Goal: Information Seeking & Learning: Learn about a topic

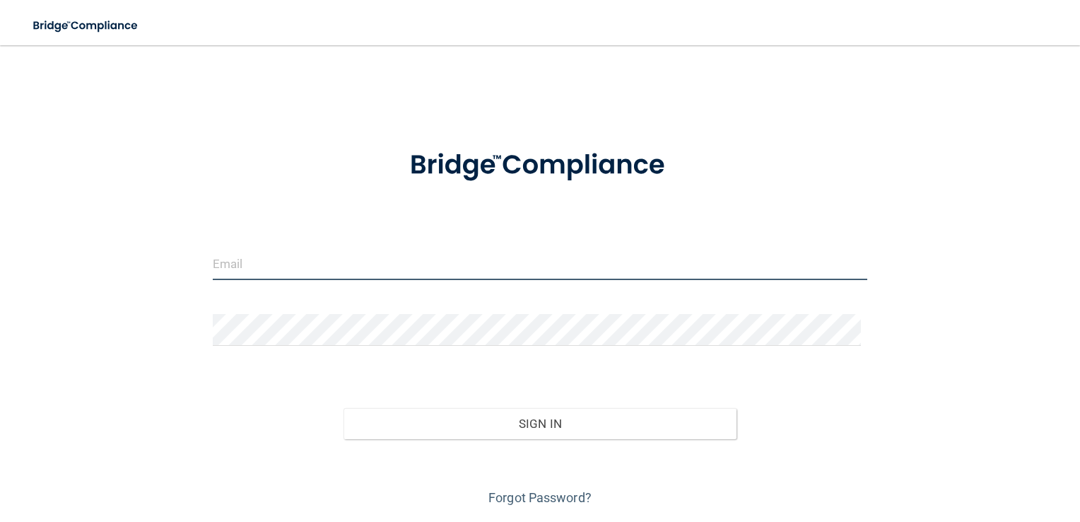
click at [276, 262] on input "email" at bounding box center [540, 264] width 655 height 32
type input "Jacqueline.Graziano@timberlanesmile.com"
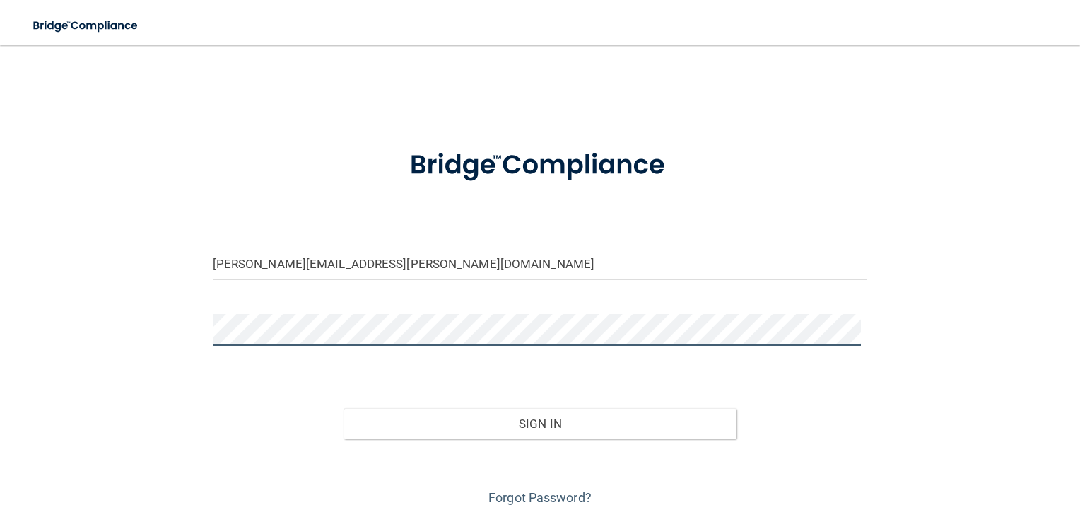
click at [344, 408] on button "Sign In" at bounding box center [540, 423] width 393 height 31
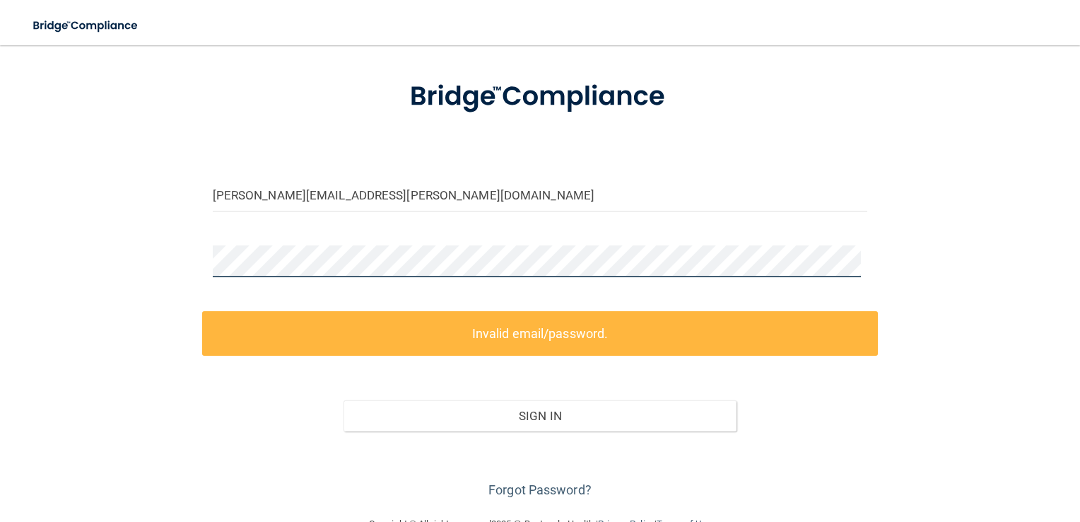
scroll to position [71, 0]
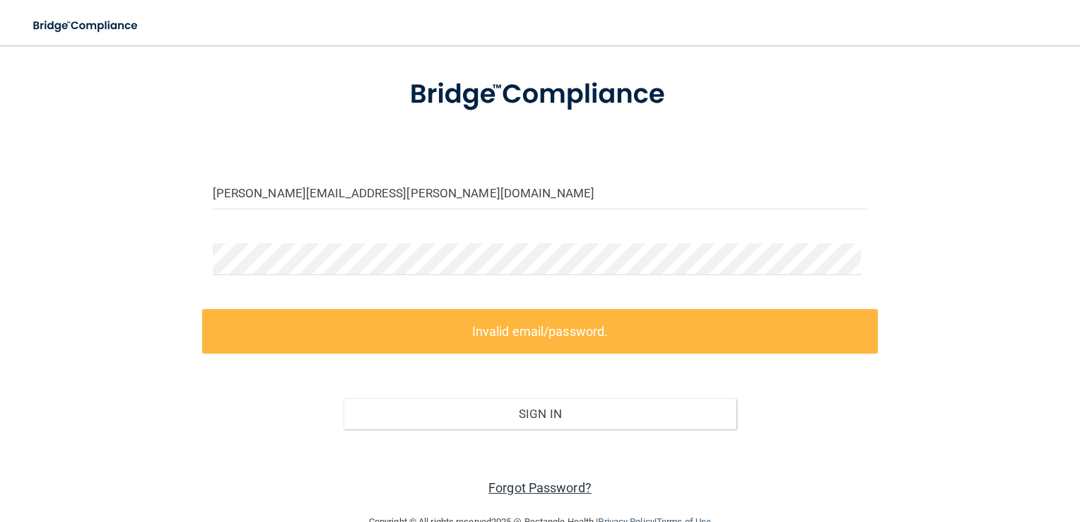
click at [529, 488] on link "Forgot Password?" at bounding box center [540, 487] width 103 height 15
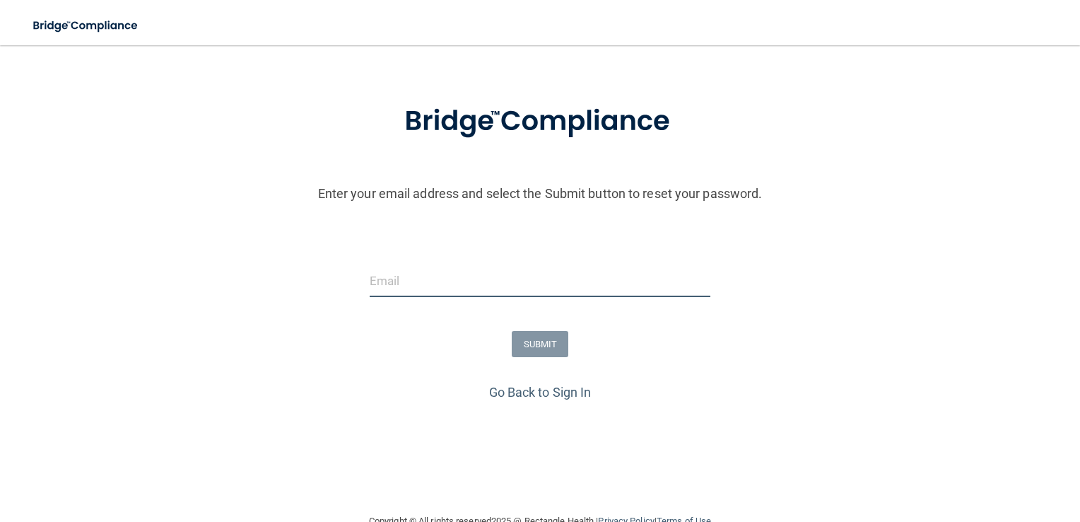
click at [430, 288] on input "email" at bounding box center [541, 281] width 342 height 32
type input "Jacqueline.Graziano@timberlanesmile.com"
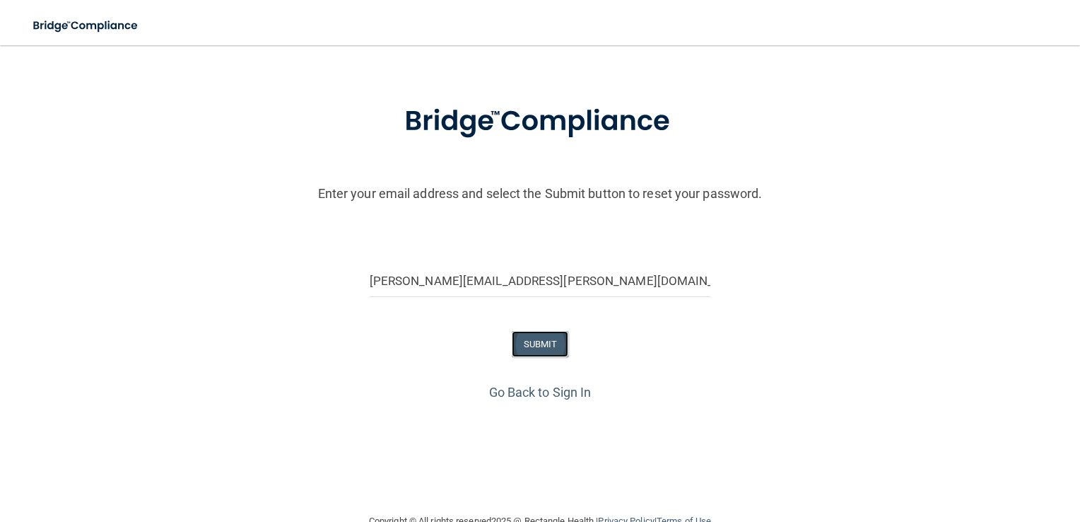
click at [543, 347] on button "SUBMIT" at bounding box center [540, 344] width 57 height 26
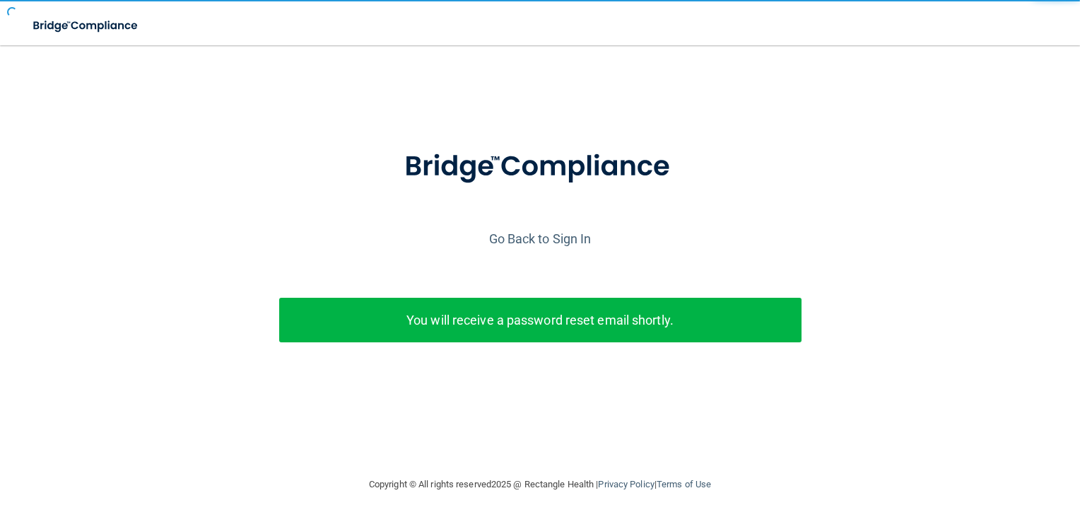
scroll to position [0, 0]
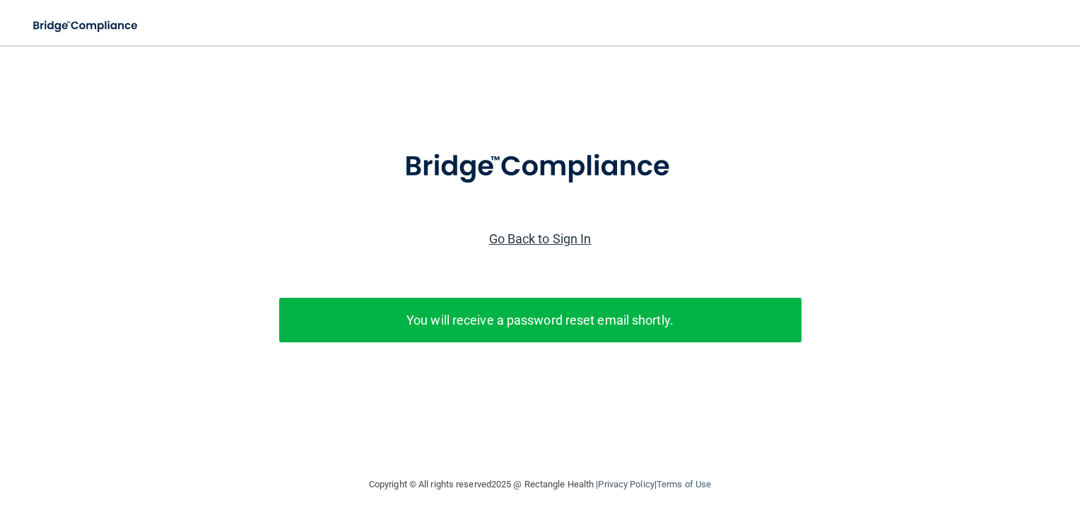
click at [538, 235] on link "Go Back to Sign In" at bounding box center [540, 238] width 103 height 15
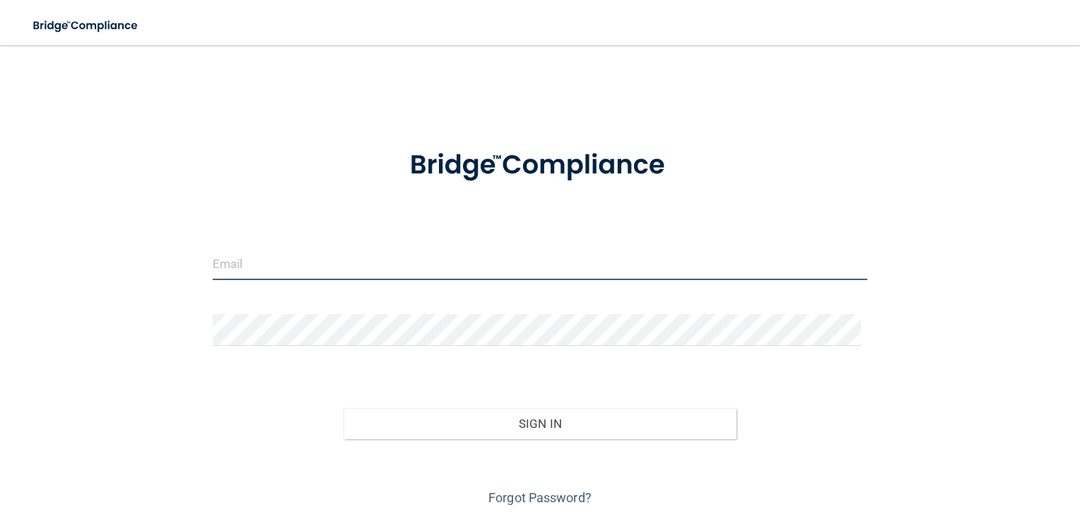
click at [237, 270] on input "email" at bounding box center [540, 264] width 655 height 32
type input "Jacqueline.Graziano@timberlanesmile.com"
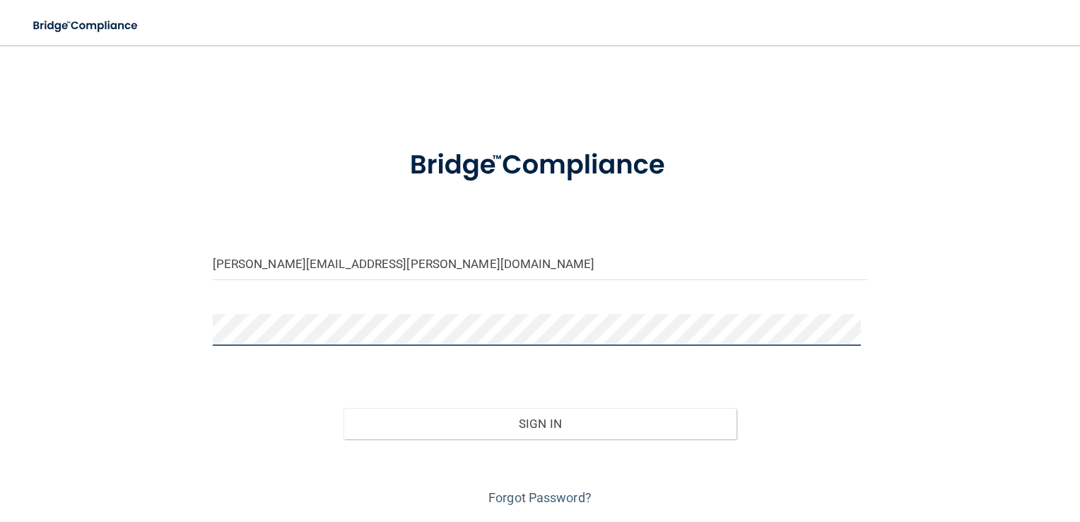
click at [344, 408] on button "Sign In" at bounding box center [540, 423] width 393 height 31
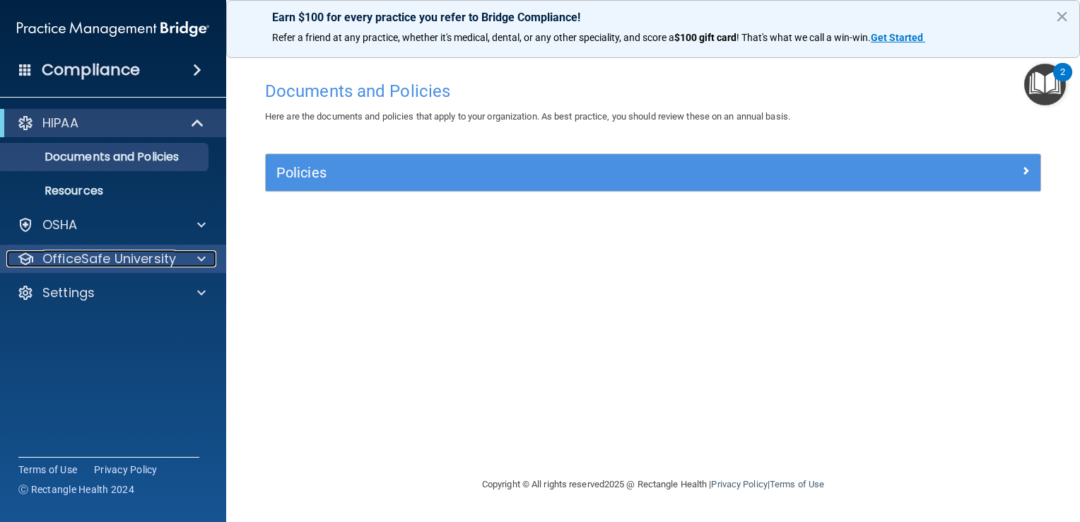
click at [199, 253] on span at bounding box center [201, 258] width 8 height 17
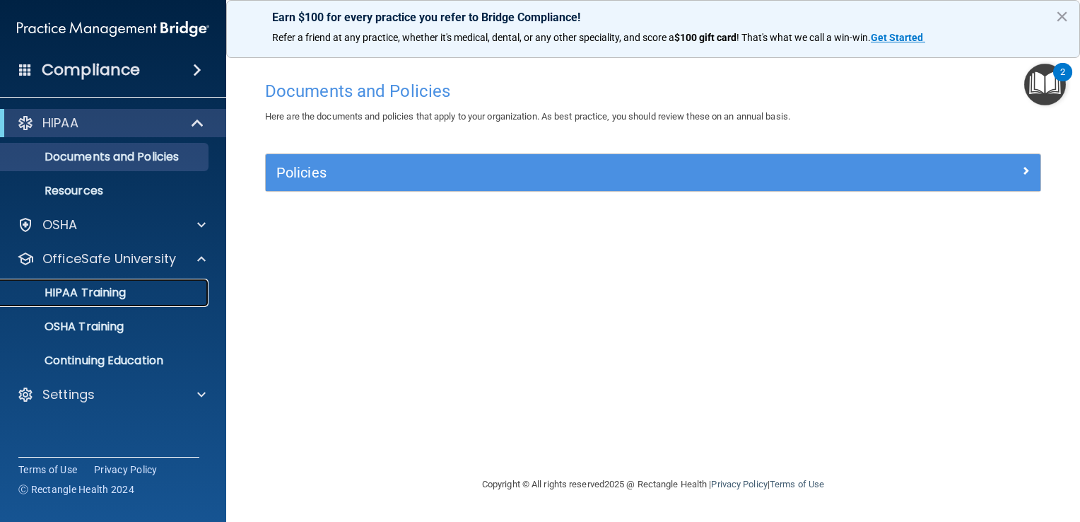
click at [113, 286] on p "HIPAA Training" at bounding box center [67, 293] width 117 height 14
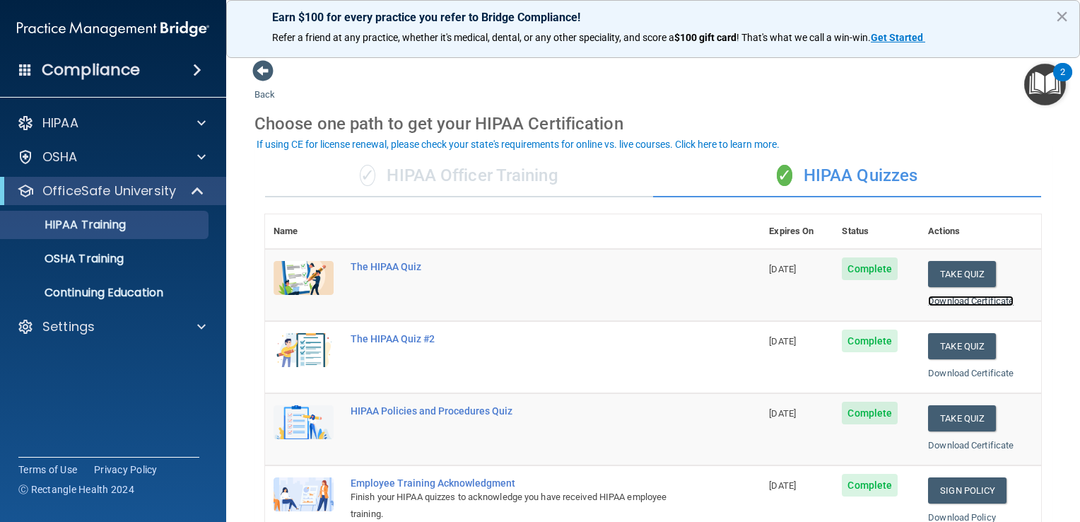
click at [959, 302] on link "Download Certificate" at bounding box center [971, 301] width 86 height 11
click at [391, 267] on div "The HIPAA Quiz" at bounding box center [520, 266] width 339 height 11
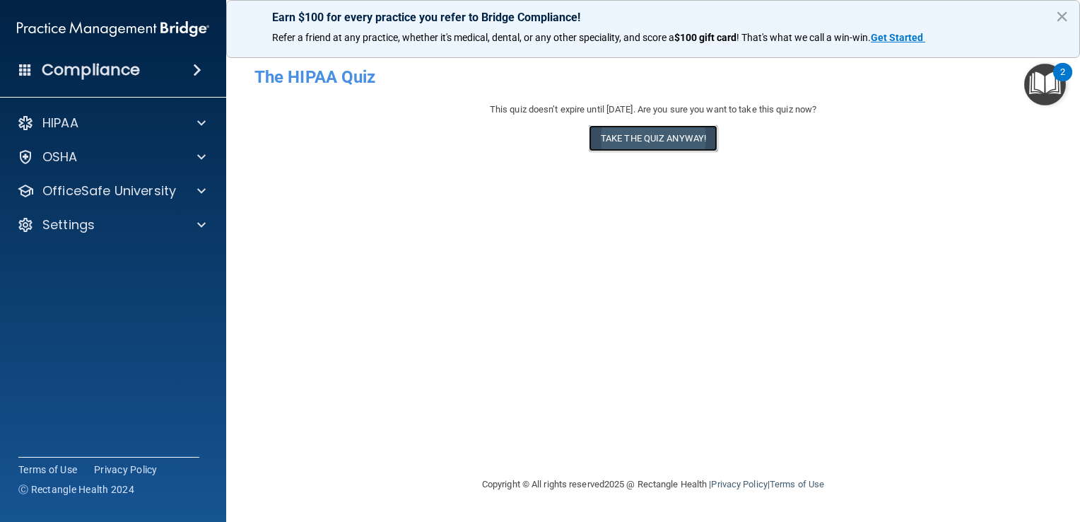
click at [651, 132] on button "Take the quiz anyway!" at bounding box center [653, 138] width 129 height 26
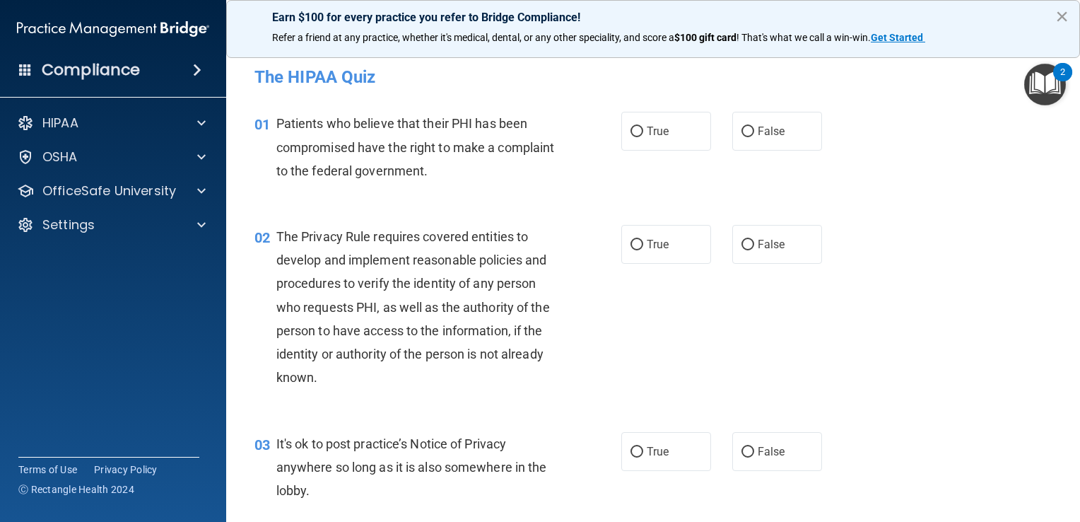
click at [1059, 16] on button "×" at bounding box center [1062, 16] width 13 height 23
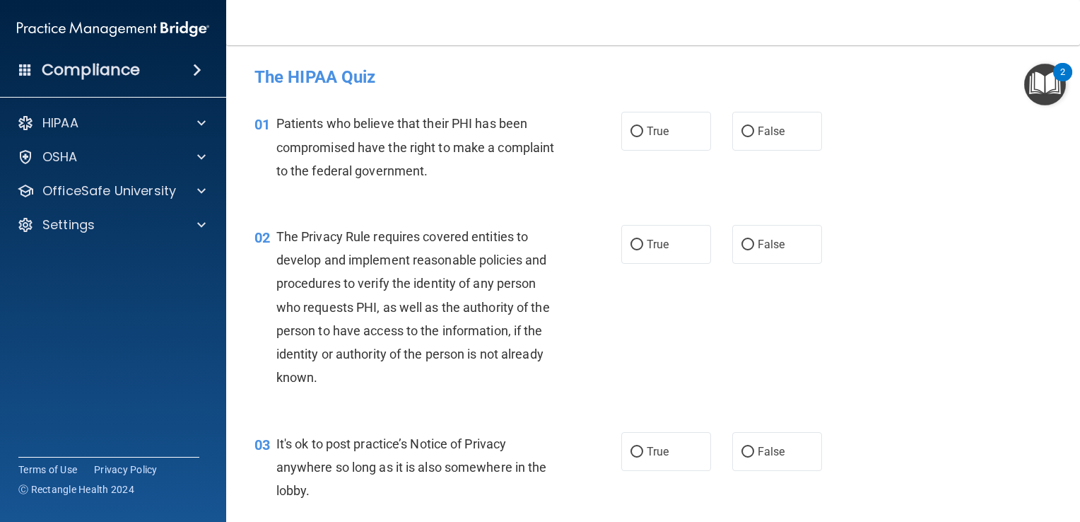
click at [1049, 81] on img "Open Resource Center, 2 new notifications" at bounding box center [1046, 85] width 42 height 42
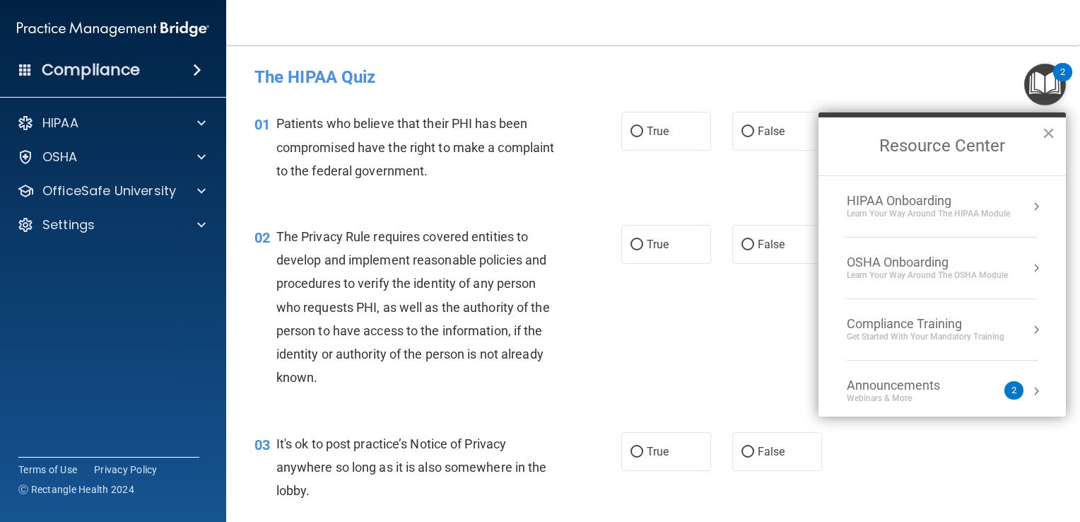
click at [1029, 393] on button "Resource Center" at bounding box center [1036, 391] width 14 height 14
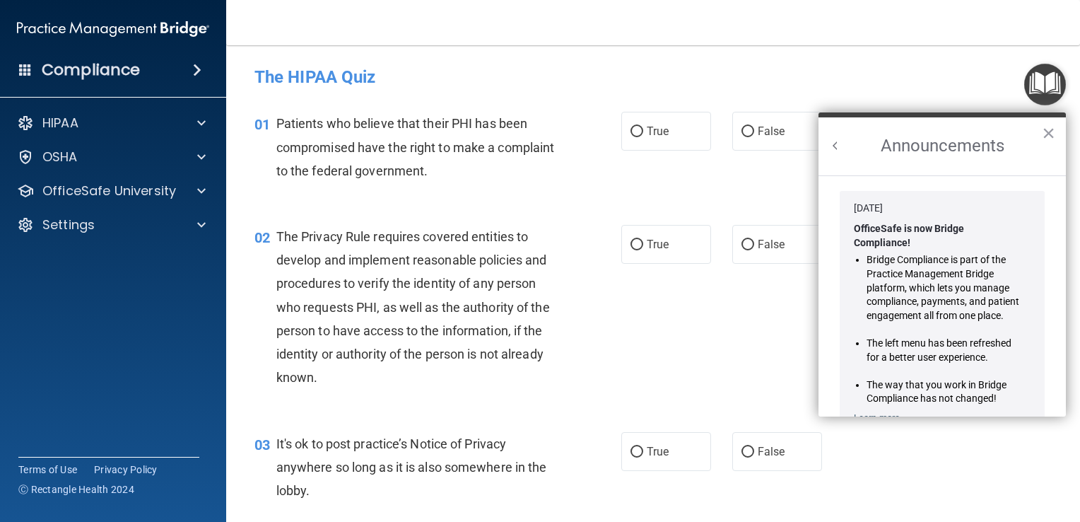
click at [831, 144] on button "Back to Resource Center Home" at bounding box center [836, 146] width 14 height 14
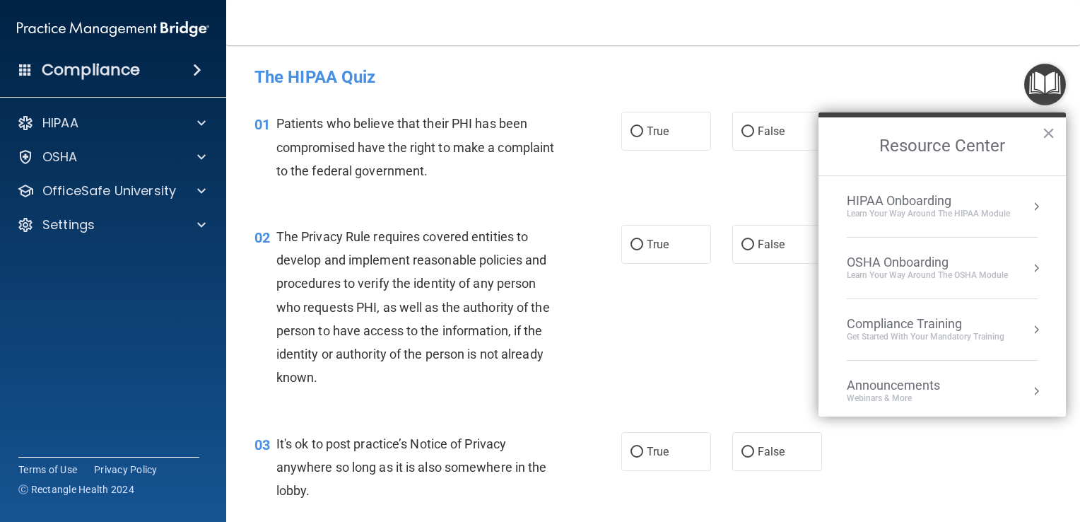
click at [981, 338] on div "Get Started with your mandatory training" at bounding box center [926, 337] width 158 height 12
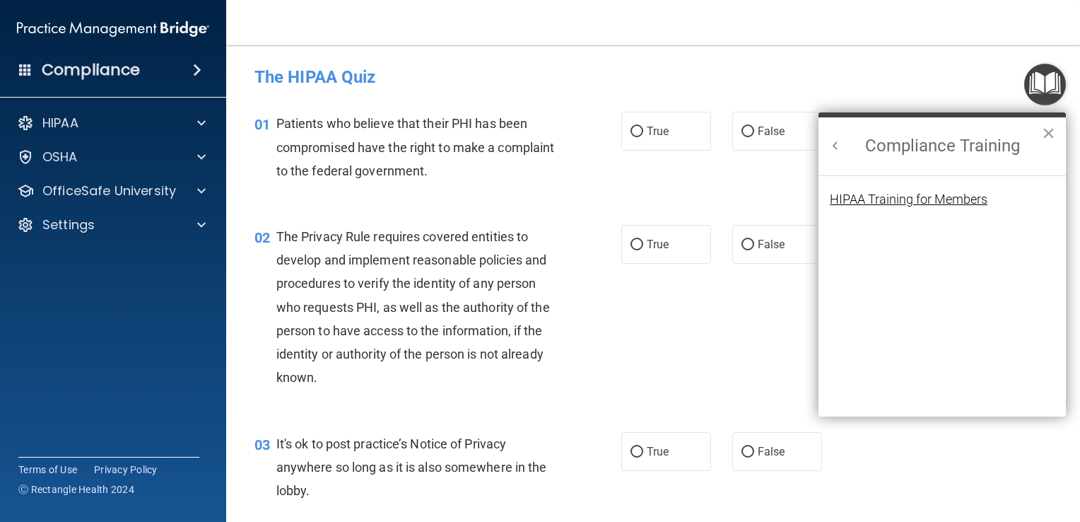
click at [938, 193] on div "HIPAA Training for Members" at bounding box center [909, 199] width 158 height 13
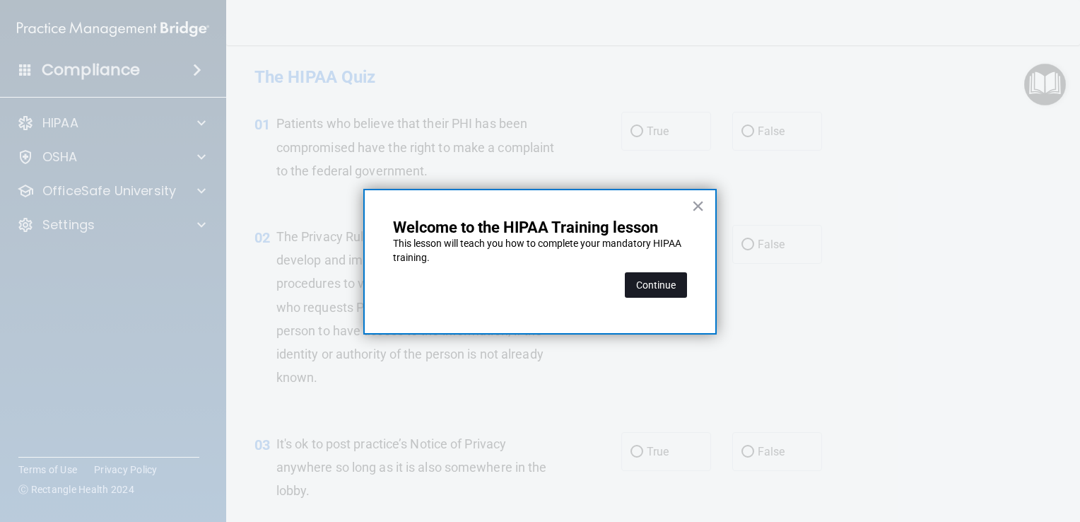
click at [667, 288] on button "Continue" at bounding box center [656, 284] width 62 height 25
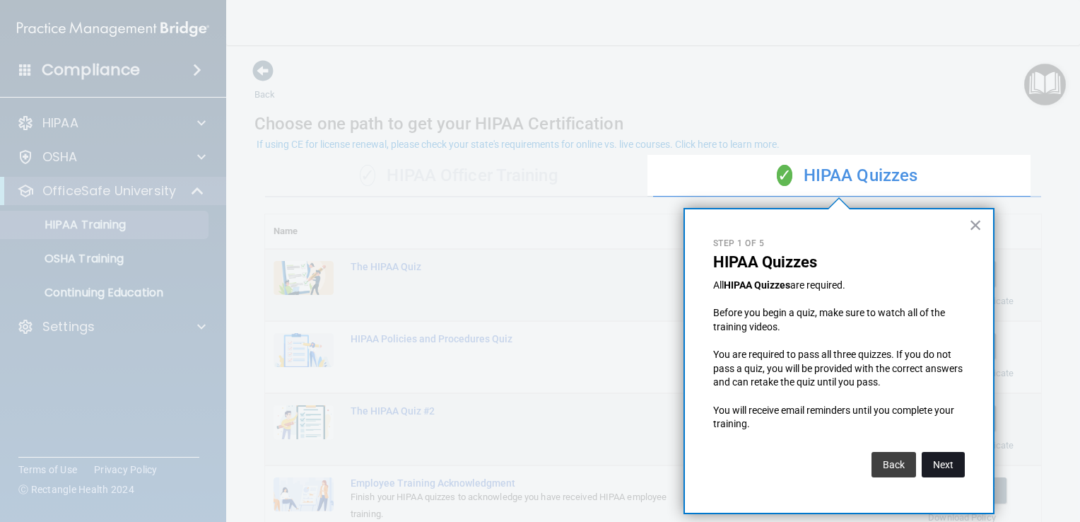
click at [947, 472] on button "Next" at bounding box center [943, 464] width 43 height 25
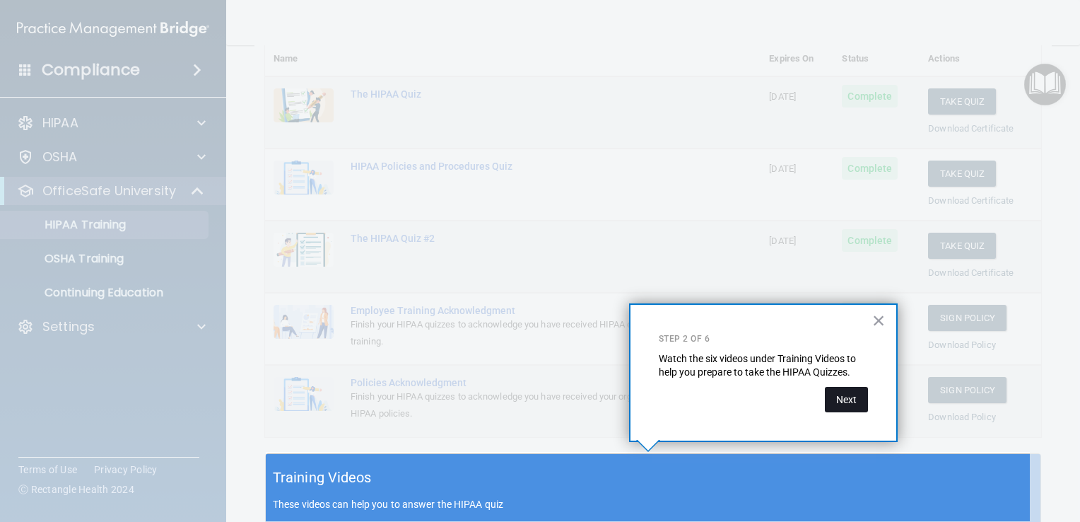
click at [845, 404] on button "Next" at bounding box center [846, 399] width 43 height 25
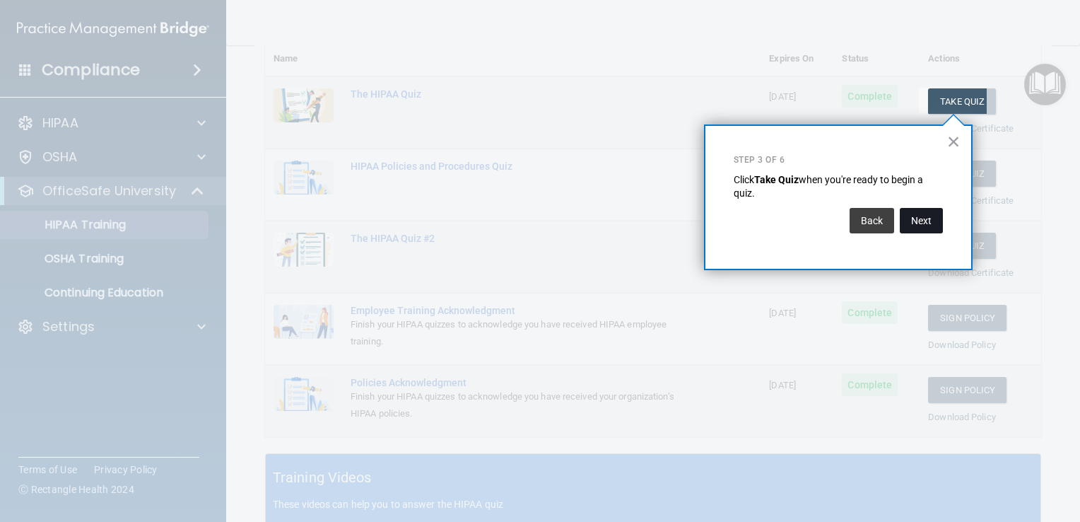
click at [923, 222] on button "Next" at bounding box center [921, 220] width 43 height 25
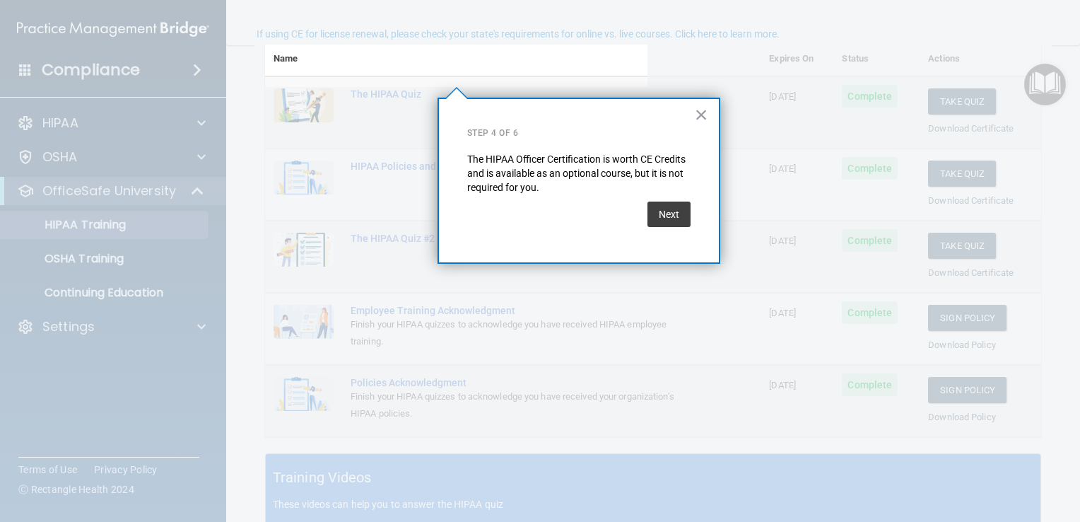
scroll to position [110, 0]
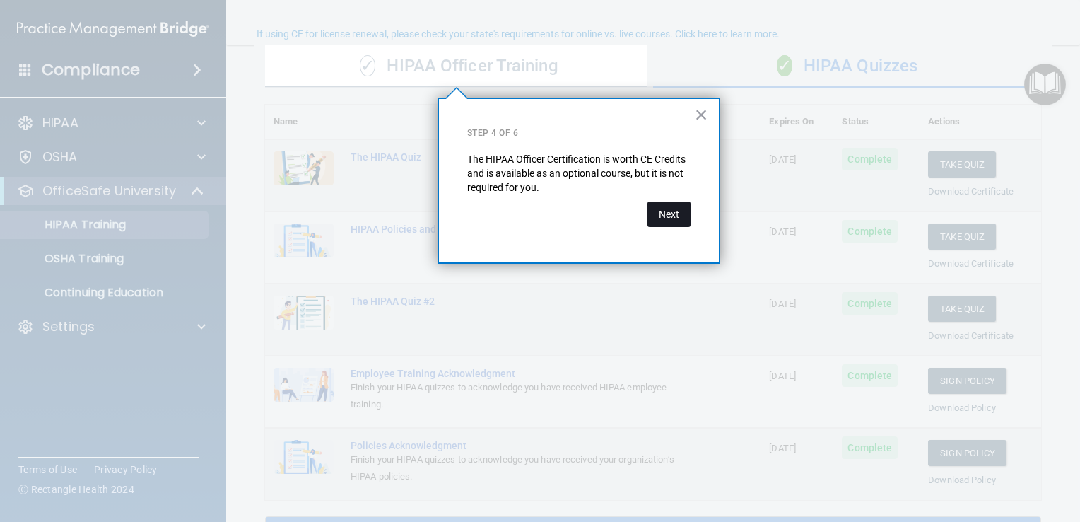
click at [669, 216] on button "Next" at bounding box center [669, 214] width 43 height 25
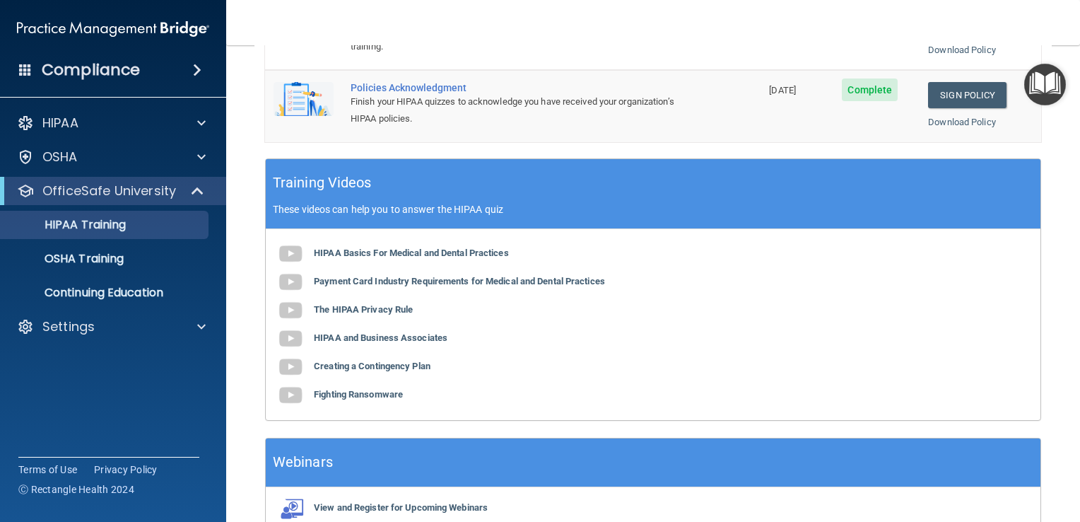
scroll to position [469, 0]
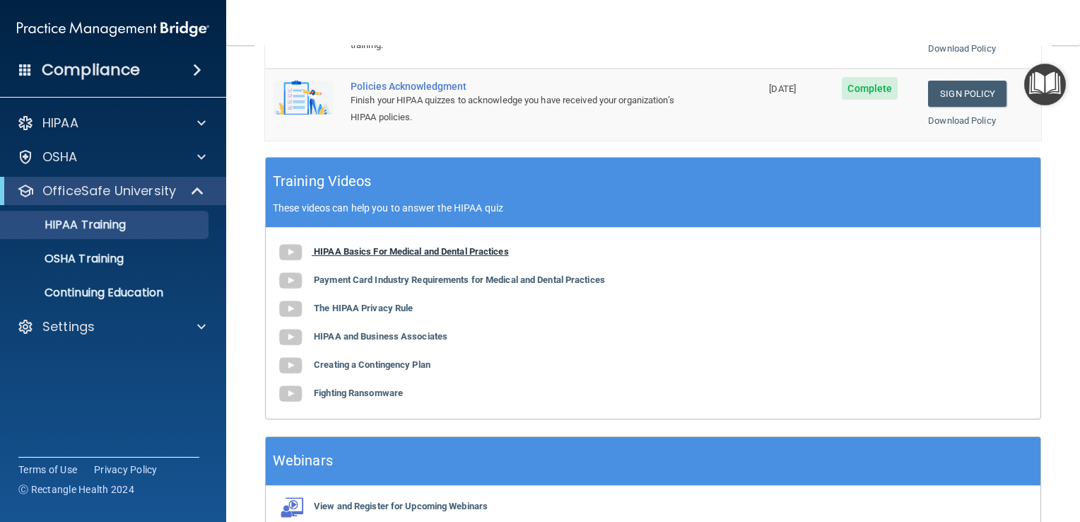
click at [404, 249] on b "HIPAA Basics For Medical and Dental Practices" at bounding box center [411, 251] width 195 height 11
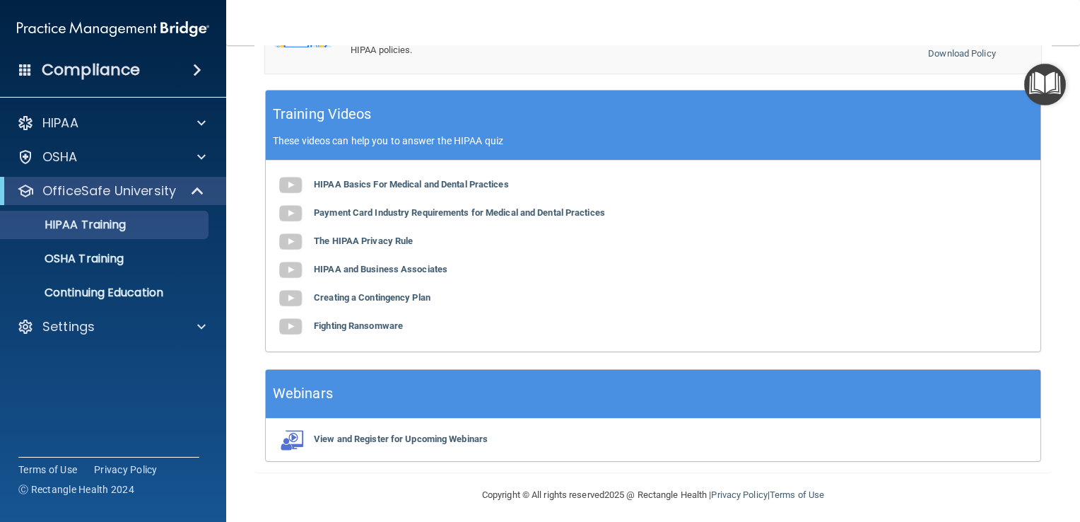
scroll to position [539, 0]
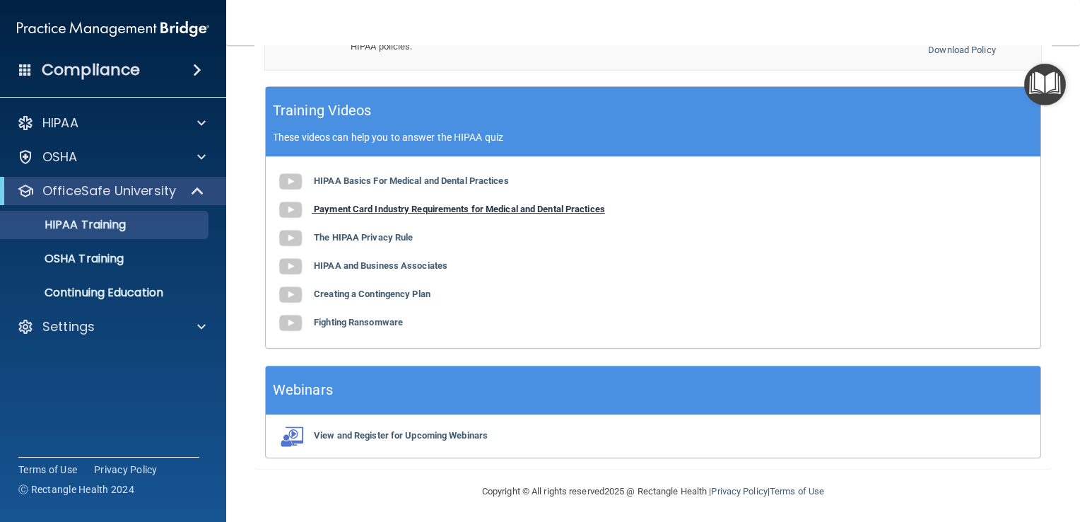
click at [406, 209] on b "Payment Card Industry Requirements for Medical and Dental Practices" at bounding box center [459, 209] width 291 height 11
click at [339, 232] on b "The HIPAA Privacy Rule" at bounding box center [363, 237] width 99 height 11
click at [387, 264] on b "HIPAA and Business Associates" at bounding box center [381, 265] width 134 height 11
click at [392, 292] on b "Creating a Contingency Plan" at bounding box center [372, 293] width 117 height 11
click at [382, 318] on b "Fighting Ransomware" at bounding box center [358, 322] width 89 height 11
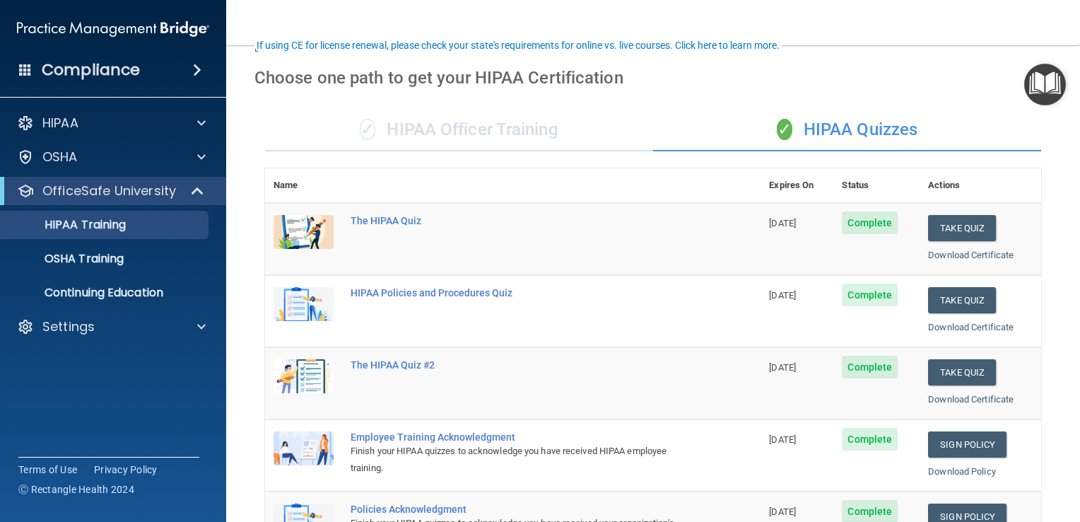
scroll to position [45, 0]
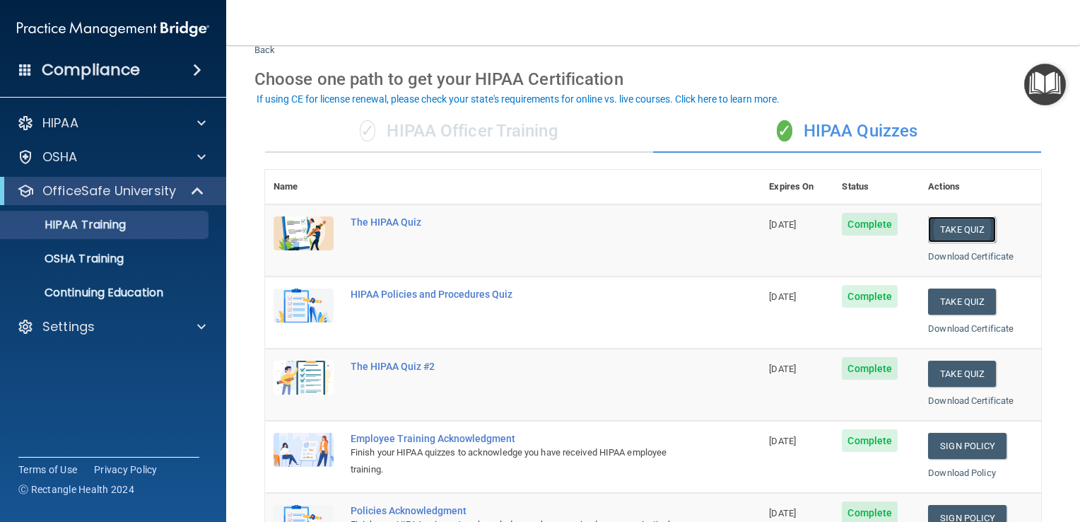
click at [962, 226] on button "Take Quiz" at bounding box center [962, 229] width 68 height 26
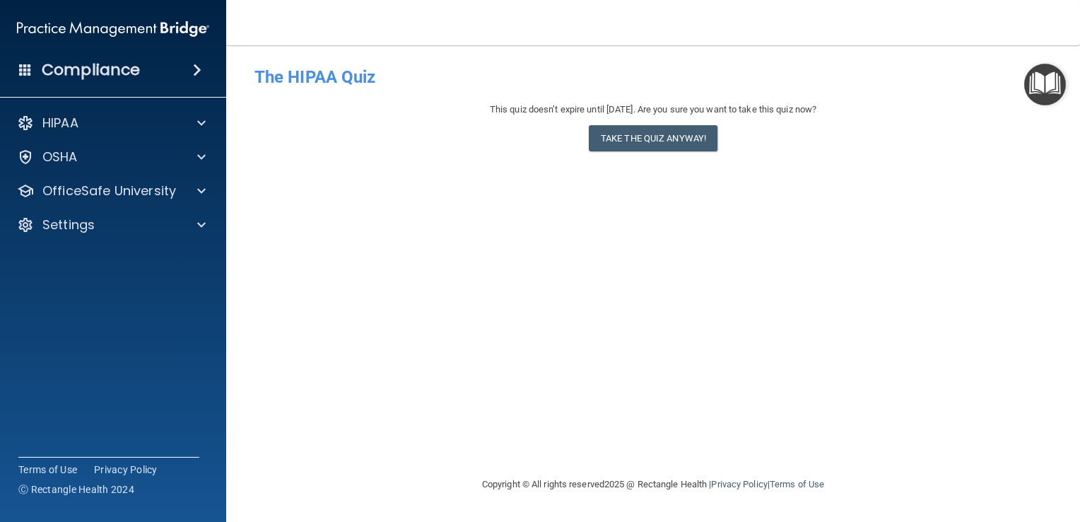
click at [318, 72] on h4 "The HIPAA Quiz" at bounding box center [654, 77] width 798 height 18
click at [212, 192] on div at bounding box center [199, 190] width 35 height 17
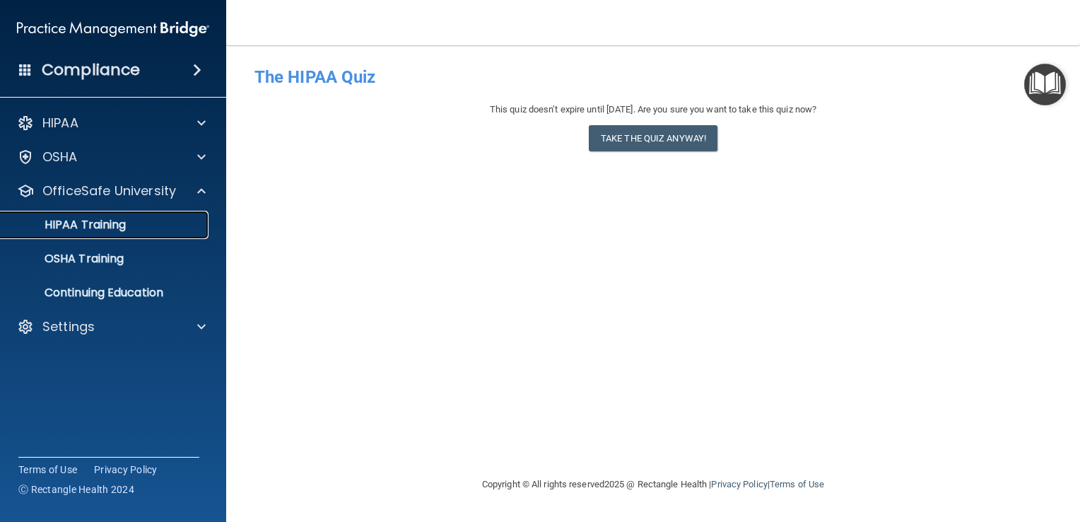
click at [142, 218] on div "HIPAA Training" at bounding box center [105, 225] width 193 height 14
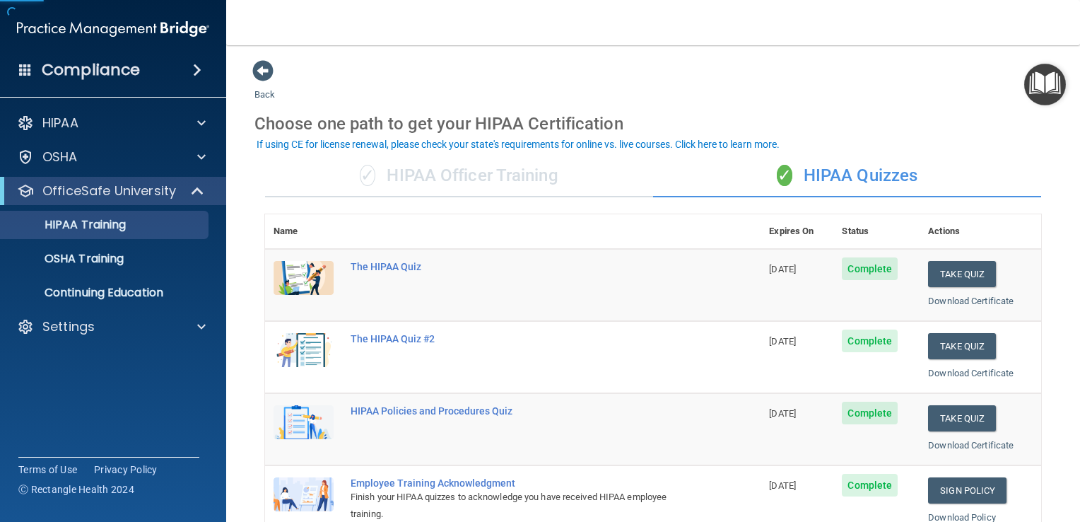
click at [378, 259] on td "The HIPAA Quiz" at bounding box center [551, 285] width 419 height 72
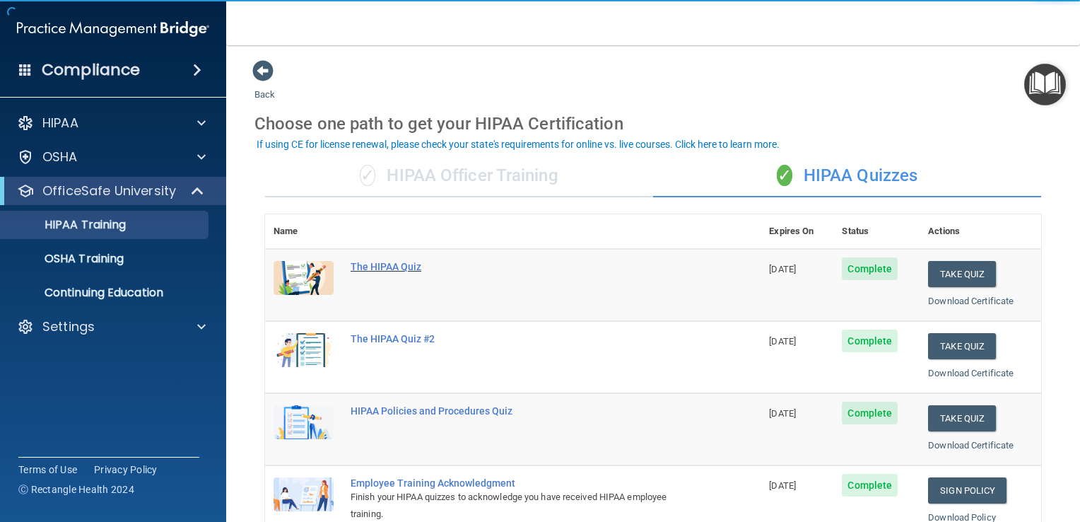
click at [377, 264] on div "The HIPAA Quiz" at bounding box center [520, 266] width 339 height 11
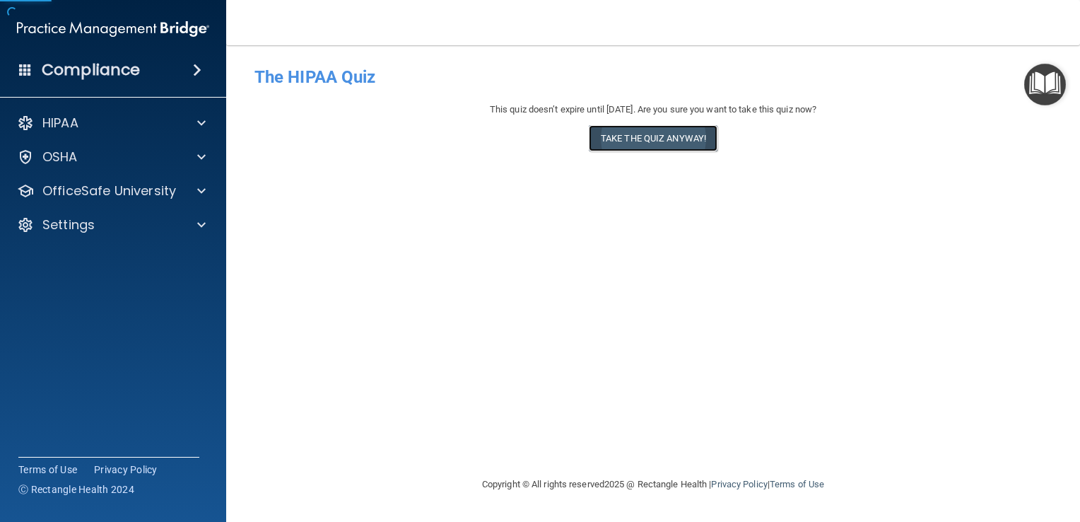
click at [641, 146] on button "Take the quiz anyway!" at bounding box center [653, 138] width 129 height 26
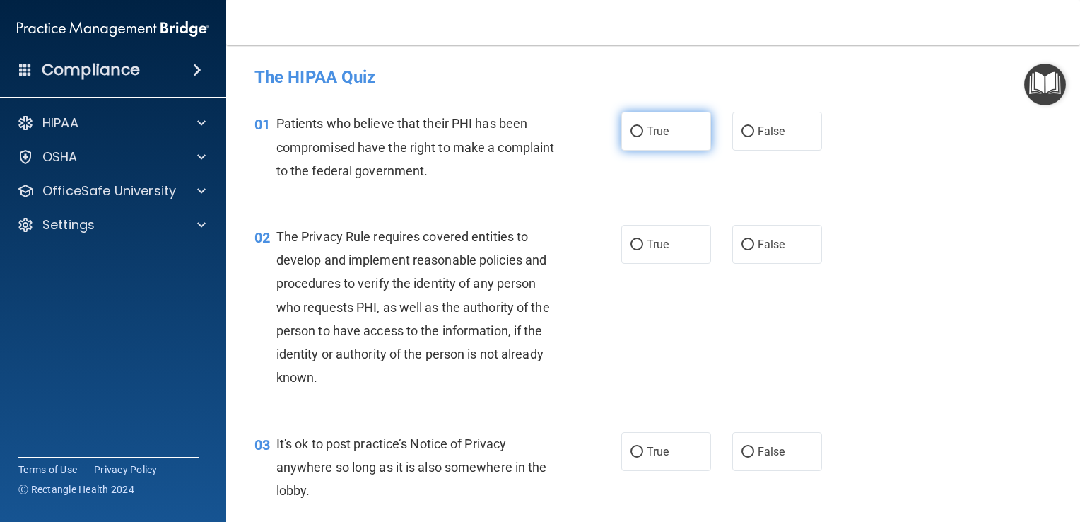
click at [631, 130] on input "True" at bounding box center [637, 132] width 13 height 11
radio input "true"
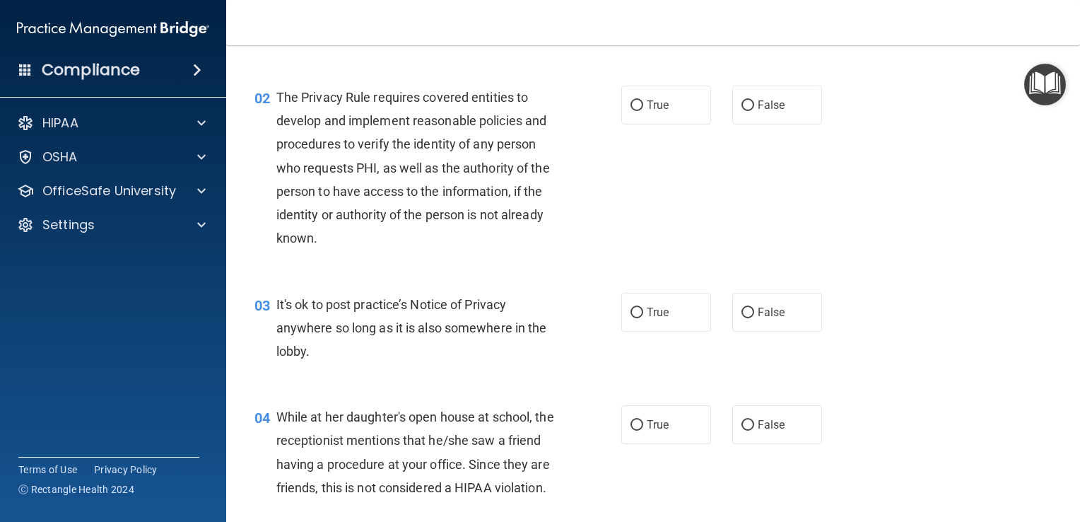
scroll to position [141, 0]
click at [634, 100] on input "True" at bounding box center [637, 103] width 13 height 11
radio input "true"
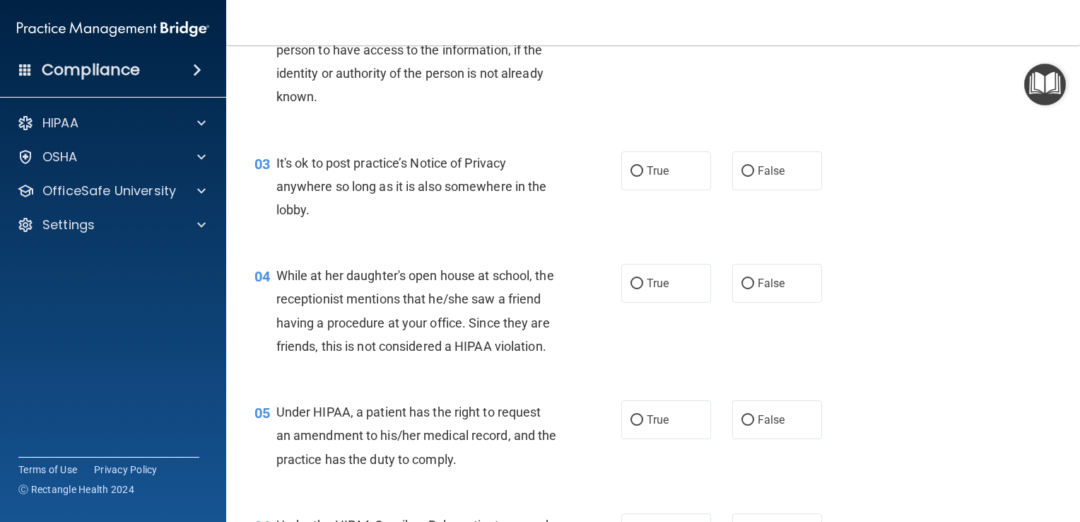
scroll to position [283, 0]
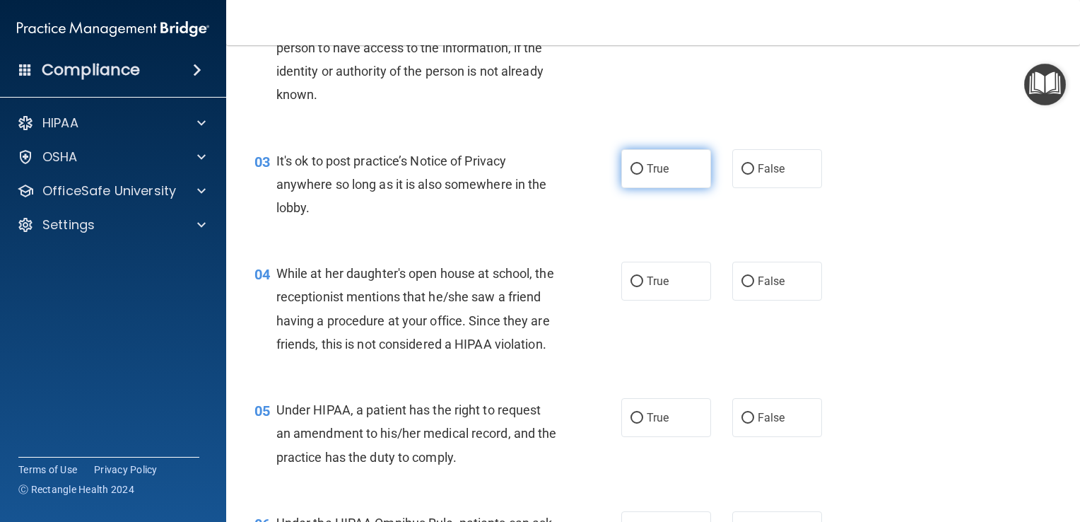
click at [631, 165] on input "True" at bounding box center [637, 169] width 13 height 11
radio input "true"
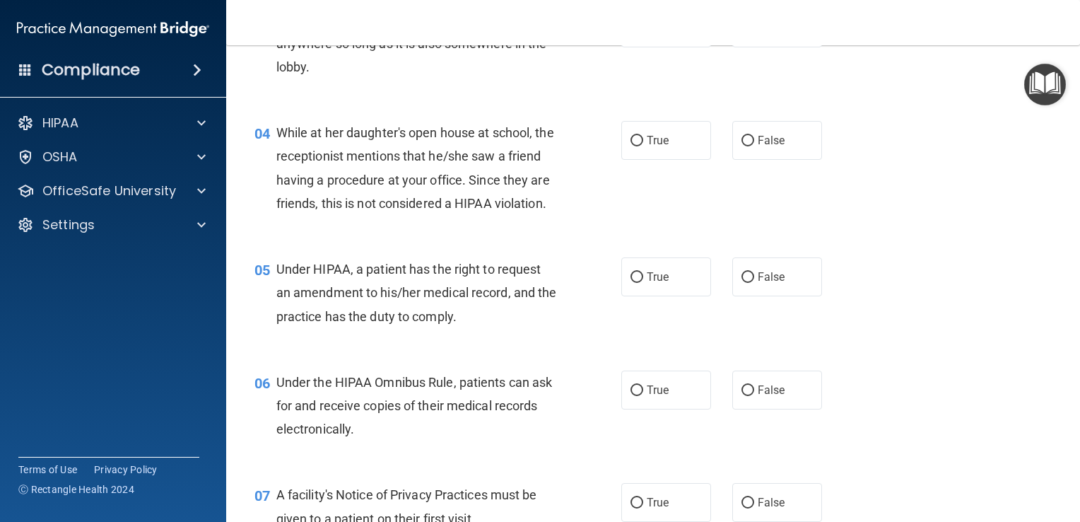
scroll to position [424, 0]
click at [748, 137] on label "False" at bounding box center [777, 139] width 90 height 39
click at [748, 137] on input "False" at bounding box center [748, 140] width 13 height 11
radio input "true"
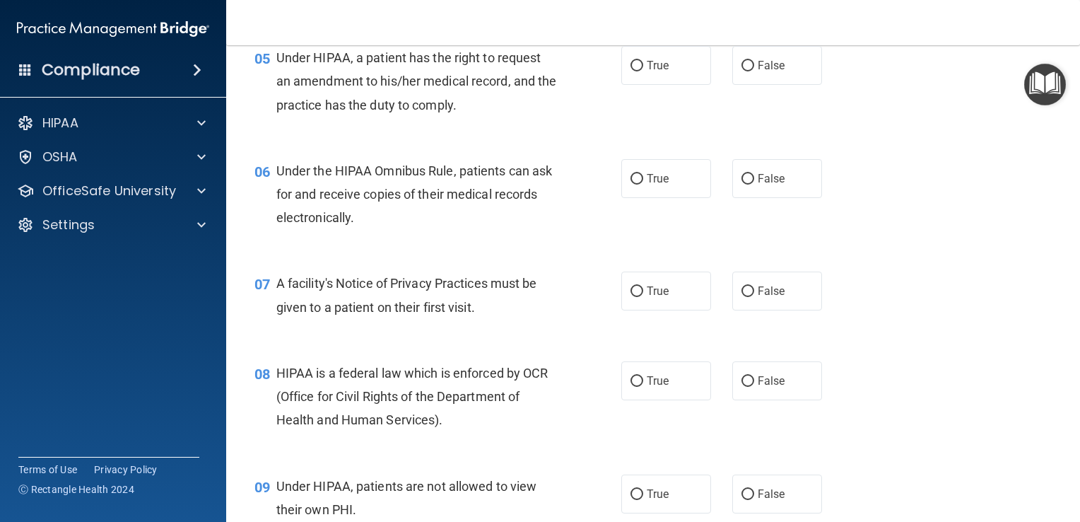
scroll to position [636, 0]
click at [742, 70] on input "False" at bounding box center [748, 64] width 13 height 11
radio input "true"
click at [631, 183] on input "True" at bounding box center [637, 178] width 13 height 11
radio input "true"
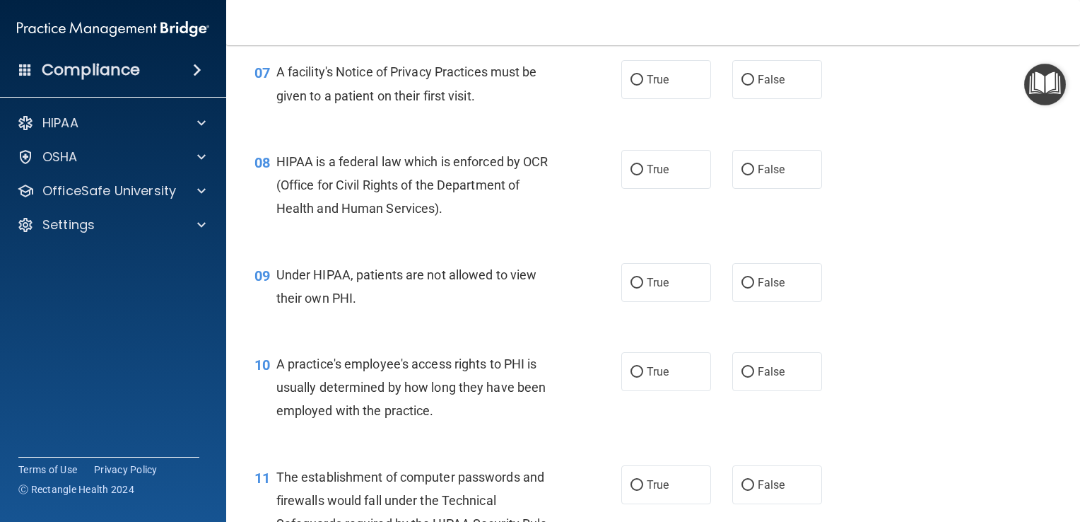
scroll to position [848, 0]
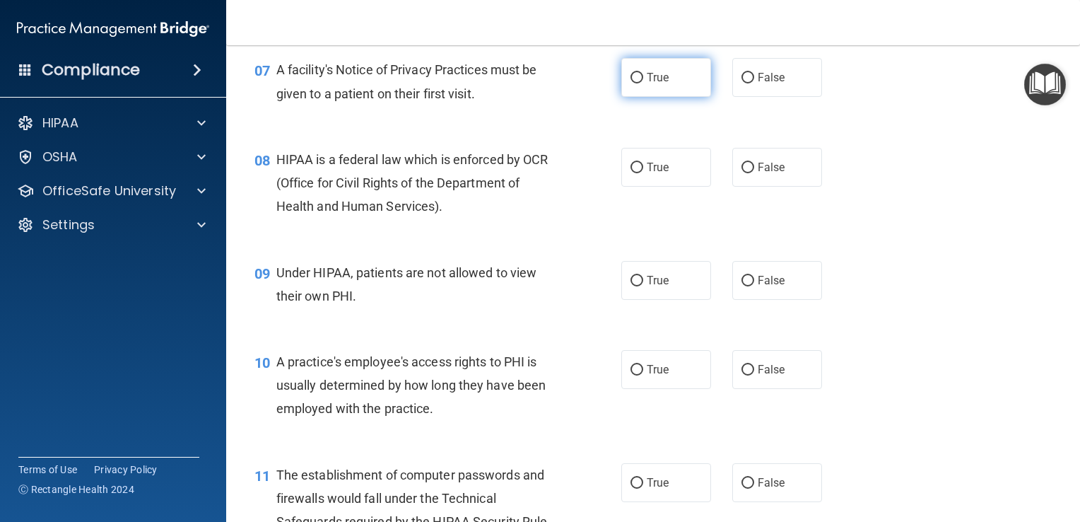
click at [631, 83] on input "True" at bounding box center [637, 78] width 13 height 11
radio input "true"
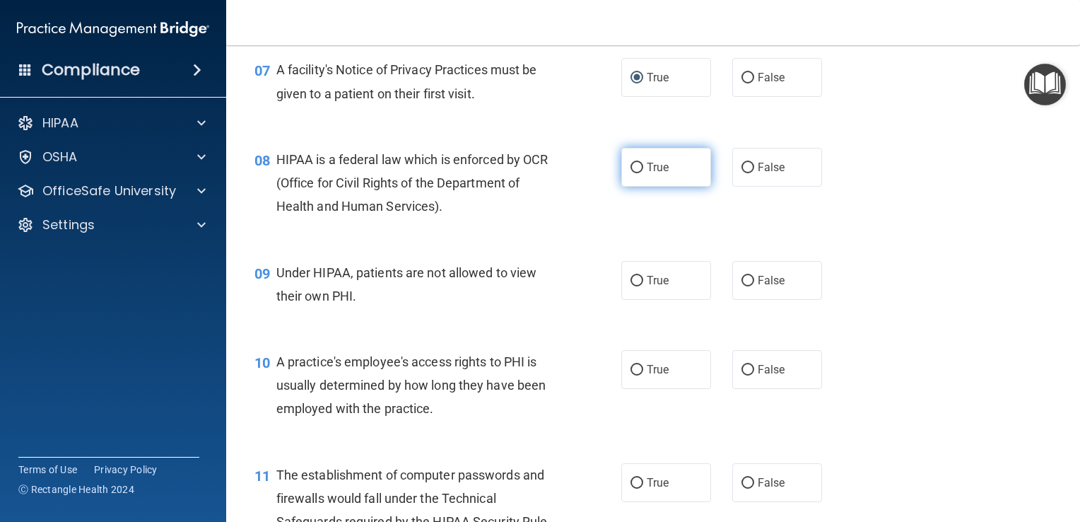
click at [634, 173] on input "True" at bounding box center [637, 168] width 13 height 11
radio input "true"
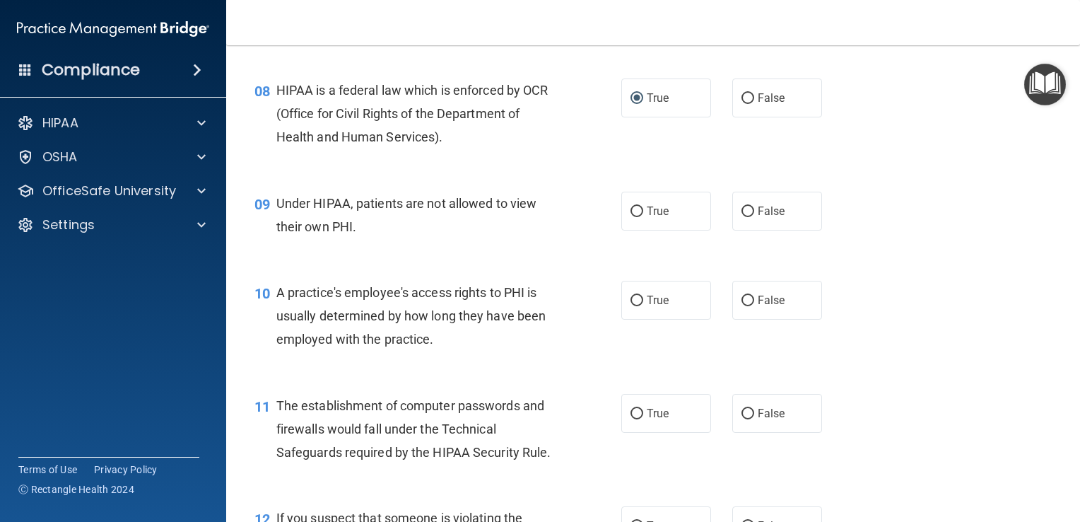
scroll to position [919, 0]
click at [744, 216] on input "False" at bounding box center [748, 210] width 13 height 11
radio input "true"
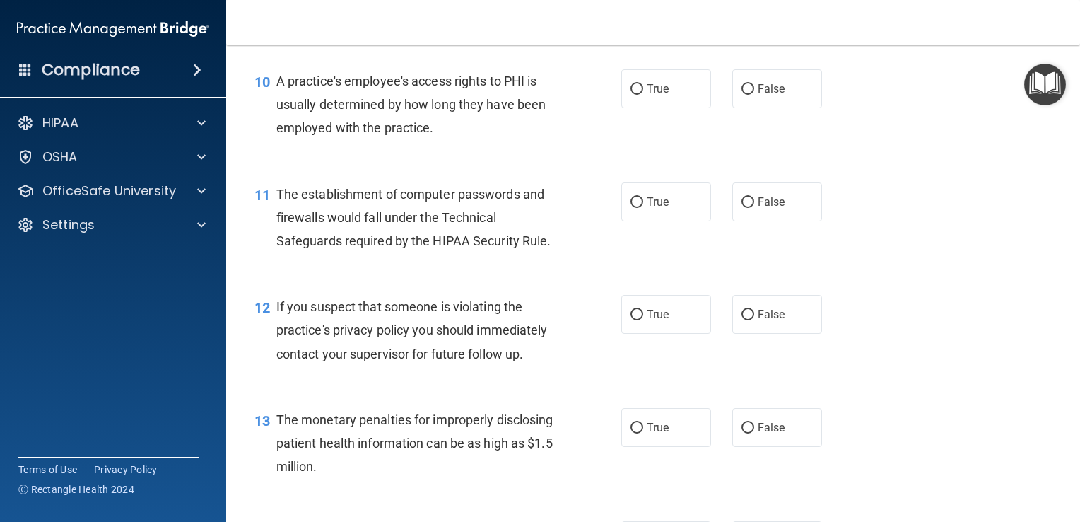
scroll to position [1131, 0]
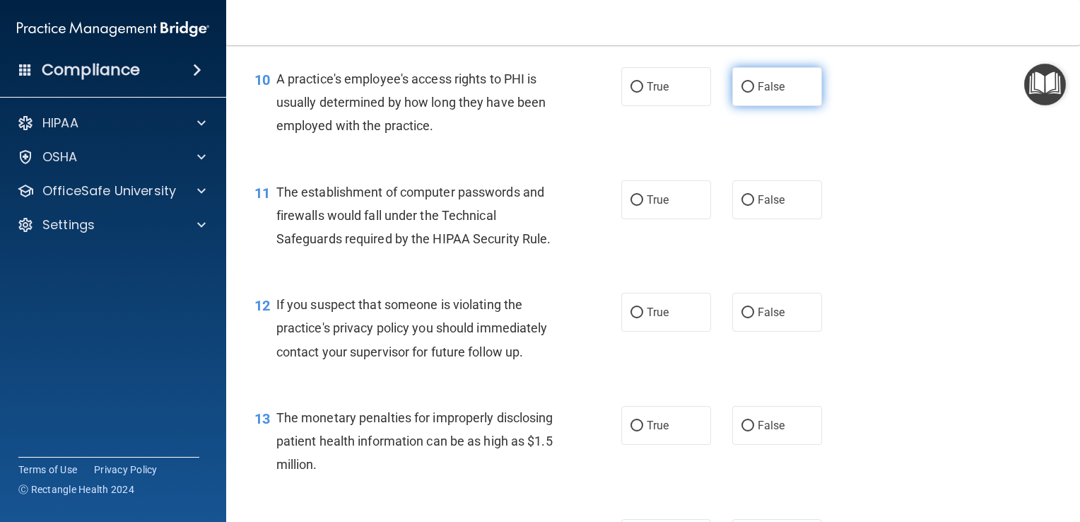
click at [742, 93] on input "False" at bounding box center [748, 87] width 13 height 11
radio input "true"
click at [631, 206] on input "True" at bounding box center [637, 200] width 13 height 11
radio input "true"
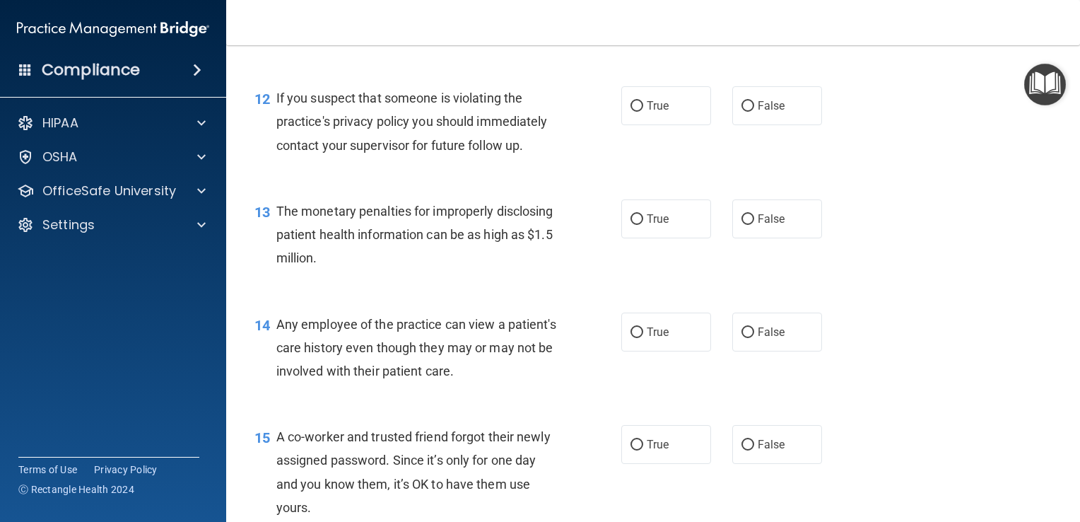
scroll to position [1343, 0]
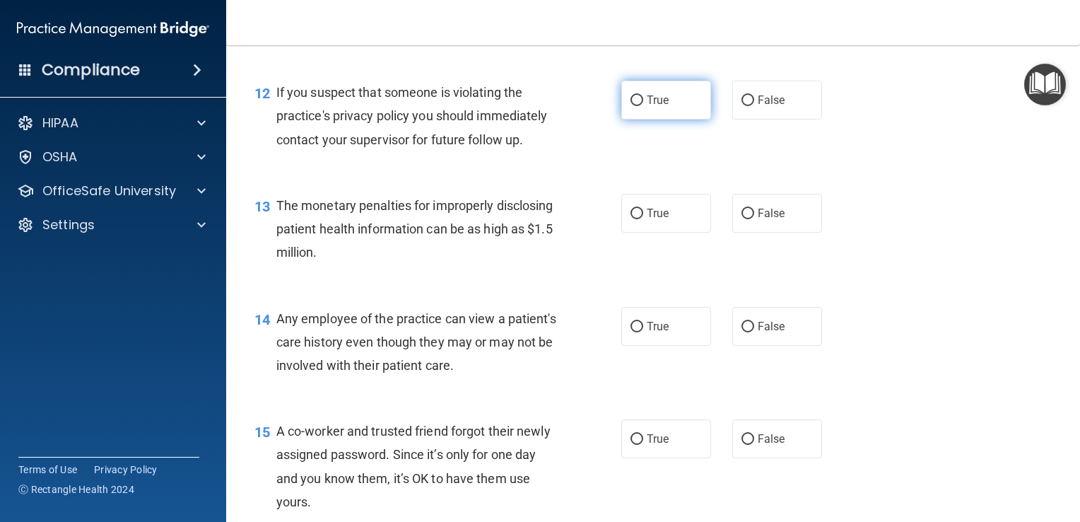
click at [631, 106] on input "True" at bounding box center [637, 100] width 13 height 11
radio input "true"
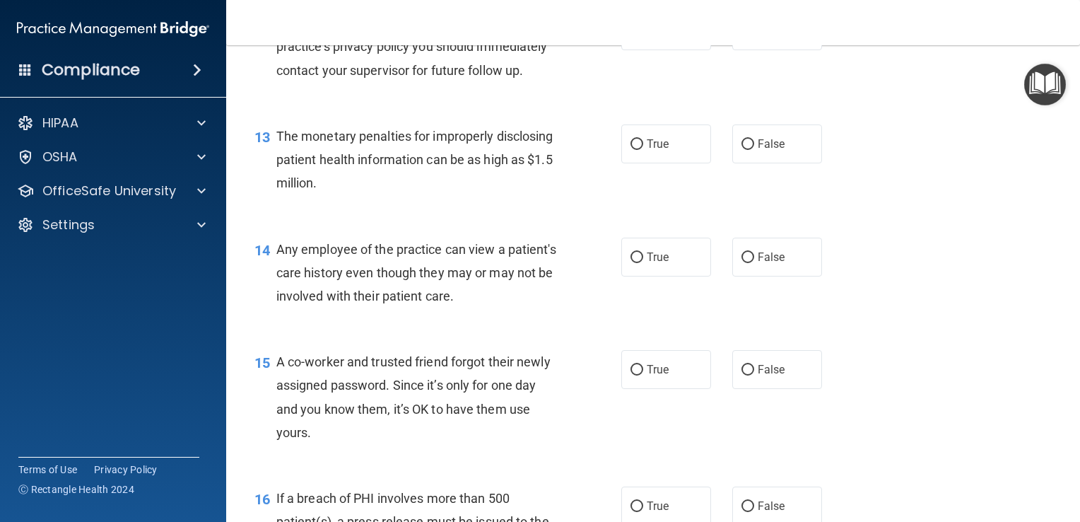
scroll to position [1414, 0]
click at [633, 148] on input "True" at bounding box center [637, 143] width 13 height 11
radio input "true"
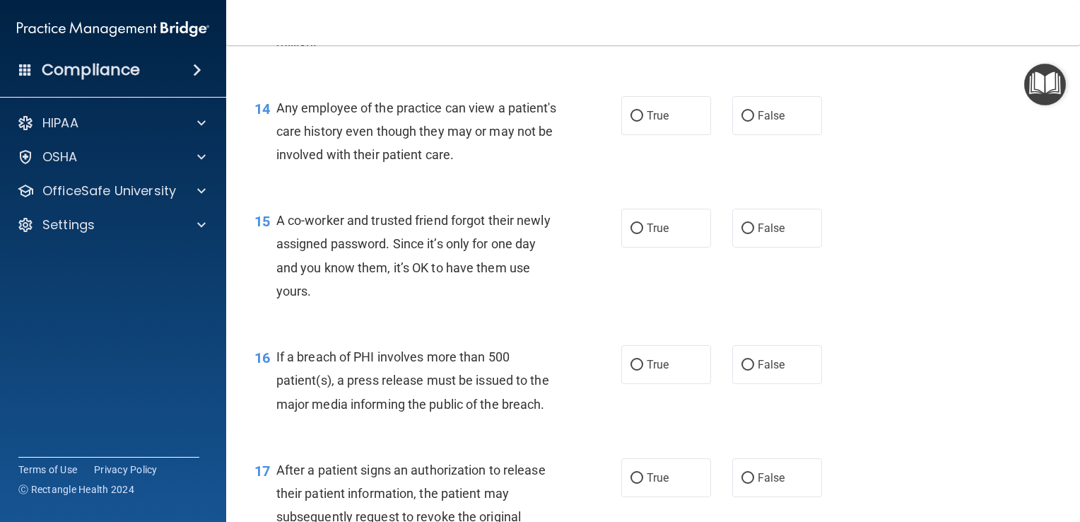
scroll to position [1555, 0]
click at [742, 120] on input "False" at bounding box center [748, 115] width 13 height 11
radio input "true"
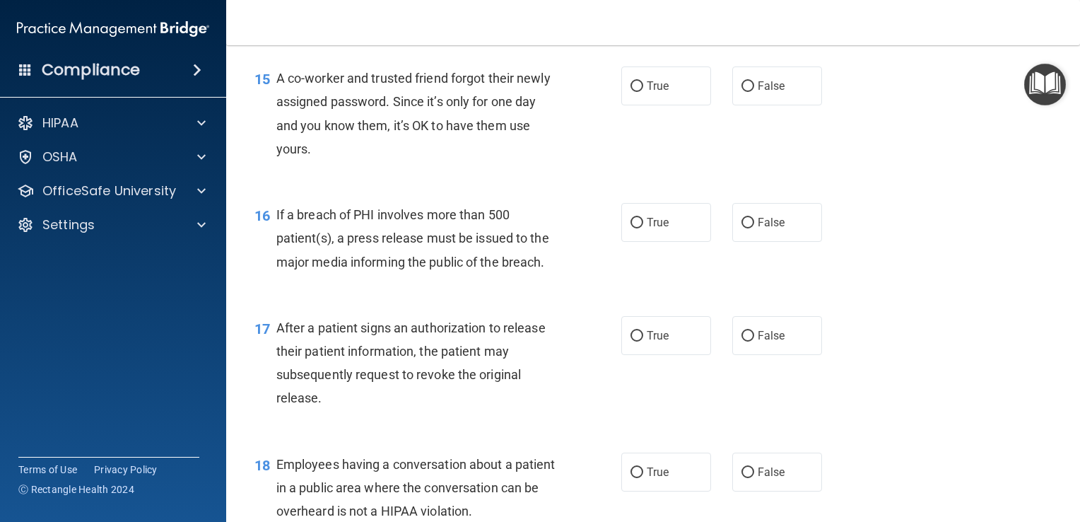
scroll to position [1697, 0]
click at [742, 91] on input "False" at bounding box center [748, 86] width 13 height 11
radio input "true"
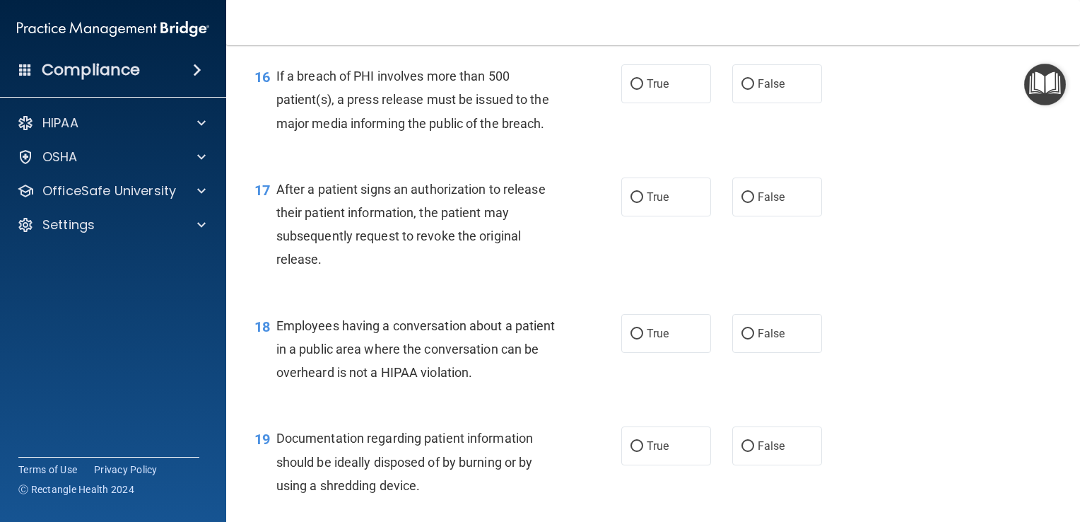
scroll to position [1838, 0]
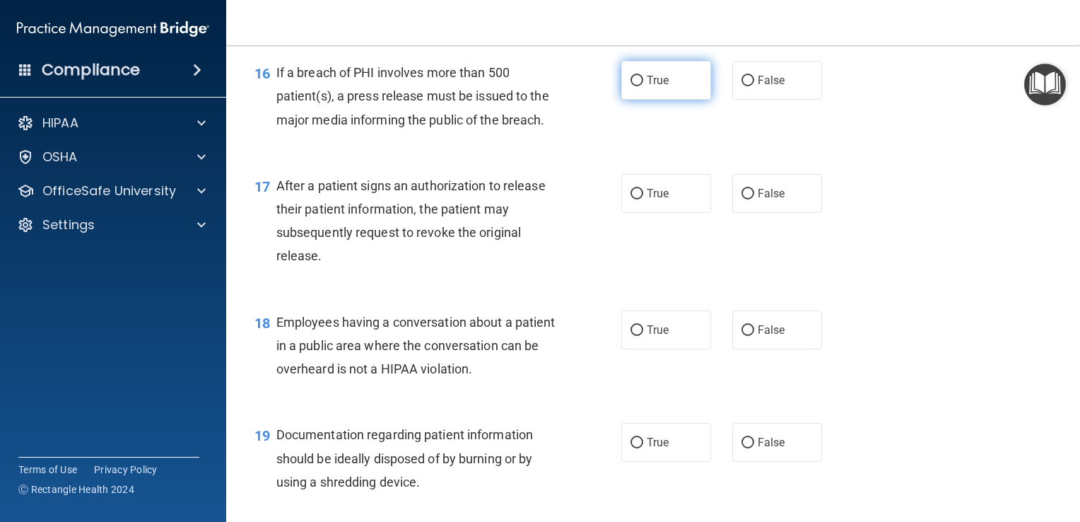
click at [631, 86] on input "True" at bounding box center [637, 81] width 13 height 11
radio input "true"
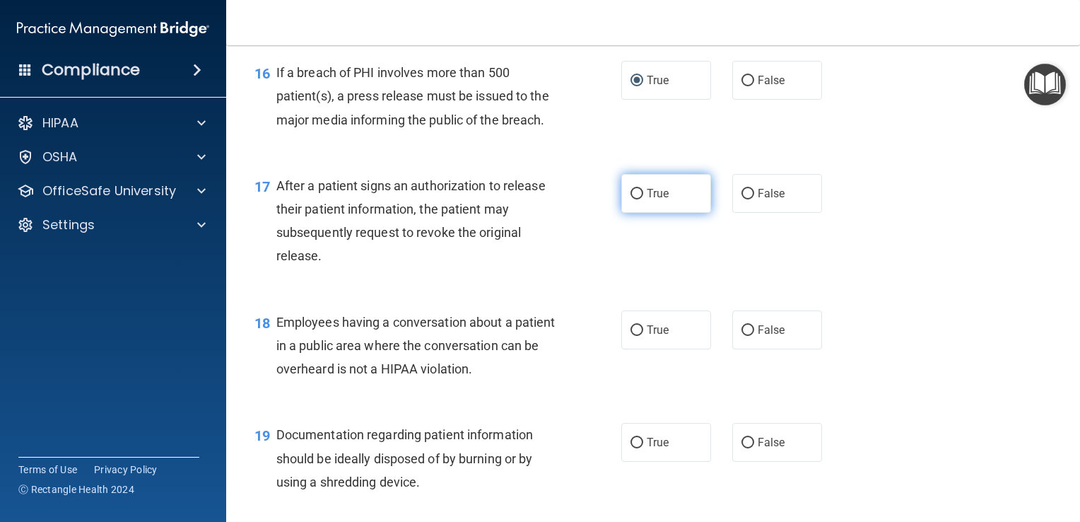
click at [634, 199] on input "True" at bounding box center [637, 194] width 13 height 11
radio input "true"
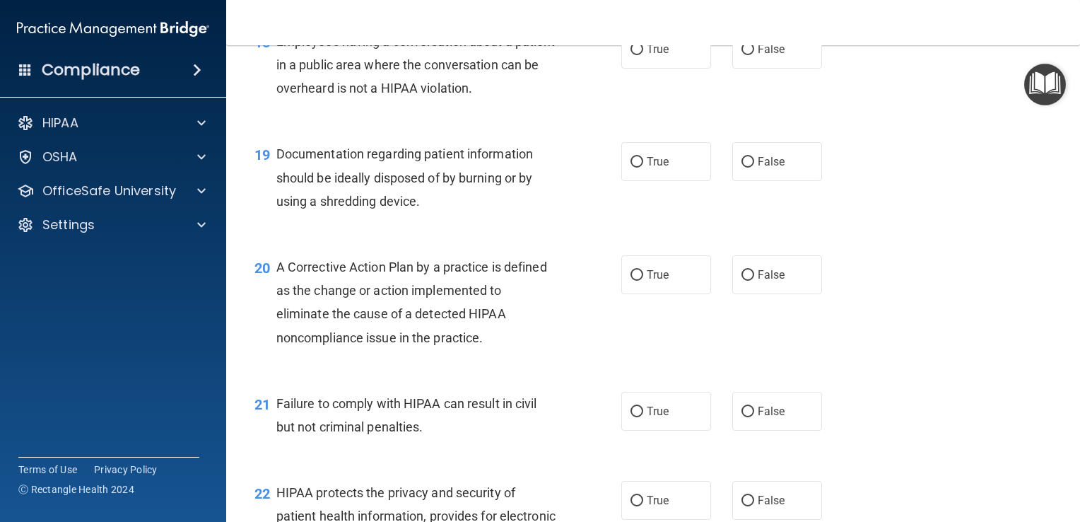
scroll to position [2121, 0]
click at [744, 53] on input "False" at bounding box center [748, 47] width 13 height 11
radio input "true"
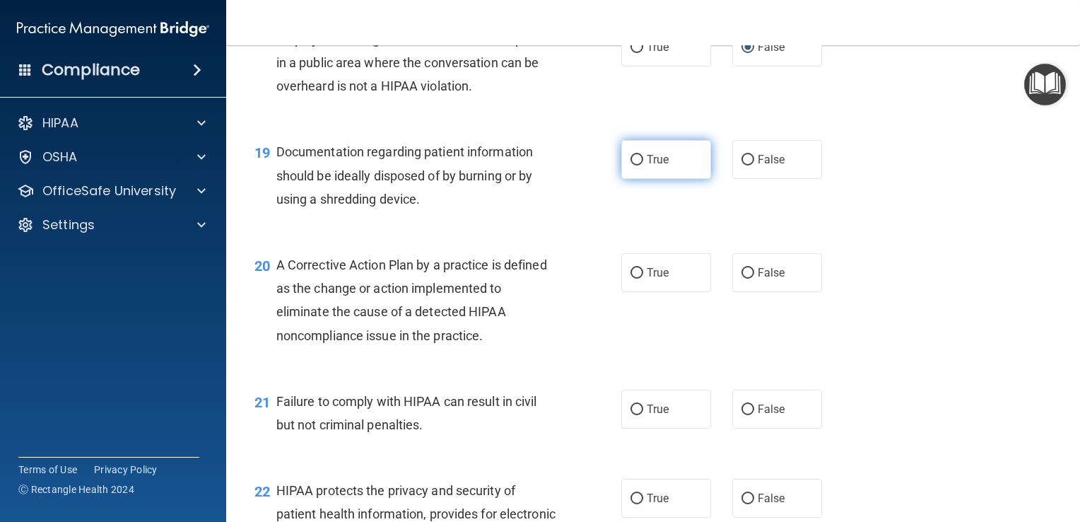
click at [631, 165] on input "True" at bounding box center [637, 160] width 13 height 11
radio input "true"
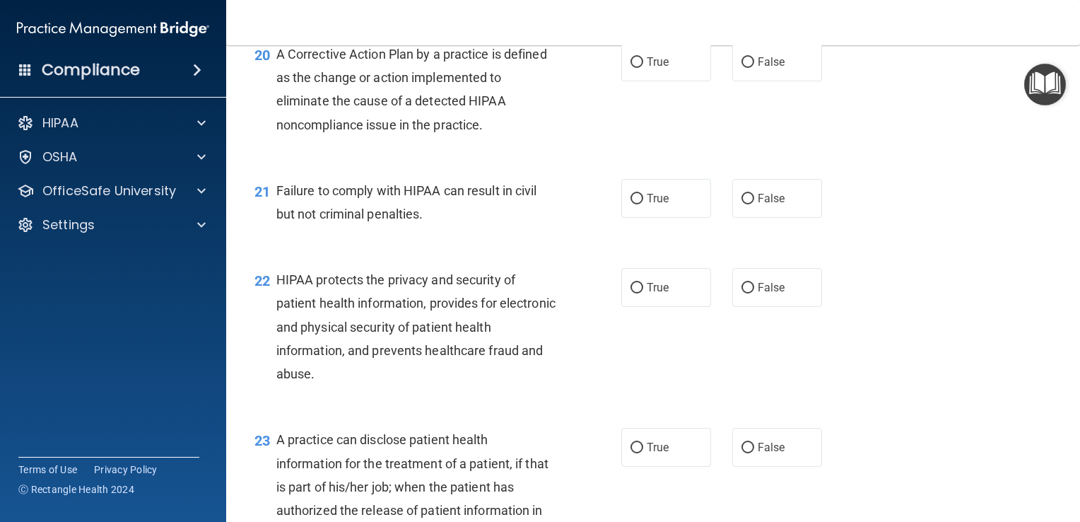
scroll to position [2333, 0]
click at [633, 66] on input "True" at bounding box center [637, 61] width 13 height 11
radio input "true"
click at [744, 203] on input "False" at bounding box center [748, 197] width 13 height 11
radio input "true"
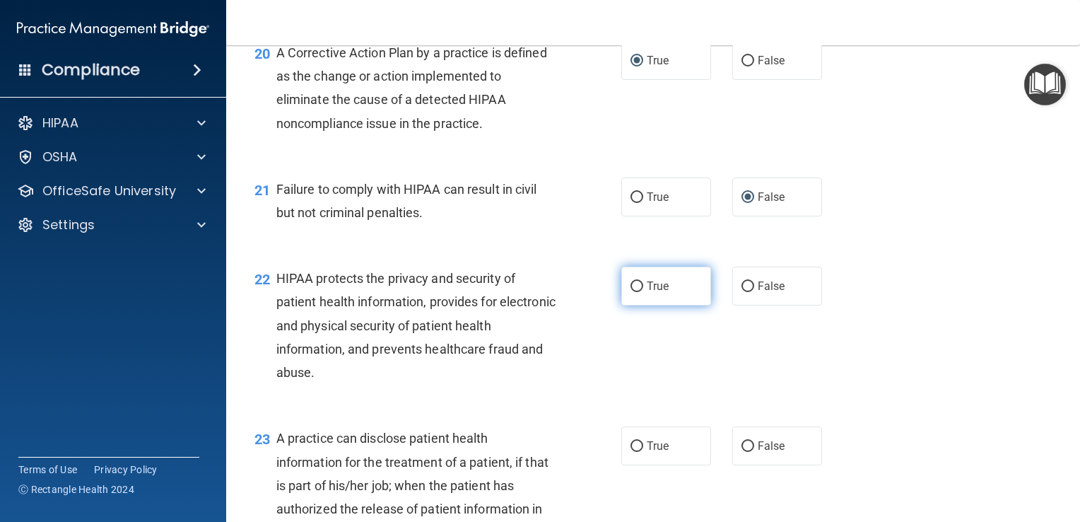
click at [631, 292] on input "True" at bounding box center [637, 286] width 13 height 11
radio input "true"
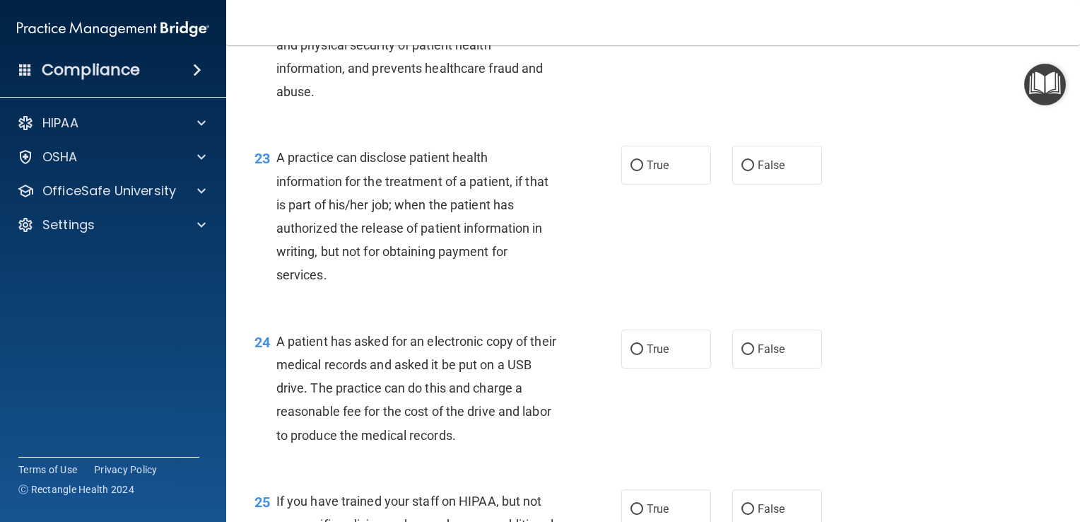
scroll to position [2616, 0]
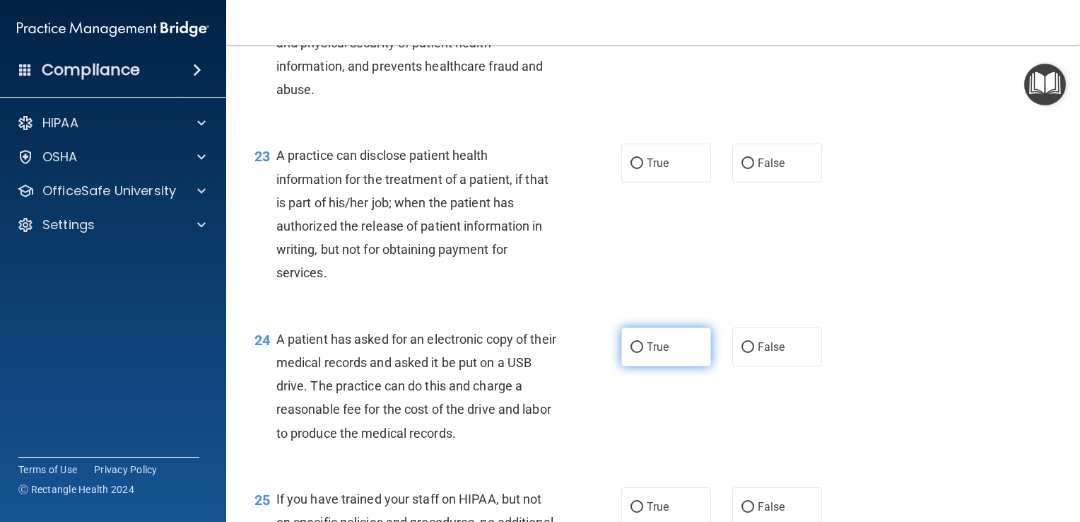
click at [635, 353] on input "True" at bounding box center [637, 347] width 13 height 11
radio input "true"
click at [749, 182] on label "False" at bounding box center [777, 163] width 90 height 39
click at [749, 169] on input "False" at bounding box center [748, 163] width 13 height 11
radio input "true"
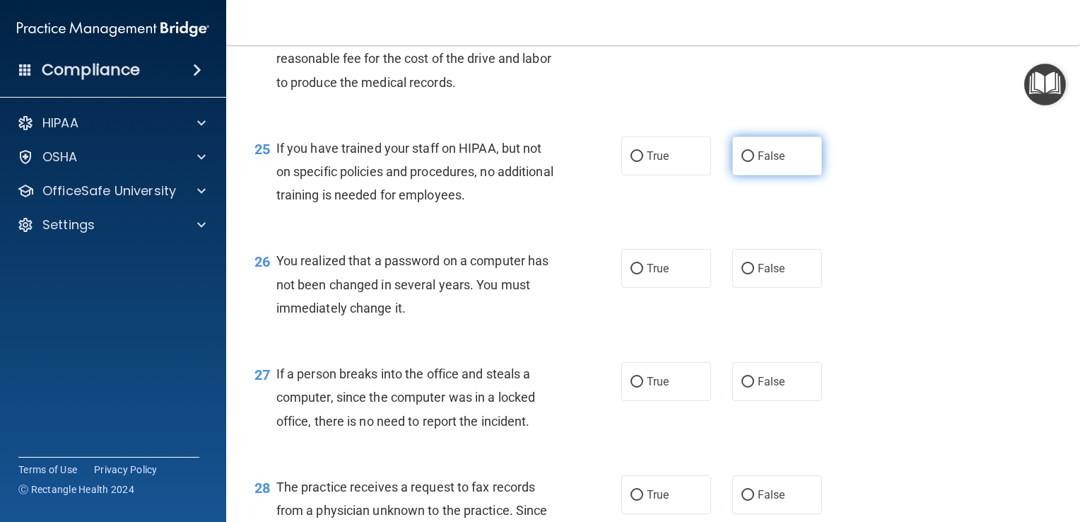
scroll to position [2970, 0]
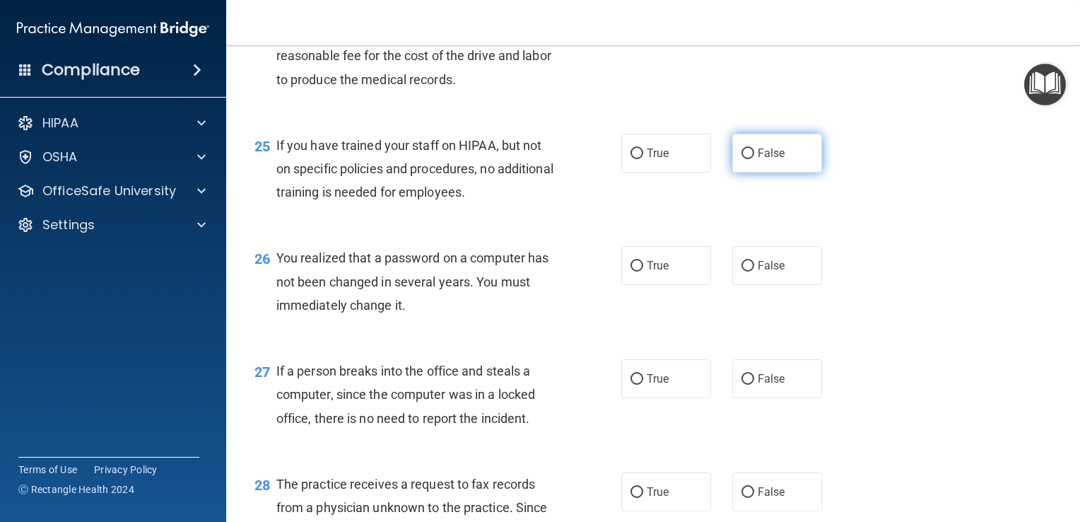
click at [742, 159] on input "False" at bounding box center [748, 153] width 13 height 11
radio input "true"
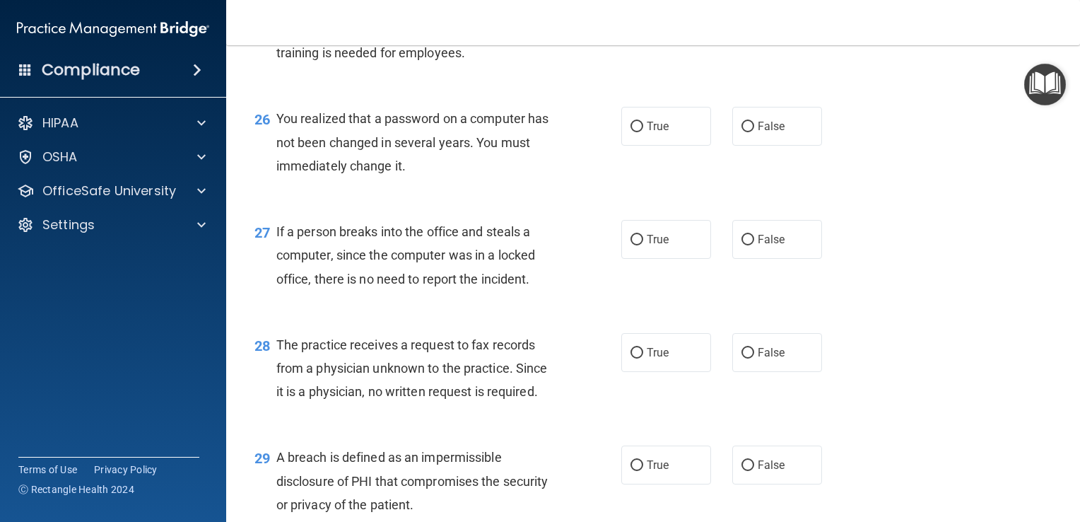
scroll to position [3111, 0]
click at [624, 144] on label "True" at bounding box center [666, 124] width 90 height 39
click at [631, 130] on input "True" at bounding box center [637, 124] width 13 height 11
radio input "true"
click at [742, 243] on input "False" at bounding box center [748, 238] width 13 height 11
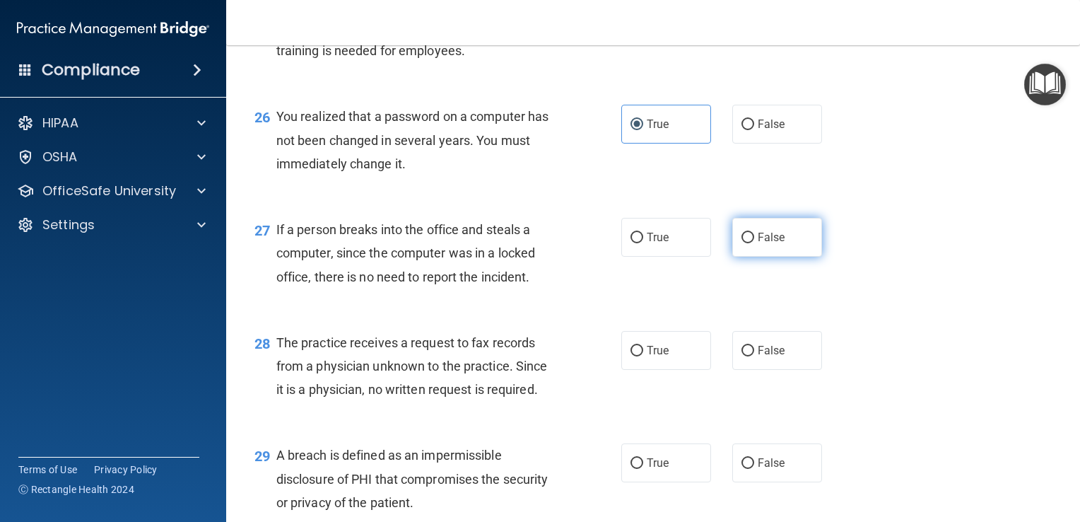
radio input "true"
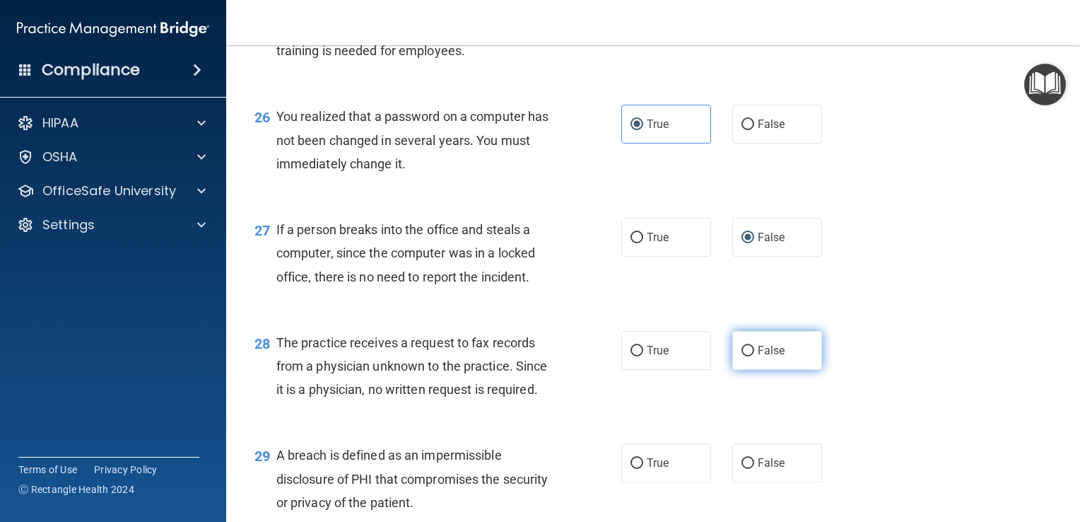
click at [742, 356] on input "False" at bounding box center [748, 351] width 13 height 11
radio input "true"
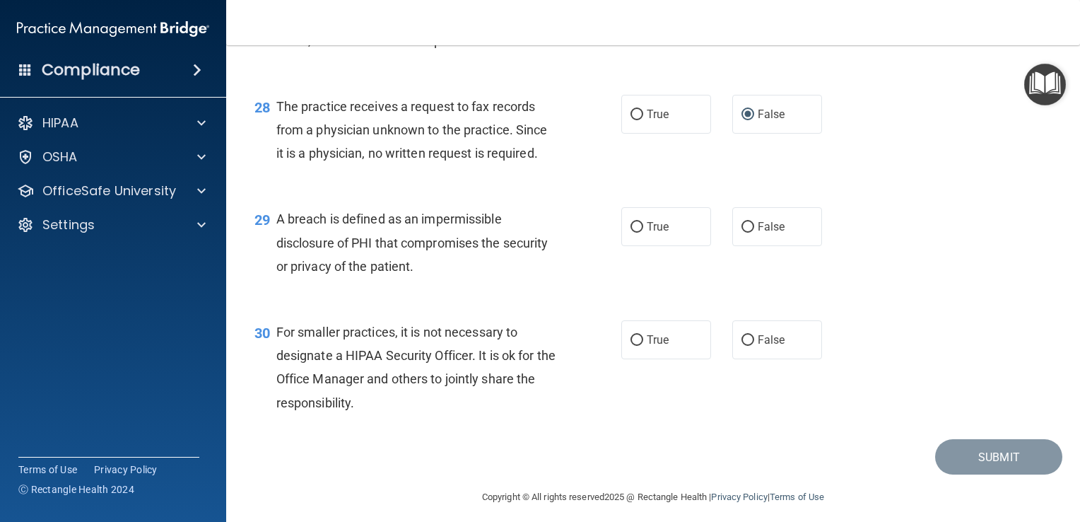
scroll to position [3380, 0]
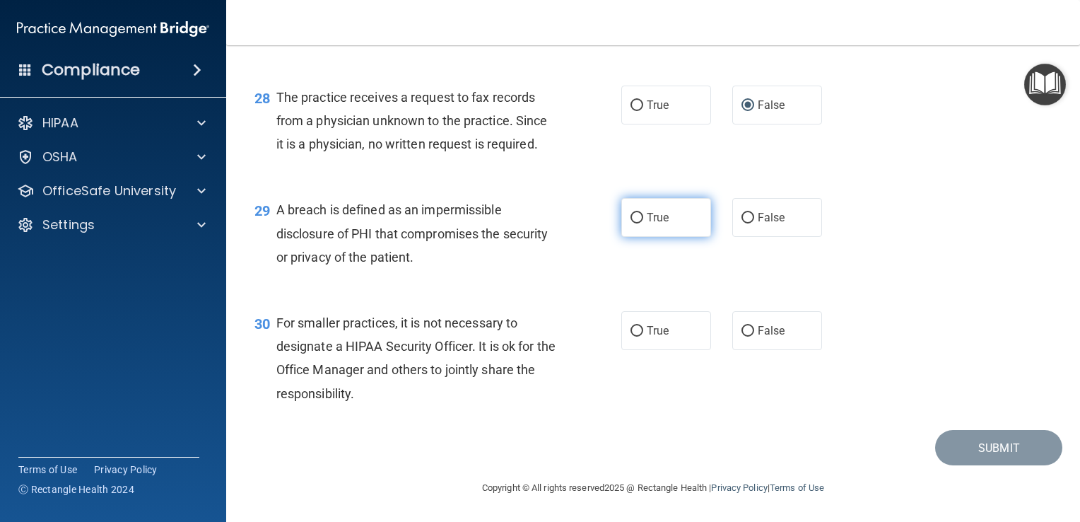
click at [630, 210] on label "True" at bounding box center [666, 217] width 90 height 39
click at [631, 213] on input "True" at bounding box center [637, 218] width 13 height 11
radio input "true"
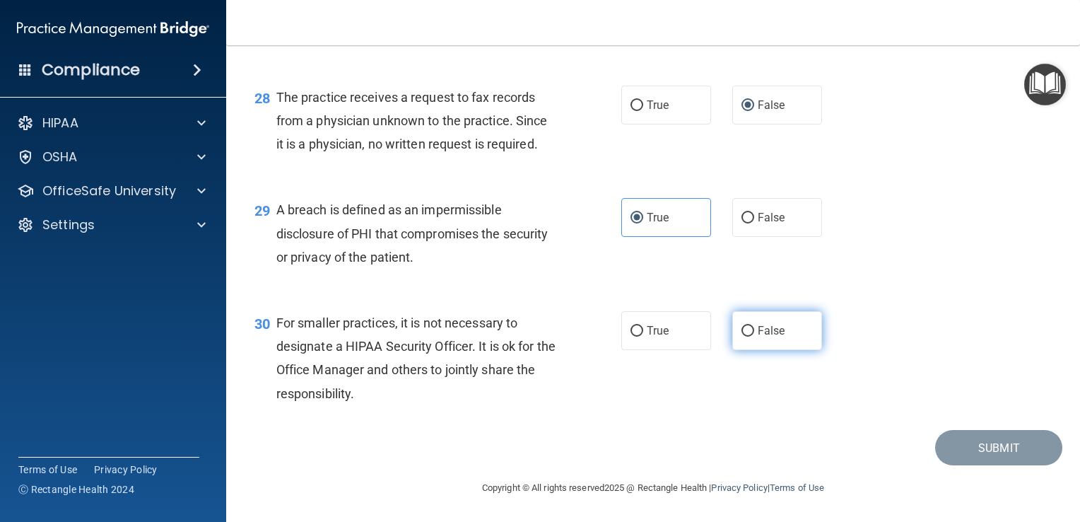
click at [742, 329] on input "False" at bounding box center [748, 331] width 13 height 11
radio input "true"
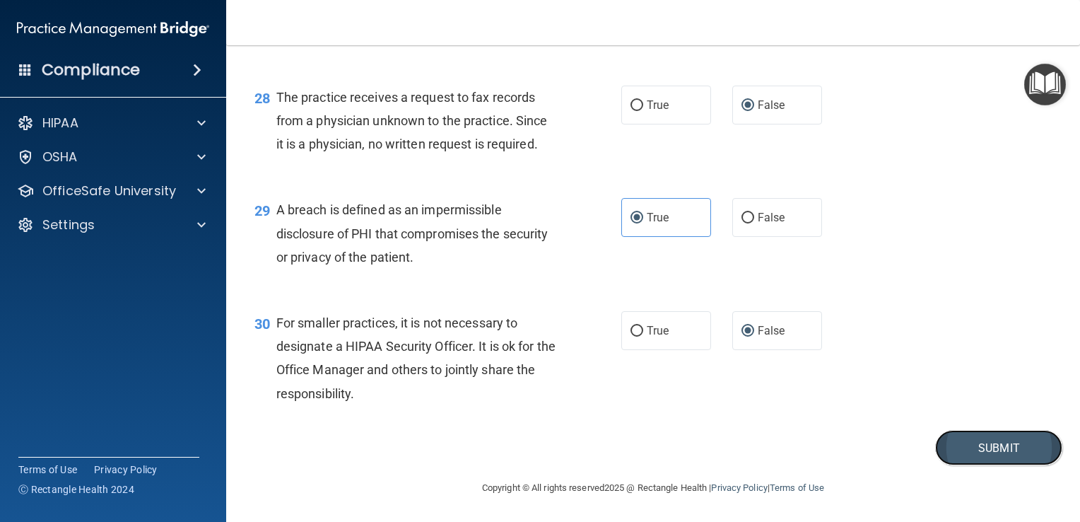
click at [978, 457] on button "Submit" at bounding box center [998, 448] width 127 height 36
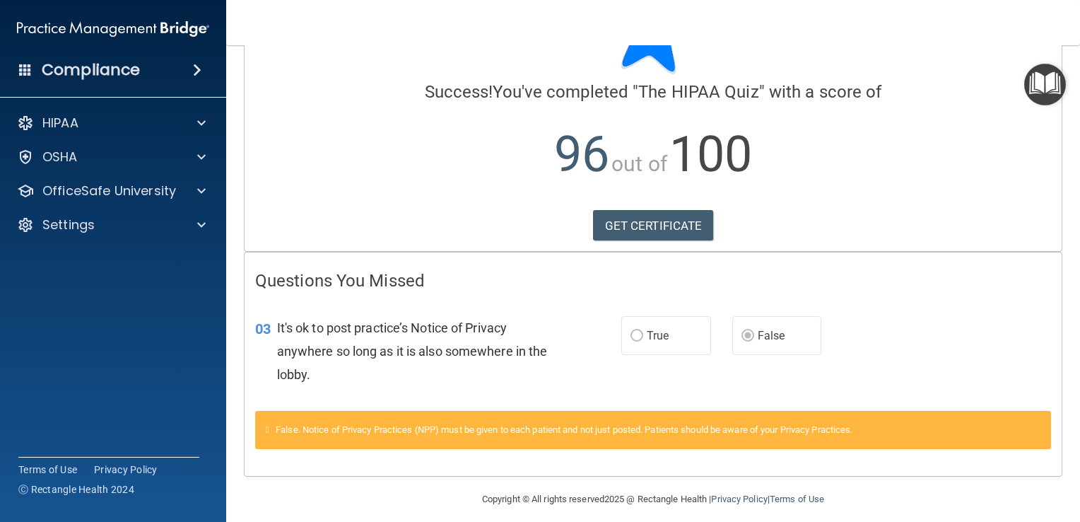
scroll to position [91, 0]
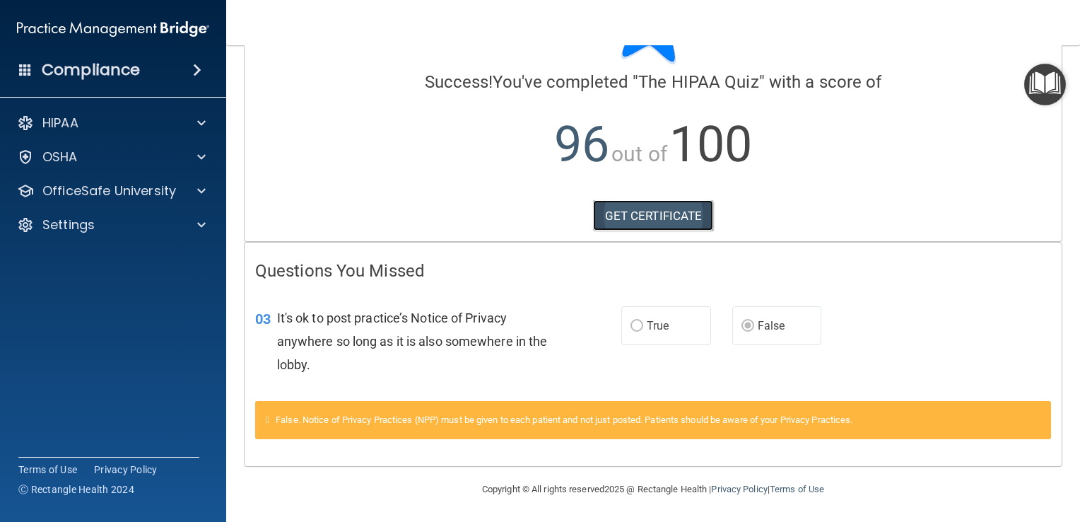
click at [660, 216] on link "GET CERTIFICATE" at bounding box center [653, 215] width 121 height 31
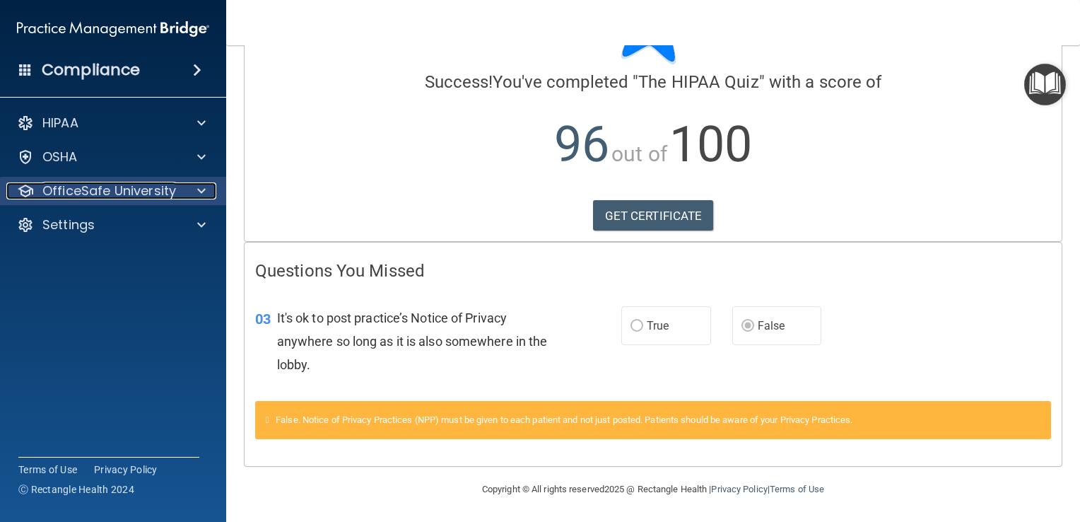
click at [119, 194] on p "OfficeSafe University" at bounding box center [109, 190] width 134 height 17
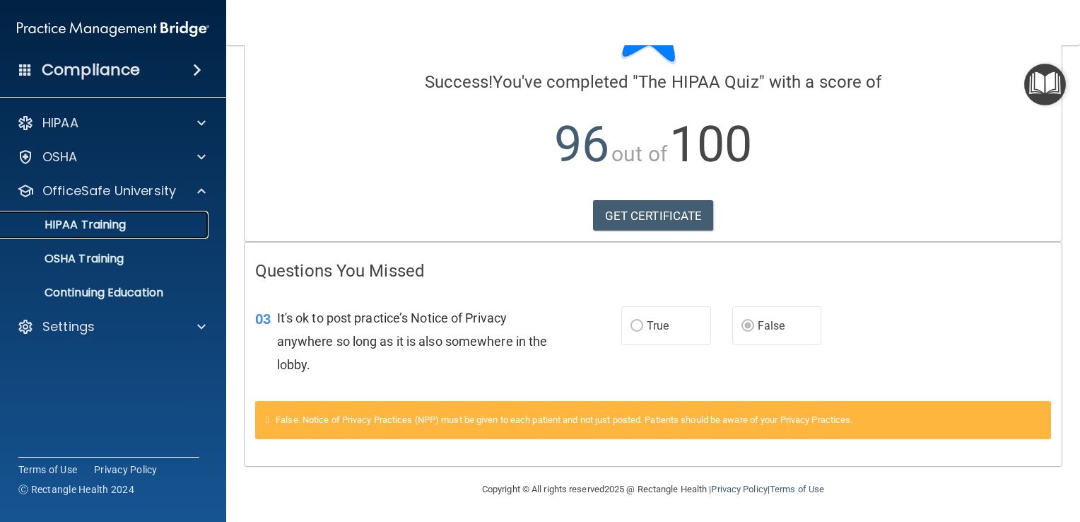
click at [107, 230] on p "HIPAA Training" at bounding box center [67, 225] width 117 height 14
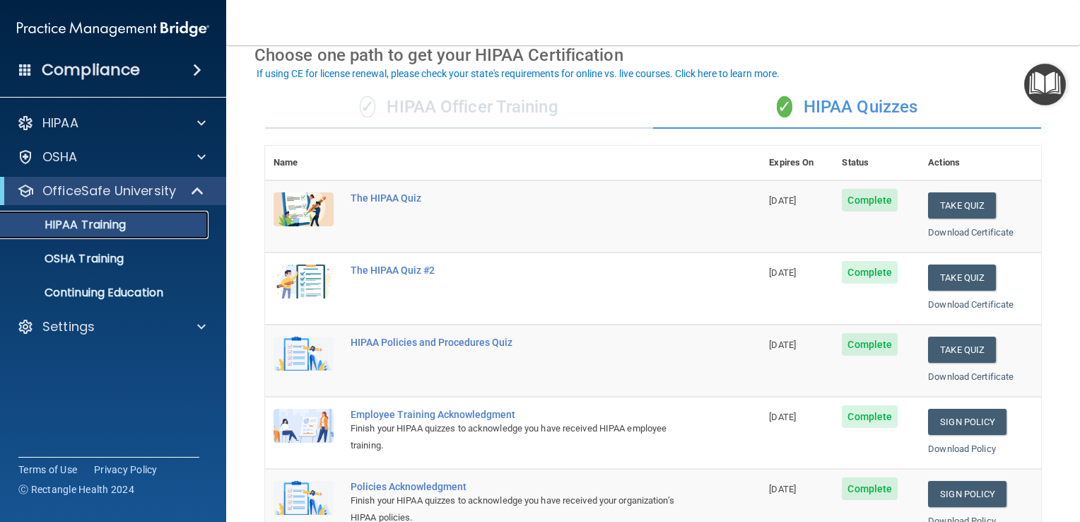
scroll to position [71, 0]
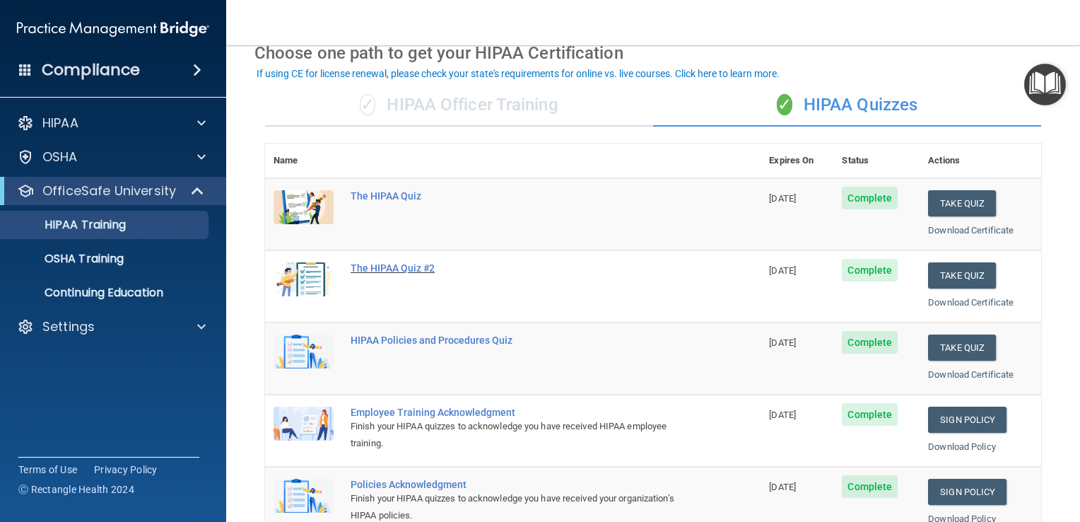
click at [403, 268] on div "The HIPAA Quiz #2" at bounding box center [520, 267] width 339 height 11
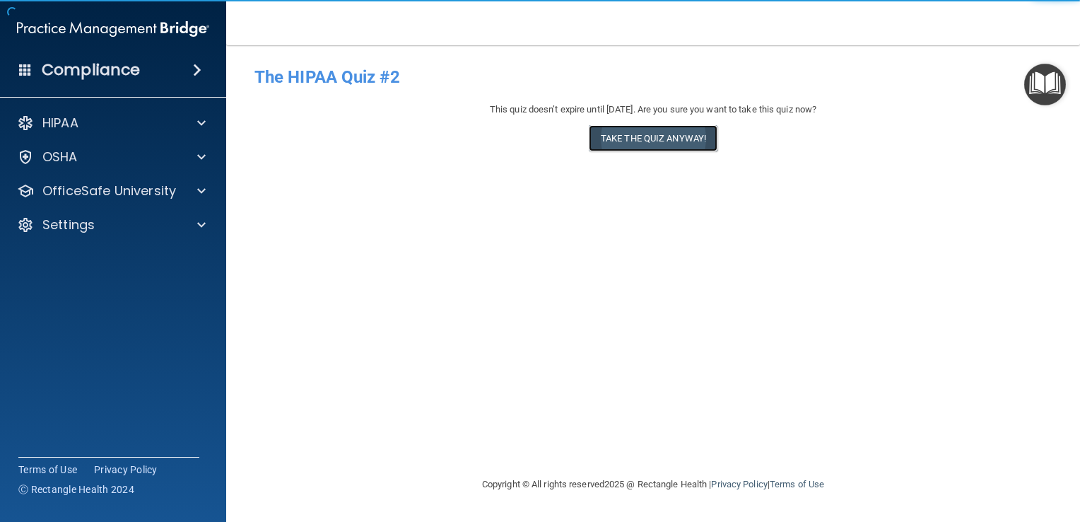
click at [654, 132] on button "Take the quiz anyway!" at bounding box center [653, 138] width 129 height 26
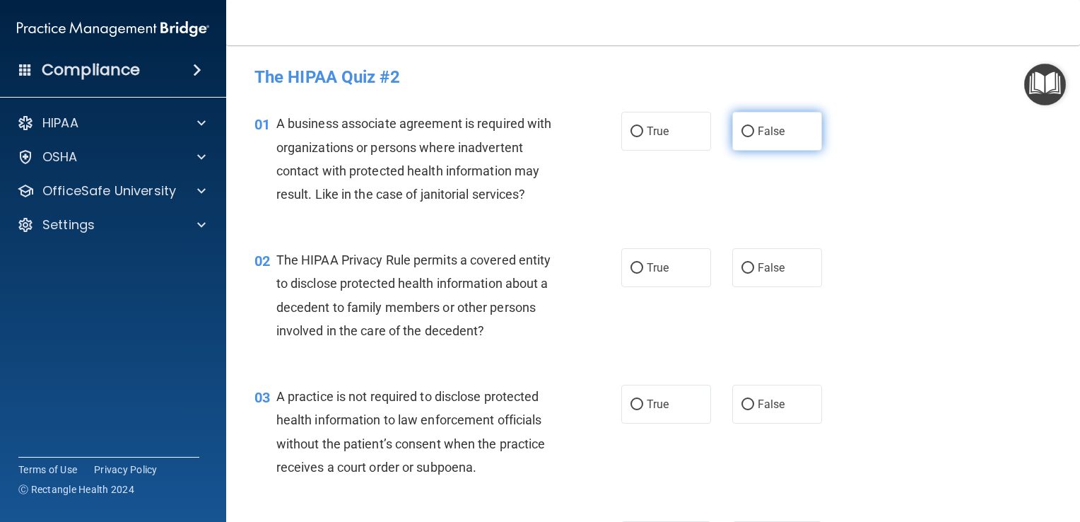
click at [738, 124] on label "False" at bounding box center [777, 131] width 90 height 39
click at [742, 127] on input "False" at bounding box center [748, 132] width 13 height 11
radio input "true"
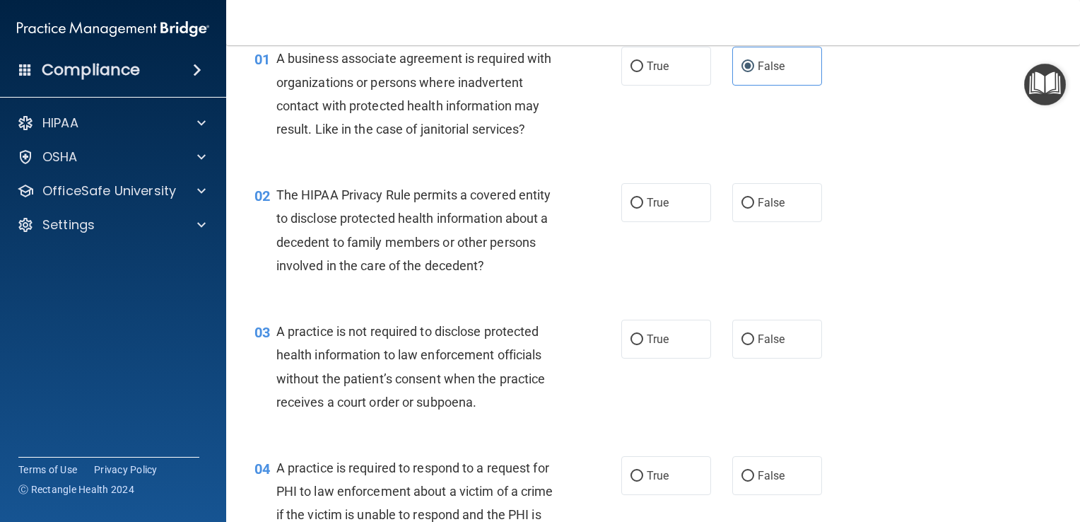
scroll to position [71, 0]
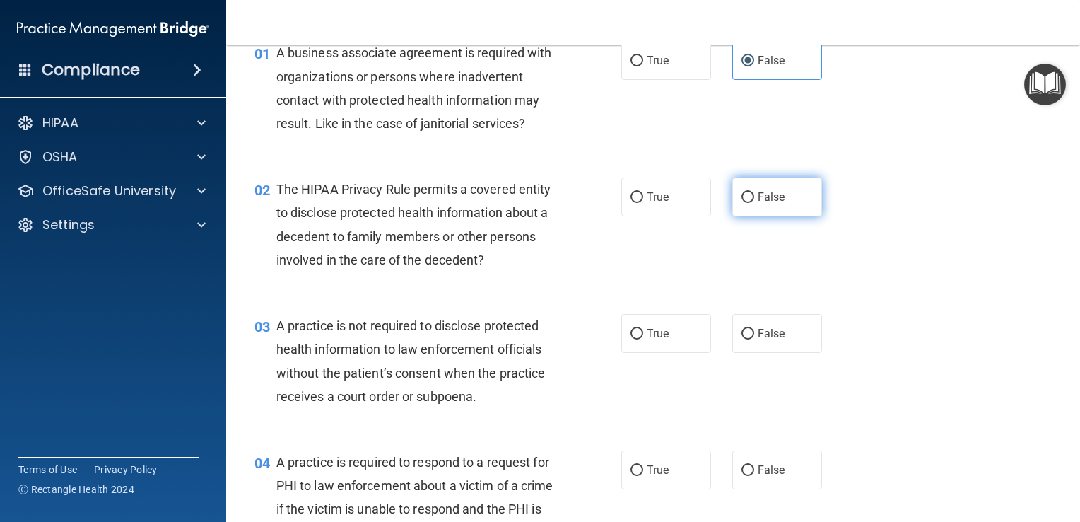
click at [742, 193] on input "False" at bounding box center [748, 197] width 13 height 11
radio input "true"
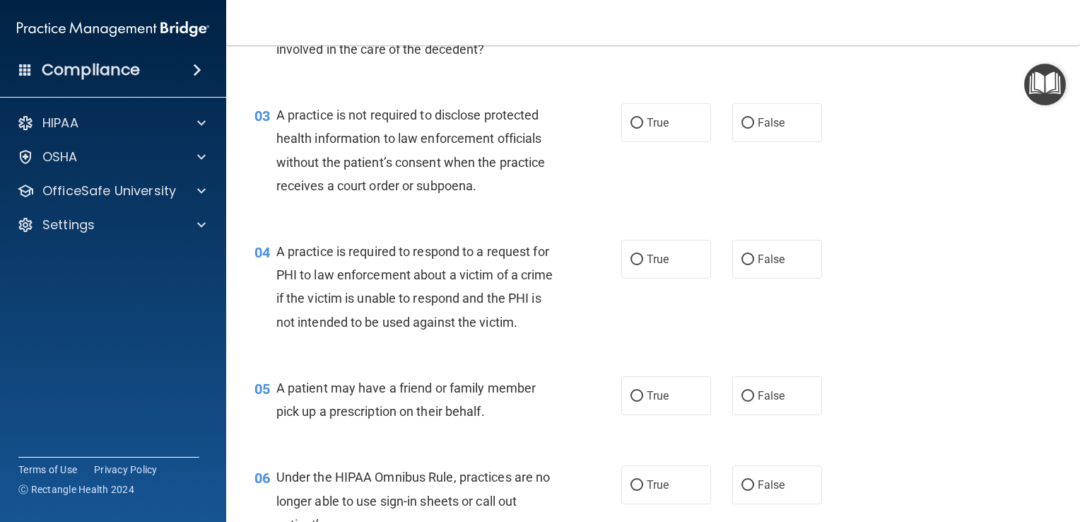
scroll to position [283, 0]
click at [744, 122] on input "False" at bounding box center [748, 122] width 13 height 11
radio input "true"
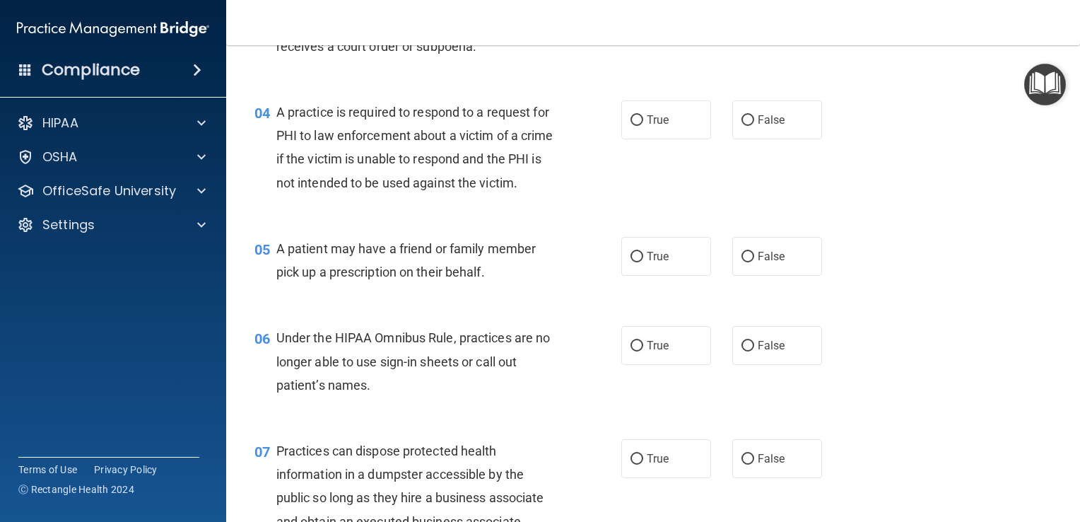
scroll to position [424, 0]
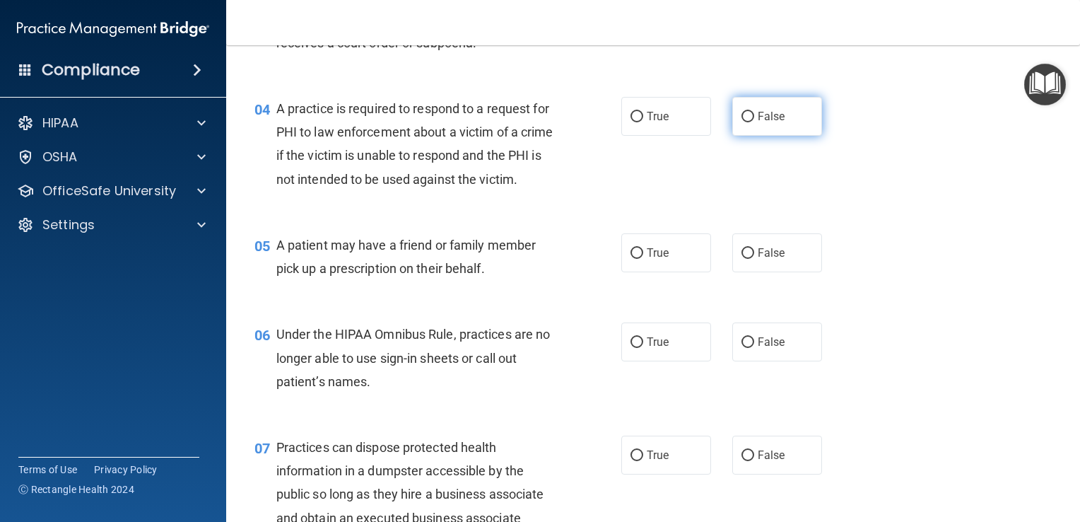
click at [742, 117] on input "False" at bounding box center [748, 117] width 13 height 11
radio input "true"
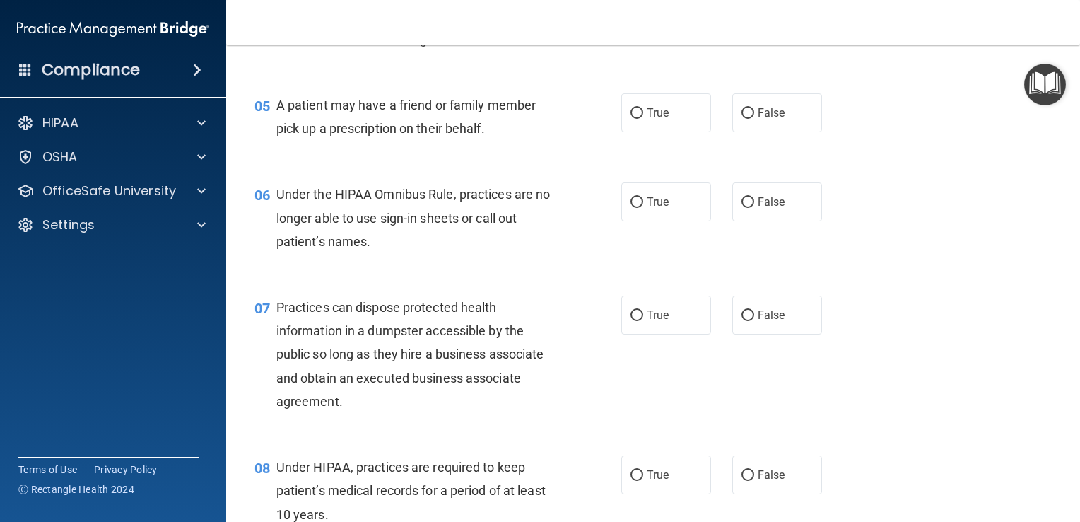
scroll to position [566, 0]
click at [742, 117] on input "False" at bounding box center [748, 112] width 13 height 11
radio input "true"
click at [631, 117] on input "True" at bounding box center [637, 112] width 13 height 11
radio input "true"
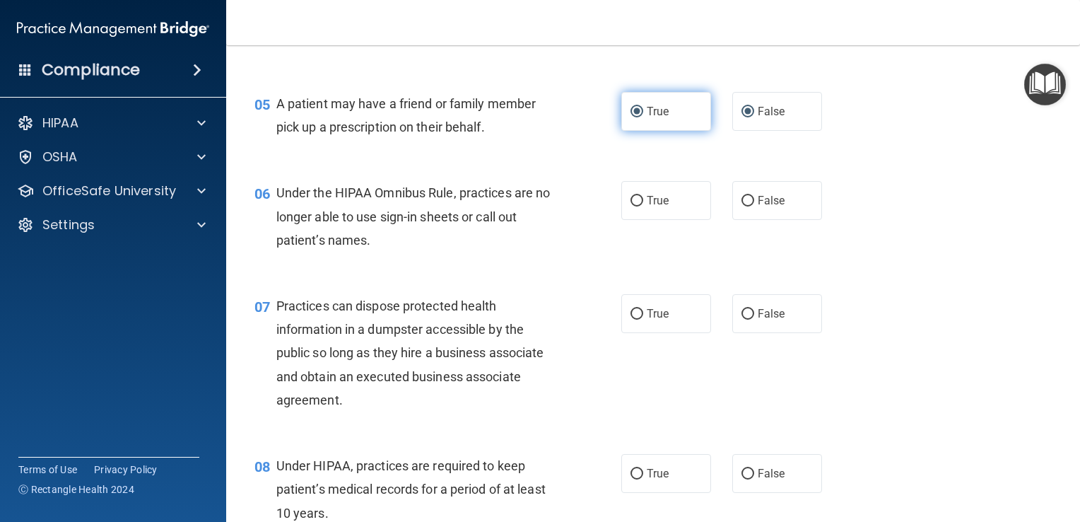
radio input "false"
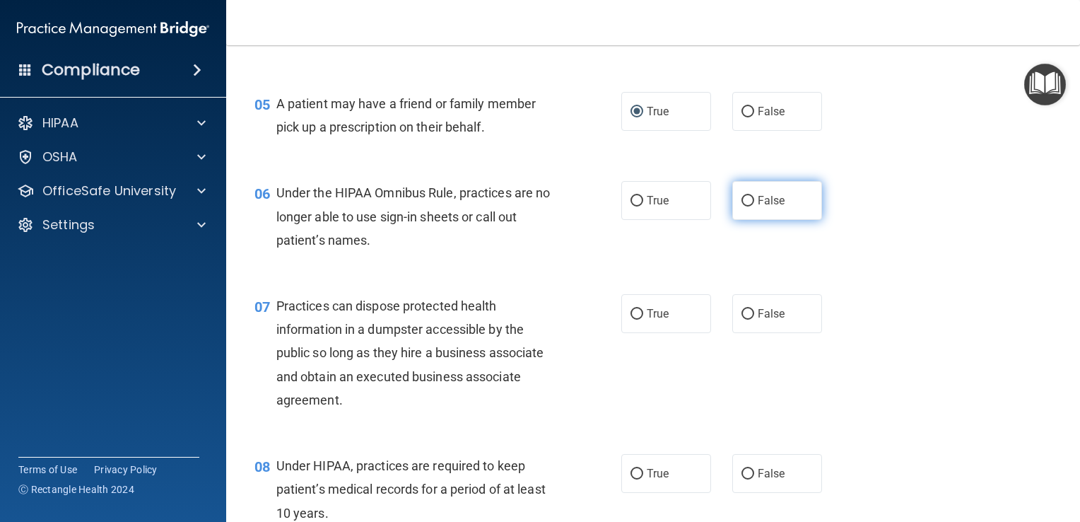
click at [745, 206] on input "False" at bounding box center [748, 201] width 13 height 11
radio input "true"
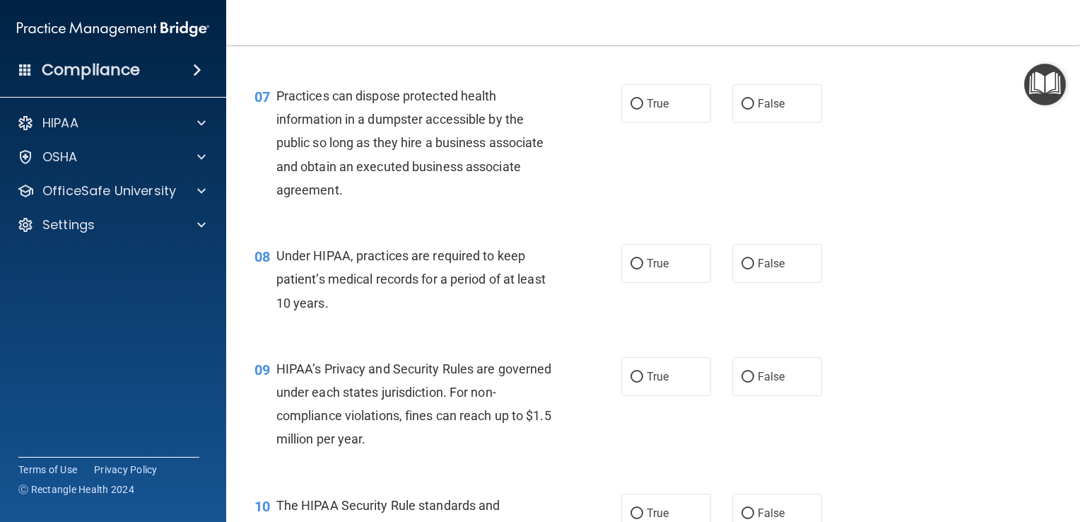
scroll to position [778, 0]
click at [742, 107] on input "False" at bounding box center [748, 102] width 13 height 11
radio input "true"
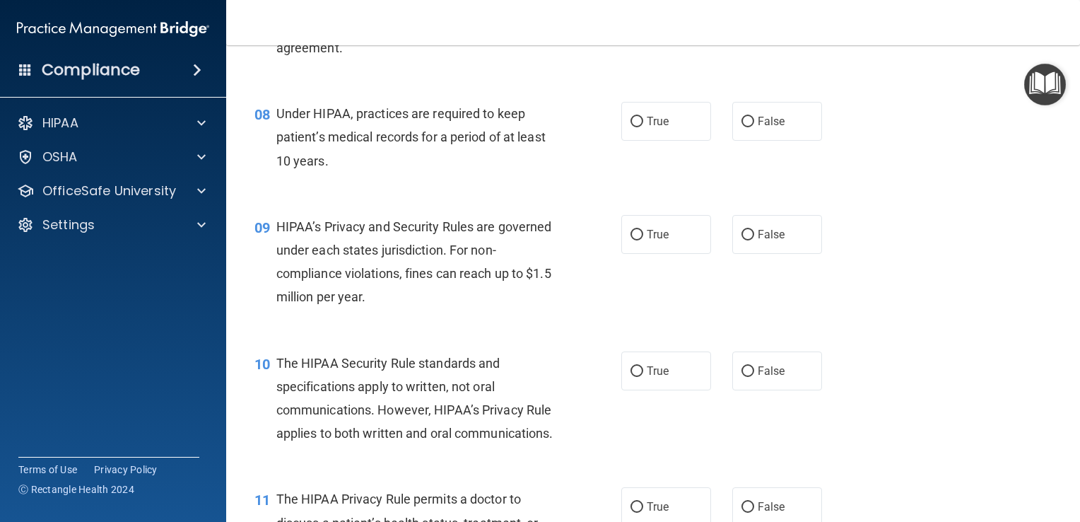
scroll to position [919, 0]
click at [742, 126] on input "False" at bounding box center [748, 120] width 13 height 11
radio input "true"
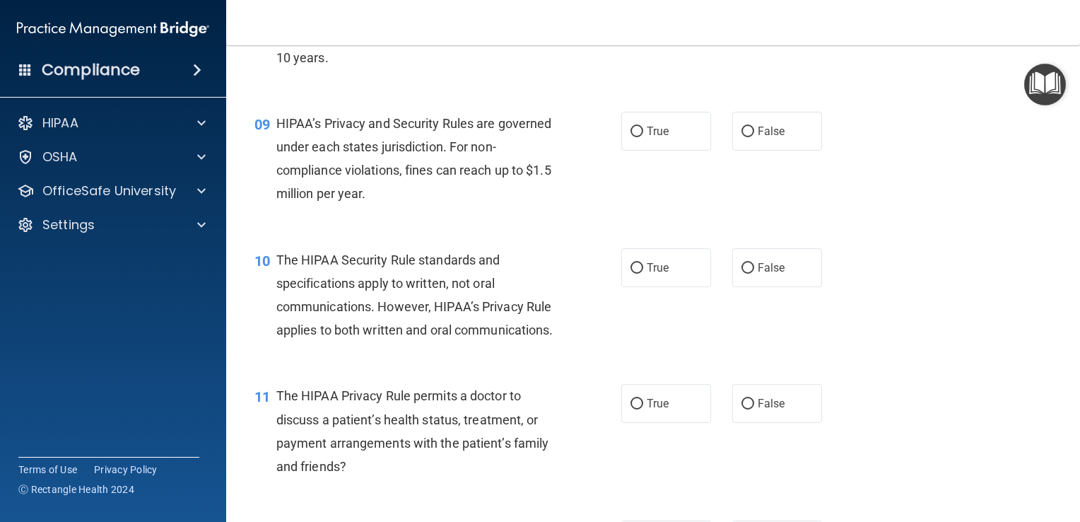
scroll to position [1061, 0]
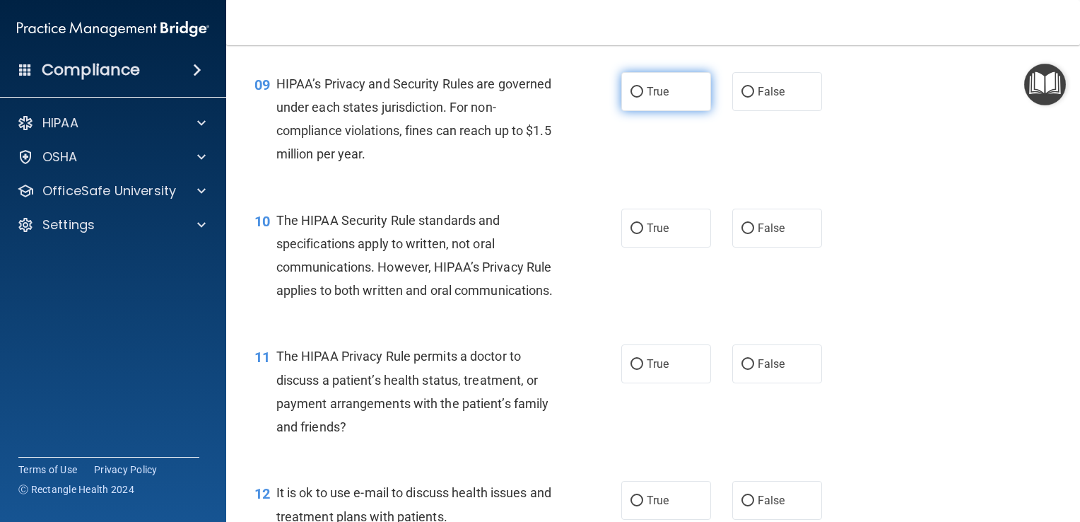
click at [631, 98] on input "True" at bounding box center [637, 92] width 13 height 11
radio input "true"
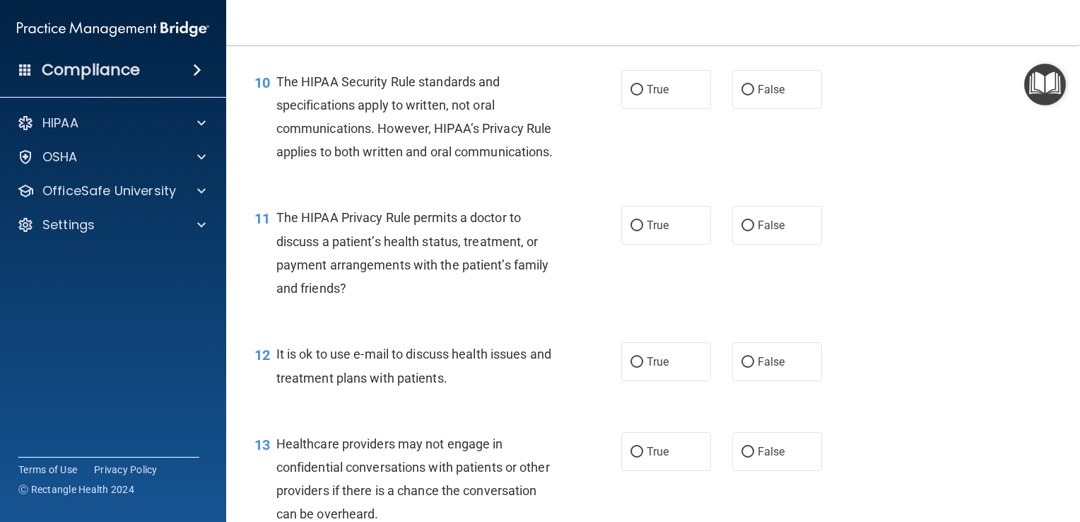
scroll to position [1202, 0]
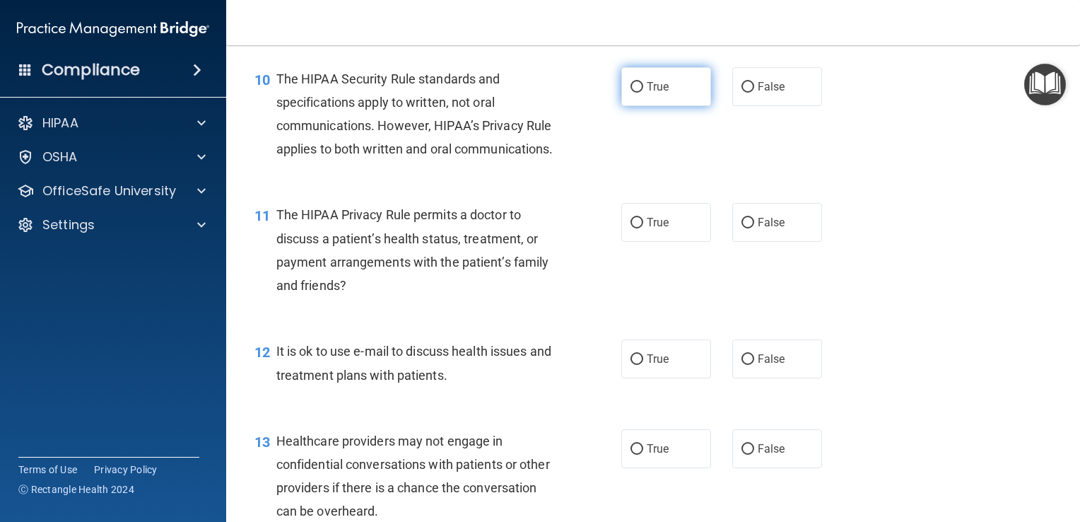
click at [631, 93] on input "True" at bounding box center [637, 87] width 13 height 11
radio input "true"
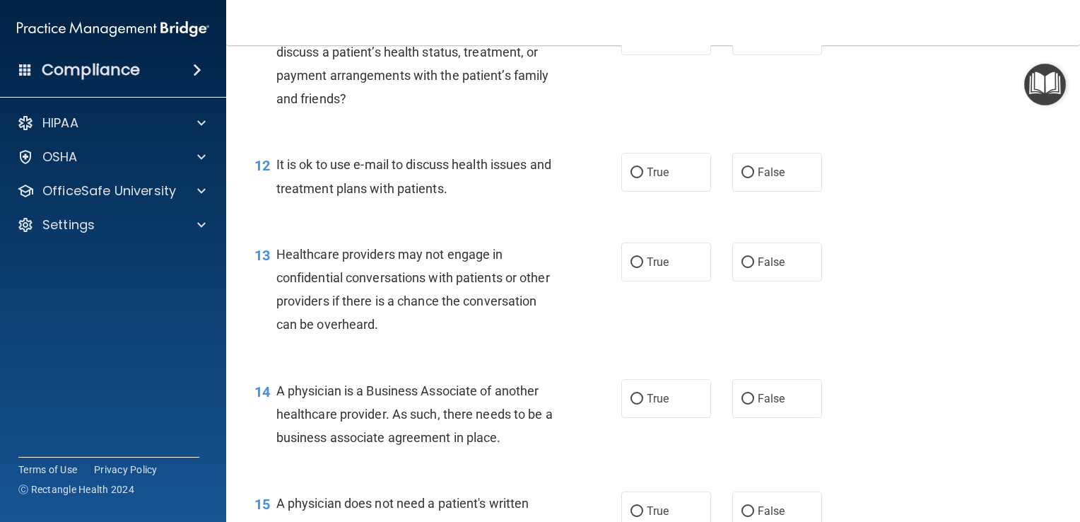
scroll to position [1414, 0]
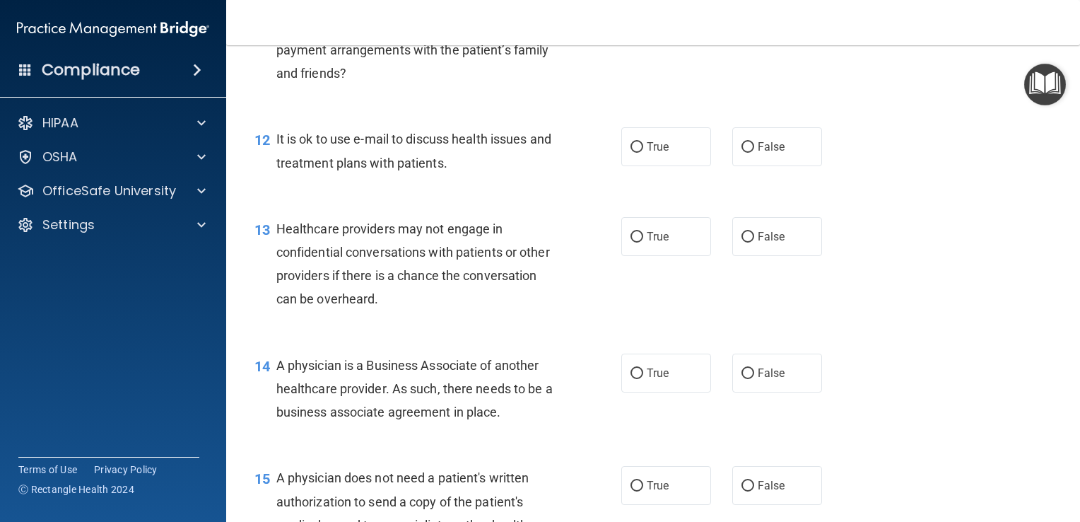
click at [743, 16] on input "False" at bounding box center [748, 11] width 13 height 11
radio input "true"
click at [743, 153] on input "False" at bounding box center [748, 147] width 13 height 11
radio input "true"
click at [631, 243] on input "True" at bounding box center [637, 237] width 13 height 11
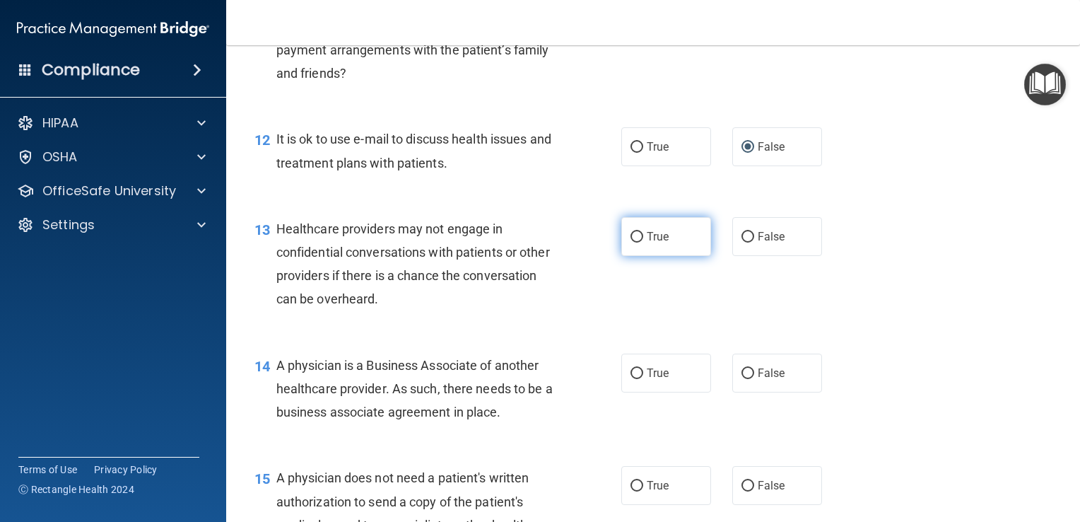
radio input "true"
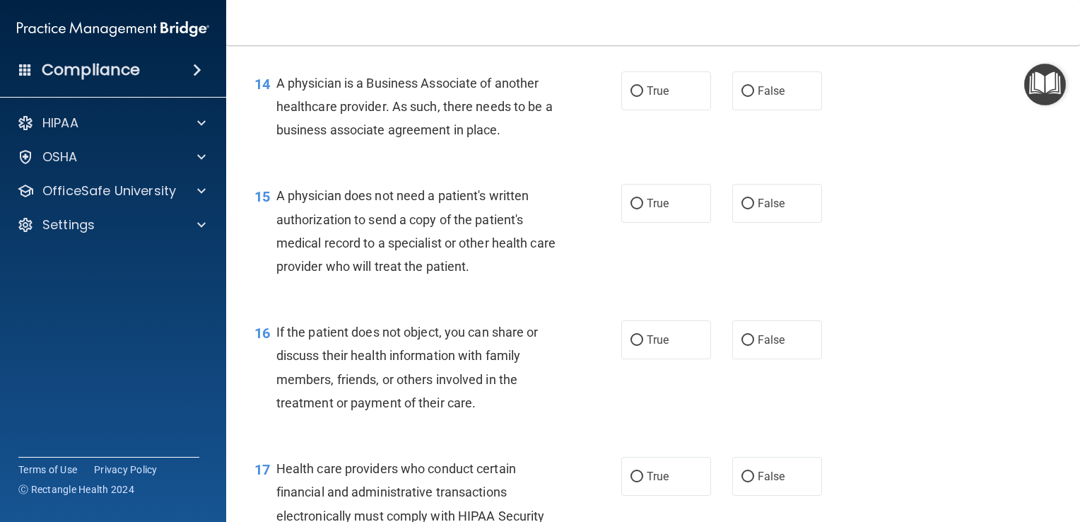
scroll to position [1697, 0]
click at [631, 96] on input "True" at bounding box center [637, 91] width 13 height 11
radio input "true"
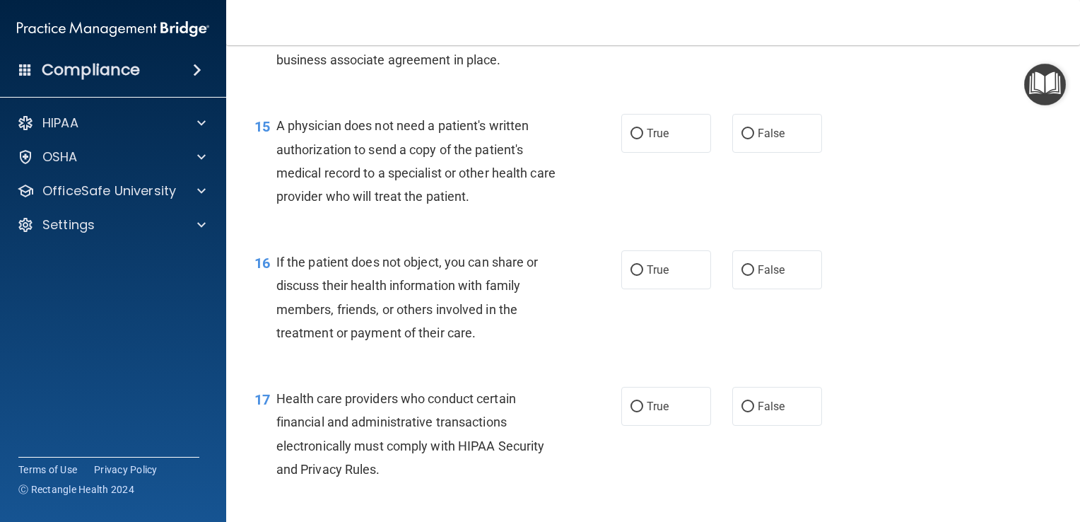
scroll to position [1768, 0]
click at [631, 138] on input "True" at bounding box center [637, 132] width 13 height 11
radio input "true"
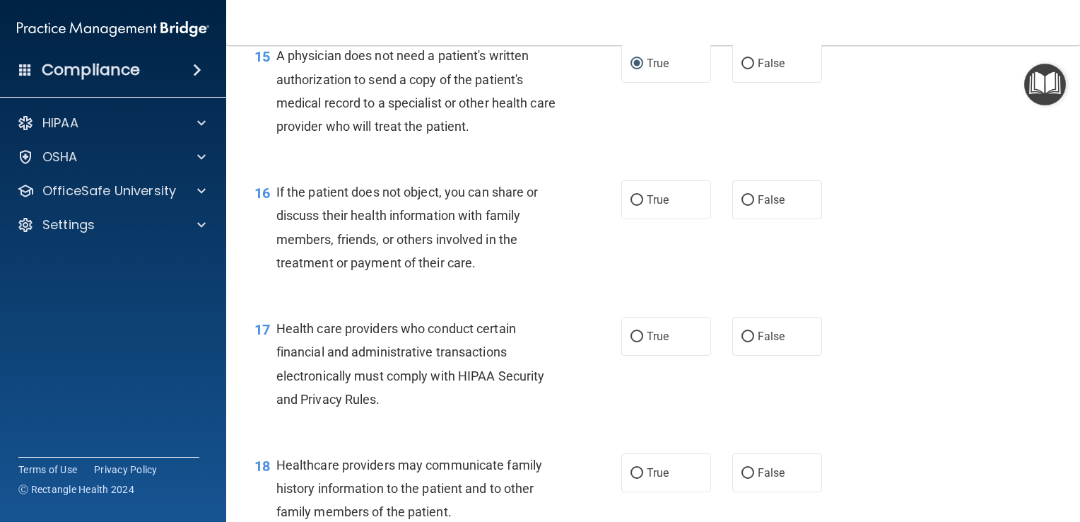
scroll to position [1838, 0]
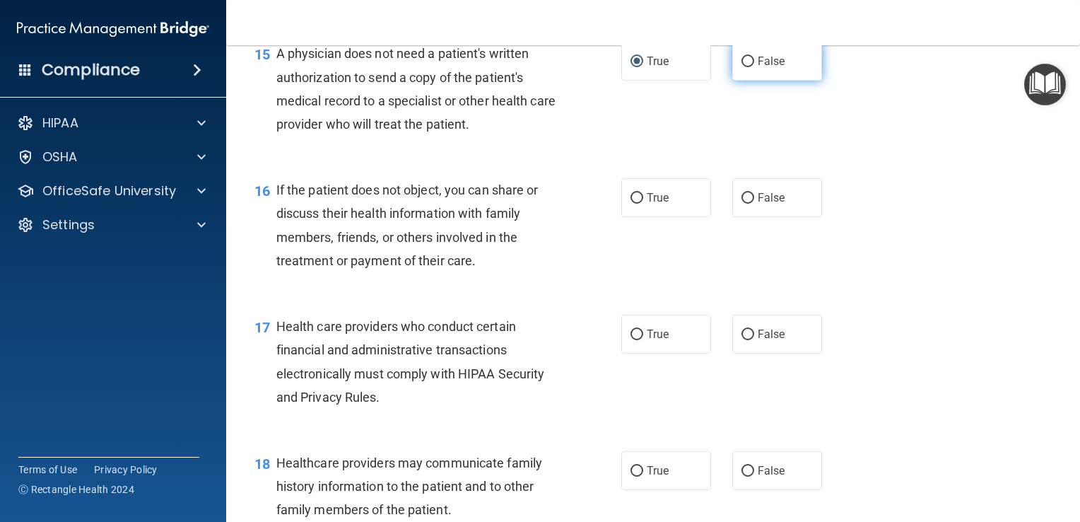
click at [742, 67] on input "False" at bounding box center [748, 62] width 13 height 11
radio input "true"
radio input "false"
click at [743, 204] on input "False" at bounding box center [748, 198] width 13 height 11
radio input "true"
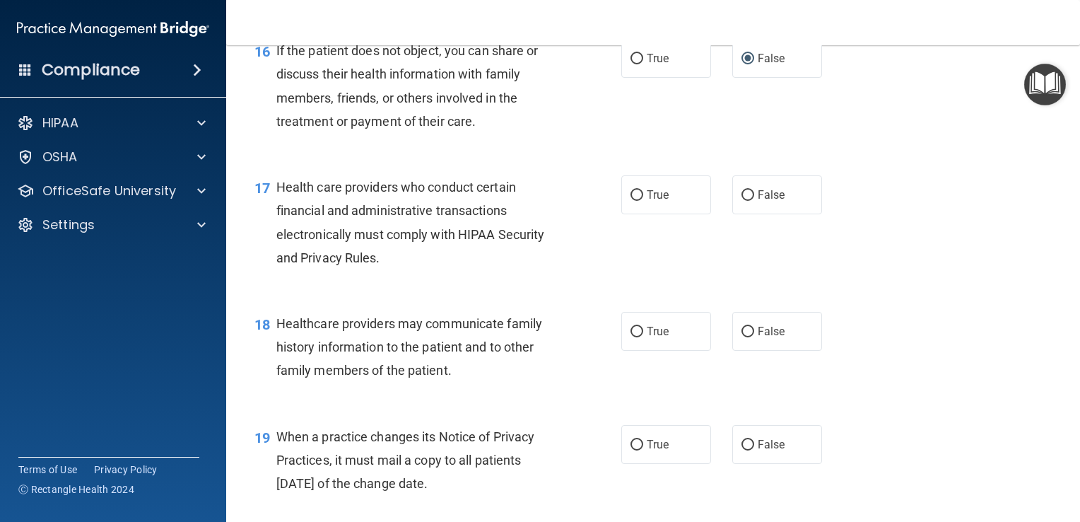
scroll to position [1980, 0]
click at [634, 199] on input "True" at bounding box center [637, 193] width 13 height 11
radio input "true"
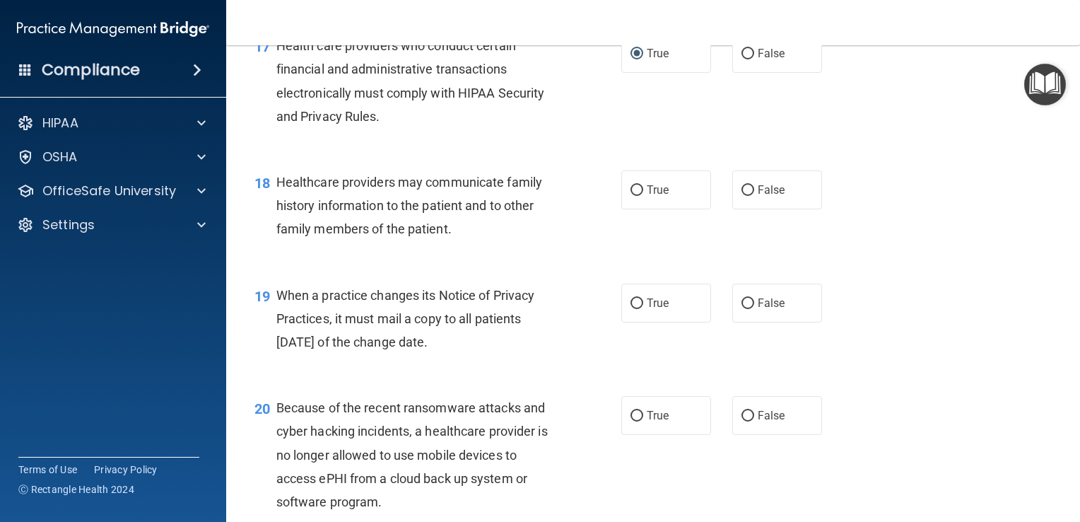
scroll to position [2121, 0]
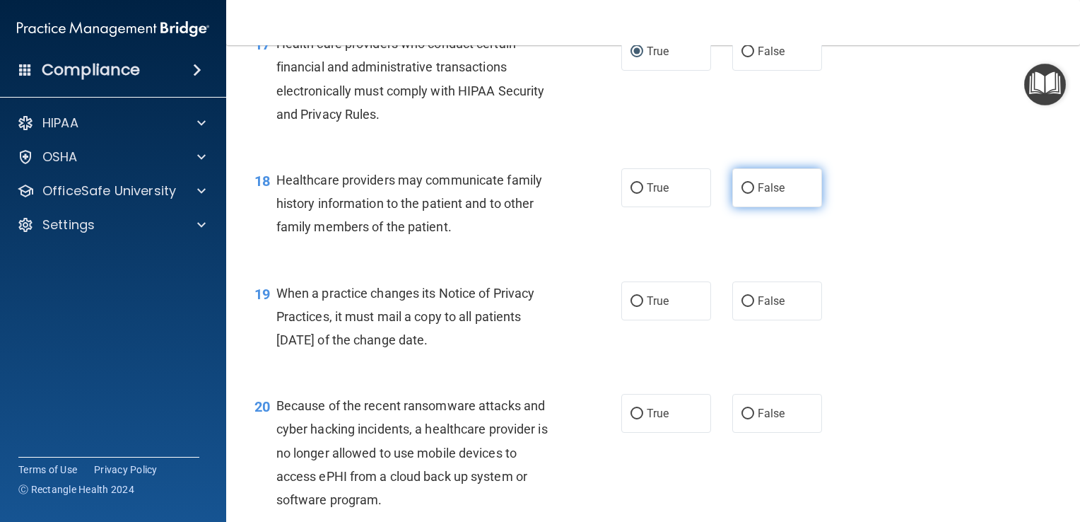
click at [748, 207] on label "False" at bounding box center [777, 187] width 90 height 39
click at [748, 194] on input "False" at bounding box center [748, 188] width 13 height 11
radio input "true"
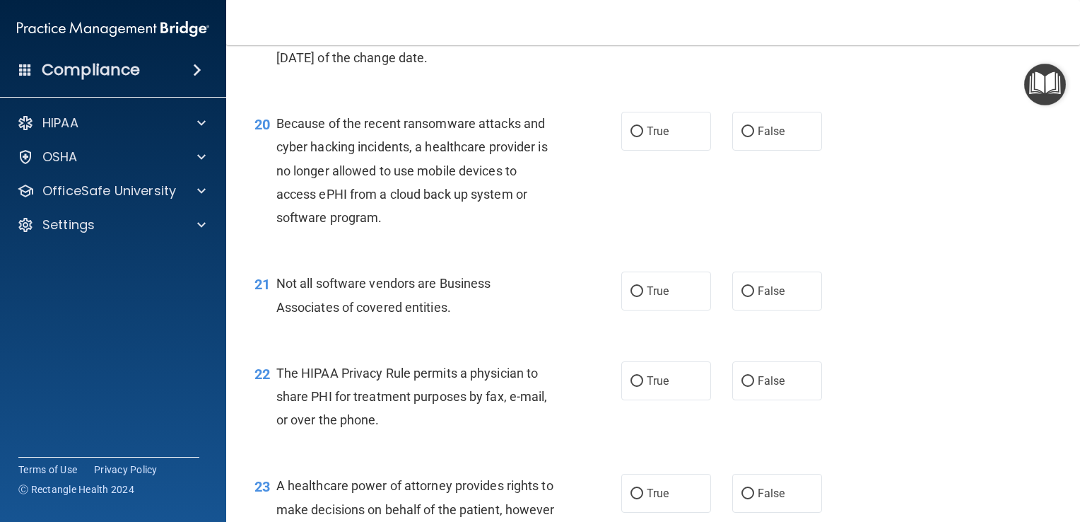
scroll to position [2404, 0]
click at [631, 24] on input "True" at bounding box center [637, 18] width 13 height 11
radio input "true"
click at [634, 150] on label "True" at bounding box center [666, 130] width 90 height 39
click at [634, 136] on input "True" at bounding box center [637, 131] width 13 height 11
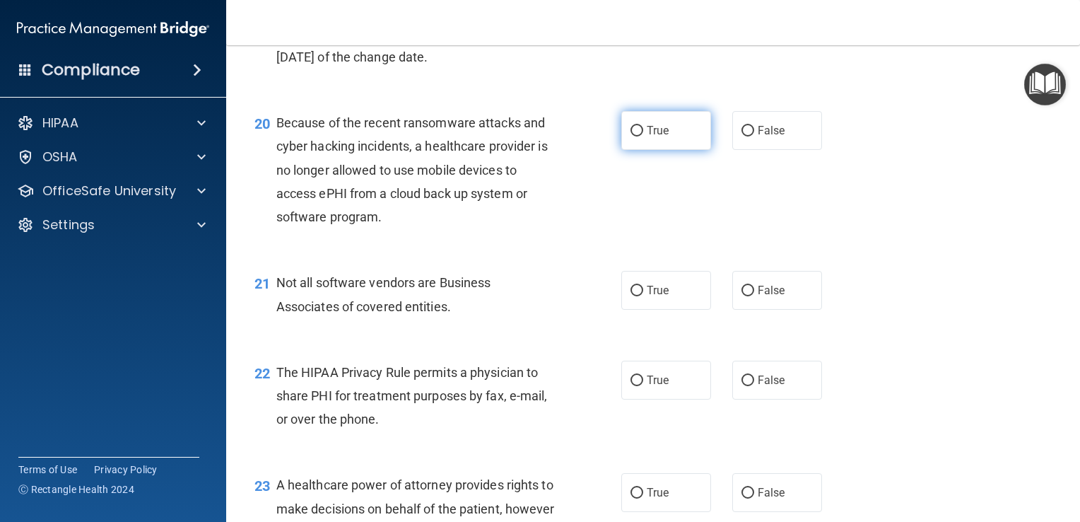
radio input "true"
click at [631, 296] on input "True" at bounding box center [637, 291] width 13 height 11
radio input "true"
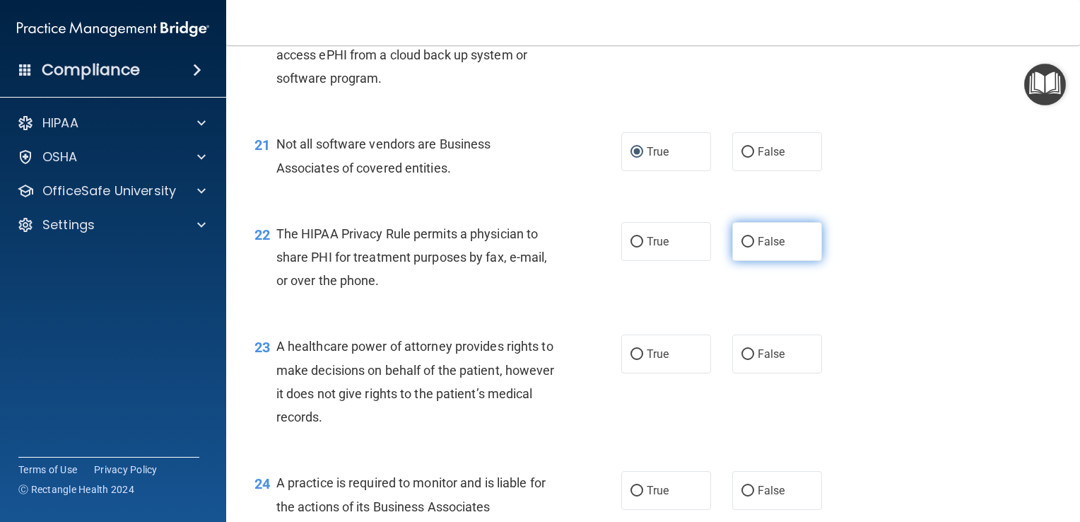
scroll to position [2545, 0]
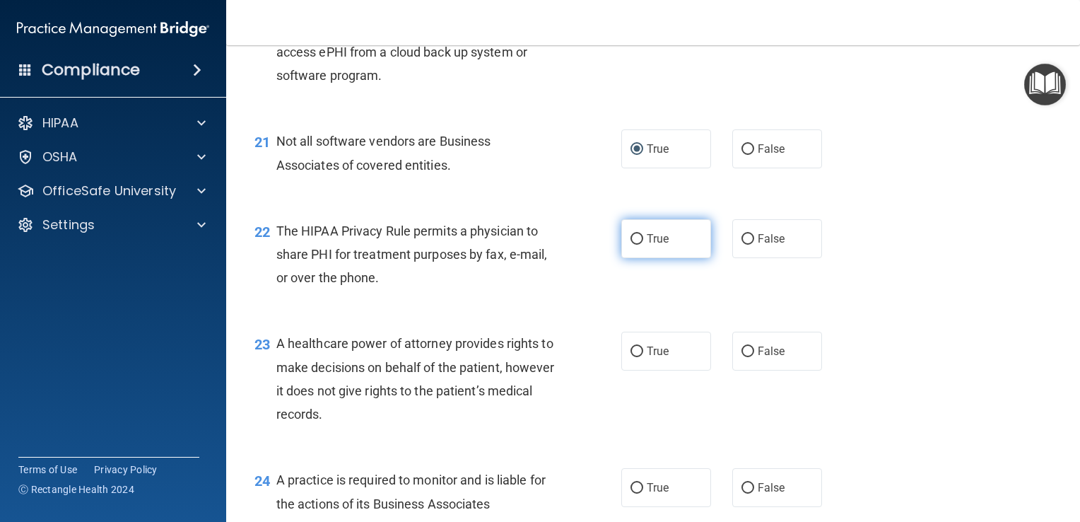
click at [636, 245] on input "True" at bounding box center [637, 239] width 13 height 11
radio input "true"
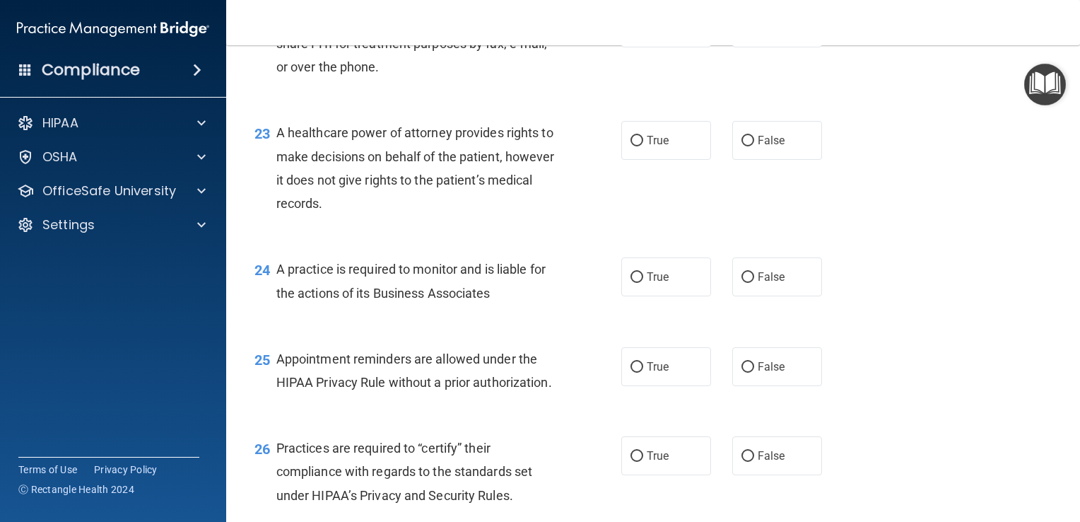
scroll to position [2757, 0]
click at [742, 145] on input "False" at bounding box center [748, 139] width 13 height 11
radio input "true"
click at [631, 281] on input "True" at bounding box center [637, 276] width 13 height 11
radio input "true"
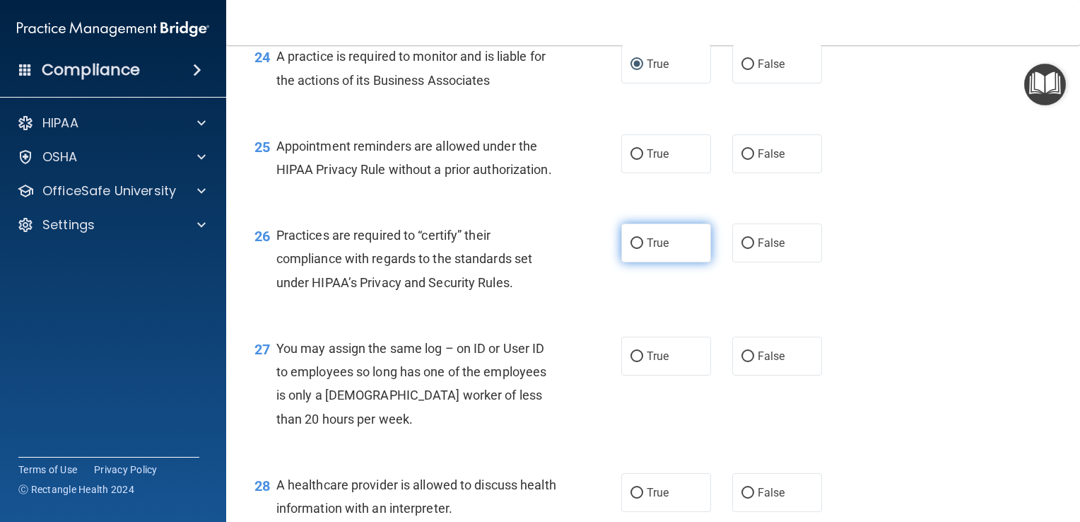
scroll to position [2970, 0]
click at [633, 159] on input "True" at bounding box center [637, 153] width 13 height 11
radio input "true"
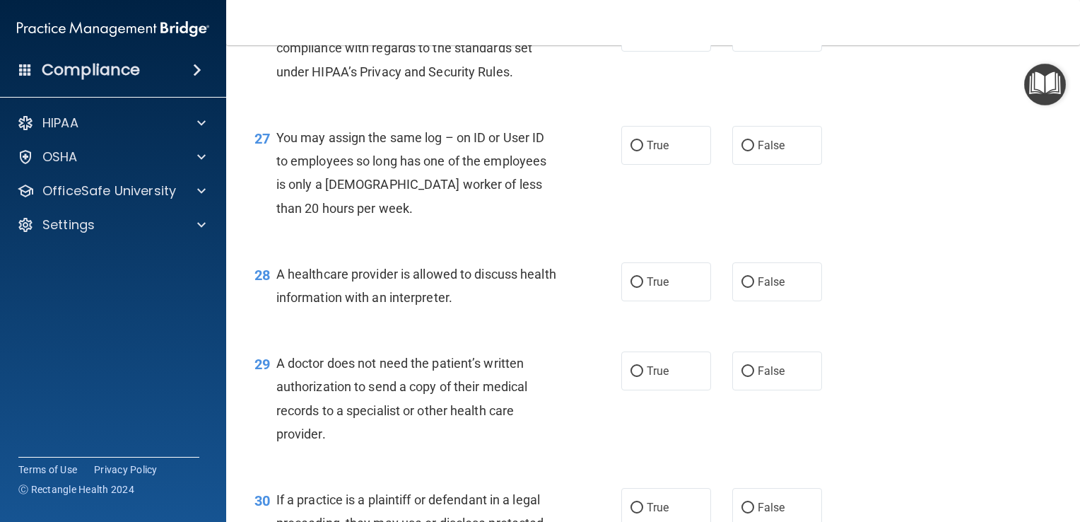
scroll to position [3182, 0]
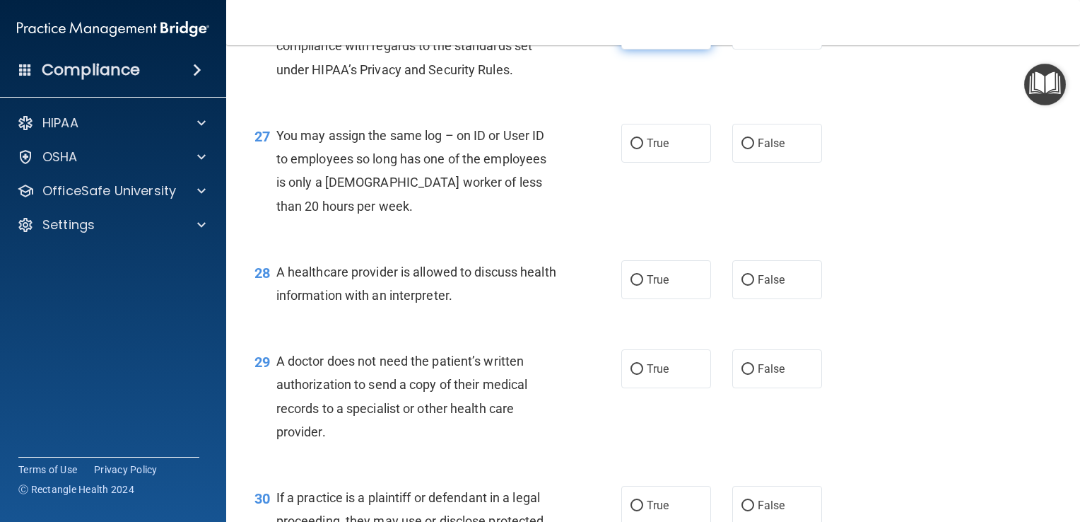
click at [631, 36] on input "True" at bounding box center [637, 30] width 13 height 11
radio input "true"
click at [742, 149] on input "False" at bounding box center [748, 144] width 13 height 11
radio input "true"
click at [632, 286] on input "True" at bounding box center [637, 280] width 13 height 11
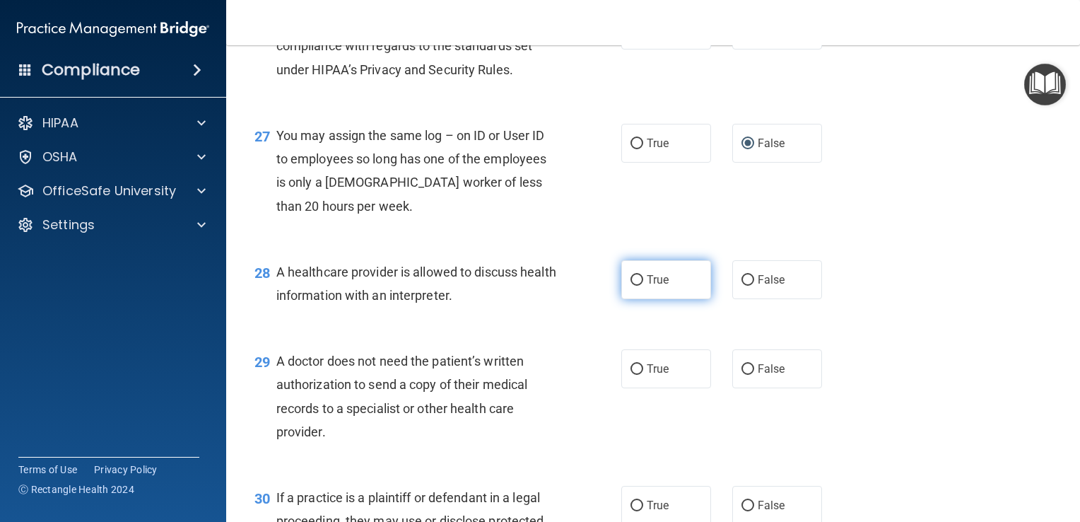
radio input "true"
click at [742, 286] on input "False" at bounding box center [748, 280] width 13 height 11
radio input "true"
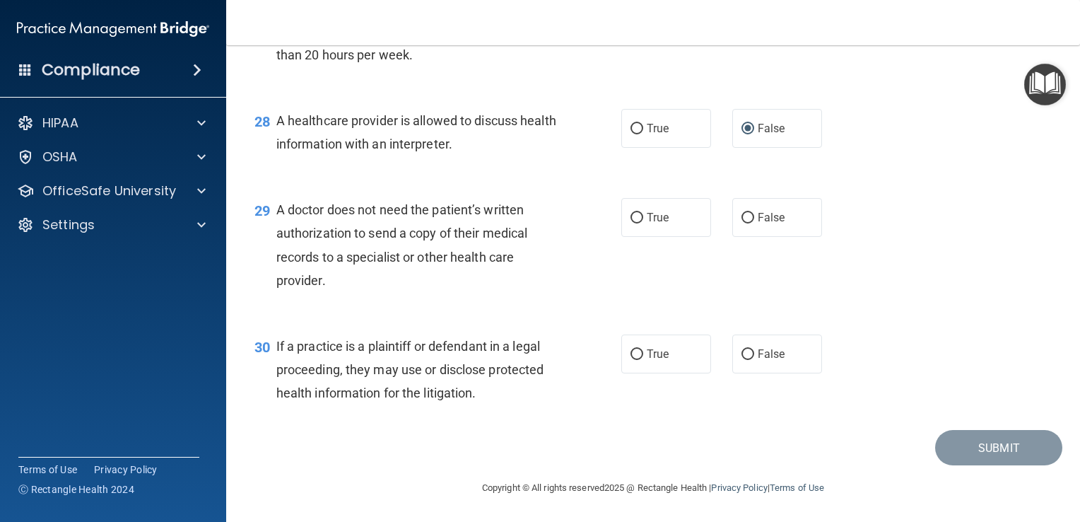
scroll to position [3394, 0]
click at [631, 134] on input "True" at bounding box center [637, 129] width 13 height 11
radio input "true"
radio input "false"
click at [745, 223] on input "False" at bounding box center [748, 218] width 13 height 11
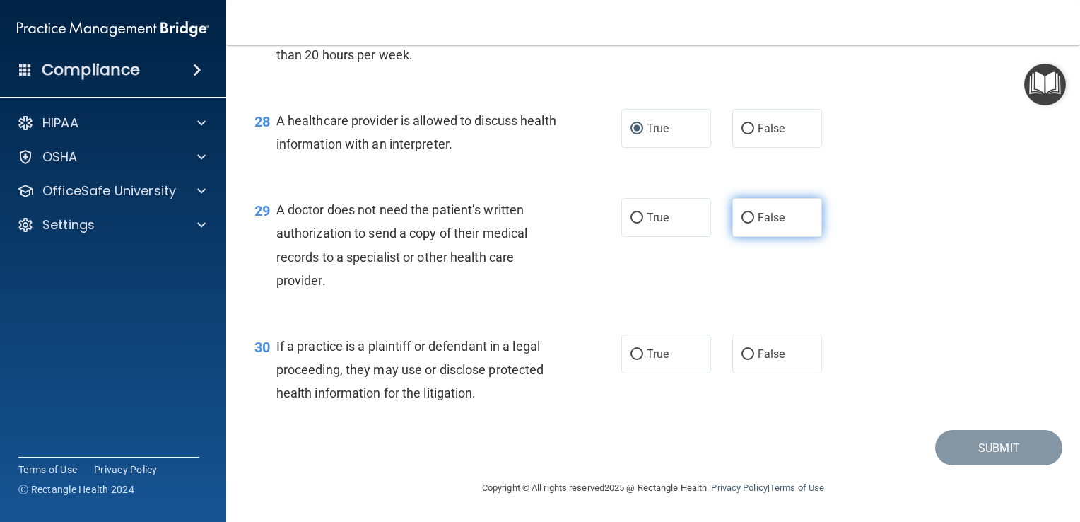
radio input "true"
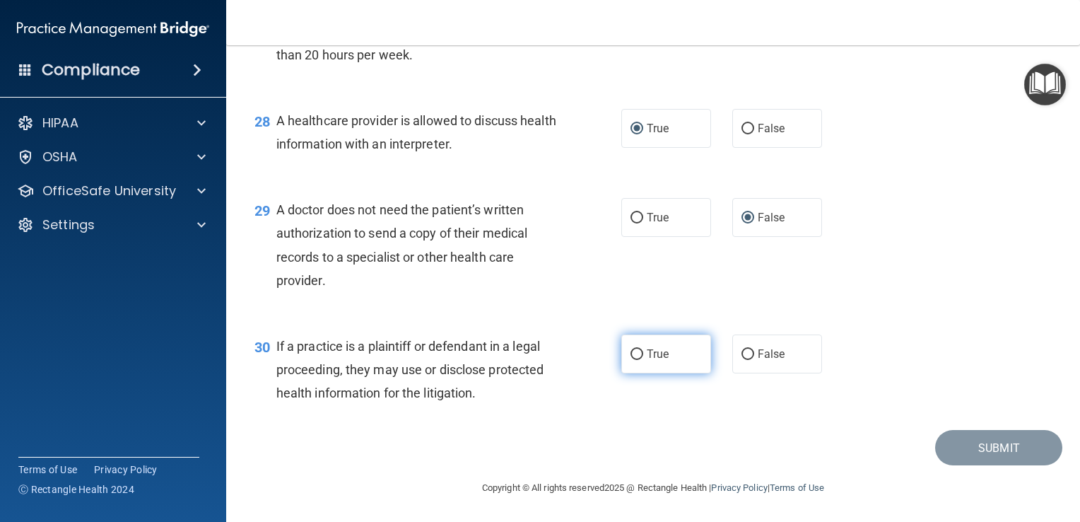
click at [631, 360] on input "True" at bounding box center [637, 354] width 13 height 11
radio input "true"
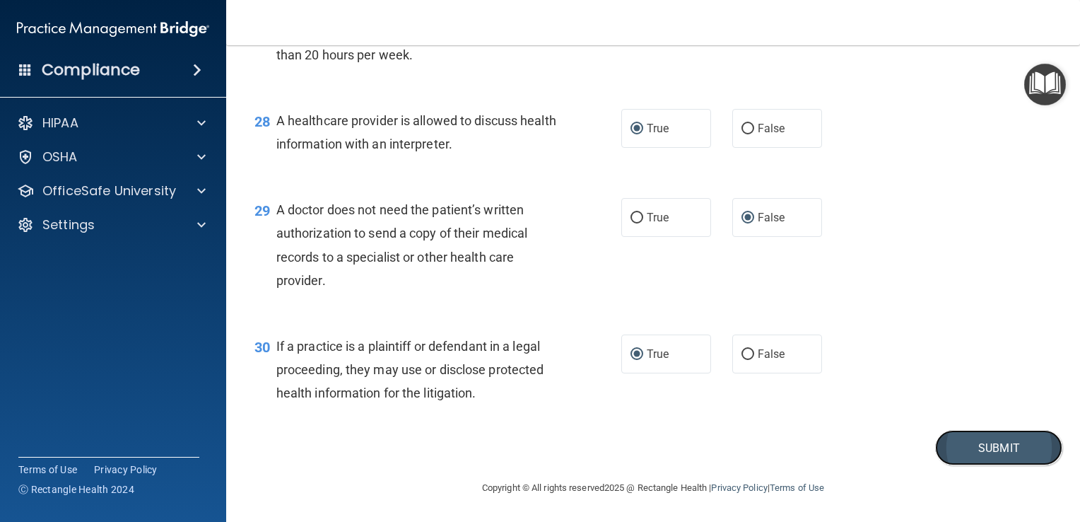
click at [1012, 457] on button "Submit" at bounding box center [998, 448] width 127 height 36
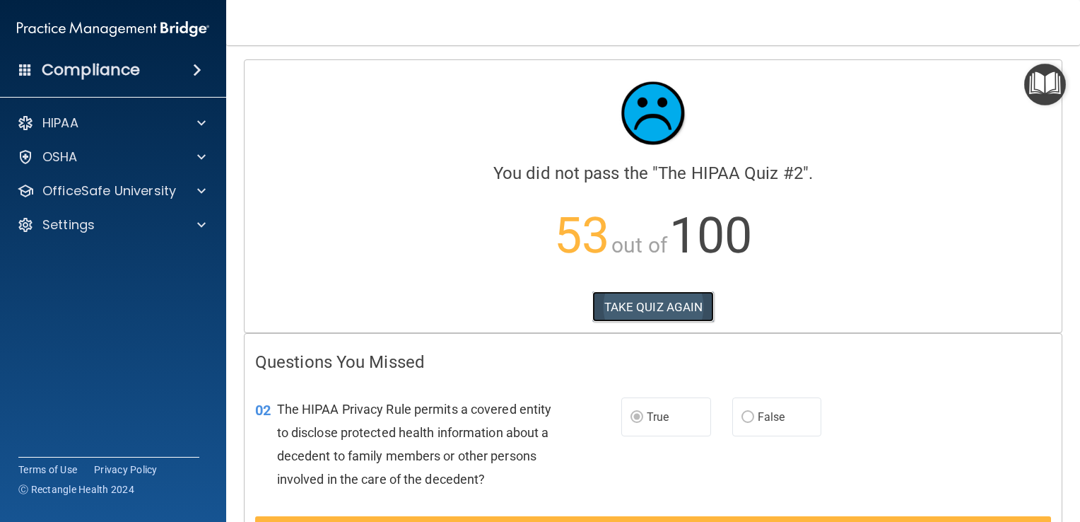
click at [649, 303] on button "TAKE QUIZ AGAIN" at bounding box center [654, 306] width 122 height 31
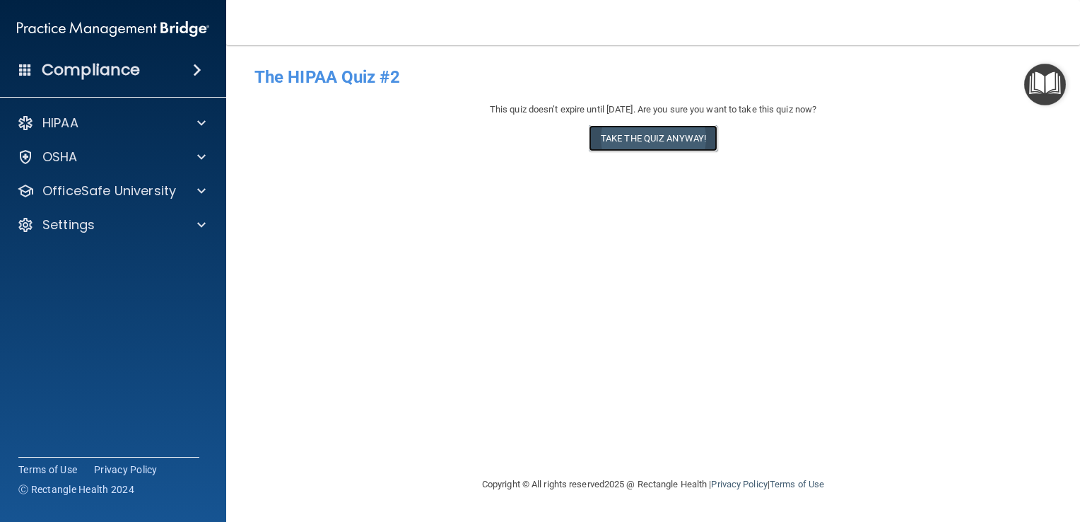
click at [630, 125] on button "Take the quiz anyway!" at bounding box center [653, 138] width 129 height 26
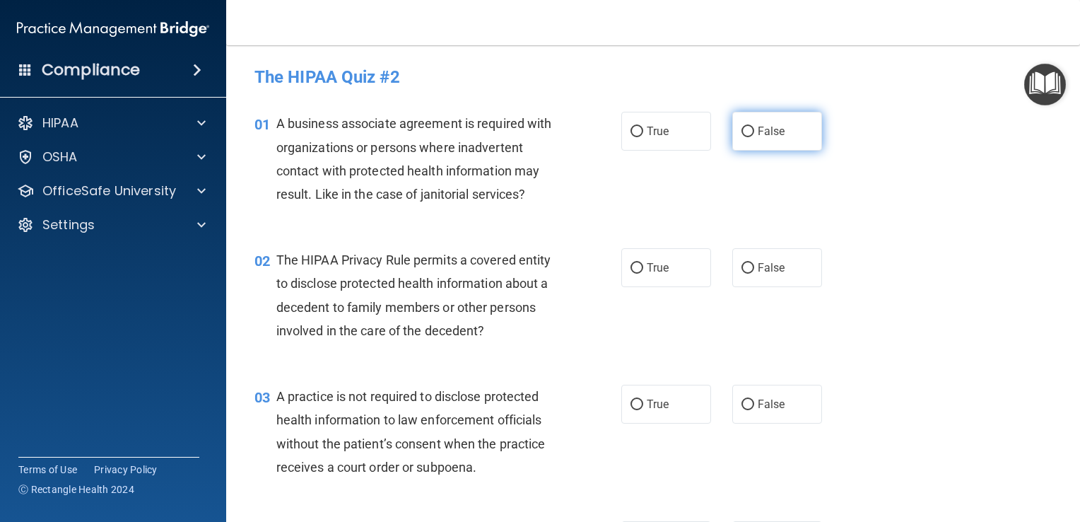
click at [742, 132] on input "False" at bounding box center [748, 132] width 13 height 11
radio input "true"
click at [636, 267] on input "True" at bounding box center [637, 268] width 13 height 11
radio input "true"
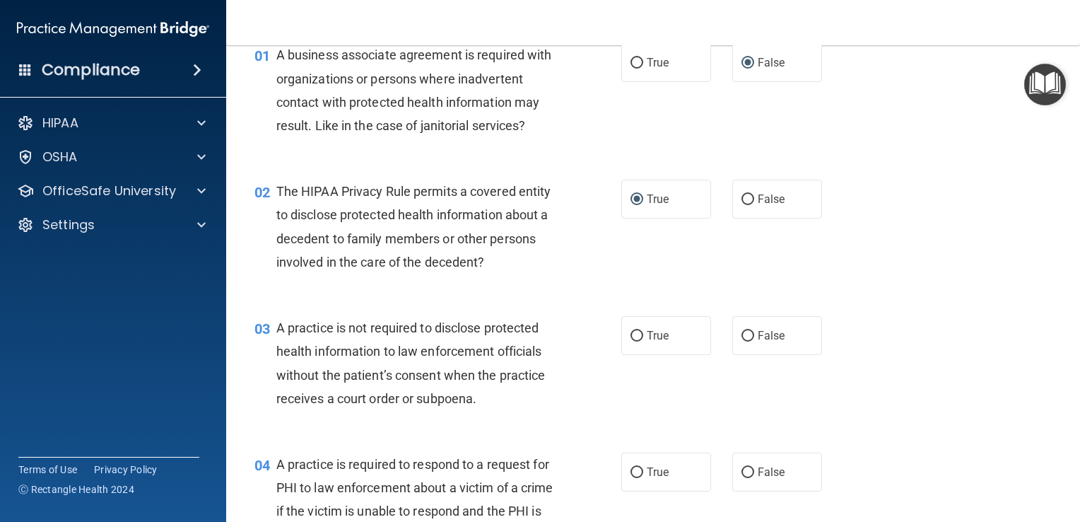
scroll to position [71, 0]
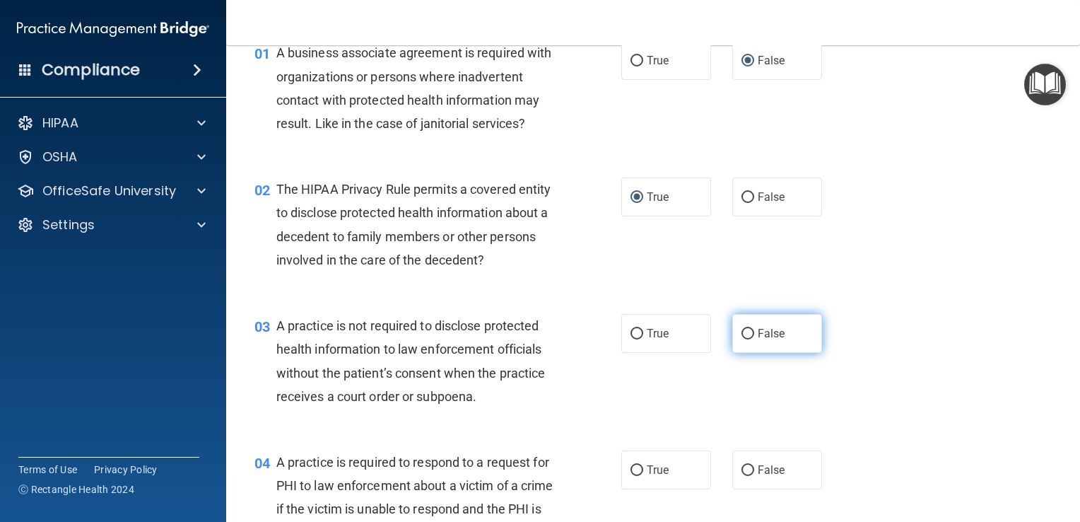
click at [742, 332] on input "False" at bounding box center [748, 334] width 13 height 11
radio input "true"
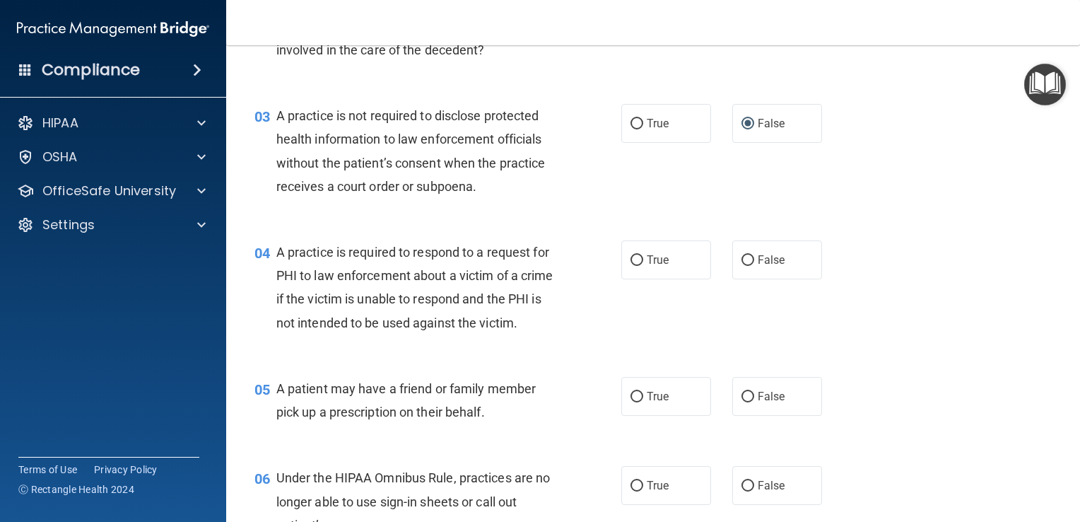
scroll to position [283, 0]
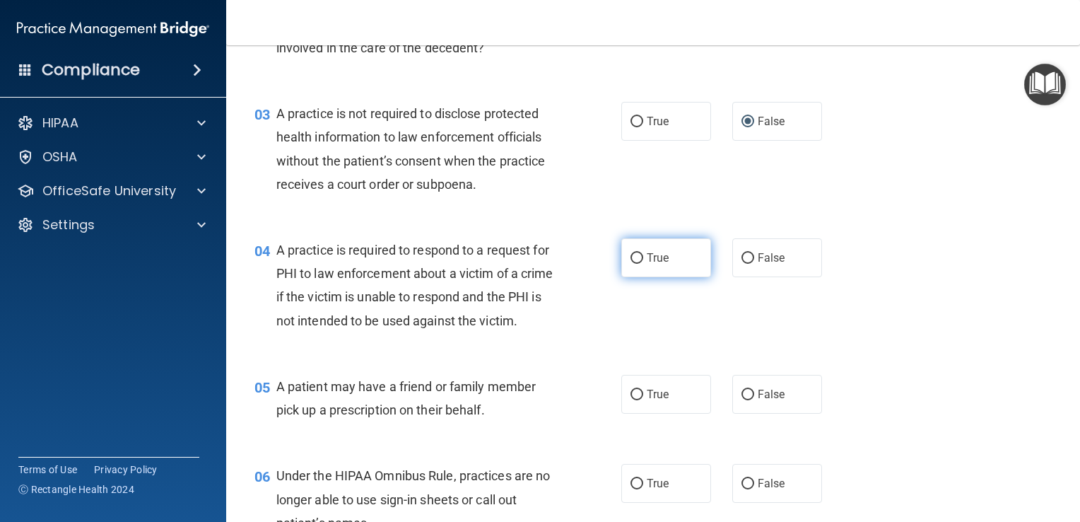
click at [631, 256] on input "True" at bounding box center [637, 258] width 13 height 11
radio input "true"
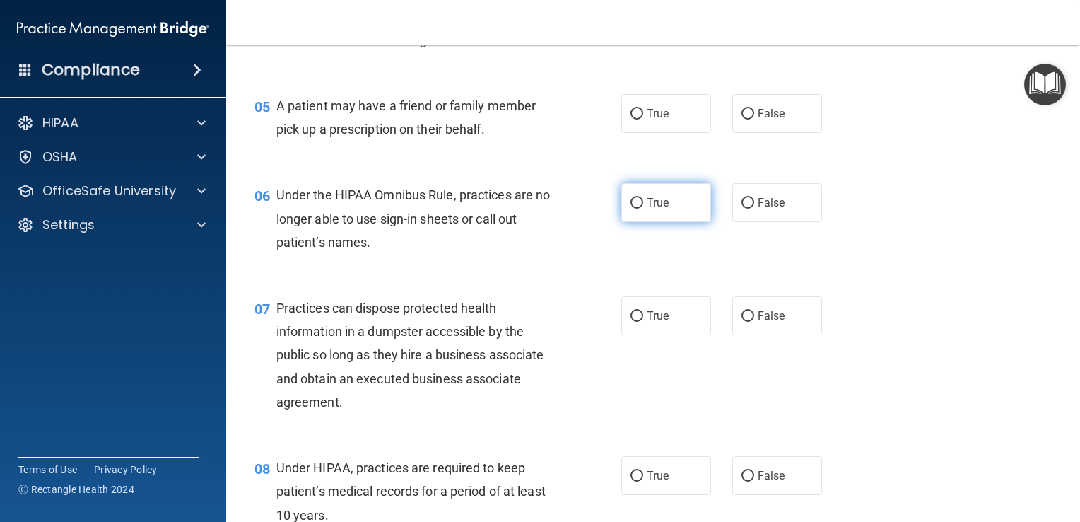
scroll to position [566, 0]
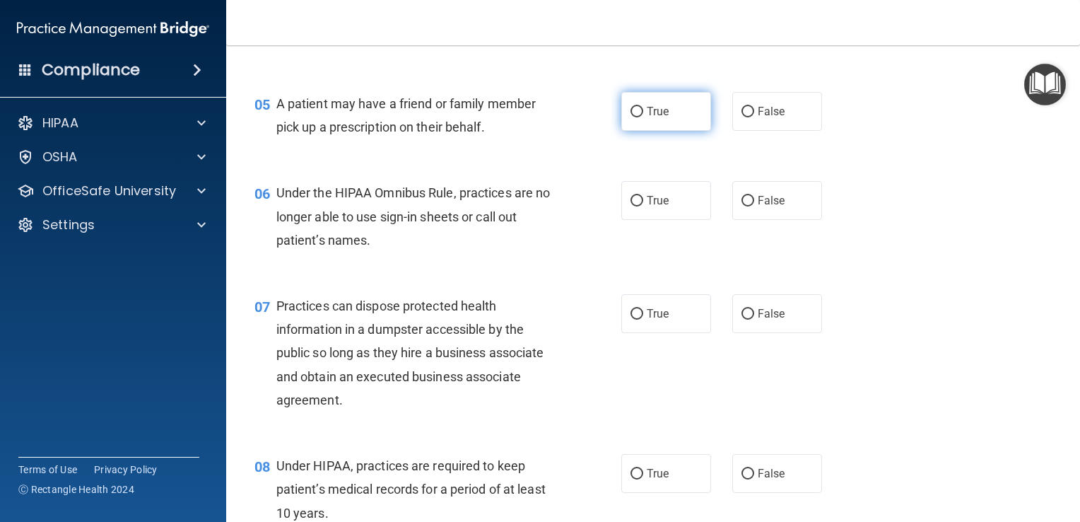
click at [634, 117] on input "True" at bounding box center [637, 112] width 13 height 11
radio input "true"
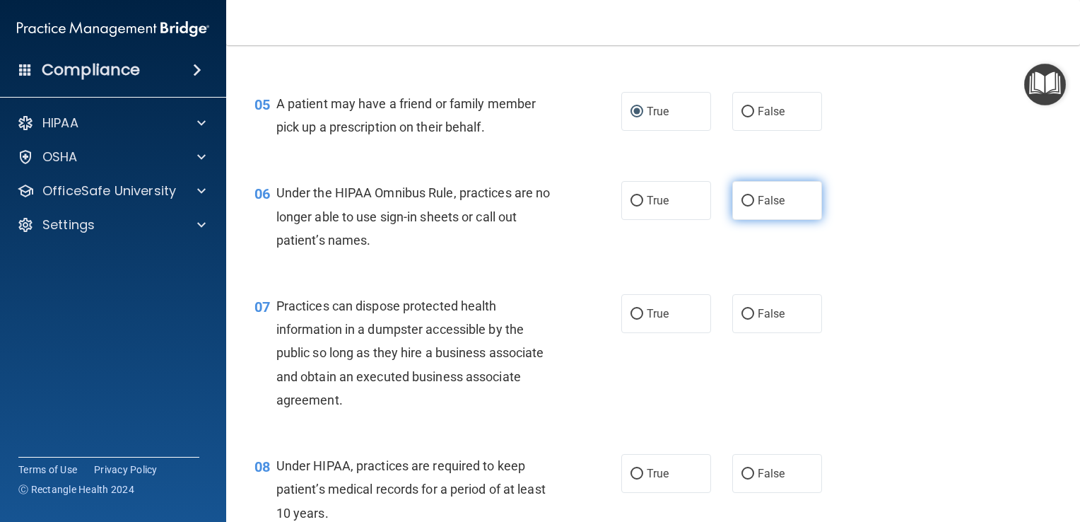
click at [732, 219] on label "False" at bounding box center [777, 200] width 90 height 39
click at [742, 206] on input "False" at bounding box center [748, 201] width 13 height 11
radio input "true"
click at [739, 329] on label "False" at bounding box center [777, 313] width 90 height 39
click at [742, 320] on input "False" at bounding box center [748, 314] width 13 height 11
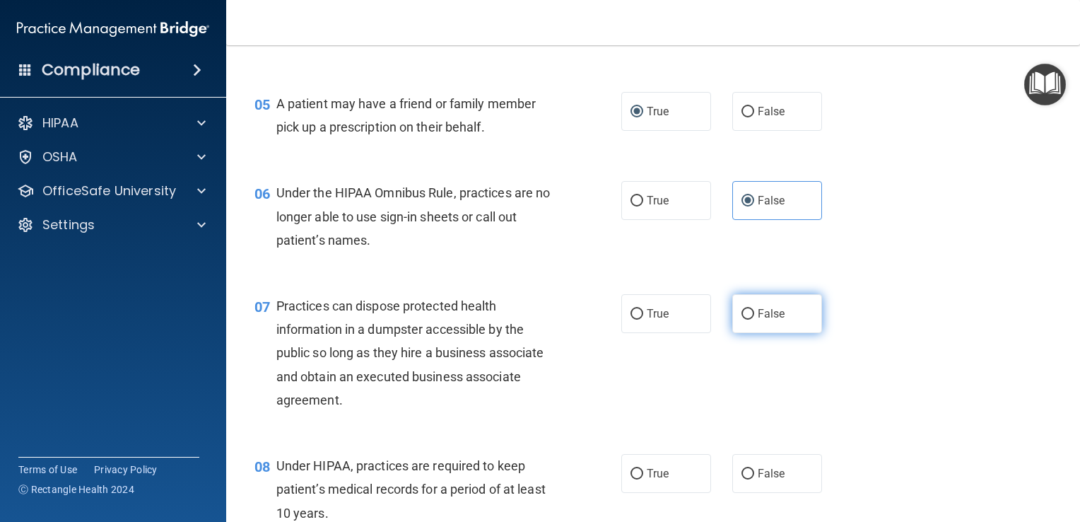
radio input "true"
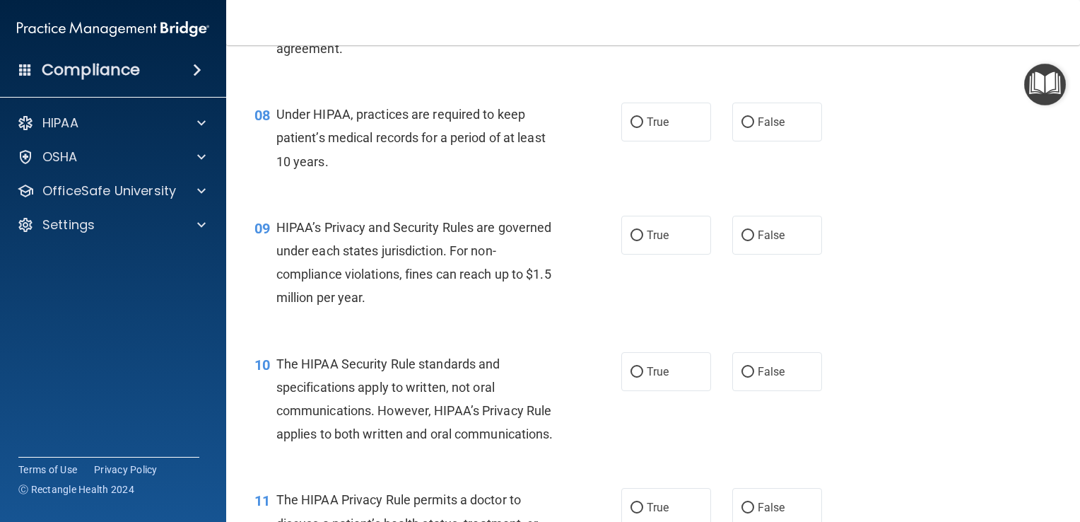
scroll to position [919, 0]
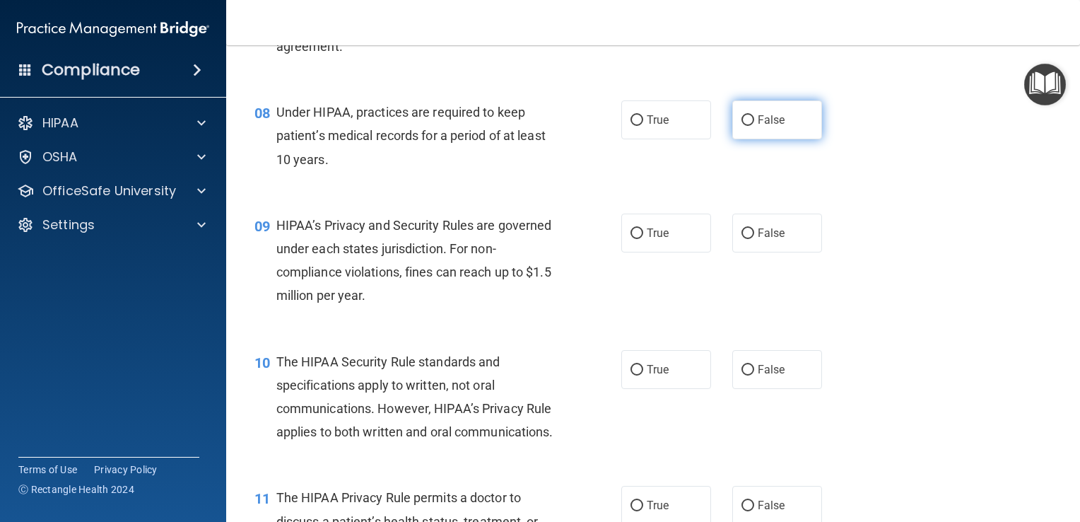
click at [743, 126] on input "False" at bounding box center [748, 120] width 13 height 11
radio input "true"
click at [743, 239] on input "False" at bounding box center [748, 233] width 13 height 11
radio input "true"
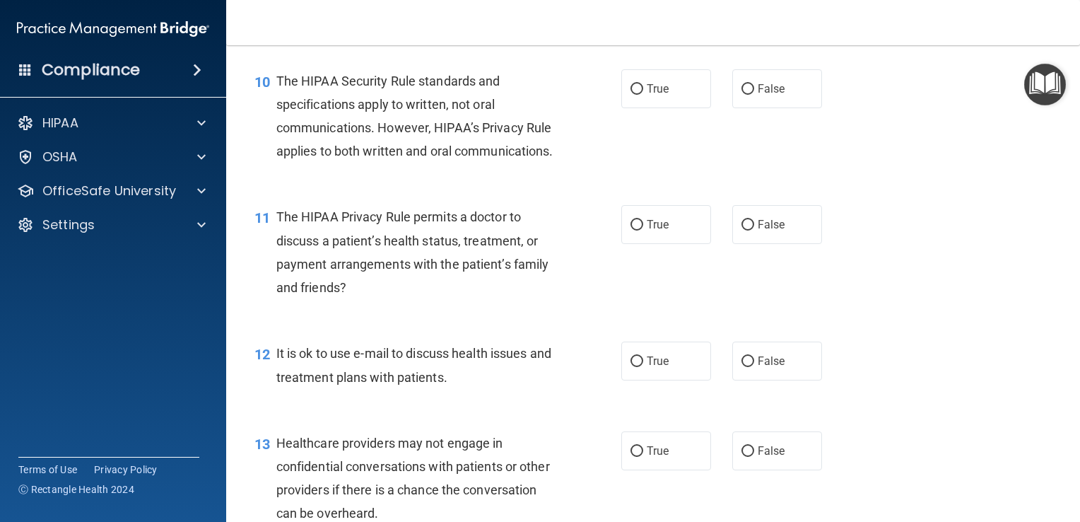
scroll to position [1202, 0]
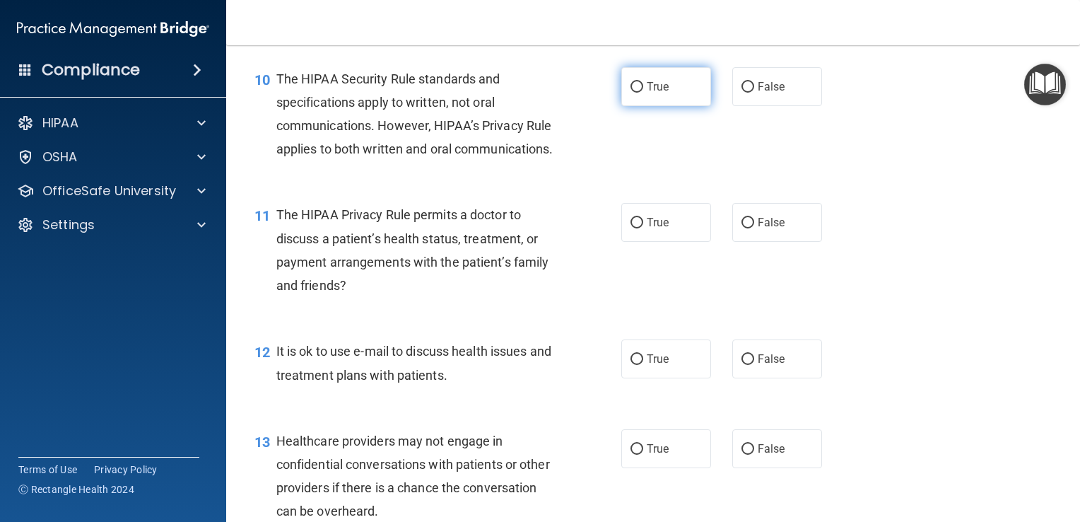
click at [631, 93] on input "True" at bounding box center [637, 87] width 13 height 11
radio input "true"
click at [632, 228] on input "True" at bounding box center [637, 223] width 13 height 11
radio input "true"
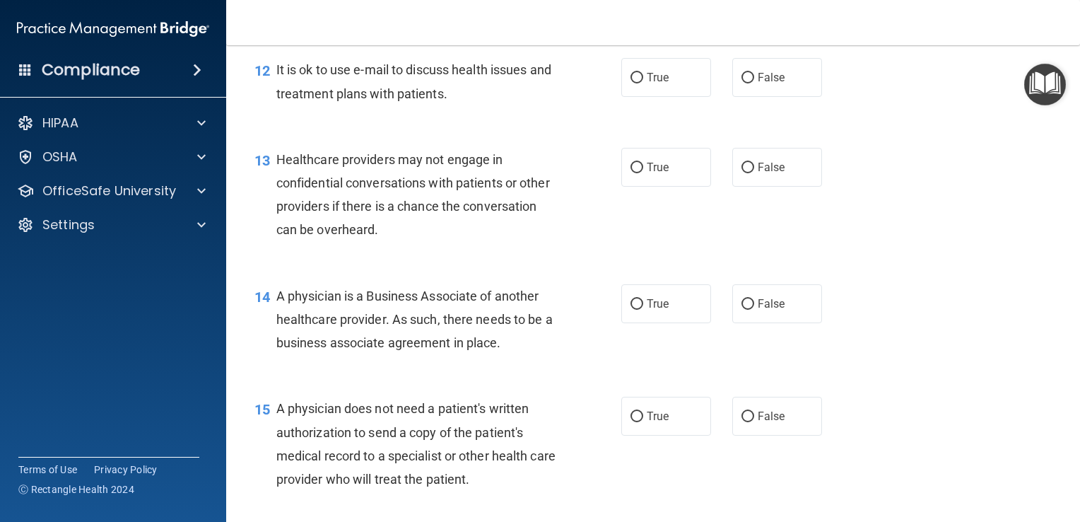
scroll to position [1485, 0]
click at [636, 82] on input "True" at bounding box center [637, 76] width 13 height 11
radio input "true"
click at [742, 172] on input "False" at bounding box center [748, 166] width 13 height 11
radio input "true"
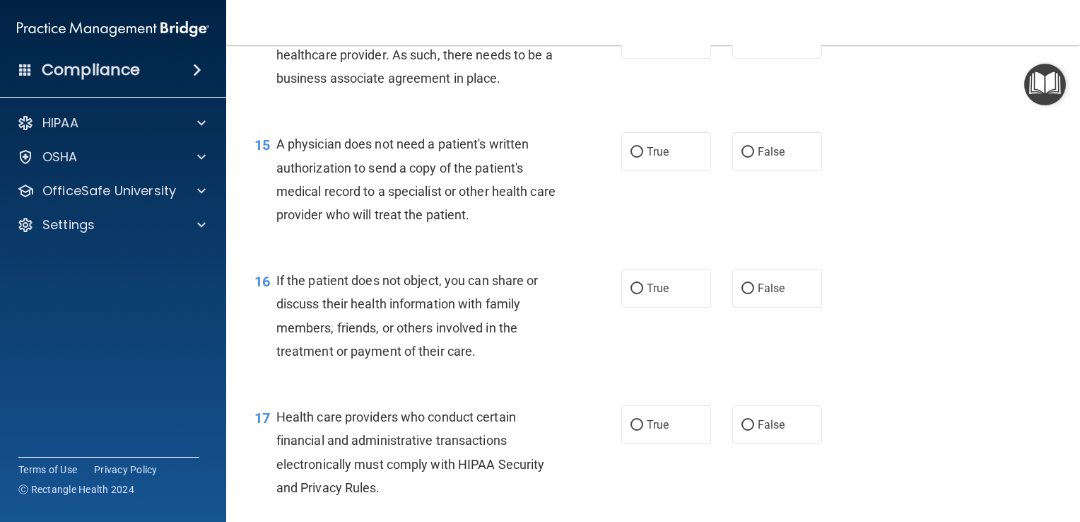
scroll to position [1768, 0]
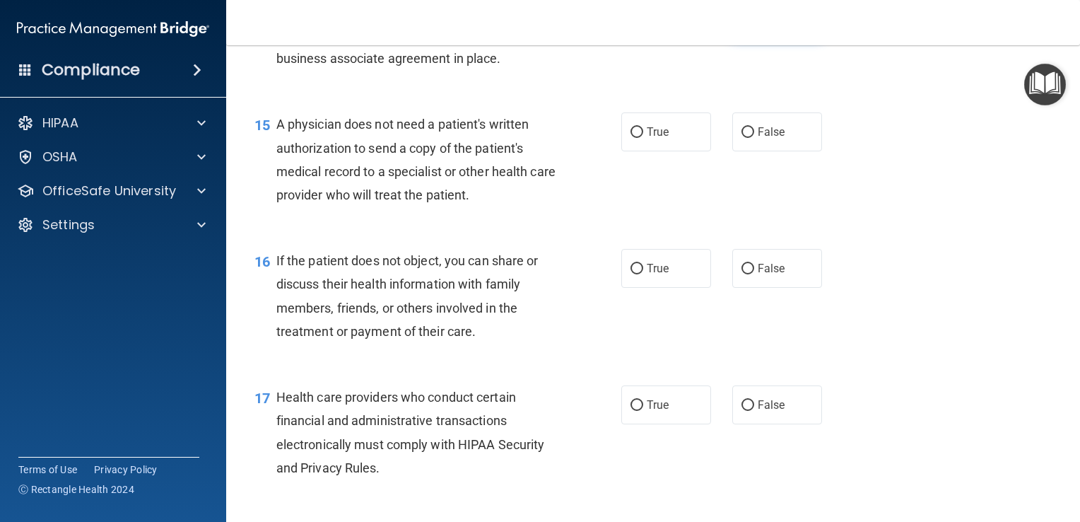
click at [742, 25] on input "False" at bounding box center [748, 20] width 13 height 11
radio input "true"
click at [631, 138] on input "True" at bounding box center [637, 132] width 13 height 11
radio input "true"
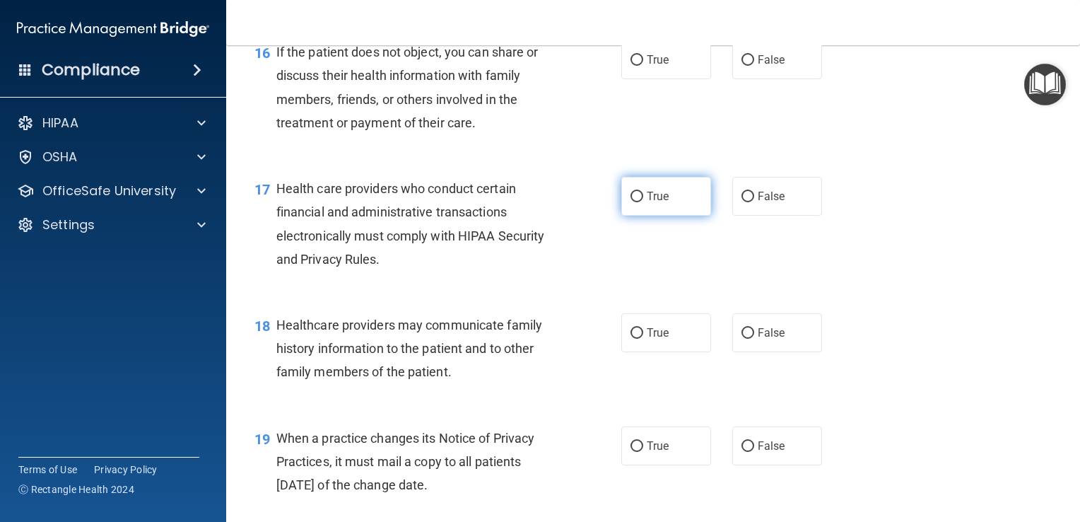
scroll to position [1980, 0]
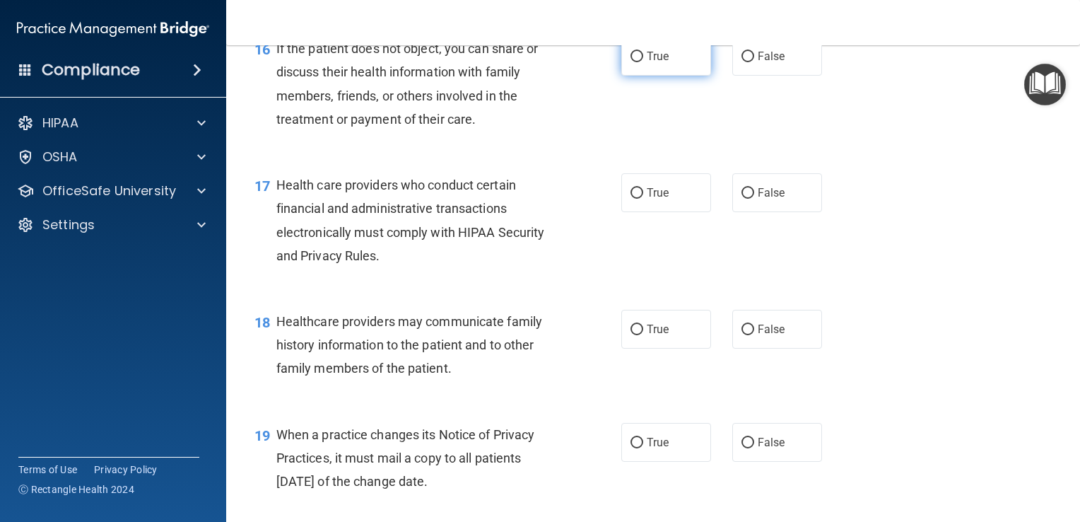
click at [631, 62] on input "True" at bounding box center [637, 57] width 13 height 11
radio input "true"
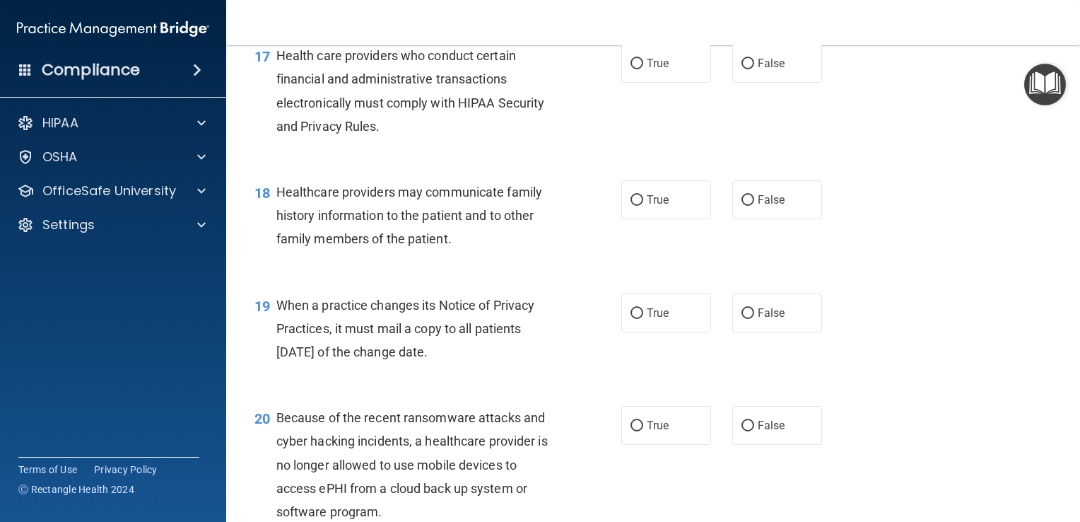
scroll to position [2121, 0]
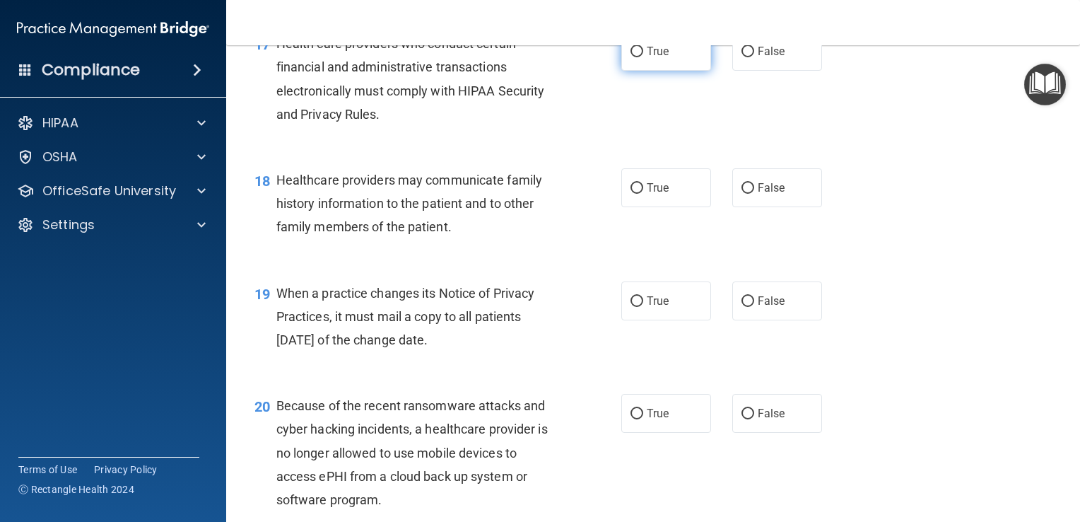
click at [631, 57] on input "True" at bounding box center [637, 52] width 13 height 11
radio input "true"
click at [744, 194] on input "False" at bounding box center [748, 188] width 13 height 11
radio input "true"
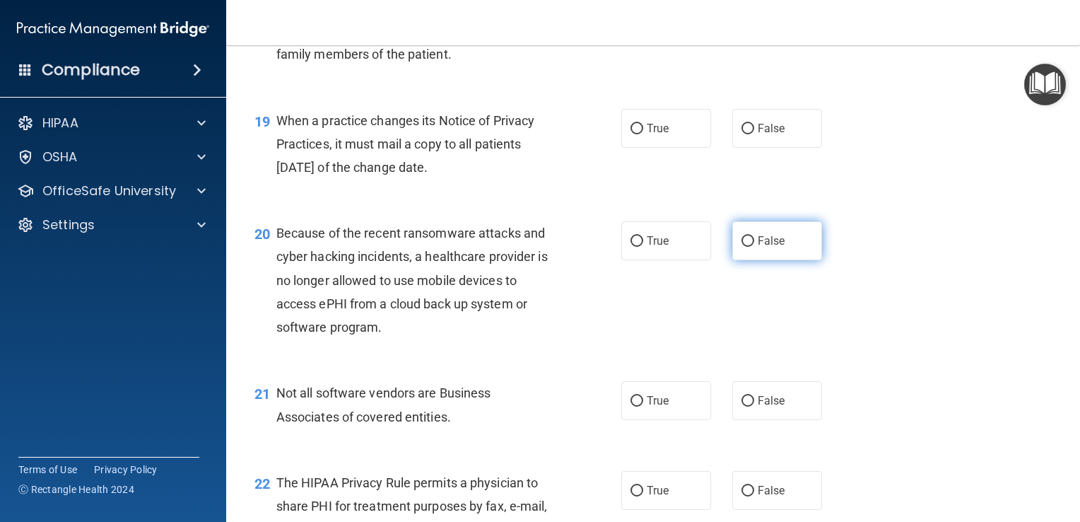
scroll to position [2333, 0]
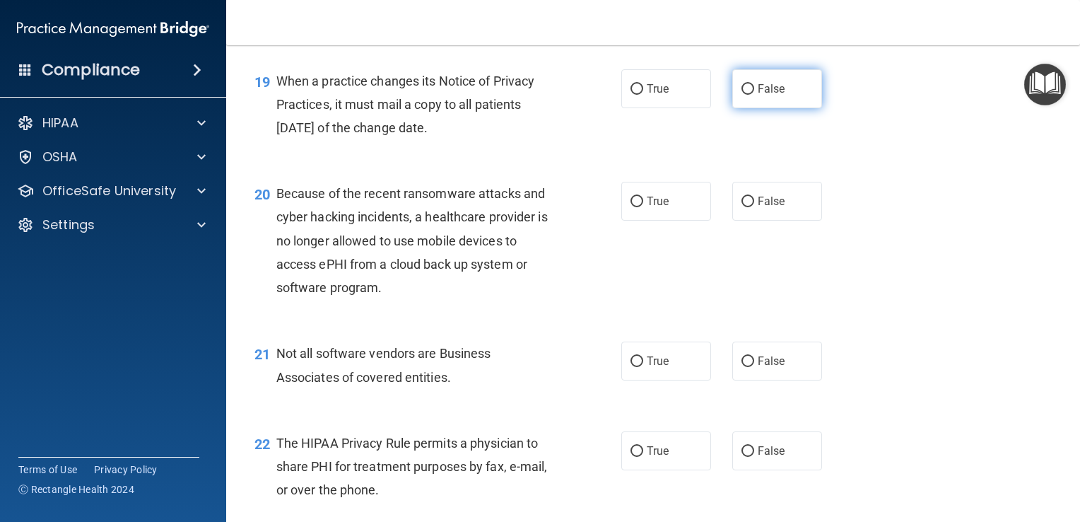
click at [747, 108] on label "False" at bounding box center [777, 88] width 90 height 39
click at [747, 95] on input "False" at bounding box center [748, 89] width 13 height 11
radio input "true"
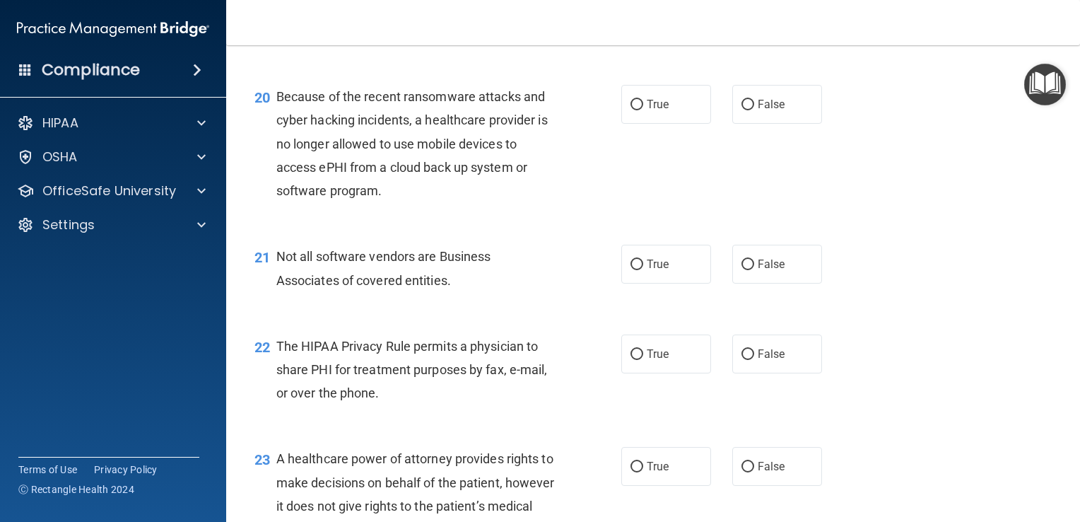
scroll to position [2475, 0]
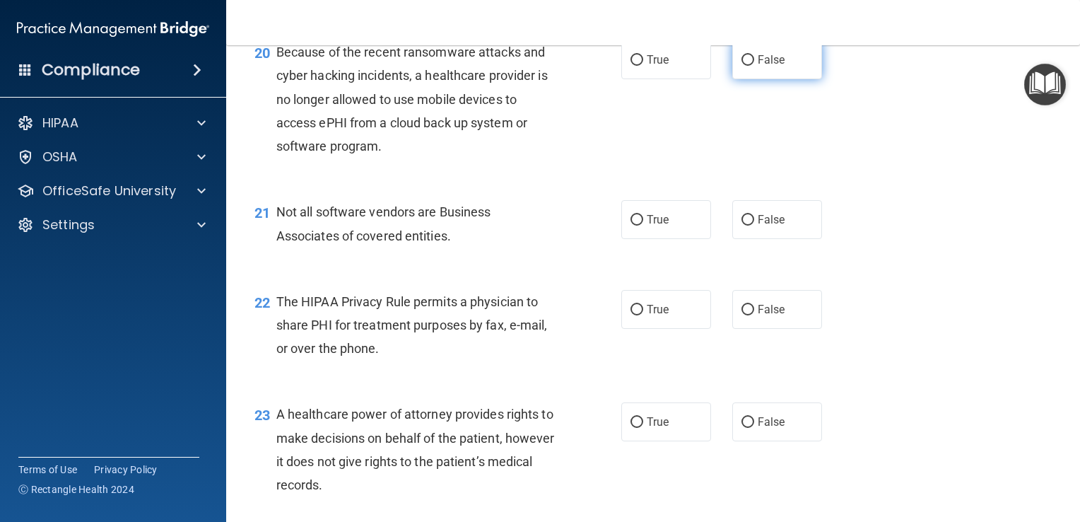
click at [745, 66] on input "False" at bounding box center [748, 60] width 13 height 11
radio input "true"
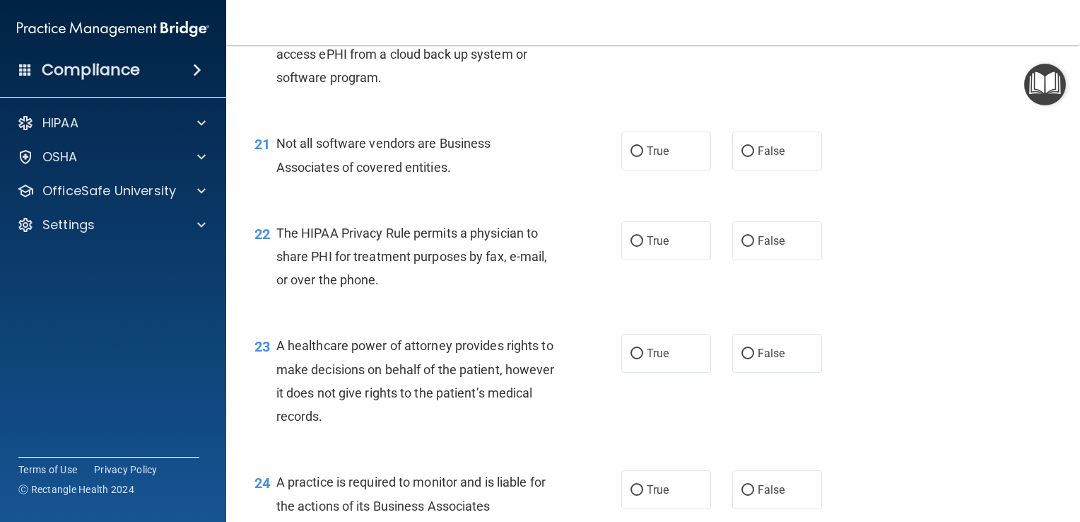
scroll to position [2545, 0]
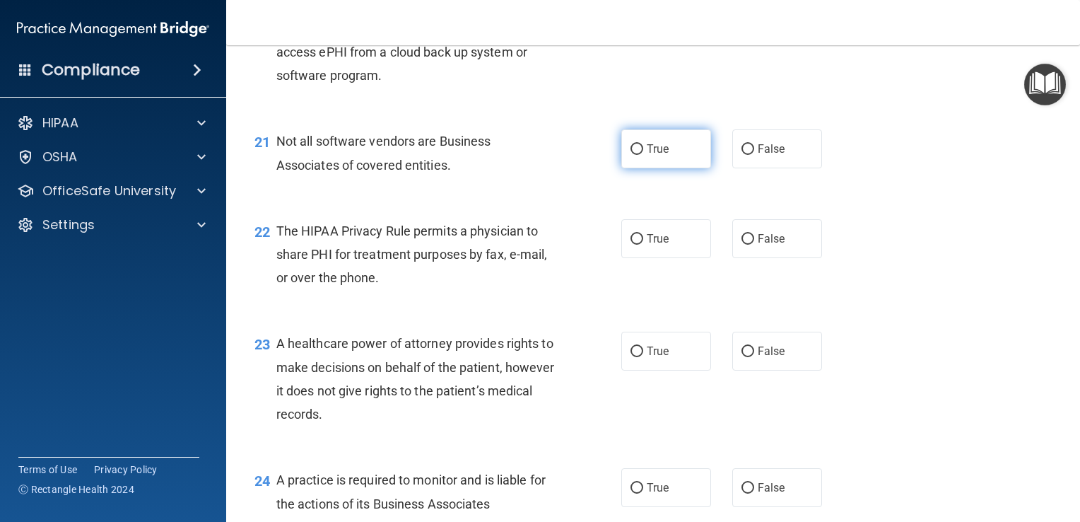
click at [625, 168] on label "True" at bounding box center [666, 148] width 90 height 39
click at [631, 155] on input "True" at bounding box center [637, 149] width 13 height 11
radio input "true"
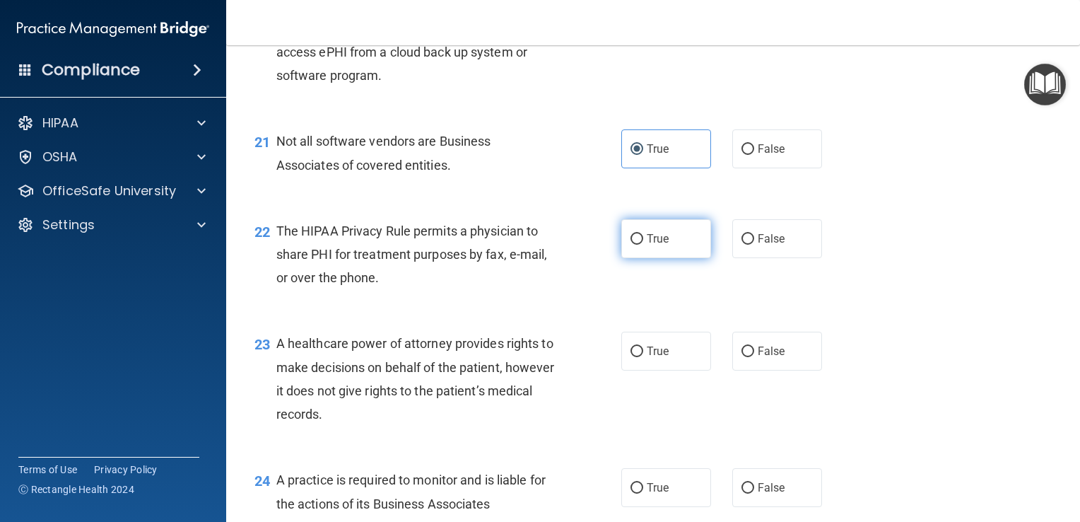
click at [631, 258] on label "True" at bounding box center [666, 238] width 90 height 39
click at [631, 245] on input "True" at bounding box center [637, 239] width 13 height 11
radio input "true"
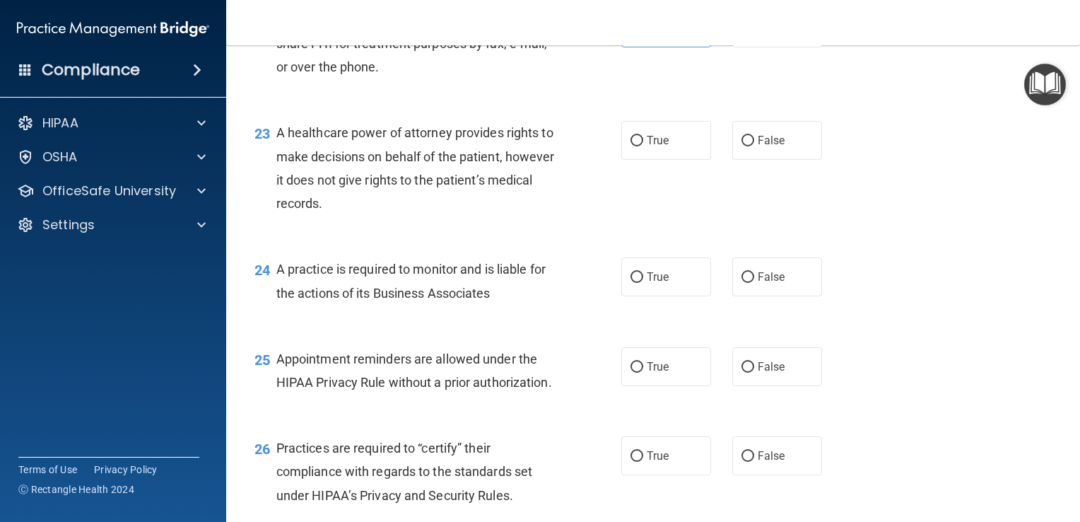
scroll to position [2757, 0]
click at [742, 145] on input "False" at bounding box center [748, 139] width 13 height 11
radio input "true"
click at [742, 281] on input "False" at bounding box center [748, 276] width 13 height 11
radio input "true"
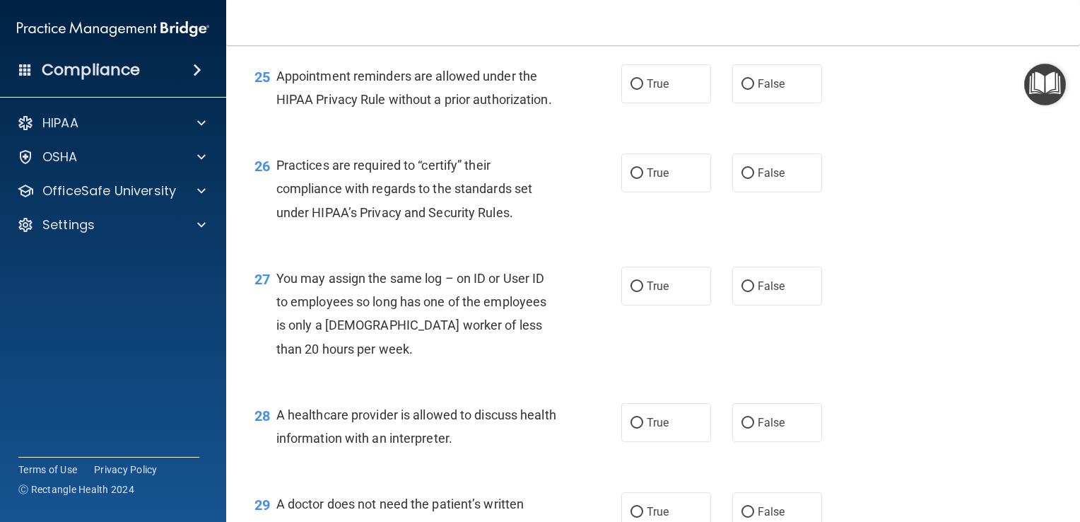
scroll to position [3040, 0]
click at [634, 88] on input "True" at bounding box center [637, 83] width 13 height 11
radio input "true"
click at [744, 177] on input "False" at bounding box center [748, 172] width 13 height 11
radio input "true"
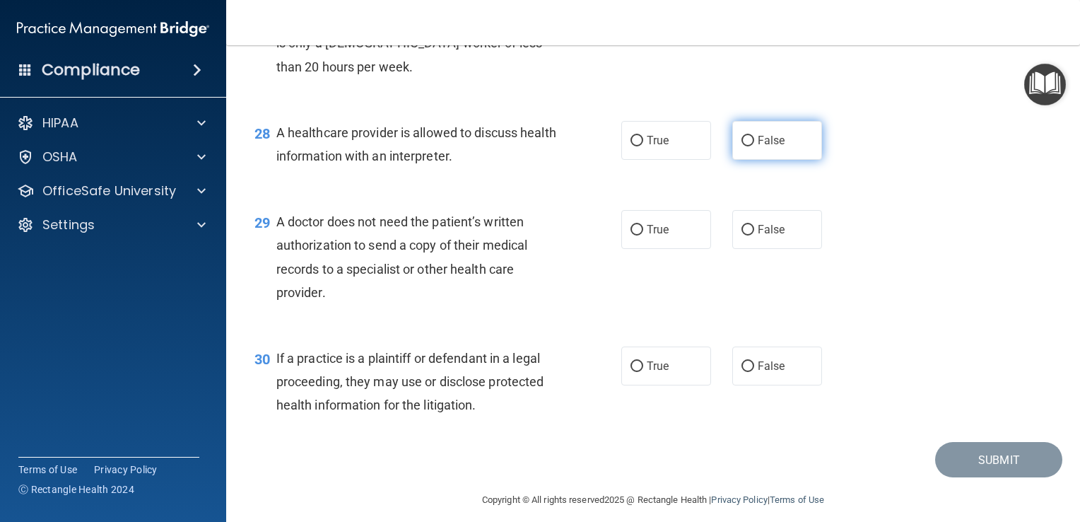
scroll to position [3323, 0]
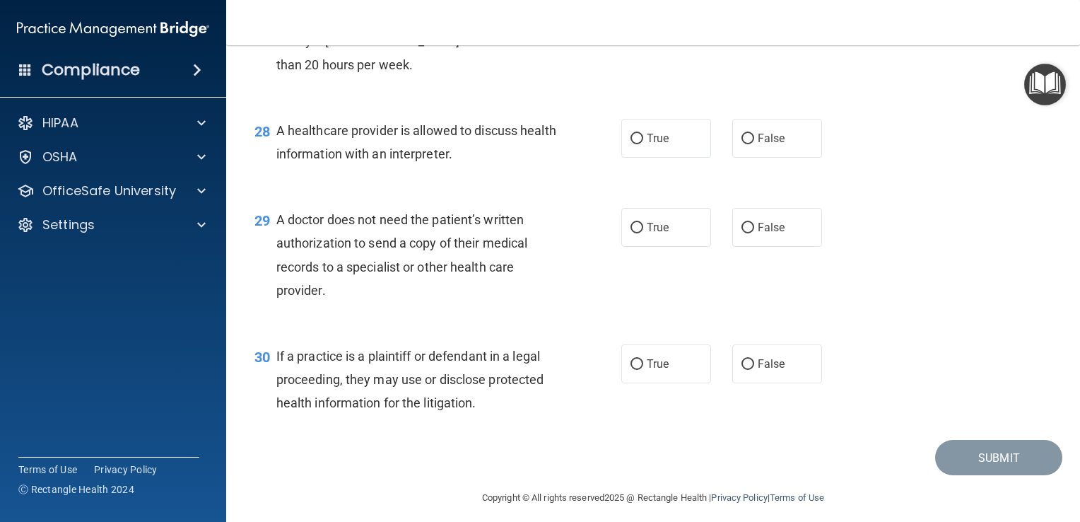
click at [742, 8] on input "False" at bounding box center [748, 2] width 13 height 11
radio input "true"
click at [635, 144] on input "True" at bounding box center [637, 139] width 13 height 11
radio input "true"
click at [635, 233] on input "True" at bounding box center [637, 228] width 13 height 11
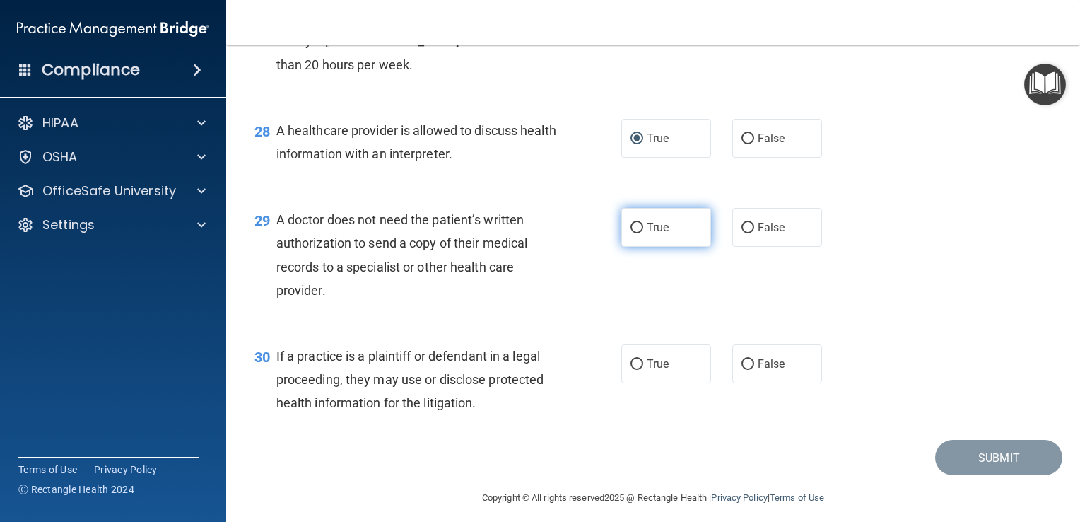
radio input "true"
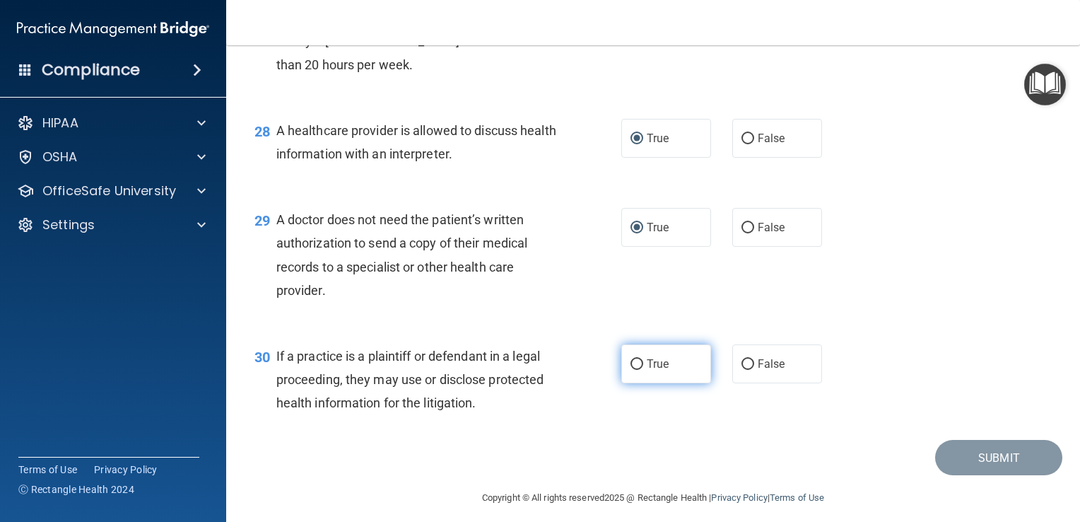
click at [634, 370] on input "True" at bounding box center [637, 364] width 13 height 11
radio input "true"
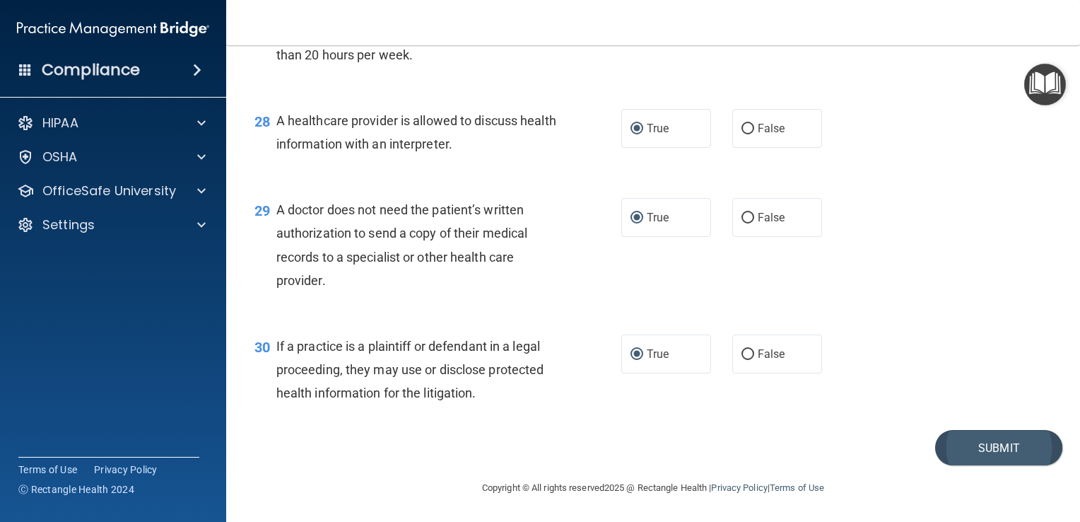
scroll to position [3403, 0]
click at [979, 451] on button "Submit" at bounding box center [998, 448] width 127 height 36
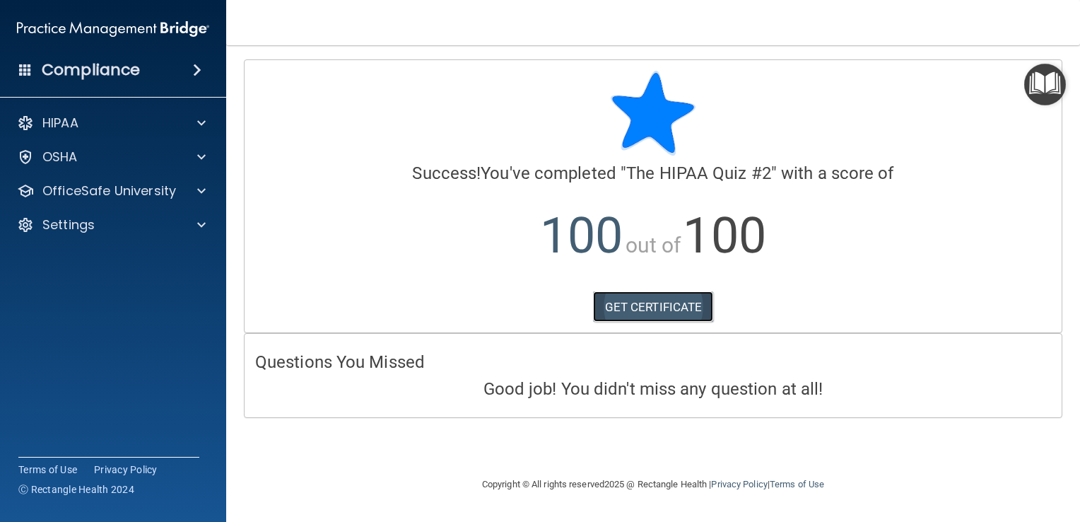
click at [636, 307] on link "GET CERTIFICATE" at bounding box center [653, 306] width 121 height 31
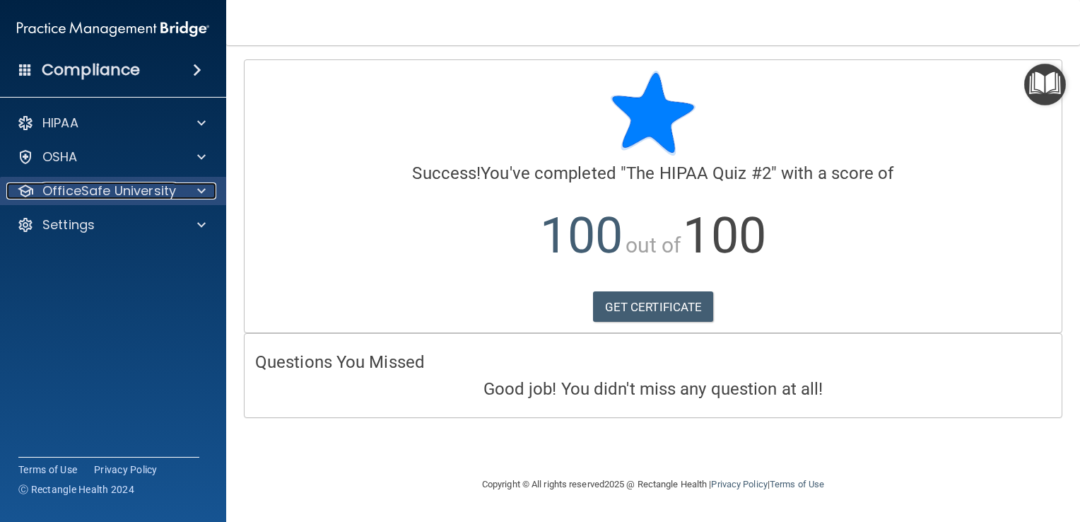
click at [110, 185] on p "OfficeSafe University" at bounding box center [109, 190] width 134 height 17
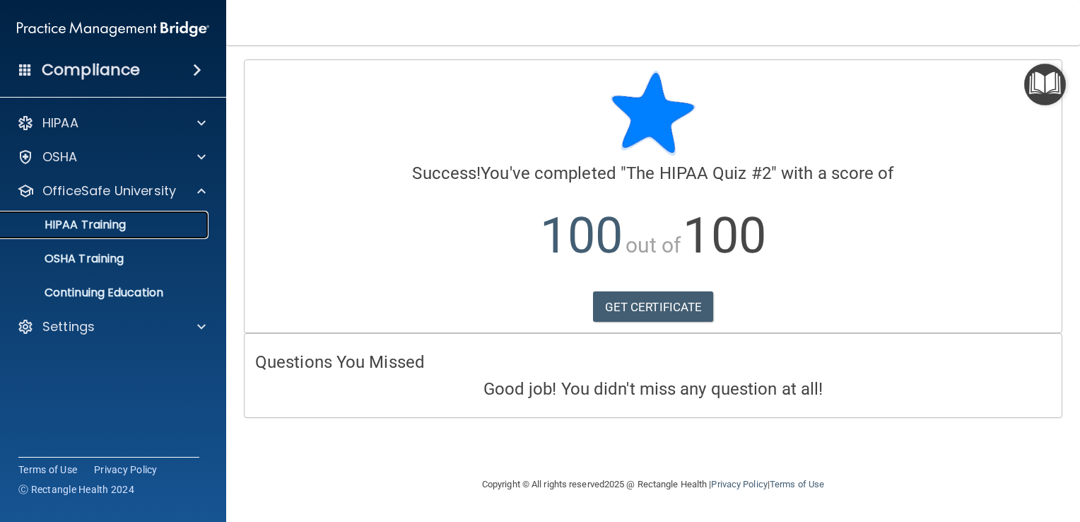
click at [116, 233] on link "HIPAA Training" at bounding box center [97, 225] width 223 height 28
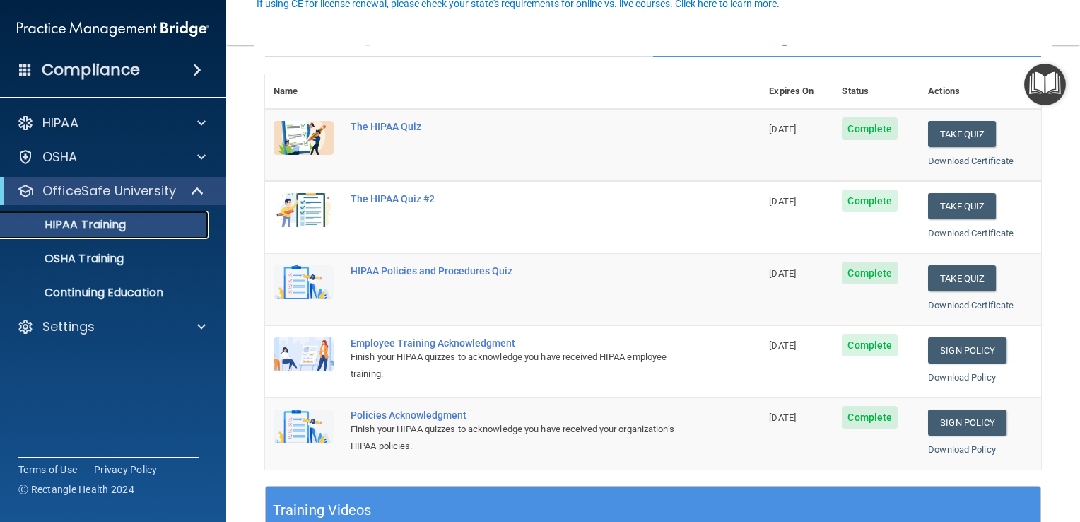
scroll to position [141, 0]
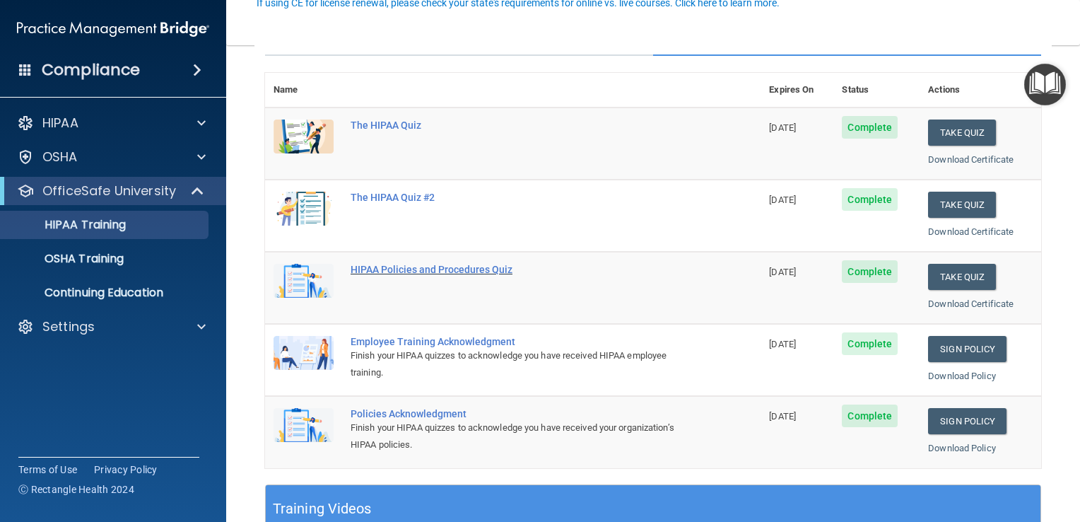
click at [391, 269] on div "HIPAA Policies and Procedures Quiz" at bounding box center [520, 269] width 339 height 11
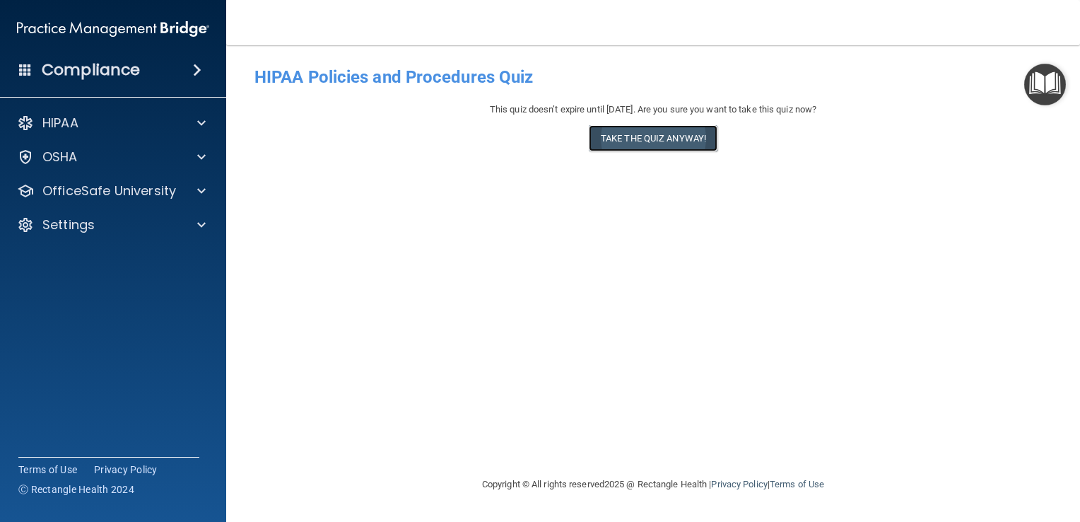
click at [600, 144] on button "Take the quiz anyway!" at bounding box center [653, 138] width 129 height 26
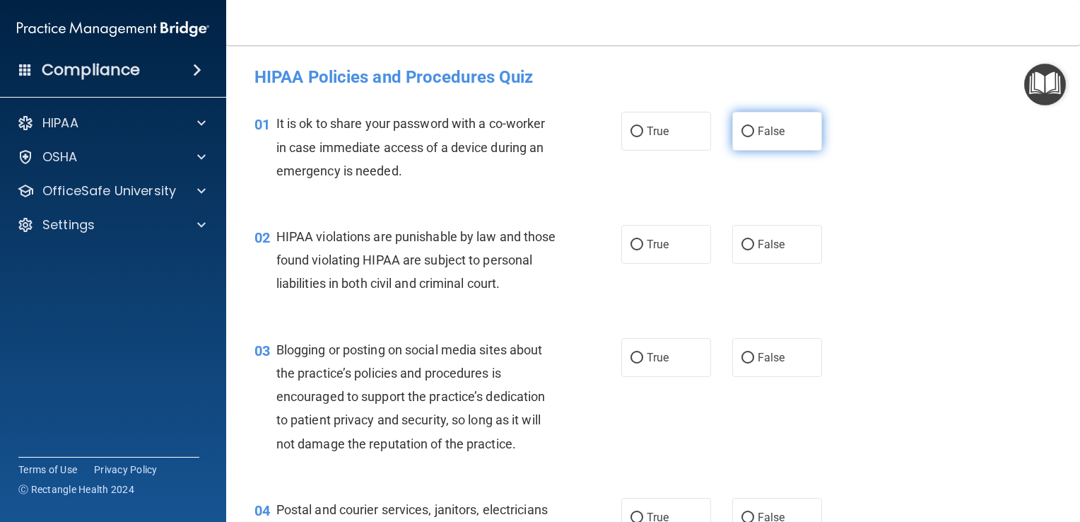
click at [742, 130] on input "False" at bounding box center [748, 132] width 13 height 11
radio input "true"
click at [632, 240] on input "True" at bounding box center [637, 245] width 13 height 11
radio input "true"
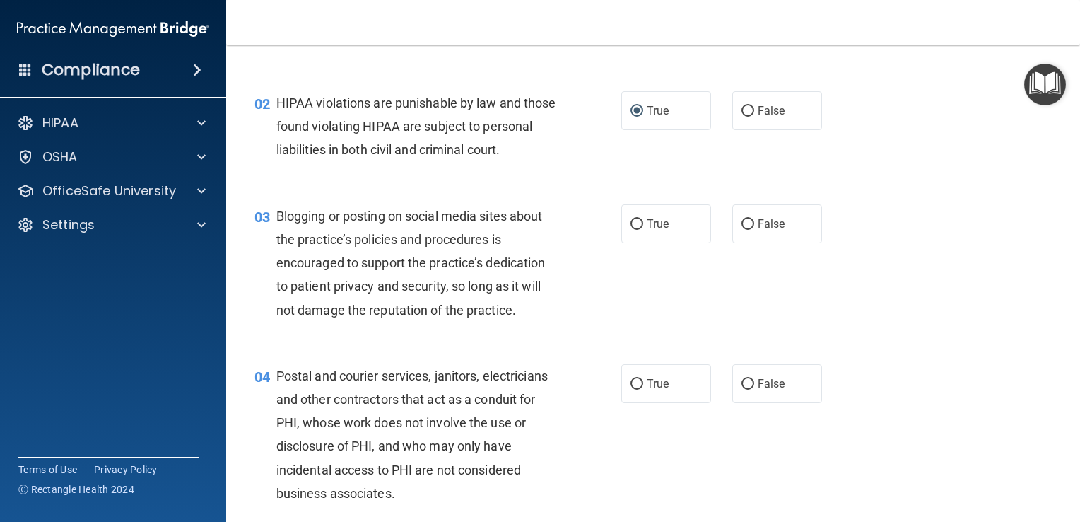
scroll to position [141, 0]
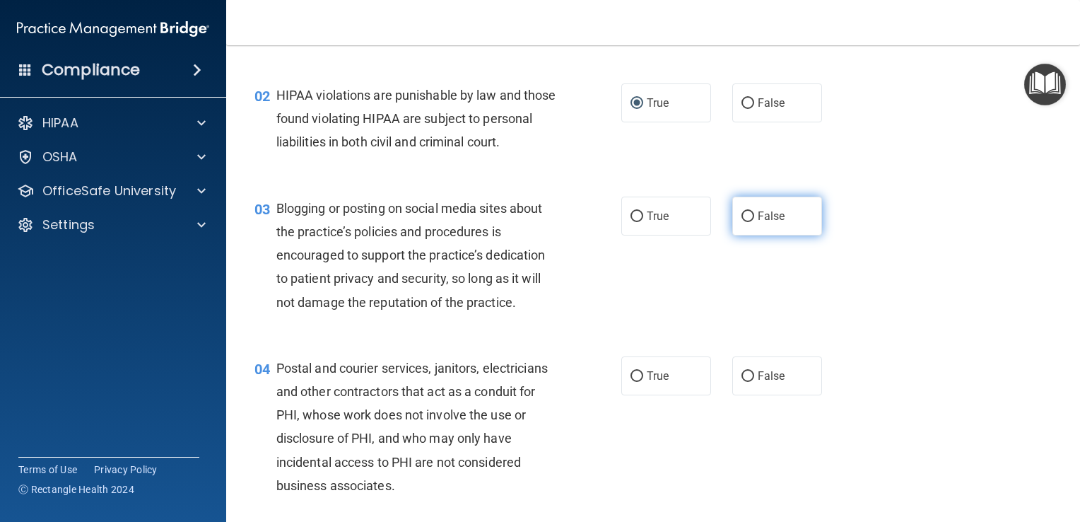
click at [742, 222] on input "False" at bounding box center [748, 216] width 13 height 11
radio input "true"
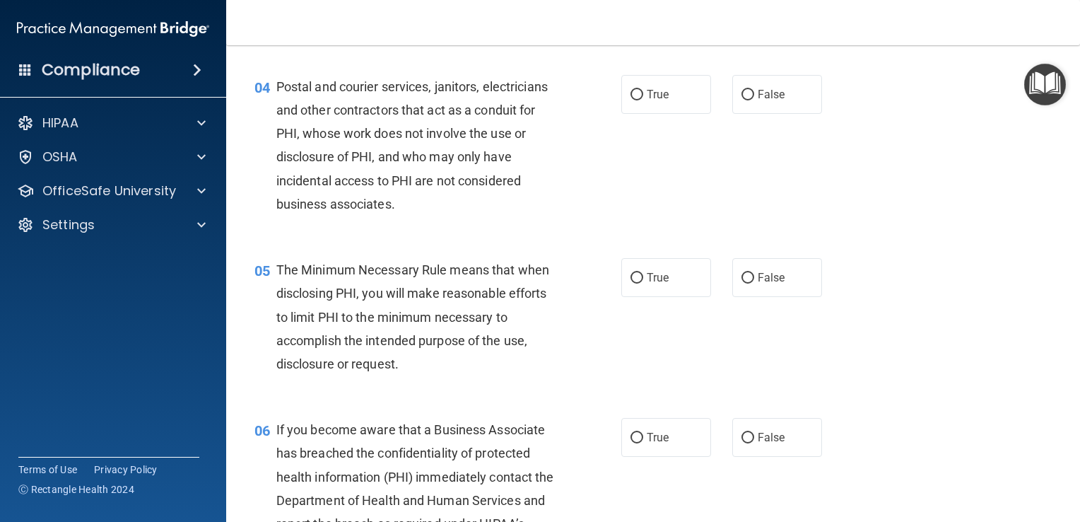
scroll to position [424, 0]
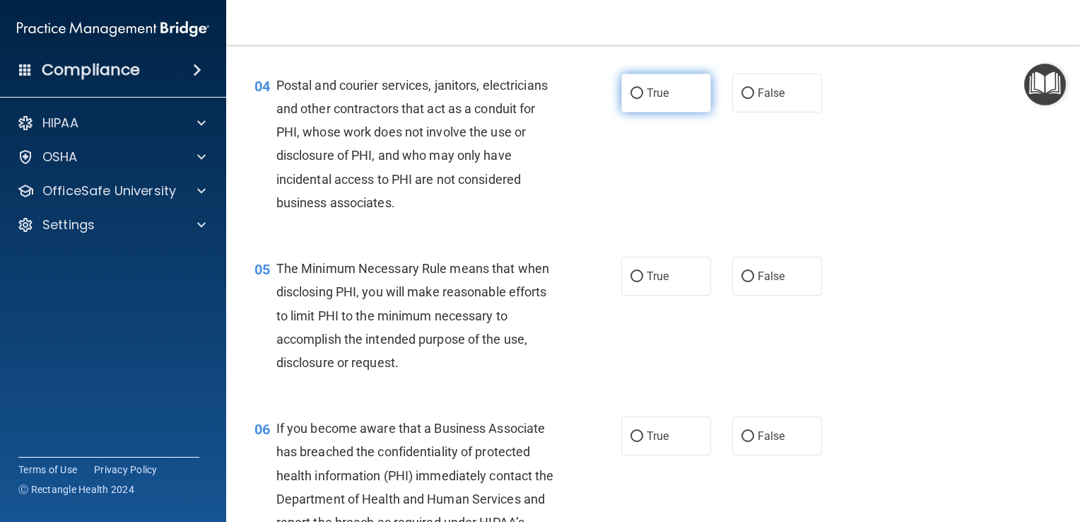
click at [633, 99] on input "True" at bounding box center [637, 93] width 13 height 11
radio input "true"
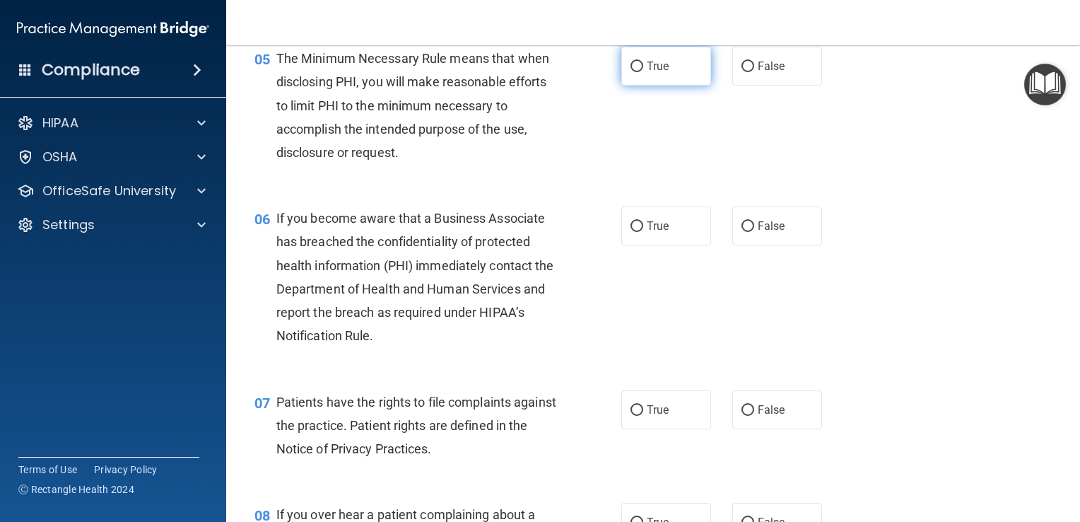
scroll to position [636, 0]
click at [635, 70] on input "True" at bounding box center [637, 64] width 13 height 11
radio input "true"
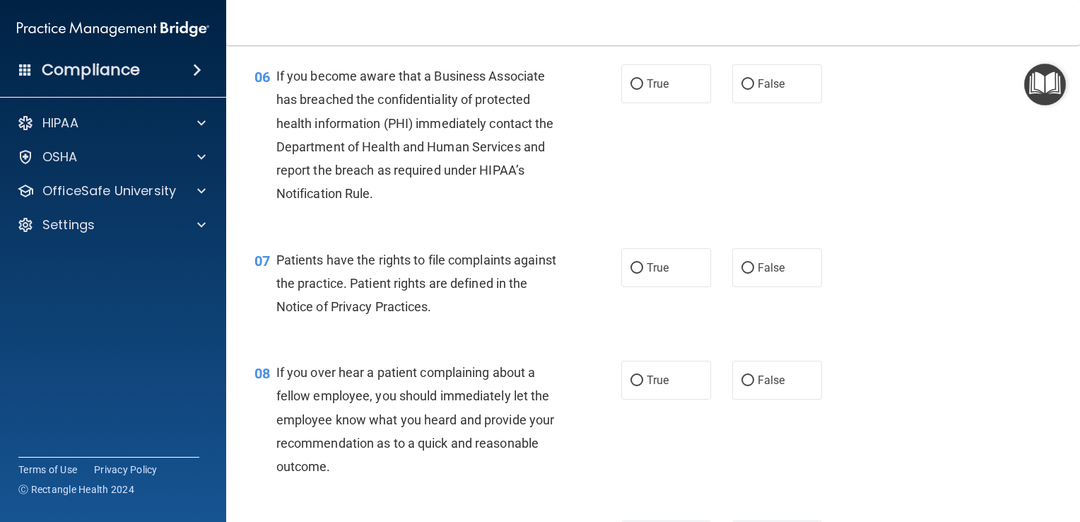
scroll to position [778, 0]
click at [631, 88] on input "True" at bounding box center [637, 83] width 13 height 11
radio input "true"
click at [636, 272] on input "True" at bounding box center [637, 267] width 13 height 11
radio input "true"
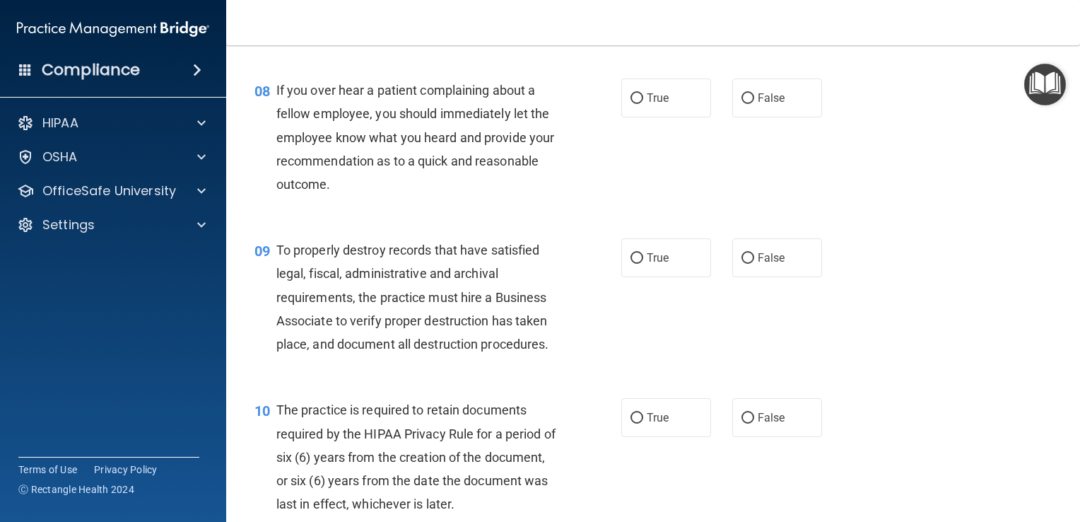
scroll to position [1061, 0]
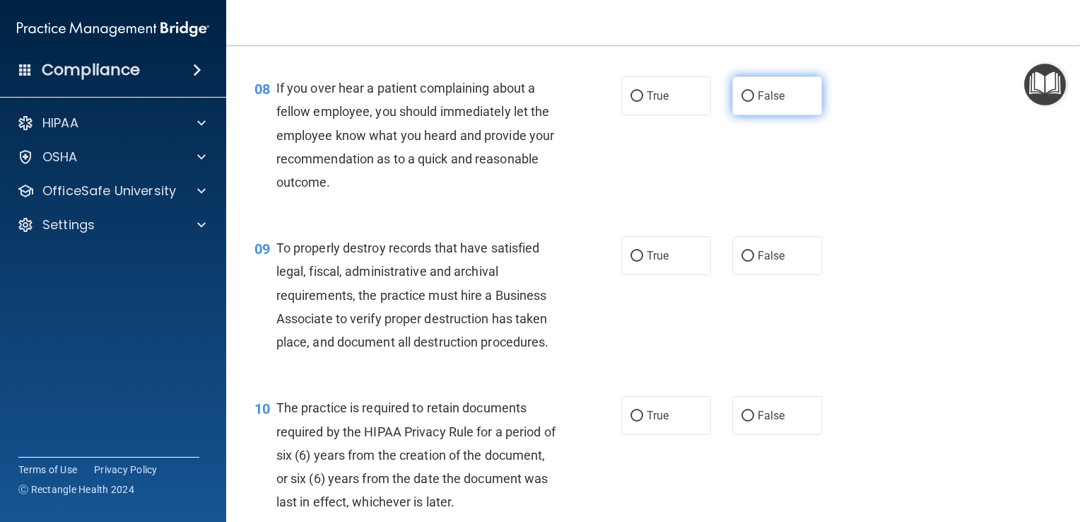
click at [744, 102] on input "False" at bounding box center [748, 96] width 13 height 11
radio input "true"
click at [742, 262] on input "False" at bounding box center [748, 256] width 13 height 11
radio input "true"
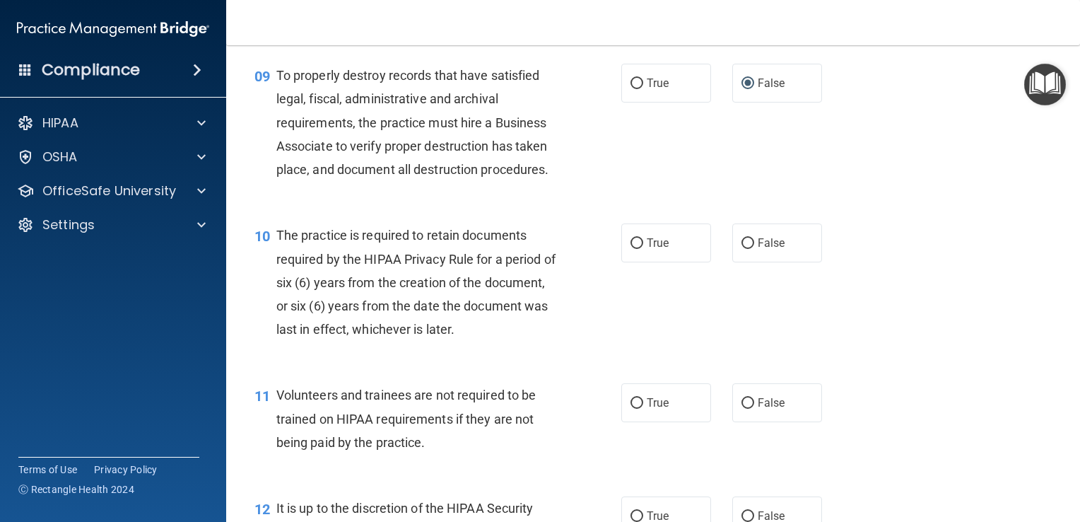
scroll to position [1273, 0]
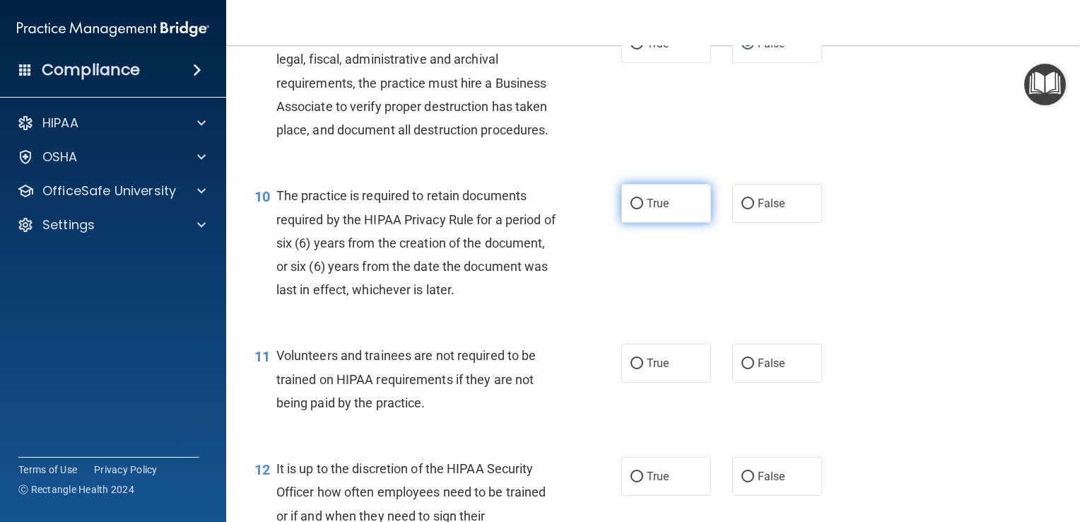
click at [631, 209] on input "True" at bounding box center [637, 204] width 13 height 11
radio input "true"
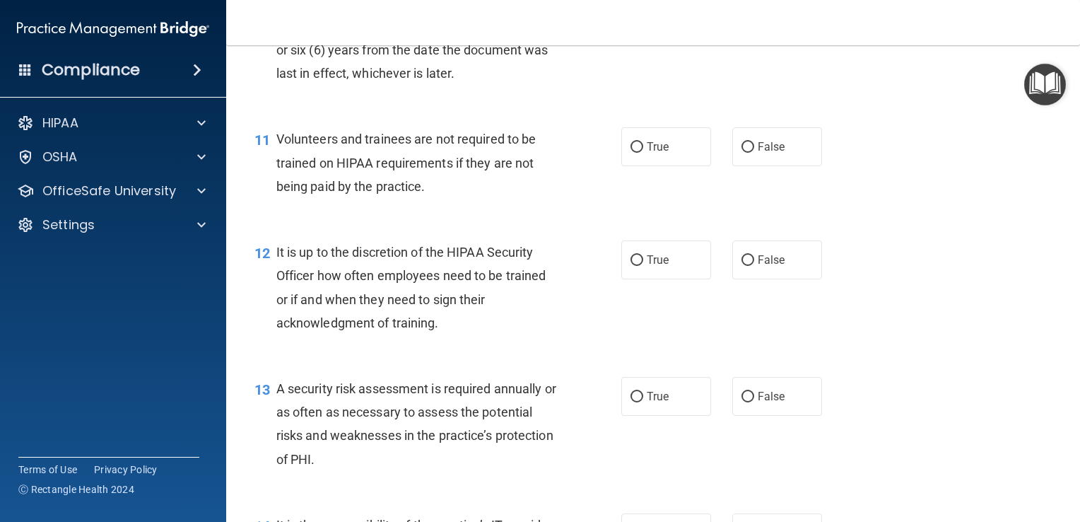
scroll to position [1485, 0]
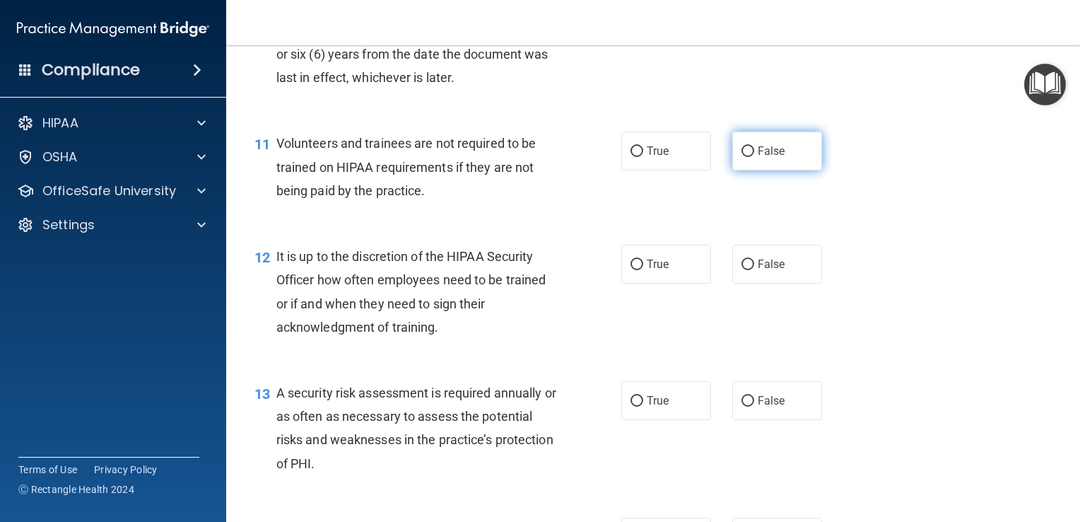
click at [744, 157] on input "False" at bounding box center [748, 151] width 13 height 11
radio input "true"
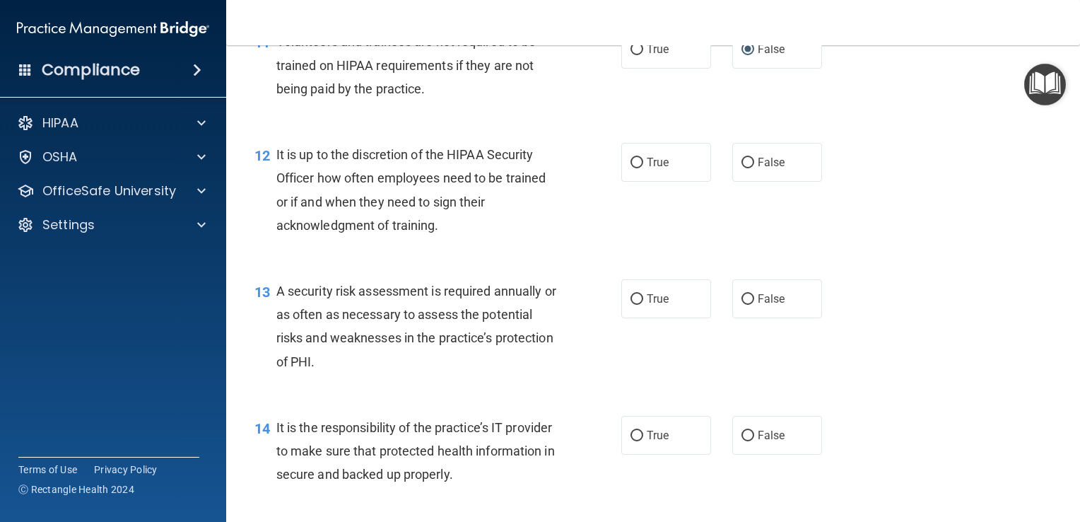
scroll to position [1626, 0]
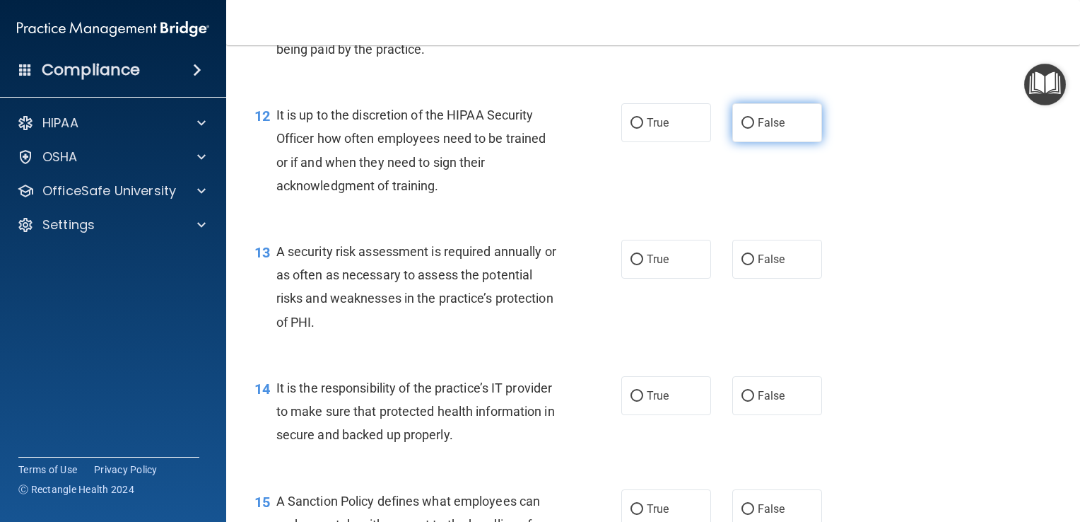
click at [742, 129] on input "False" at bounding box center [748, 123] width 13 height 11
radio input "true"
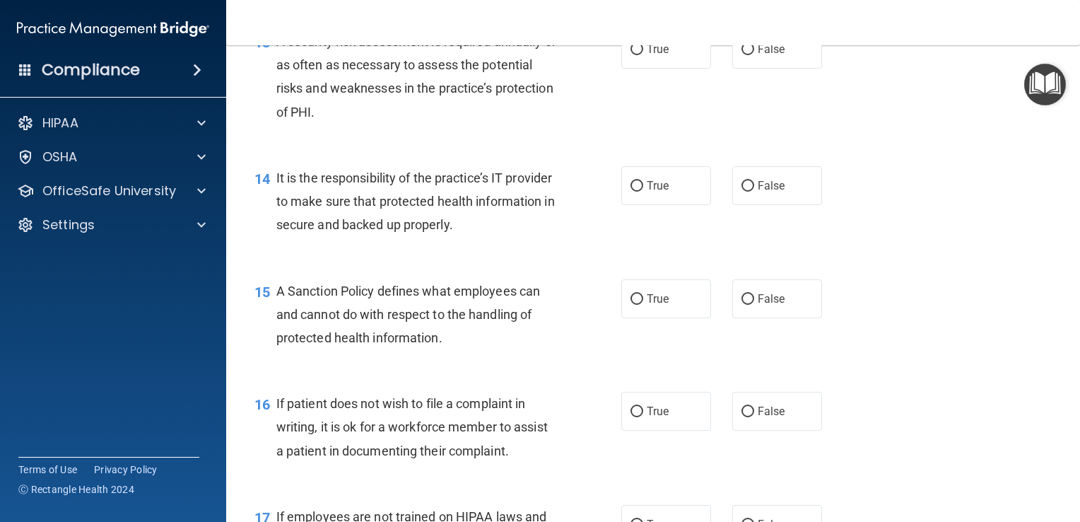
scroll to position [1838, 0]
click at [636, 53] on input "True" at bounding box center [637, 47] width 13 height 11
radio input "true"
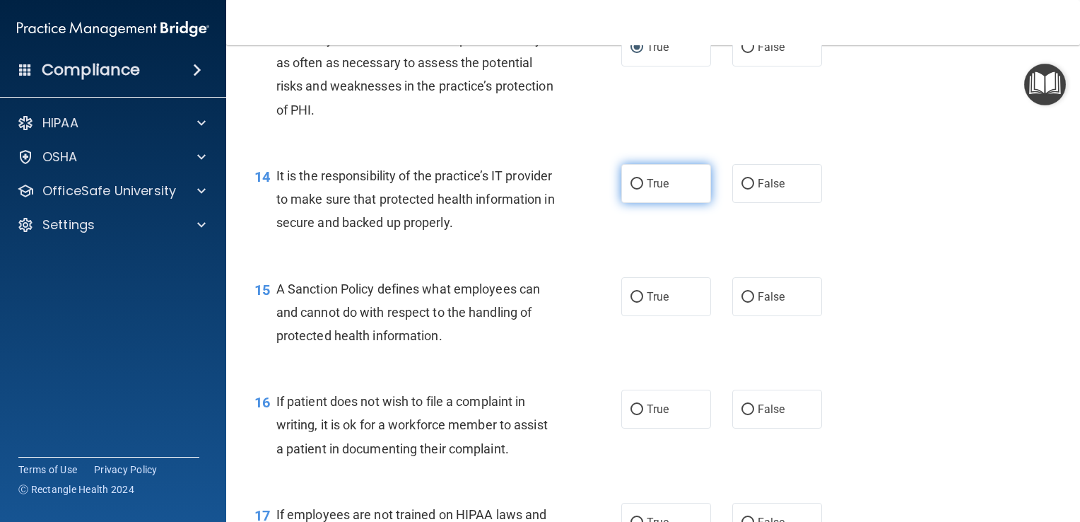
click at [634, 189] on input "True" at bounding box center [637, 184] width 13 height 11
radio input "true"
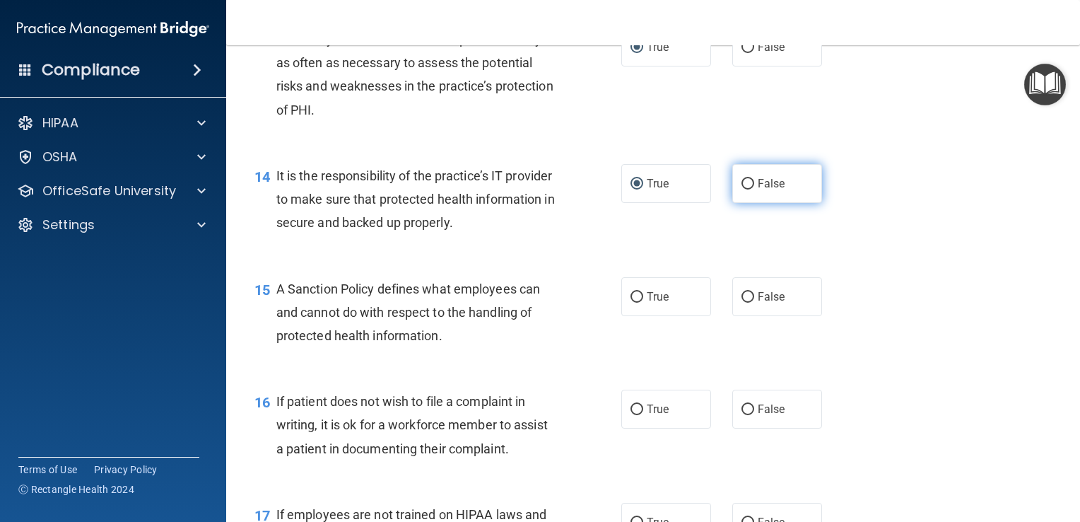
click at [742, 189] on input "False" at bounding box center [748, 184] width 13 height 11
radio input "true"
radio input "false"
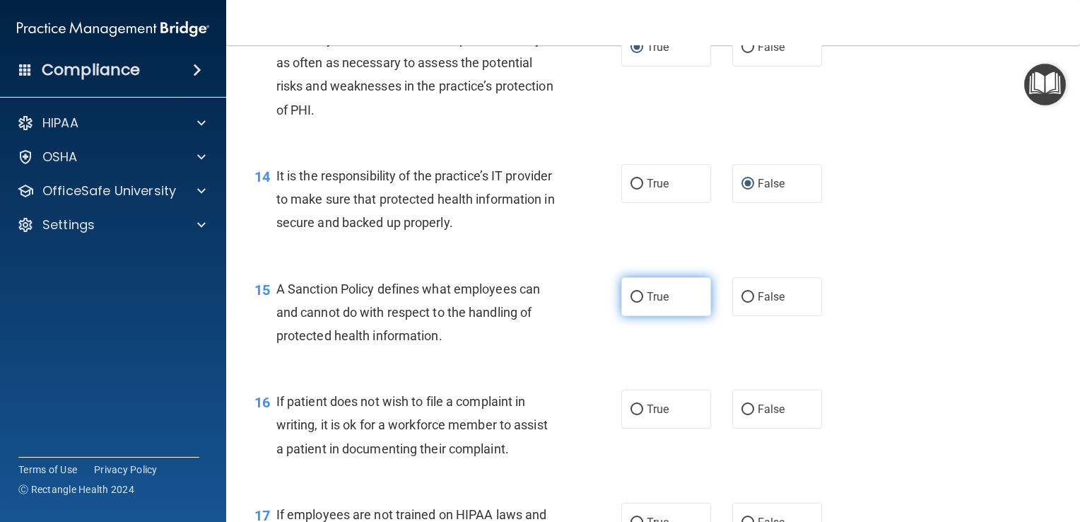
click at [631, 303] on input "True" at bounding box center [637, 297] width 13 height 11
radio input "true"
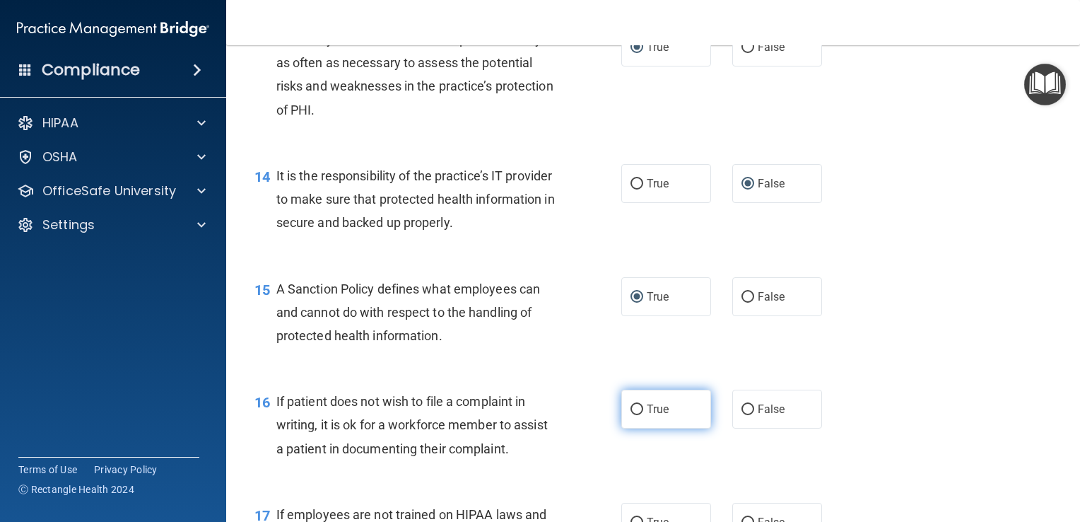
click at [631, 415] on input "True" at bounding box center [637, 409] width 13 height 11
radio input "true"
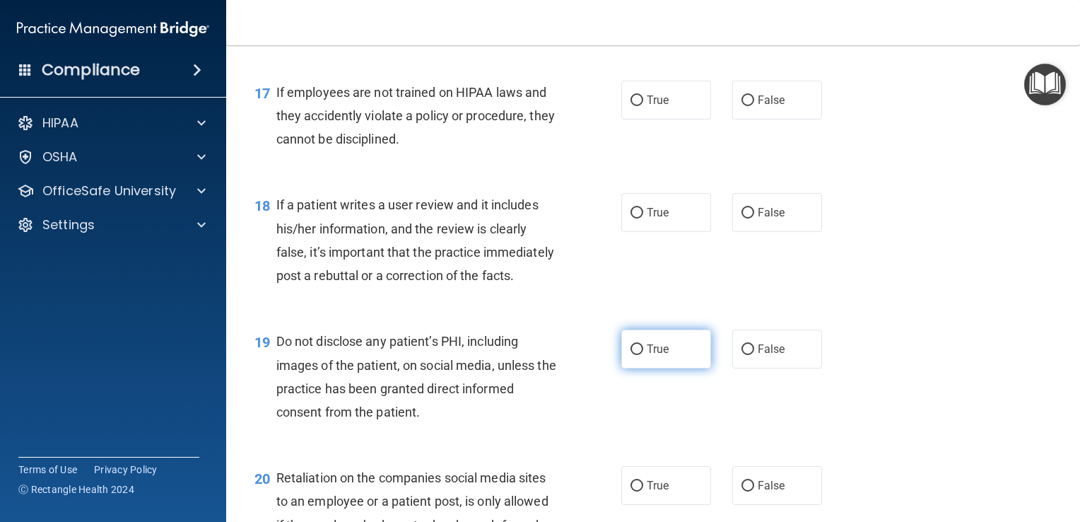
scroll to position [2263, 0]
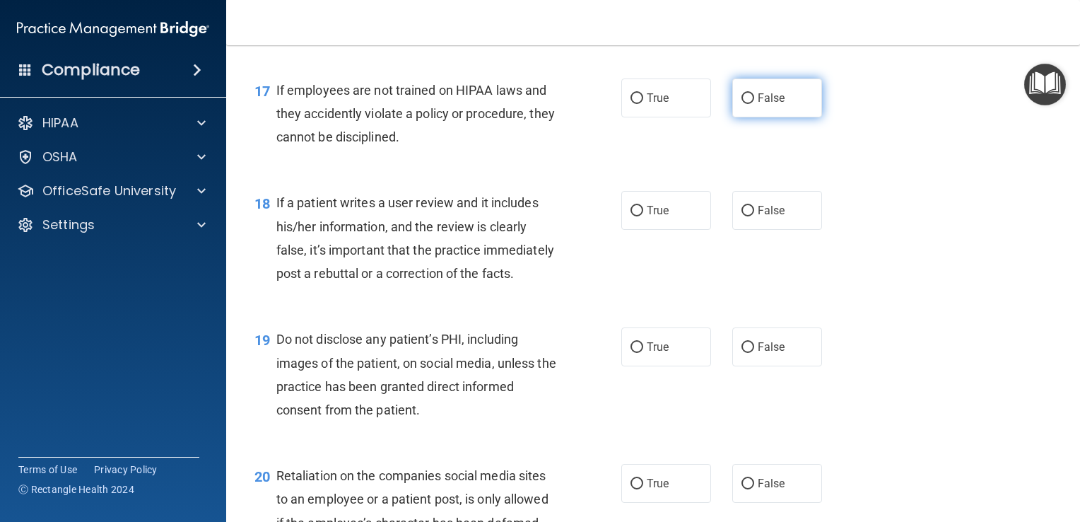
click at [745, 104] on input "False" at bounding box center [748, 98] width 13 height 11
radio input "true"
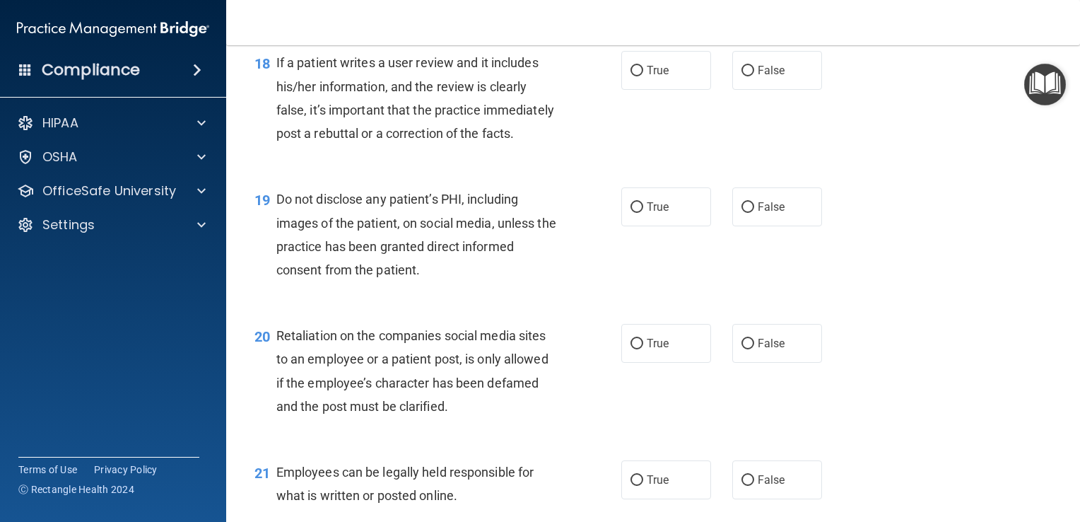
scroll to position [2404, 0]
click at [742, 75] on input "False" at bounding box center [748, 69] width 13 height 11
radio input "true"
click at [631, 211] on input "True" at bounding box center [637, 206] width 13 height 11
radio input "true"
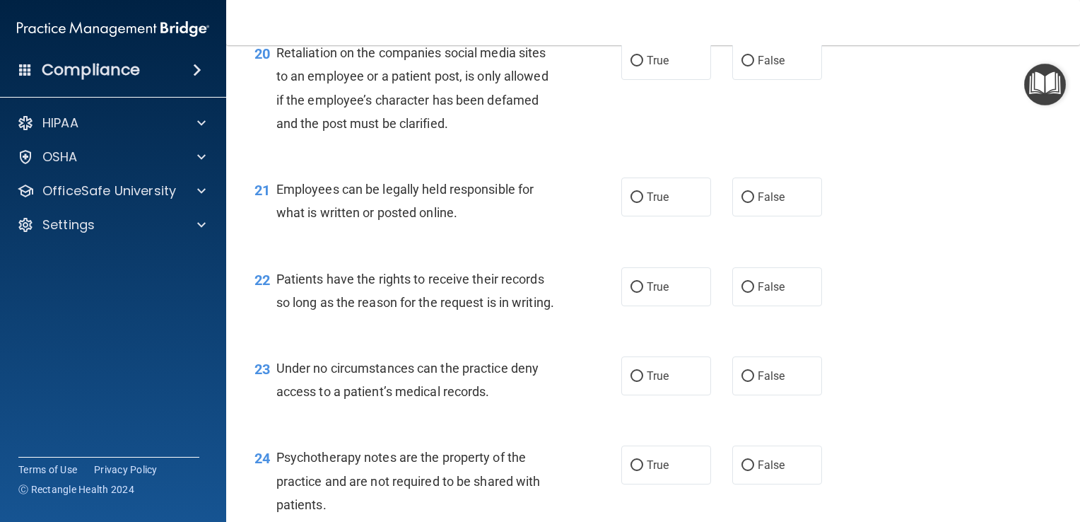
scroll to position [2687, 0]
click at [742, 65] on input "False" at bounding box center [748, 59] width 13 height 11
radio input "true"
click at [634, 202] on input "True" at bounding box center [637, 196] width 13 height 11
radio input "true"
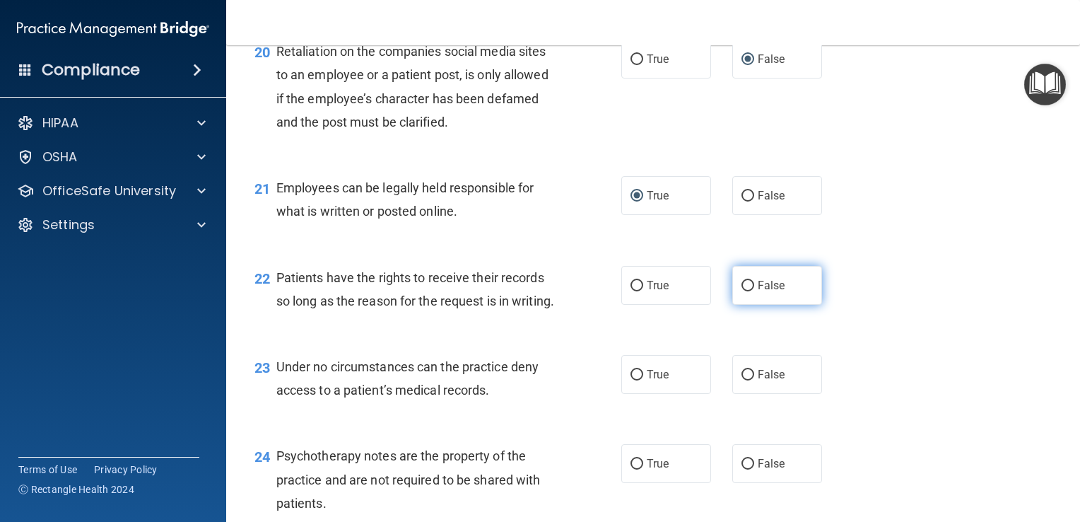
click at [742, 291] on input "False" at bounding box center [748, 286] width 13 height 11
radio input "true"
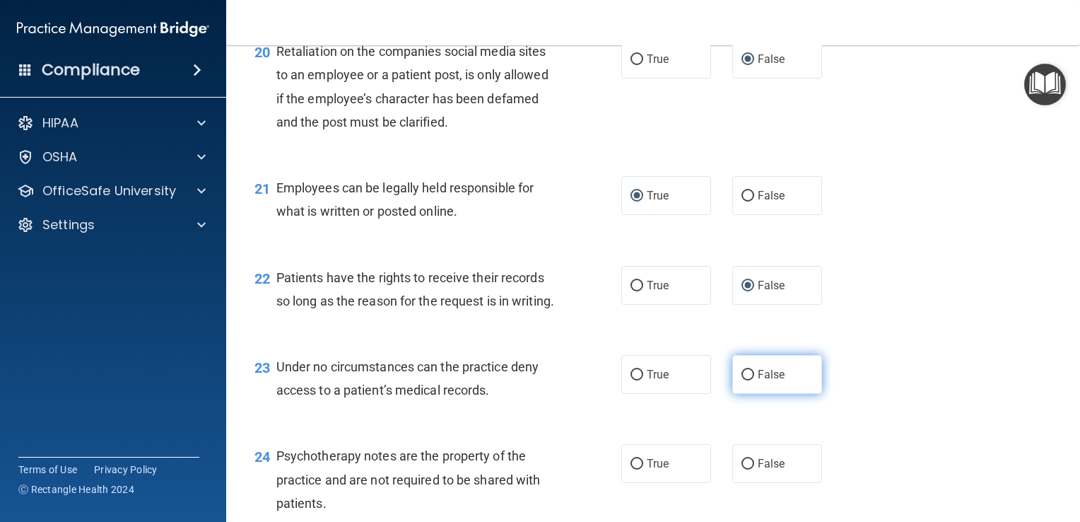
click at [744, 380] on input "False" at bounding box center [748, 375] width 13 height 11
radio input "true"
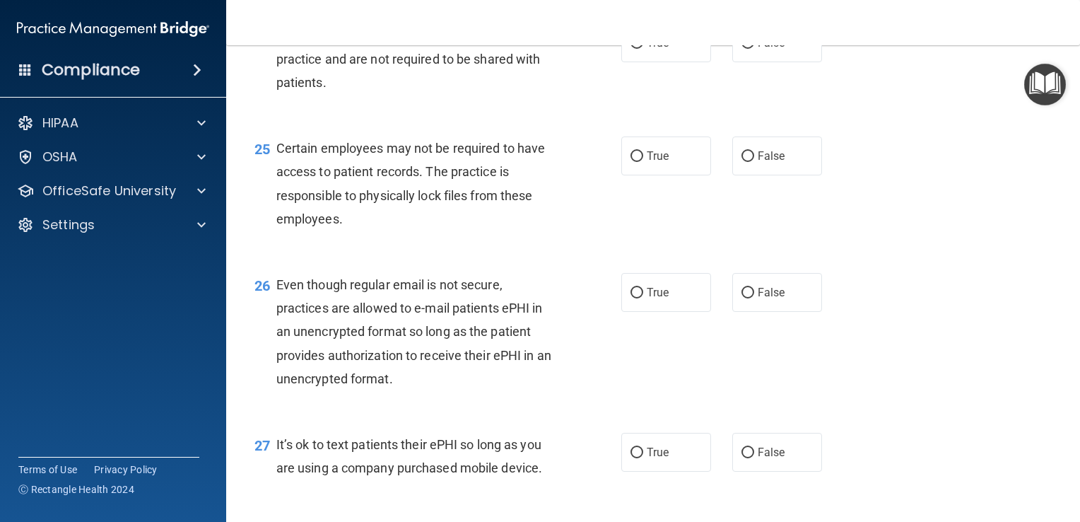
scroll to position [3111, 0]
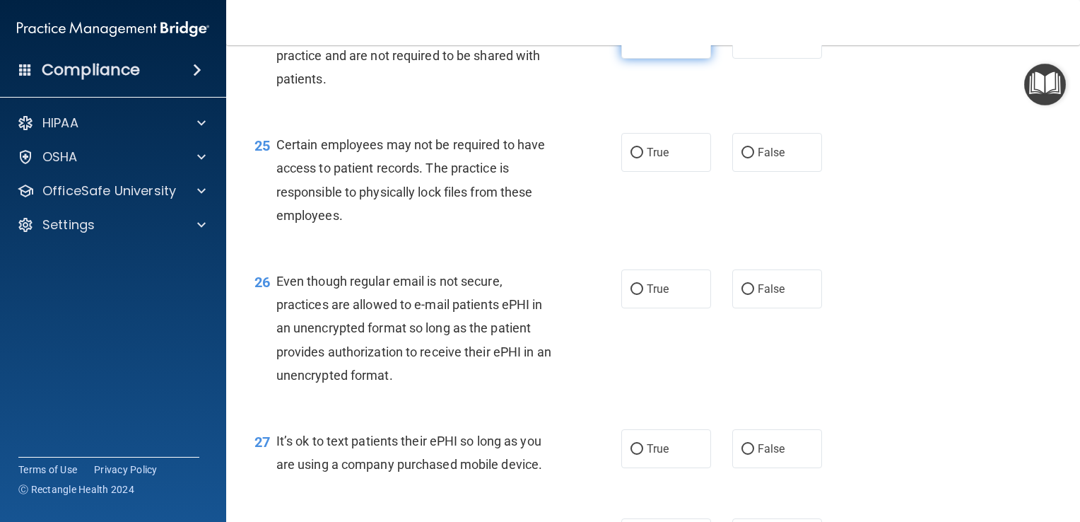
click at [631, 45] on input "True" at bounding box center [637, 40] width 13 height 11
radio input "true"
click at [742, 45] on input "False" at bounding box center [748, 40] width 13 height 11
radio input "true"
radio input "false"
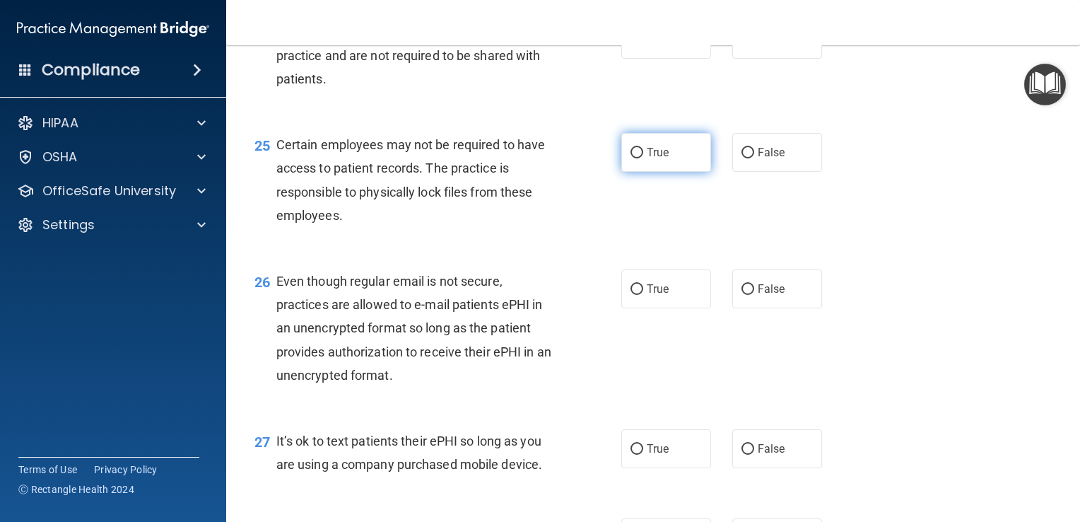
click at [634, 158] on input "True" at bounding box center [637, 153] width 13 height 11
radio input "true"
click at [745, 295] on input "False" at bounding box center [748, 289] width 13 height 11
radio input "true"
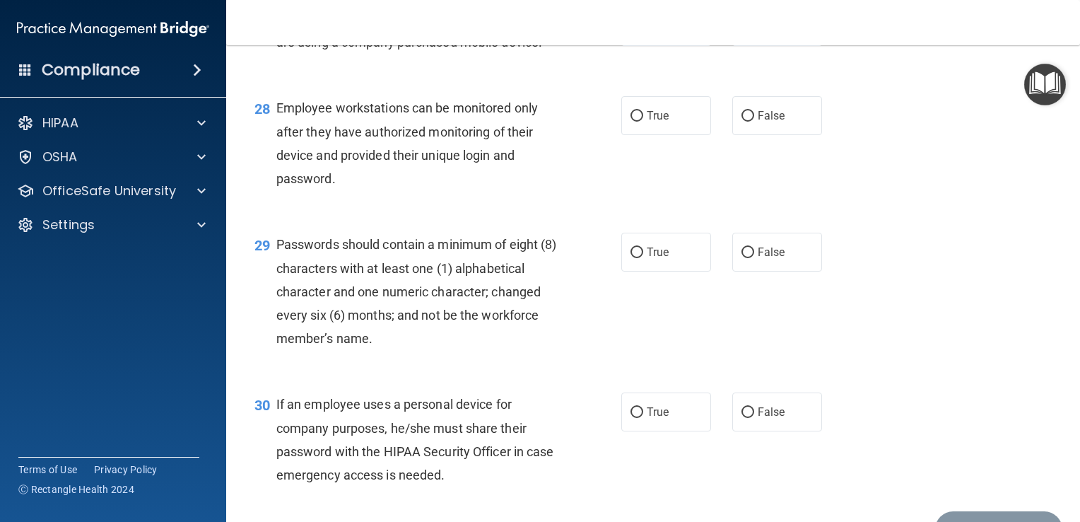
scroll to position [3535, 0]
click at [742, 30] on input "False" at bounding box center [748, 25] width 13 height 11
radio input "true"
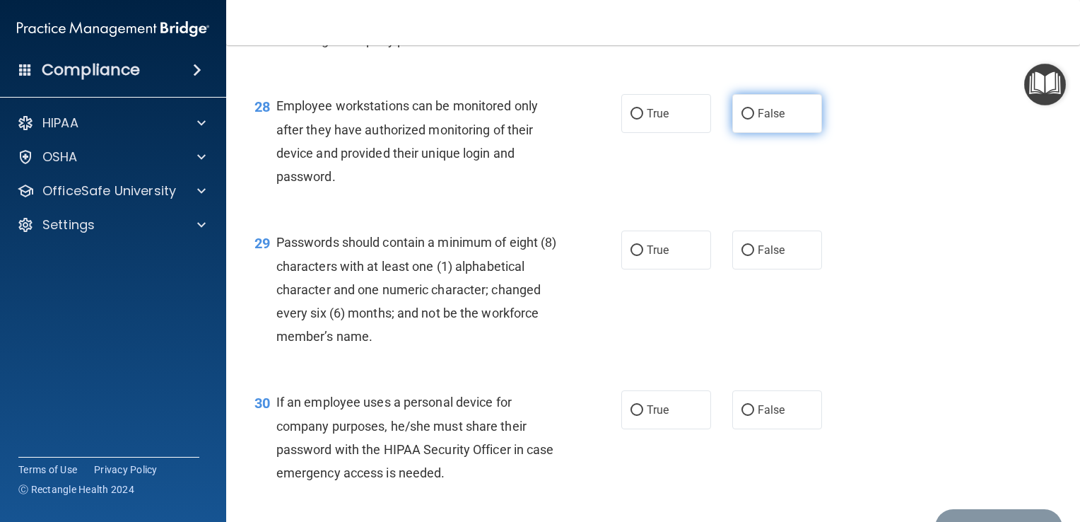
click at [742, 119] on input "False" at bounding box center [748, 114] width 13 height 11
radio input "true"
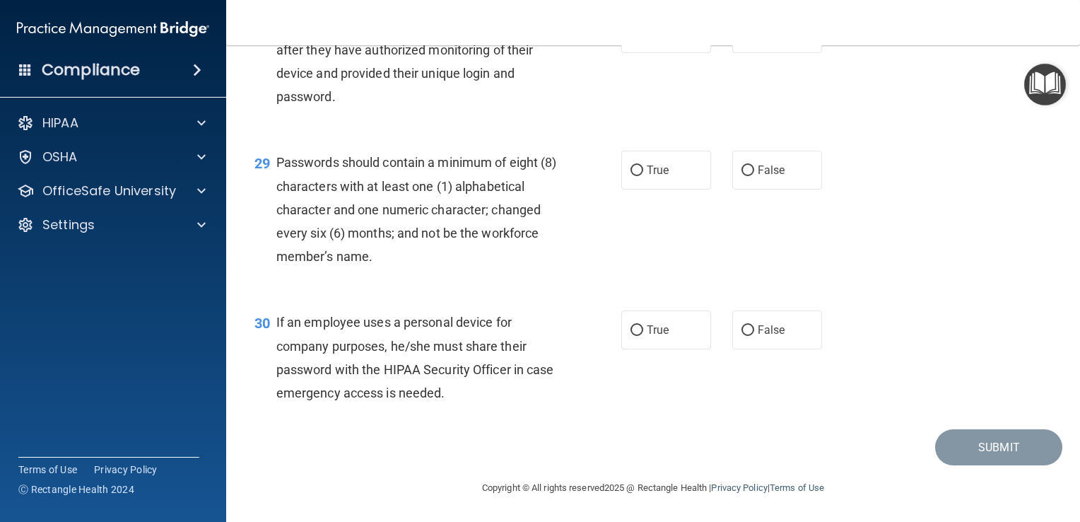
scroll to position [3685, 0]
click at [631, 168] on input "True" at bounding box center [637, 170] width 13 height 11
radio input "true"
click at [742, 323] on label "False" at bounding box center [777, 329] width 90 height 39
click at [744, 327] on input "False" at bounding box center [748, 330] width 13 height 11
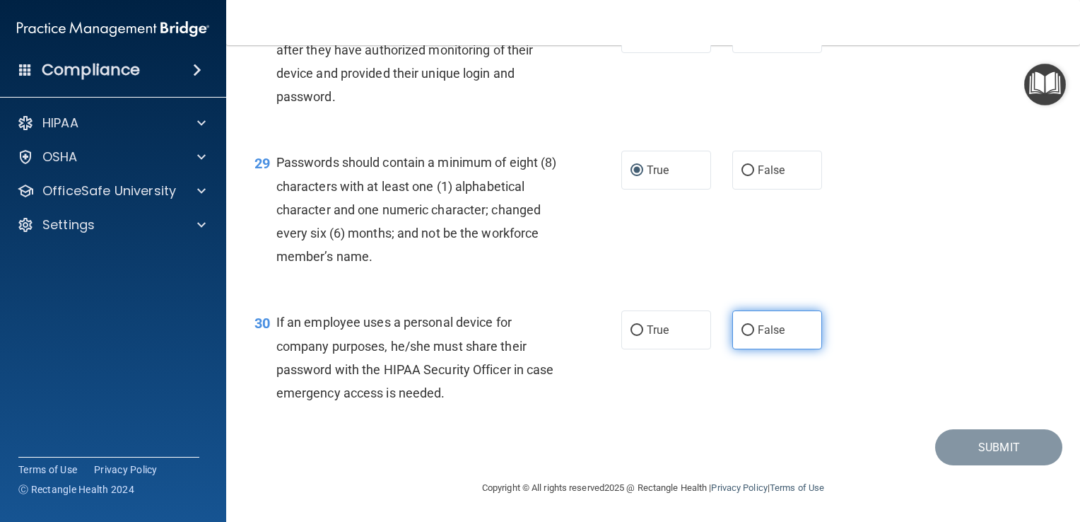
radio input "true"
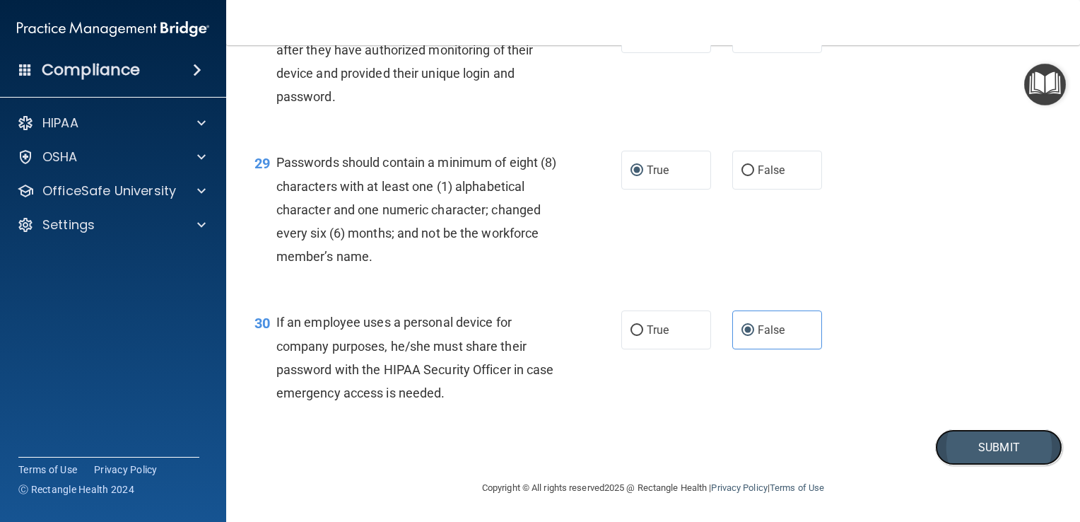
click at [1000, 458] on button "Submit" at bounding box center [998, 447] width 127 height 36
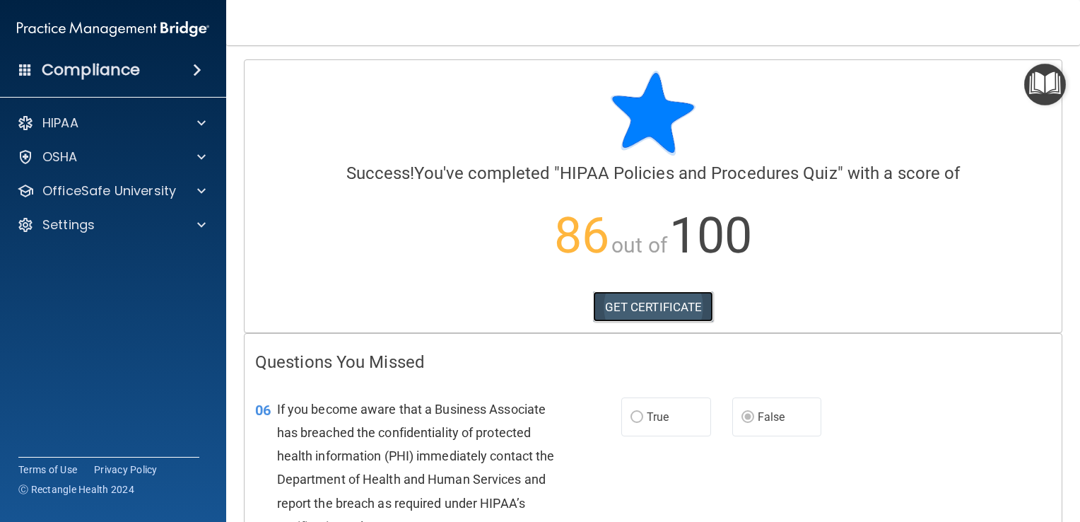
click at [624, 311] on link "GET CERTIFICATE" at bounding box center [653, 306] width 121 height 31
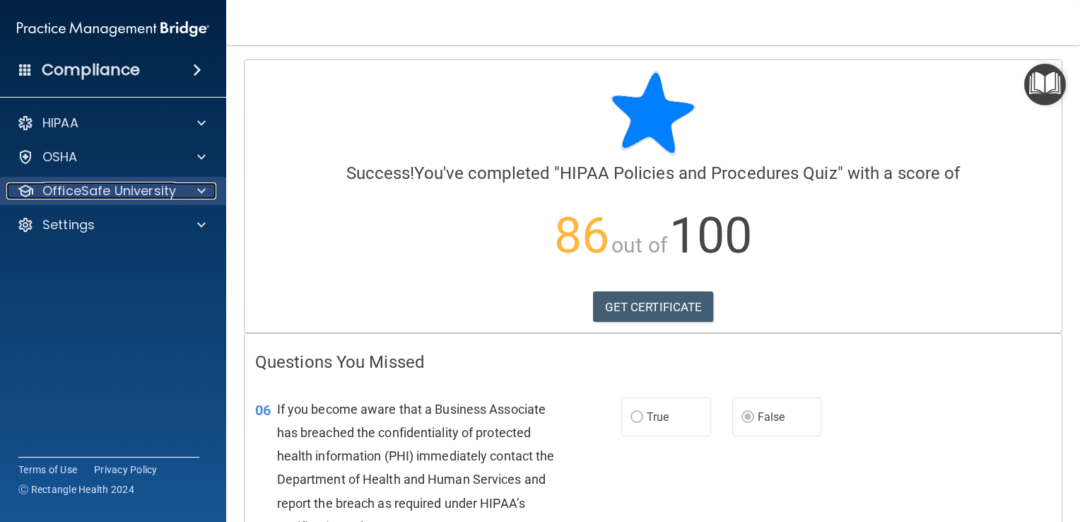
click at [127, 197] on p "OfficeSafe University" at bounding box center [109, 190] width 134 height 17
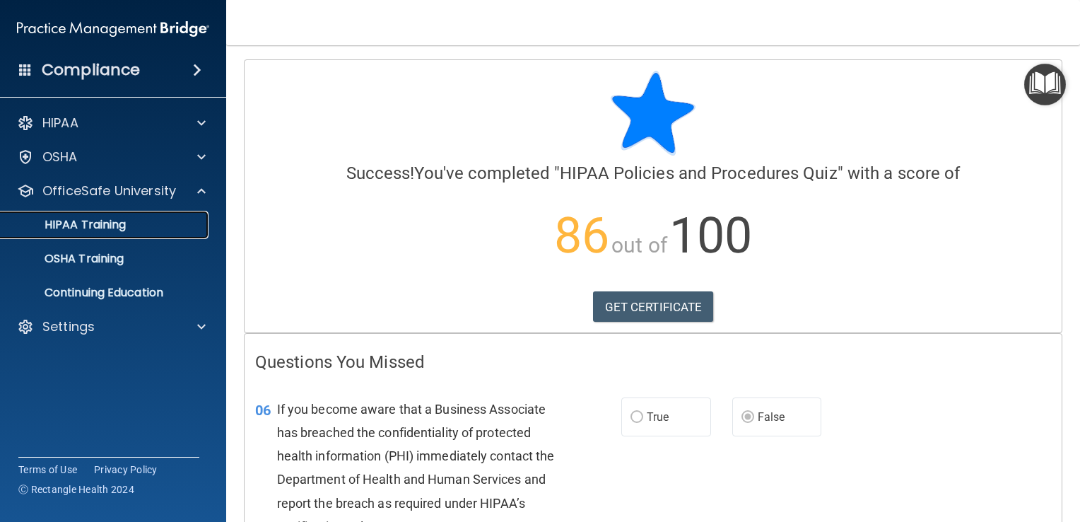
click at [129, 233] on link "HIPAA Training" at bounding box center [97, 225] width 223 height 28
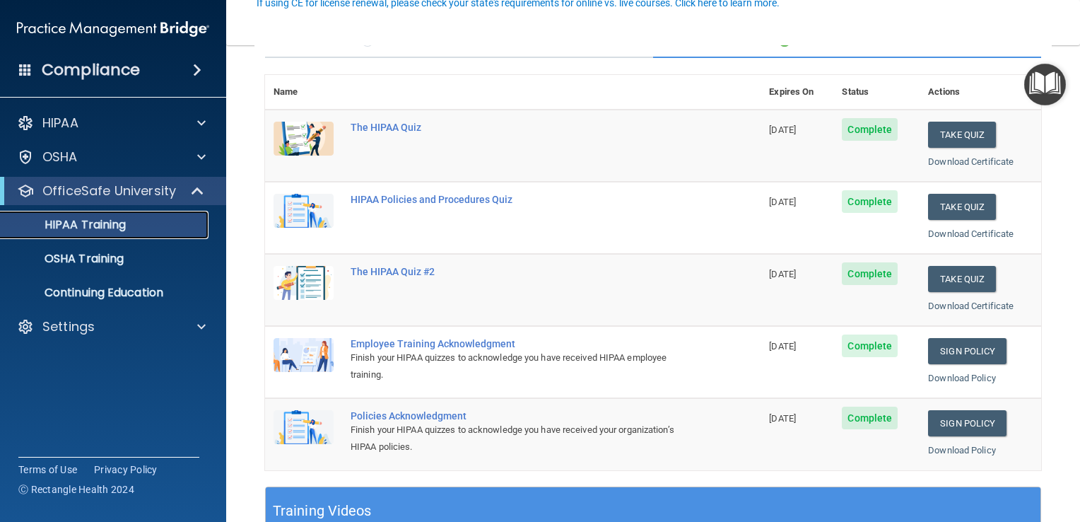
scroll to position [141, 0]
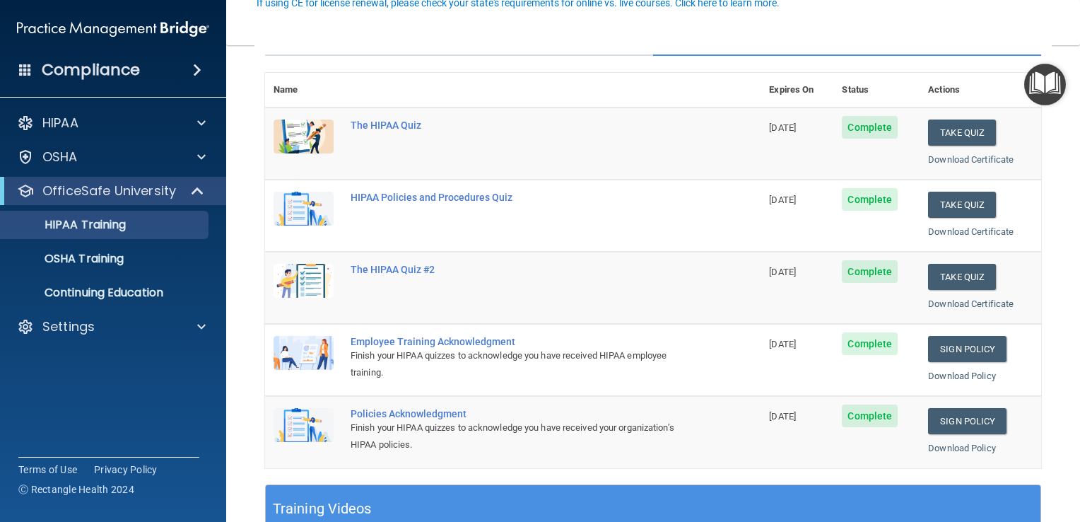
click at [447, 344] on div "Employee Training Acknowledgment" at bounding box center [520, 341] width 339 height 11
click at [991, 317] on td "Take Quiz Download Certificate" at bounding box center [981, 288] width 122 height 72
click at [972, 348] on link "Sign Policy" at bounding box center [967, 349] width 78 height 26
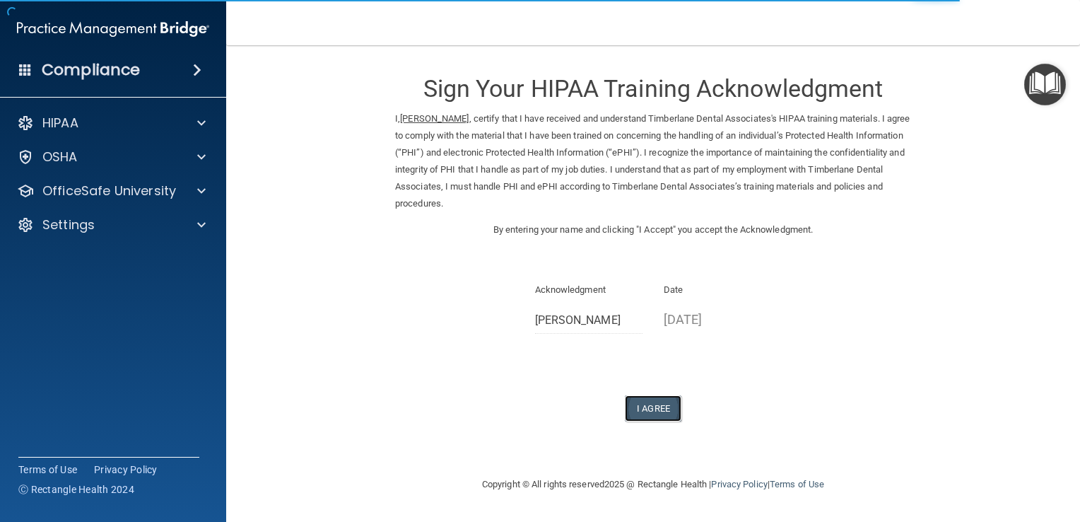
click at [660, 411] on button "I Agree" at bounding box center [653, 408] width 57 height 26
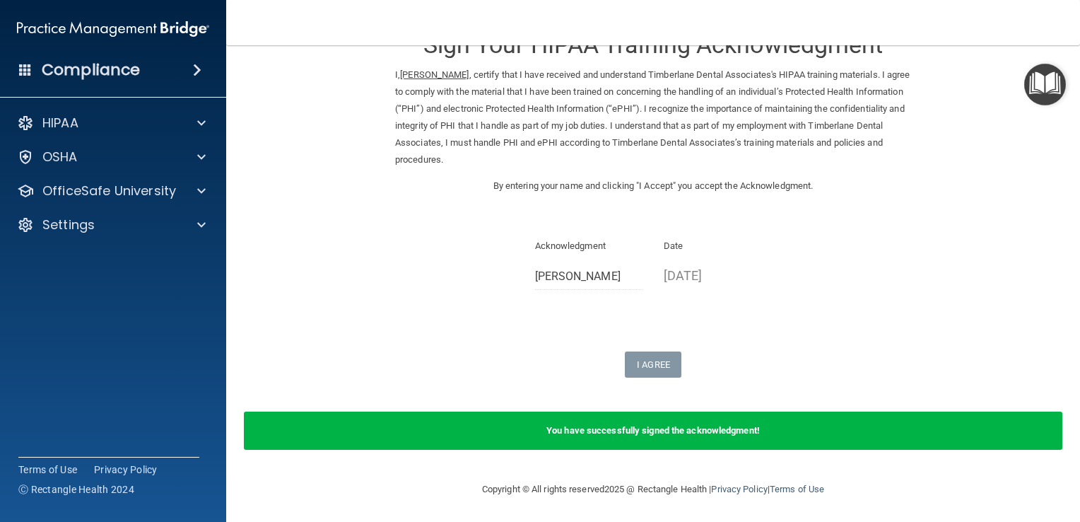
scroll to position [45, 0]
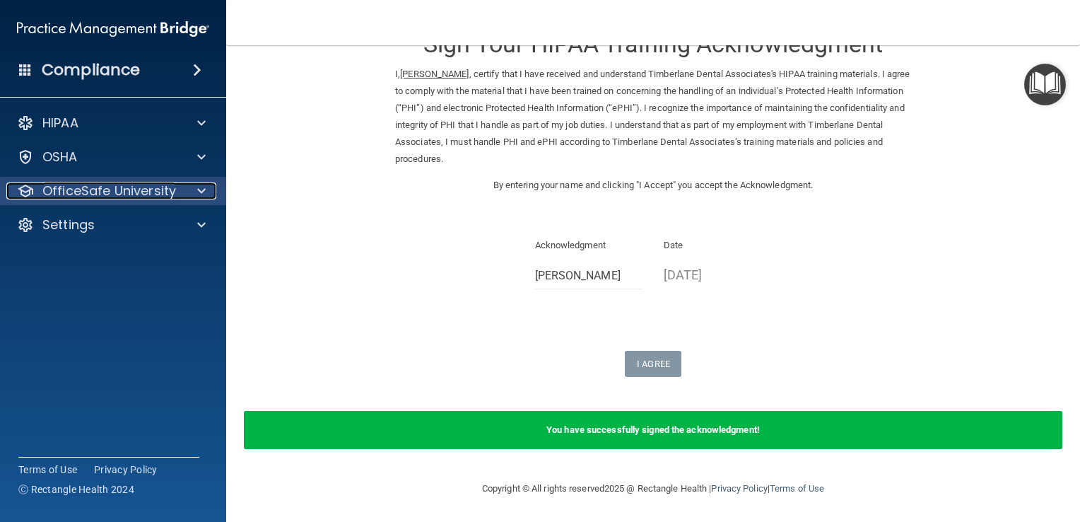
click at [199, 197] on span at bounding box center [201, 190] width 8 height 17
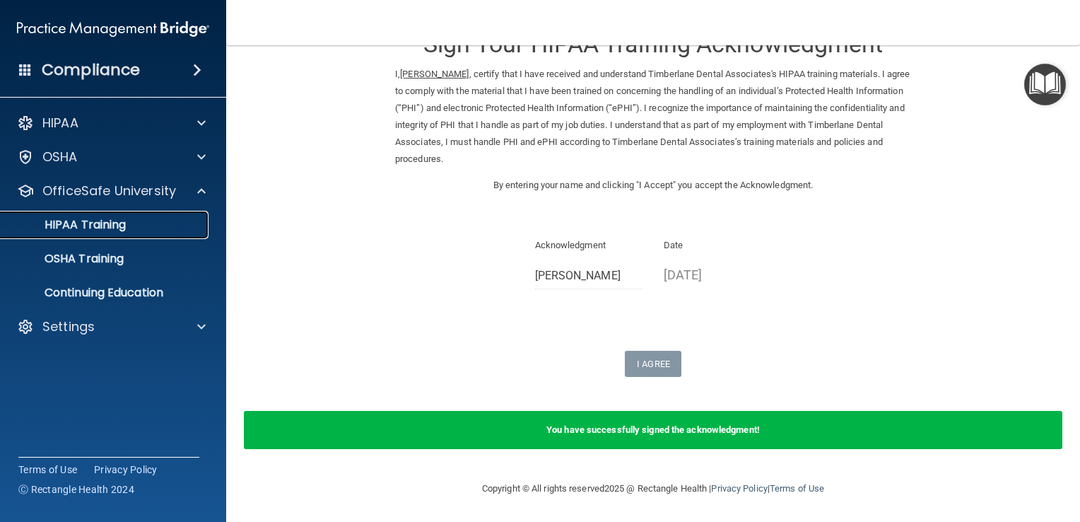
click at [118, 231] on p "HIPAA Training" at bounding box center [67, 225] width 117 height 14
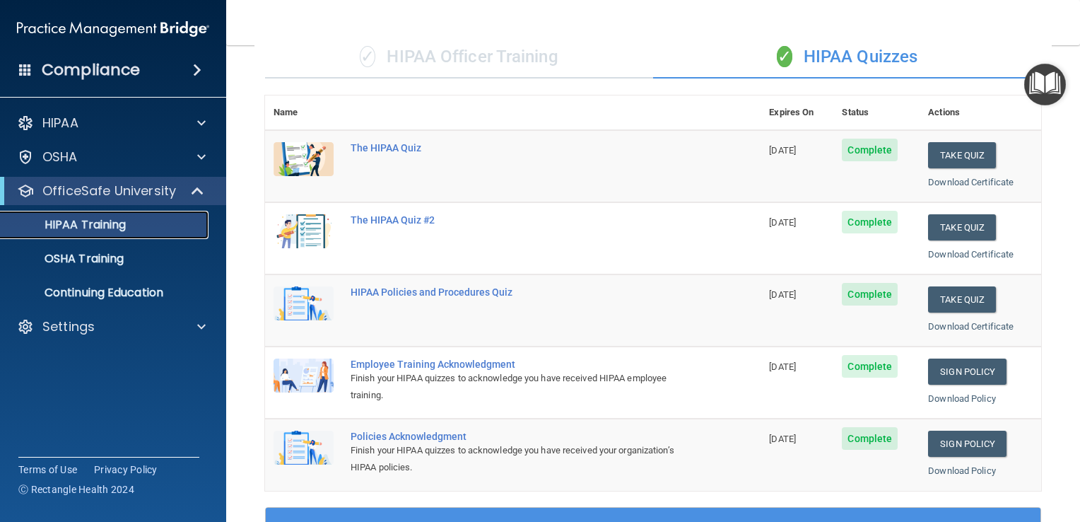
scroll to position [115, 0]
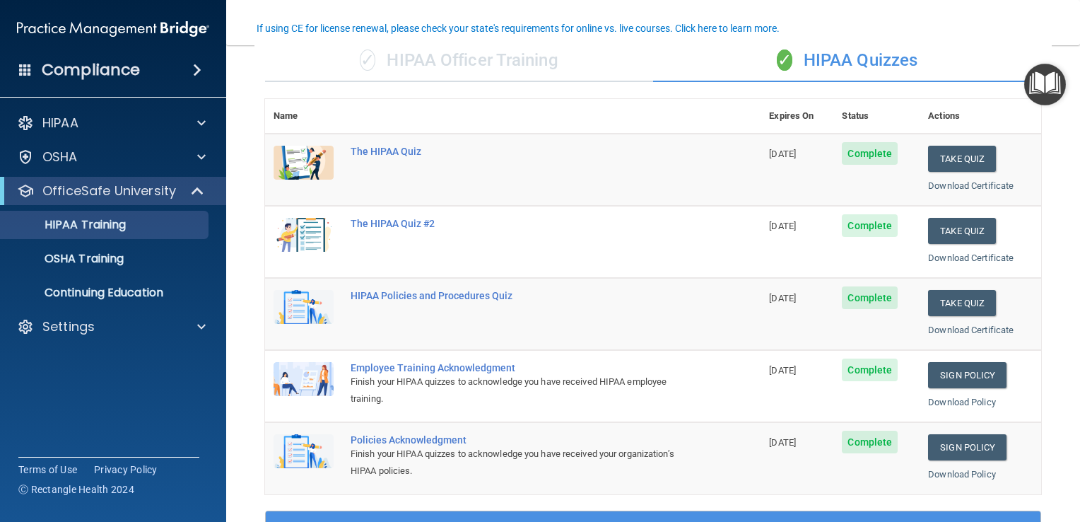
click at [872, 447] on span "Complete" at bounding box center [870, 442] width 56 height 23
click at [971, 445] on link "Sign Policy" at bounding box center [967, 447] width 78 height 26
click at [92, 255] on p "OSHA Training" at bounding box center [66, 259] width 115 height 14
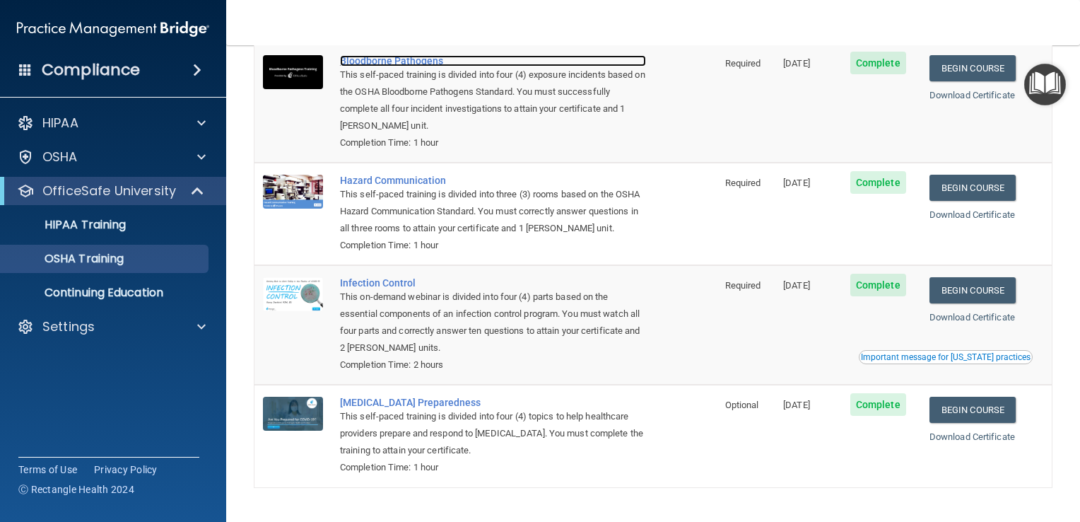
click at [384, 61] on div "Bloodborne Pathogens" at bounding box center [493, 60] width 306 height 11
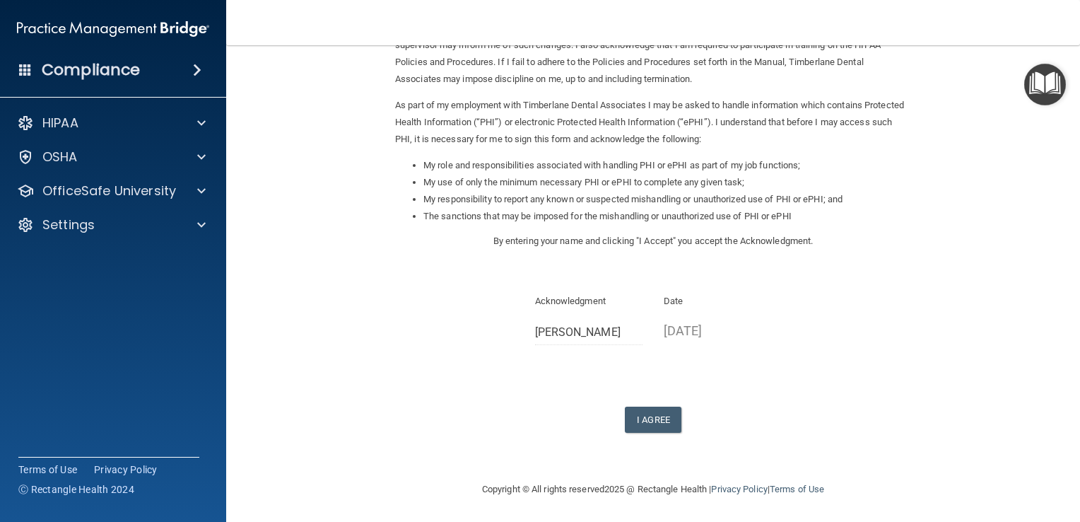
scroll to position [125, 0]
click at [656, 421] on button "I Agree" at bounding box center [653, 419] width 57 height 26
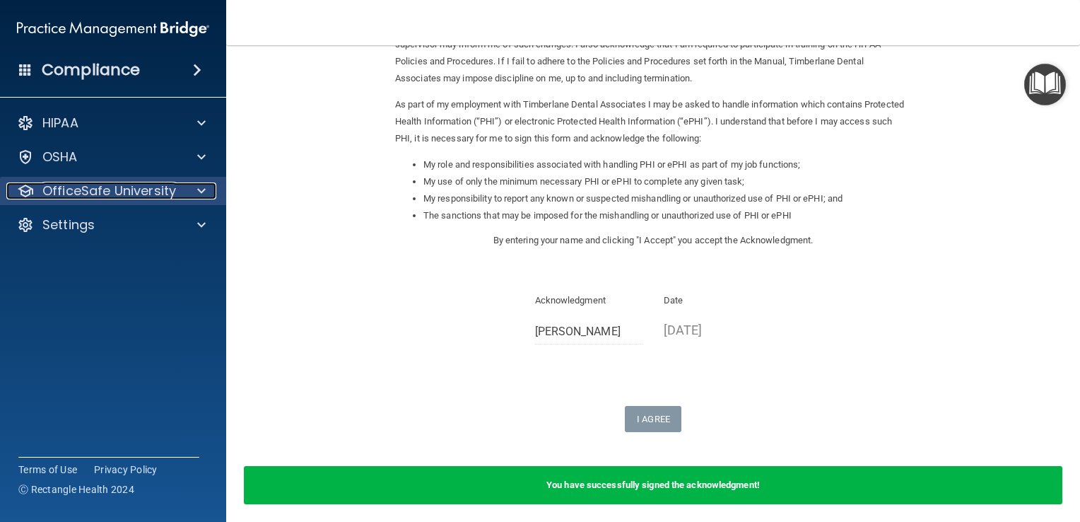
click at [68, 194] on p "OfficeSafe University" at bounding box center [109, 190] width 134 height 17
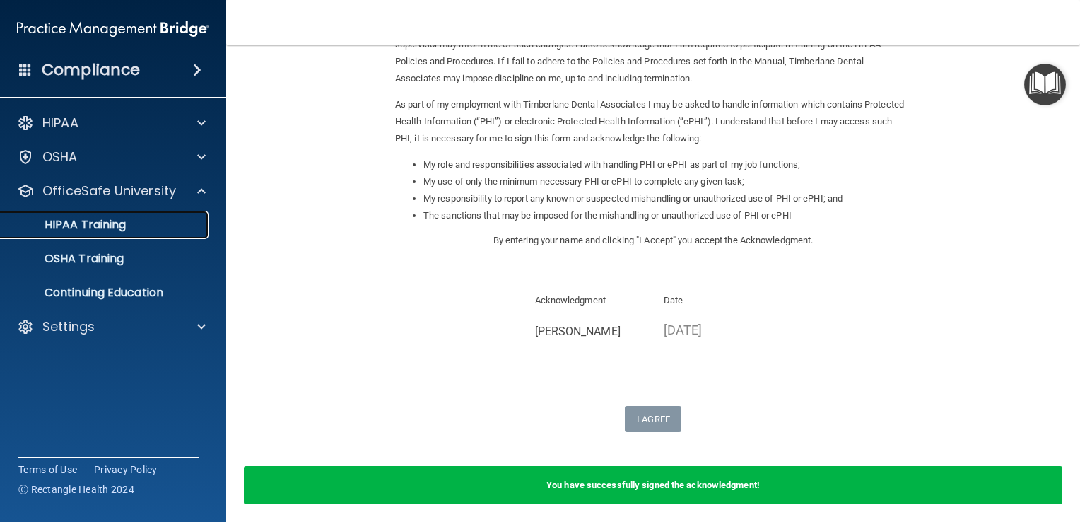
click at [84, 235] on link "HIPAA Training" at bounding box center [97, 225] width 223 height 28
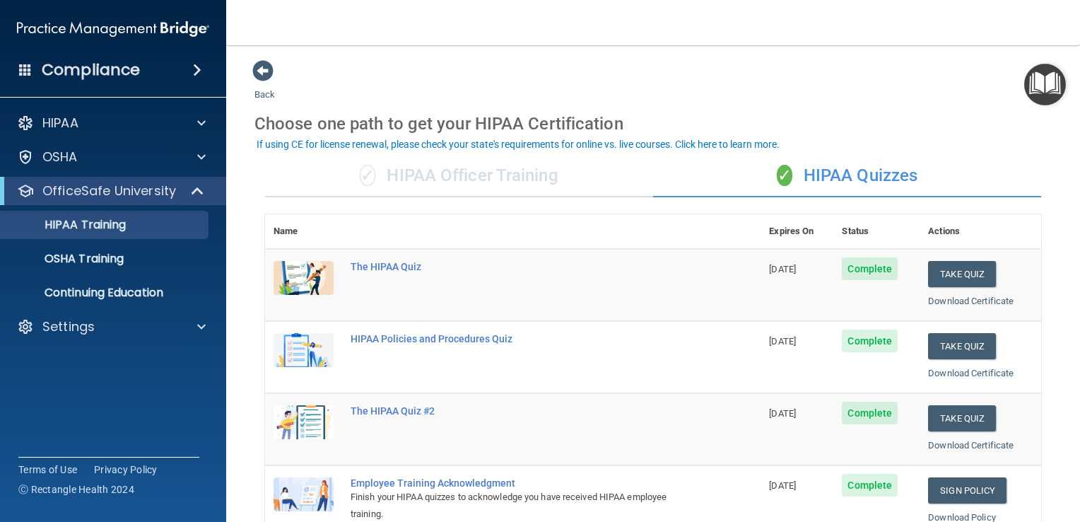
click at [520, 177] on div "✓ HIPAA Officer Training" at bounding box center [459, 176] width 388 height 42
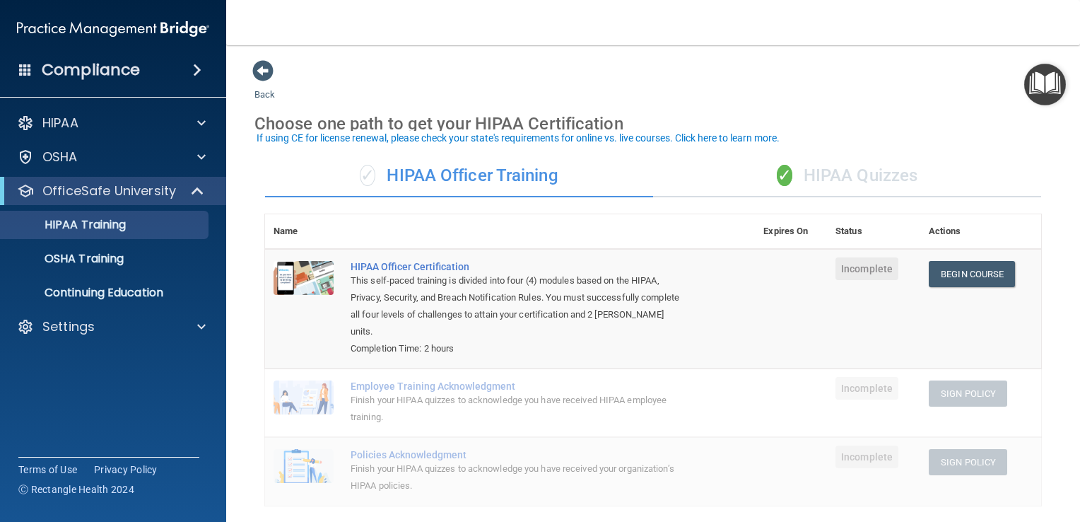
scroll to position [71, 0]
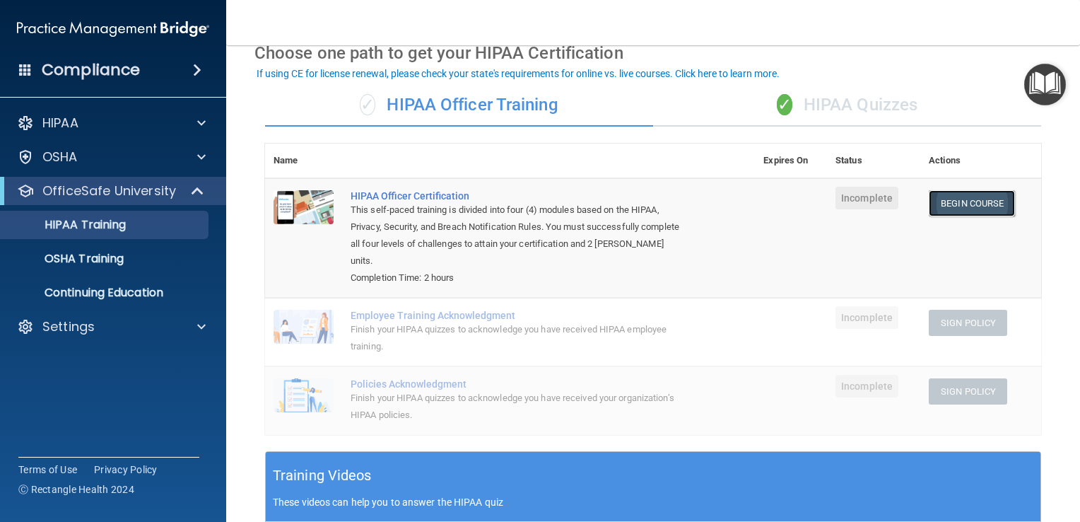
click at [970, 208] on link "Begin Course" at bounding box center [972, 203] width 86 height 26
click at [467, 318] on div "Employee Training Acknowledgment" at bounding box center [518, 315] width 334 height 11
click at [790, 199] on td at bounding box center [791, 237] width 72 height 119
click at [375, 320] on div "Employee Training Acknowledgment" at bounding box center [518, 315] width 334 height 11
click at [429, 380] on div "Policies Acknowledgment" at bounding box center [518, 383] width 334 height 11
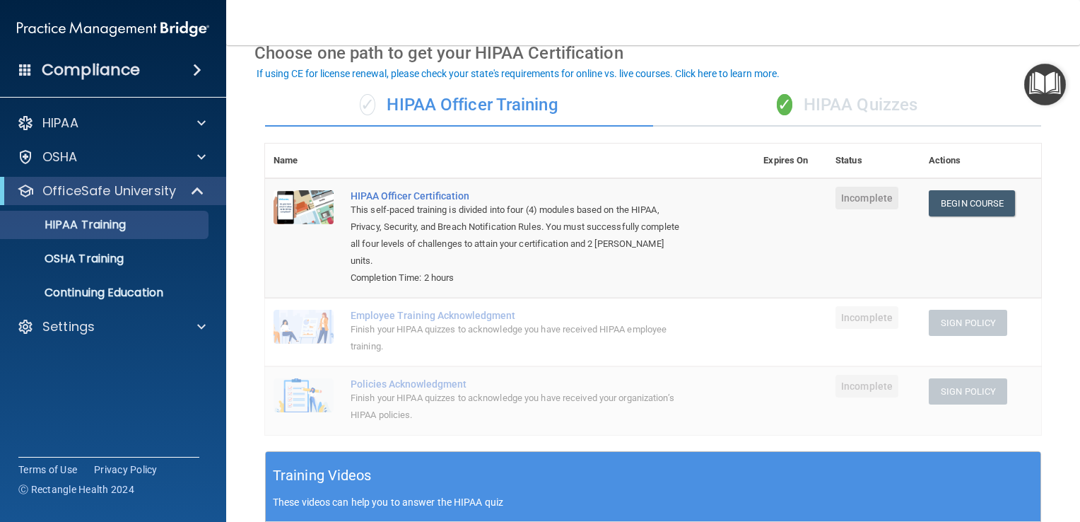
click at [830, 106] on div "✓ HIPAA Quizzes" at bounding box center [847, 105] width 388 height 42
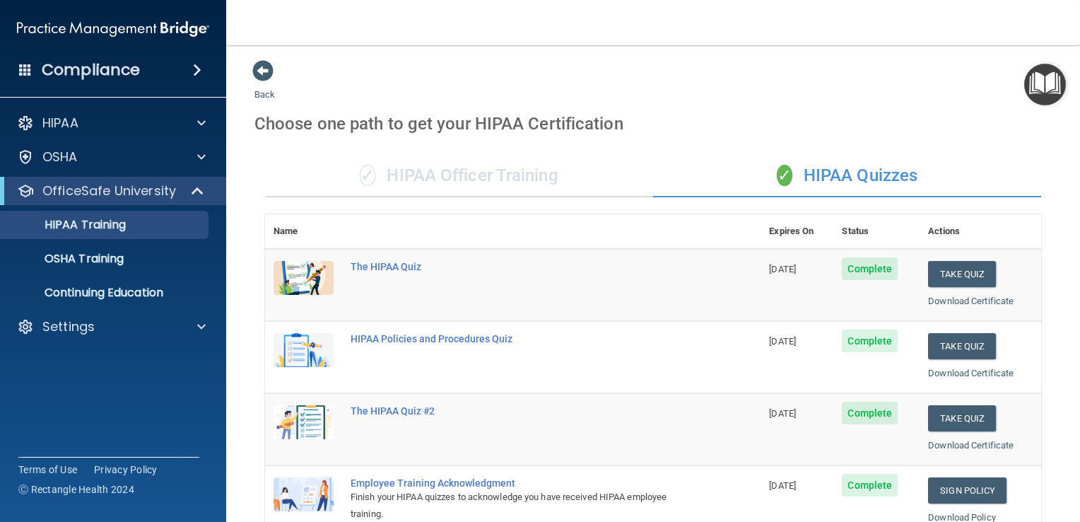
scroll to position [0, 0]
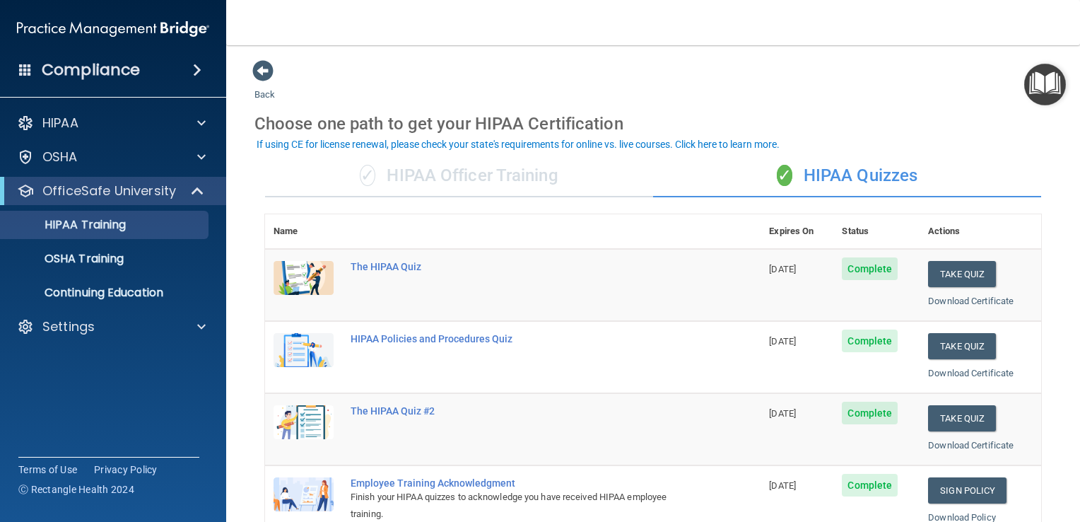
click at [454, 173] on div "✓ HIPAA Officer Training" at bounding box center [459, 176] width 388 height 42
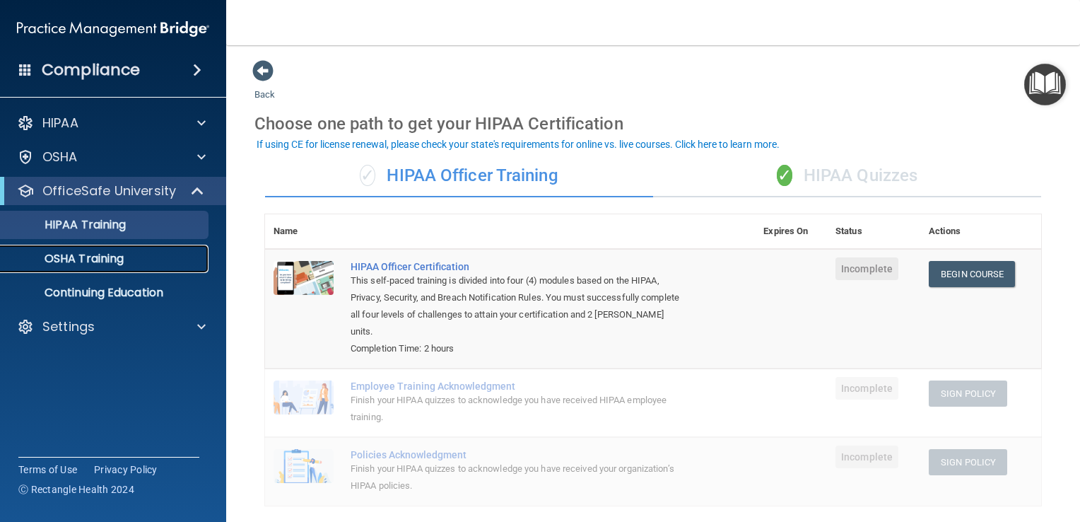
click at [115, 258] on p "OSHA Training" at bounding box center [66, 259] width 115 height 14
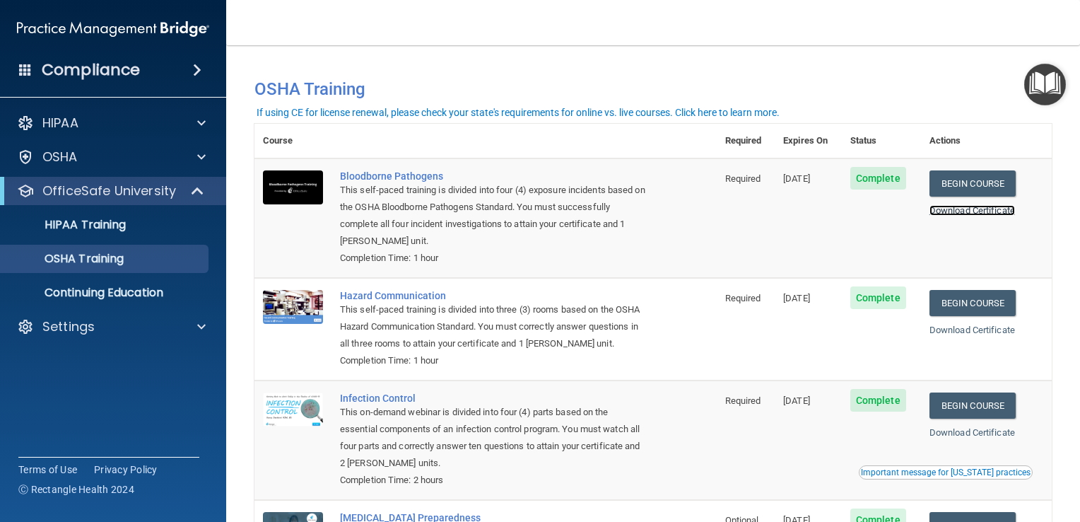
click at [962, 209] on link "Download Certificate" at bounding box center [973, 210] width 86 height 11
click at [953, 332] on link "Download Certificate" at bounding box center [973, 330] width 86 height 11
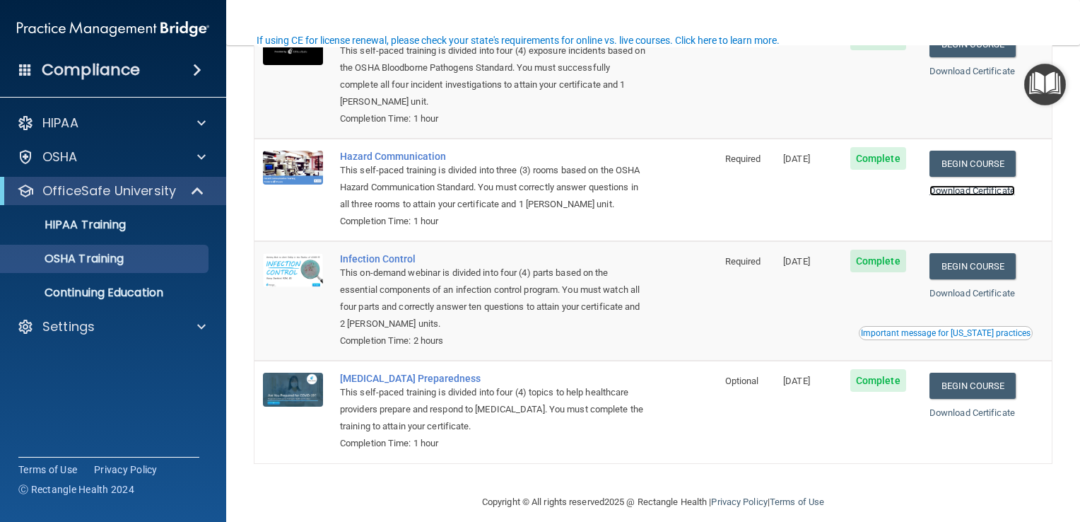
scroll to position [141, 0]
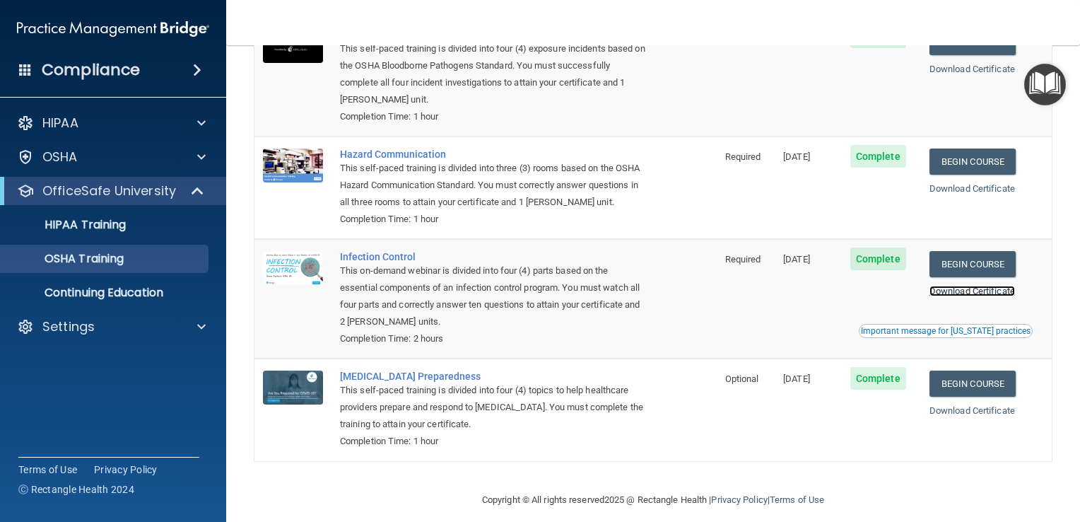
click at [979, 291] on link "Download Certificate" at bounding box center [973, 291] width 86 height 11
click at [991, 410] on link "Download Certificate" at bounding box center [973, 410] width 86 height 11
click at [90, 291] on p "Continuing Education" at bounding box center [105, 293] width 193 height 14
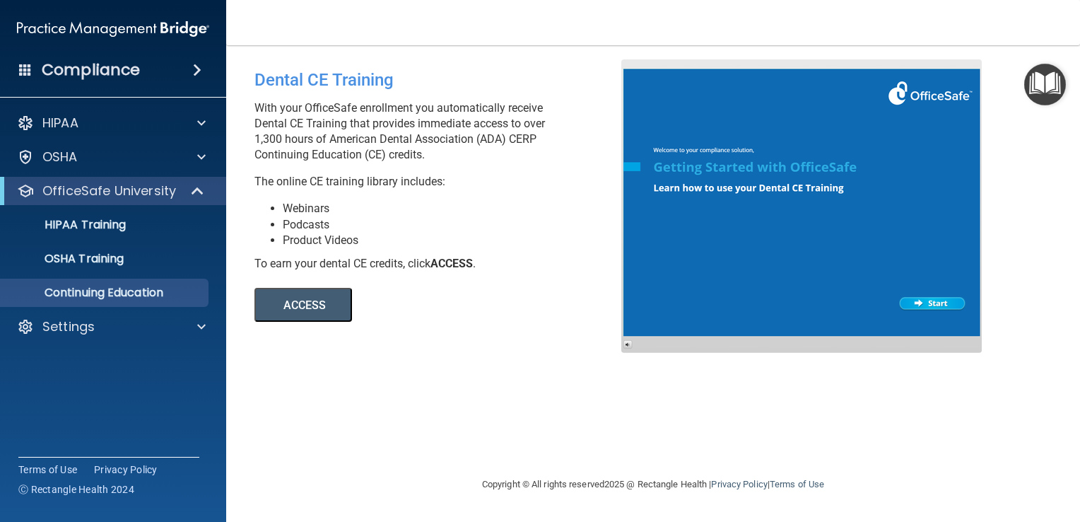
click at [329, 298] on button "ACCESS" at bounding box center [304, 305] width 98 height 34
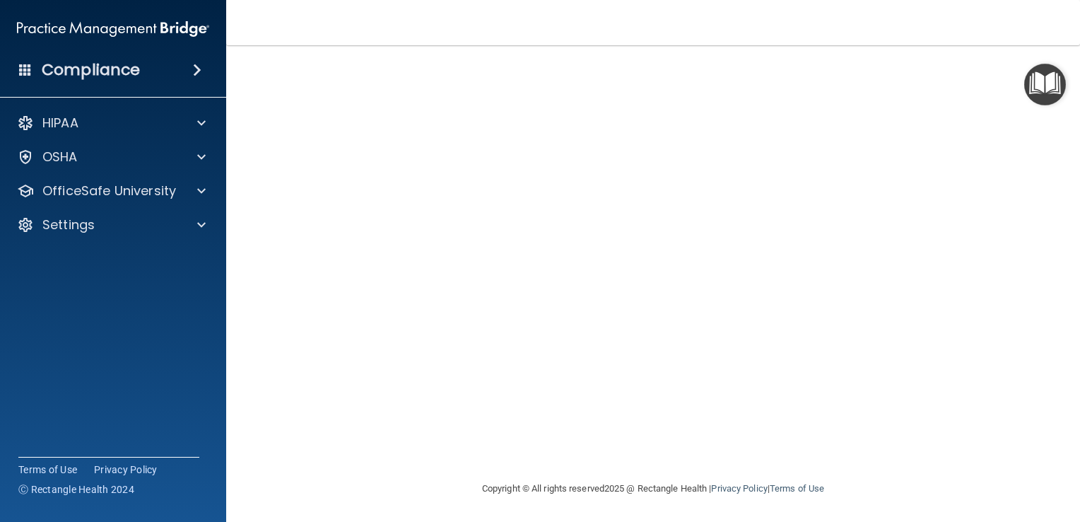
scroll to position [107, 0]
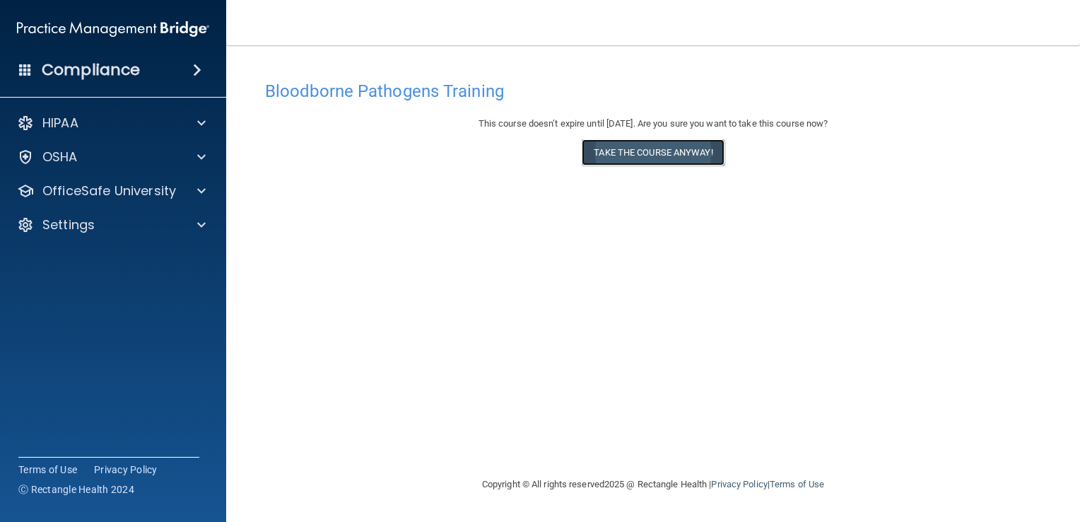
click at [618, 151] on button "Take the course anyway!" at bounding box center [653, 152] width 142 height 26
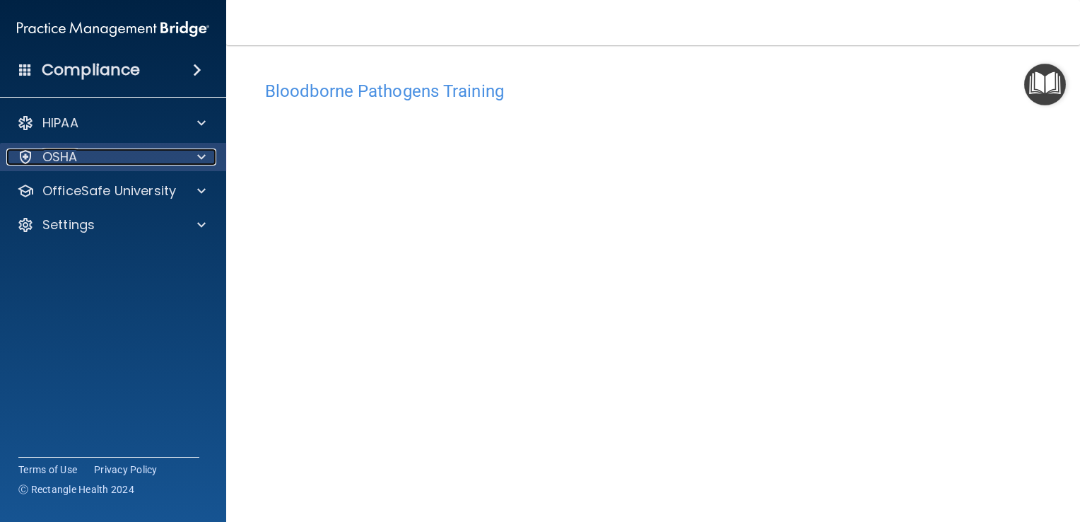
click at [189, 163] on div at bounding box center [199, 156] width 35 height 17
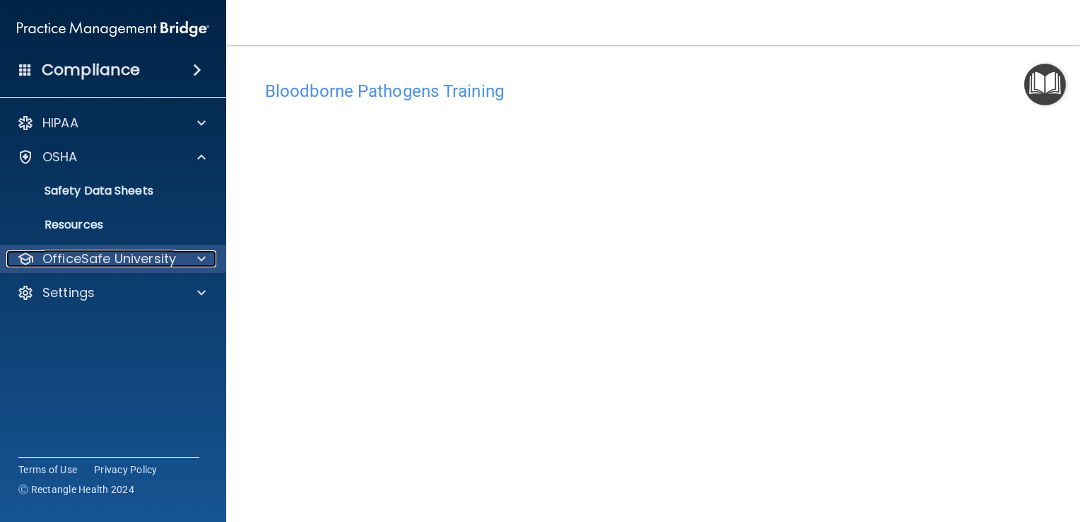
click at [99, 250] on p "OfficeSafe University" at bounding box center [109, 258] width 134 height 17
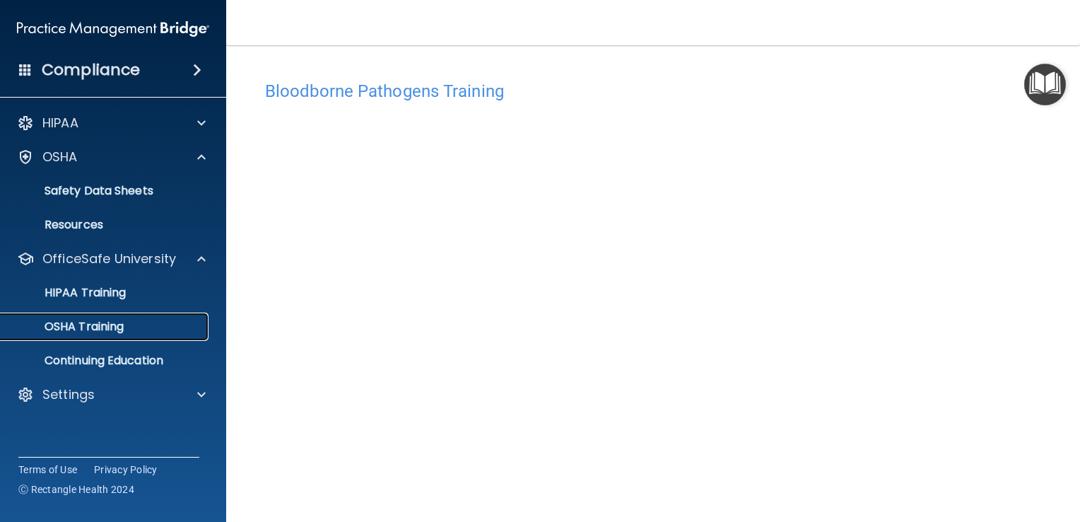
click at [146, 325] on div "OSHA Training" at bounding box center [105, 327] width 193 height 14
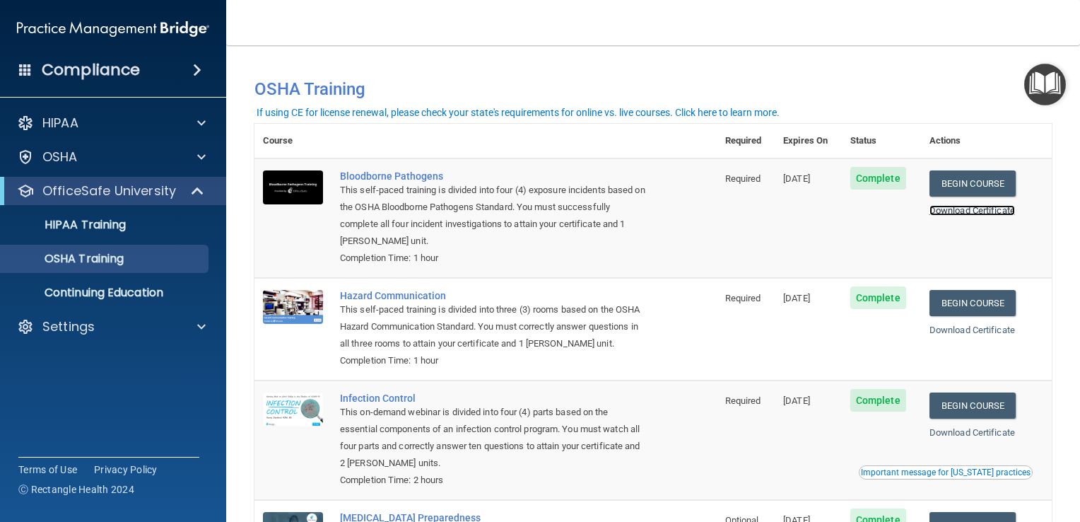
click at [981, 213] on link "Download Certificate" at bounding box center [973, 210] width 86 height 11
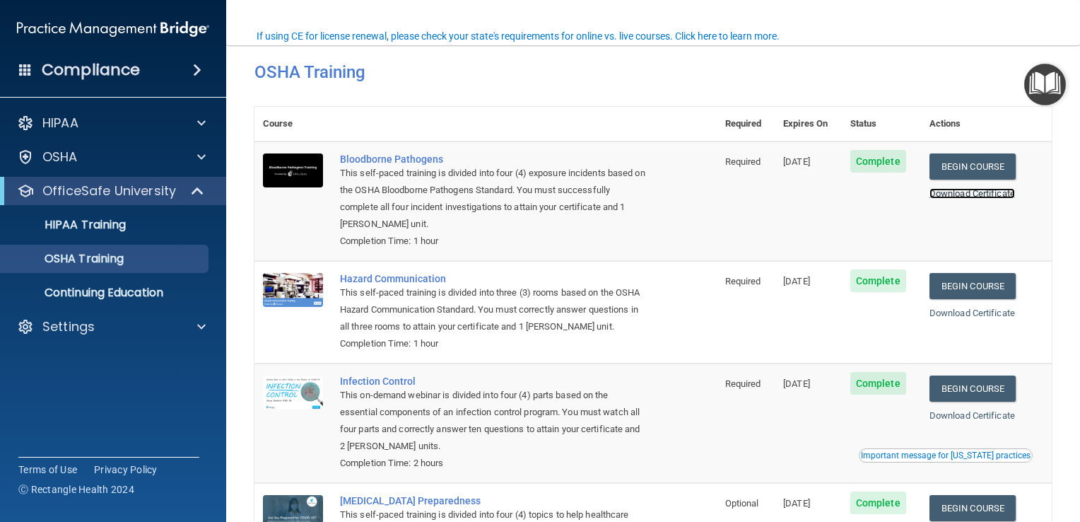
scroll to position [14, 0]
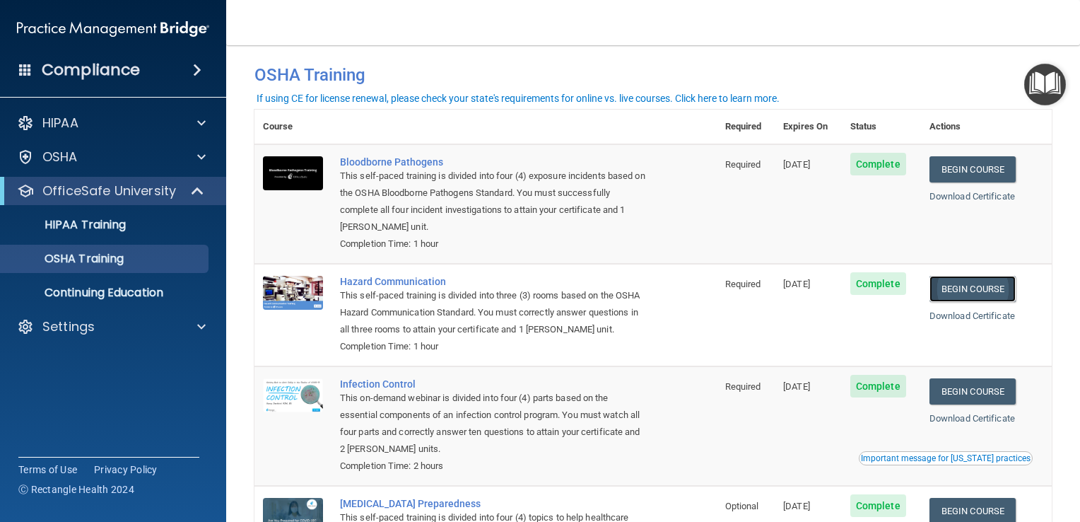
click at [983, 298] on link "Begin Course" at bounding box center [973, 289] width 86 height 26
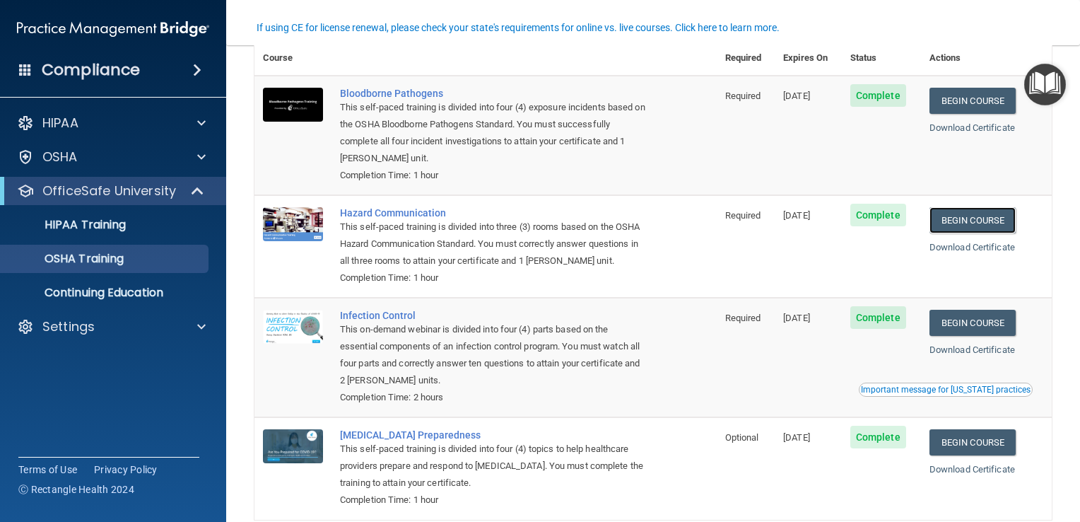
scroll to position [85, 0]
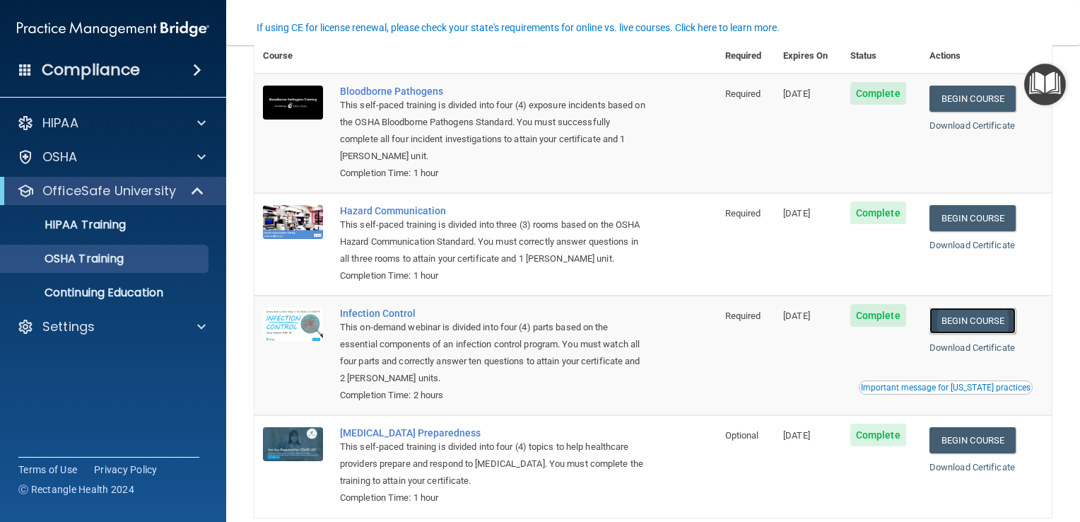
click at [979, 328] on link "Begin Course" at bounding box center [973, 321] width 86 height 26
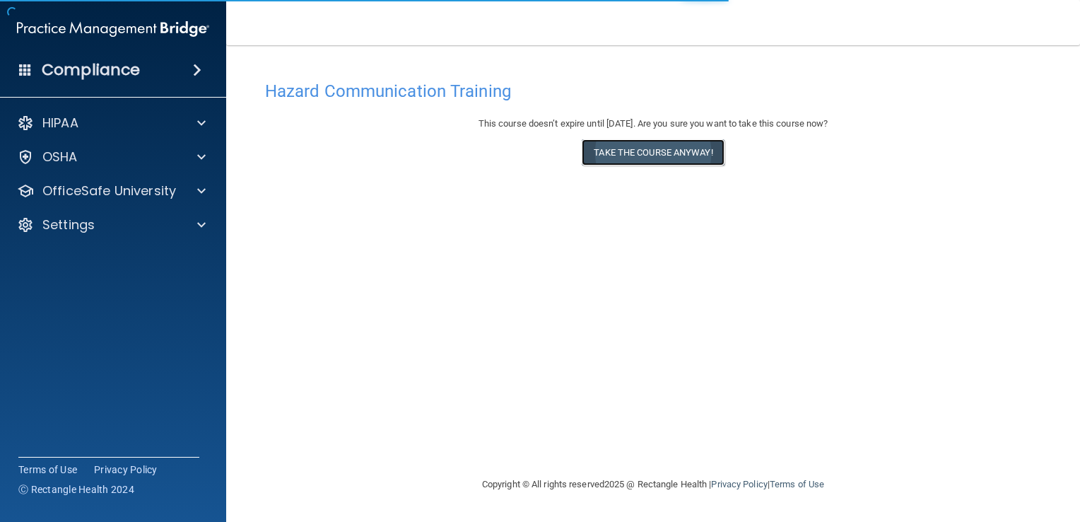
click at [658, 154] on button "Take the course anyway!" at bounding box center [653, 152] width 142 height 26
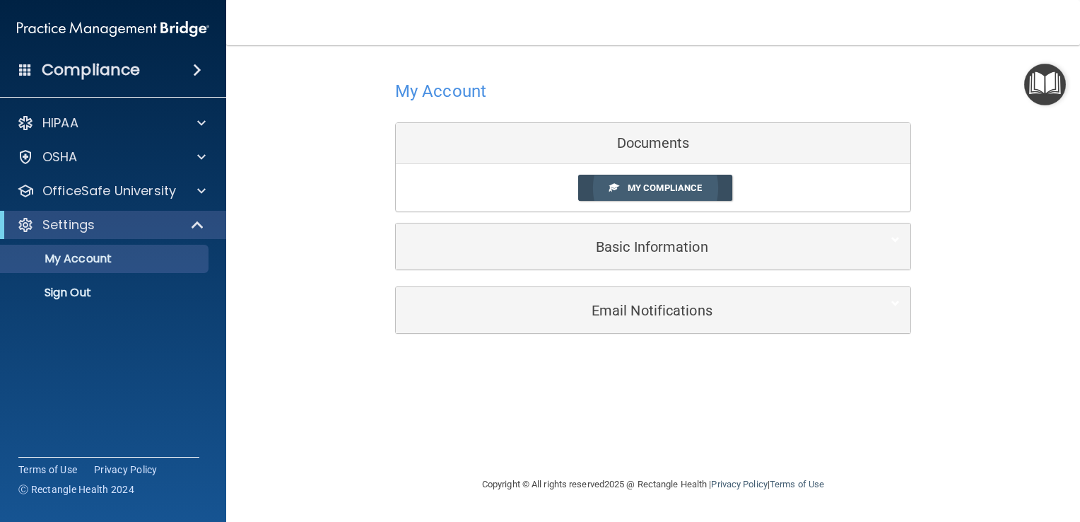
click at [663, 191] on span "My Compliance" at bounding box center [665, 187] width 74 height 11
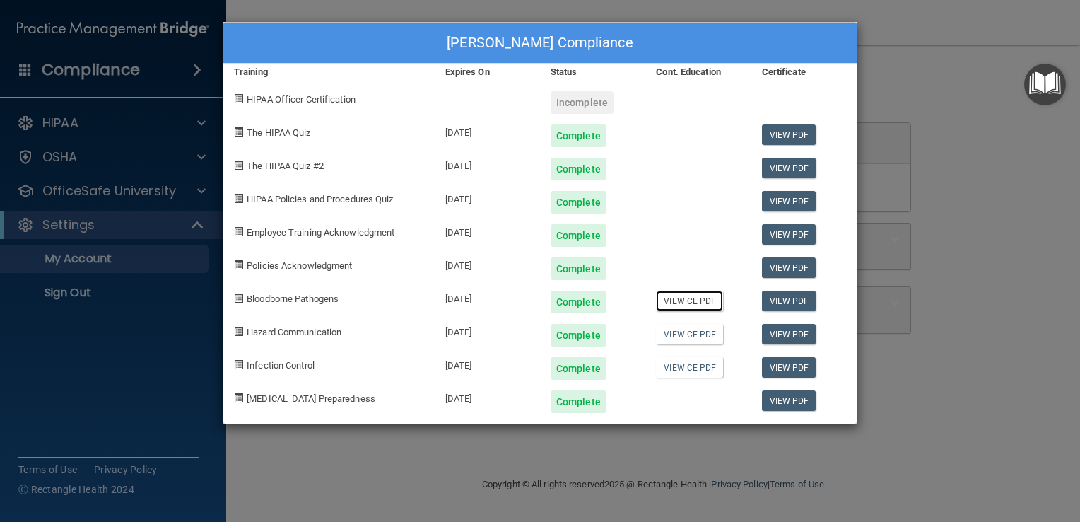
click at [693, 298] on link "View CE PDF" at bounding box center [689, 301] width 67 height 21
click at [702, 331] on link "View CE PDF" at bounding box center [689, 334] width 67 height 21
click at [695, 374] on link "View CE PDF" at bounding box center [689, 367] width 67 height 21
click at [395, 12] on div "[PERSON_NAME] Compliance Training Expires On Status Cont. Education Certificate…" at bounding box center [540, 261] width 1080 height 522
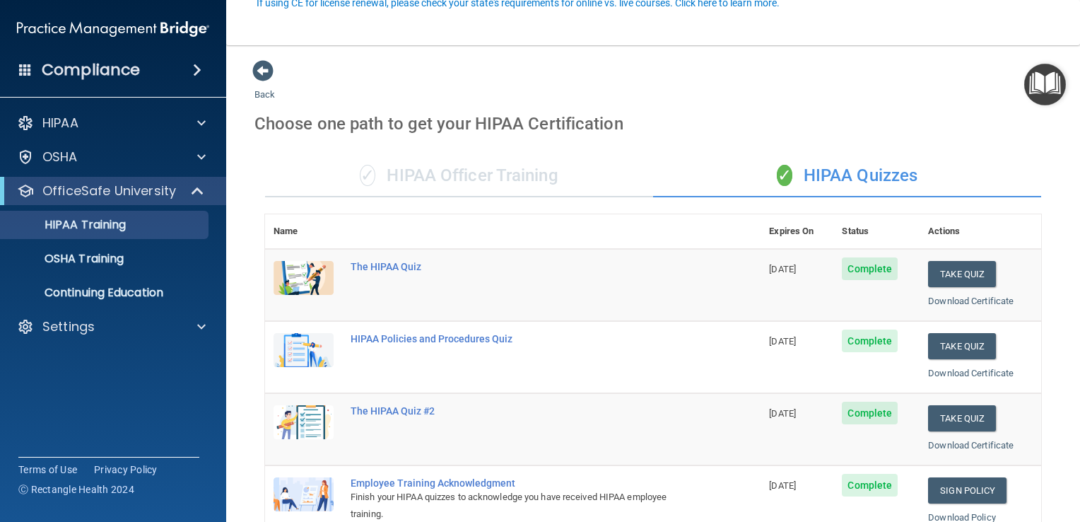
scroll to position [141, 0]
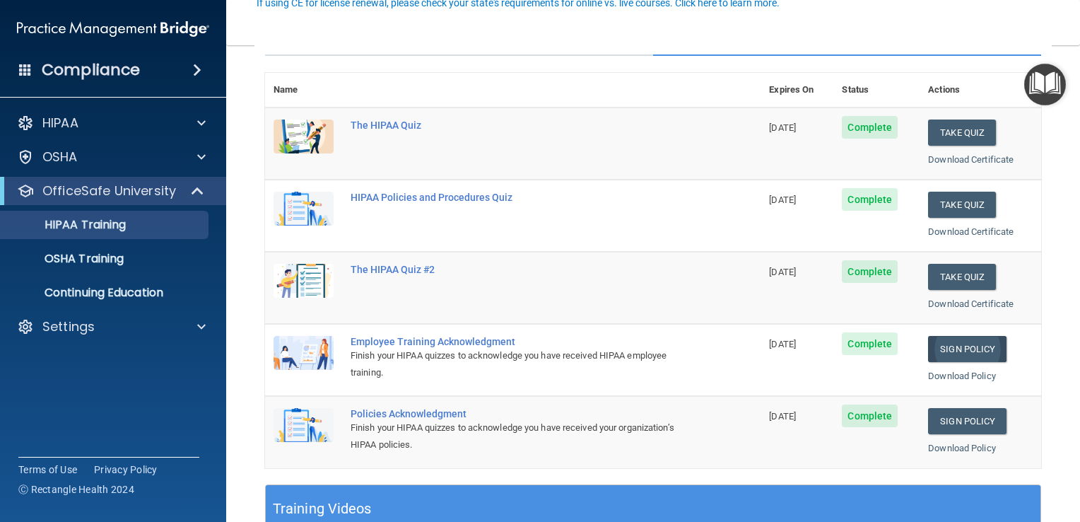
click at [947, 347] on link "Sign Policy" at bounding box center [967, 349] width 78 height 26
click at [872, 341] on span "Complete" at bounding box center [870, 343] width 56 height 23
click at [955, 373] on link "Download Policy" at bounding box center [962, 375] width 68 height 11
click at [82, 301] on link "Continuing Education" at bounding box center [97, 293] width 223 height 28
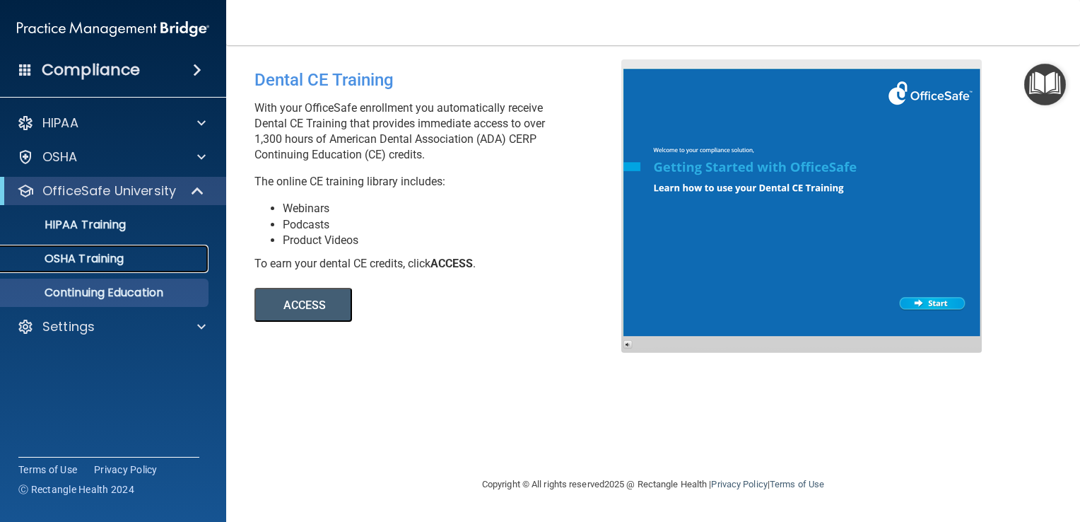
click at [98, 262] on p "OSHA Training" at bounding box center [66, 259] width 115 height 14
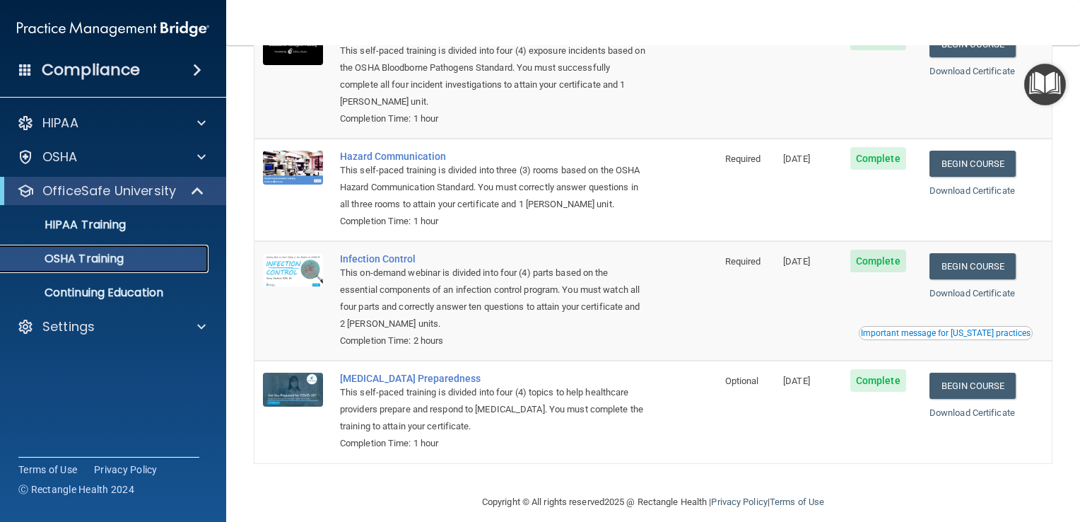
scroll to position [141, 0]
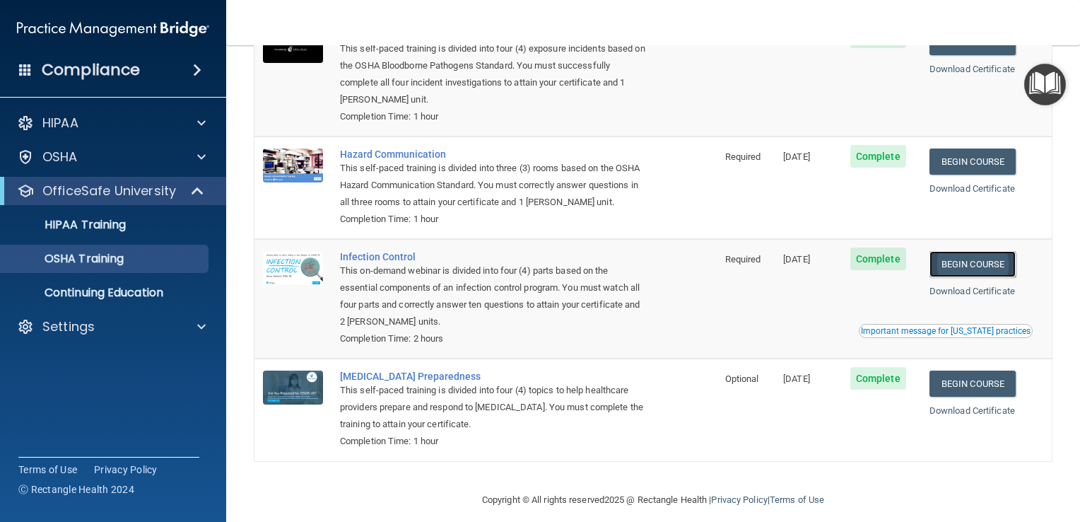
click at [957, 276] on link "Begin Course" at bounding box center [973, 264] width 86 height 26
click at [133, 260] on div "OSHA Training" at bounding box center [105, 259] width 193 height 14
click at [96, 225] on p "HIPAA Training" at bounding box center [67, 225] width 117 height 14
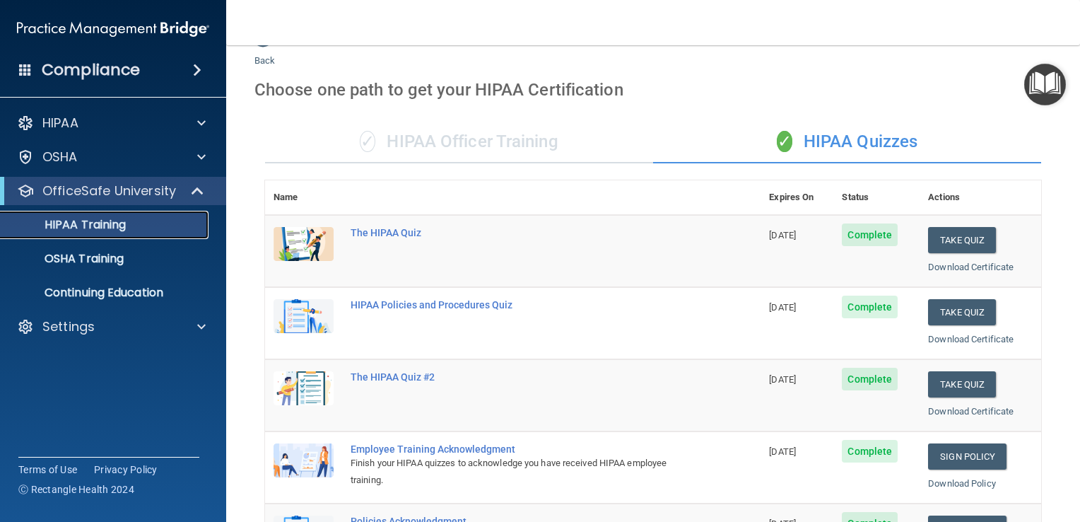
scroll to position [30, 0]
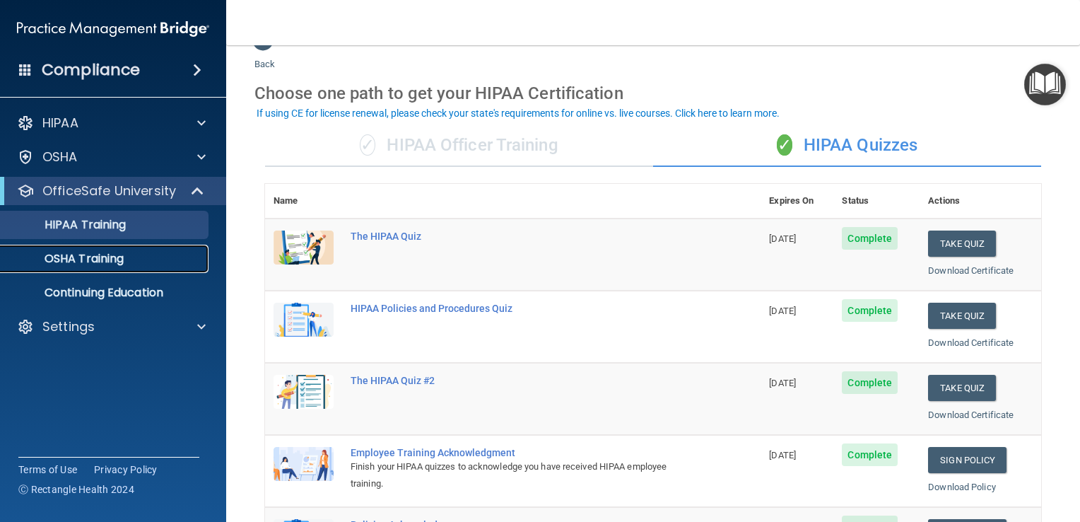
click at [59, 258] on p "OSHA Training" at bounding box center [66, 259] width 115 height 14
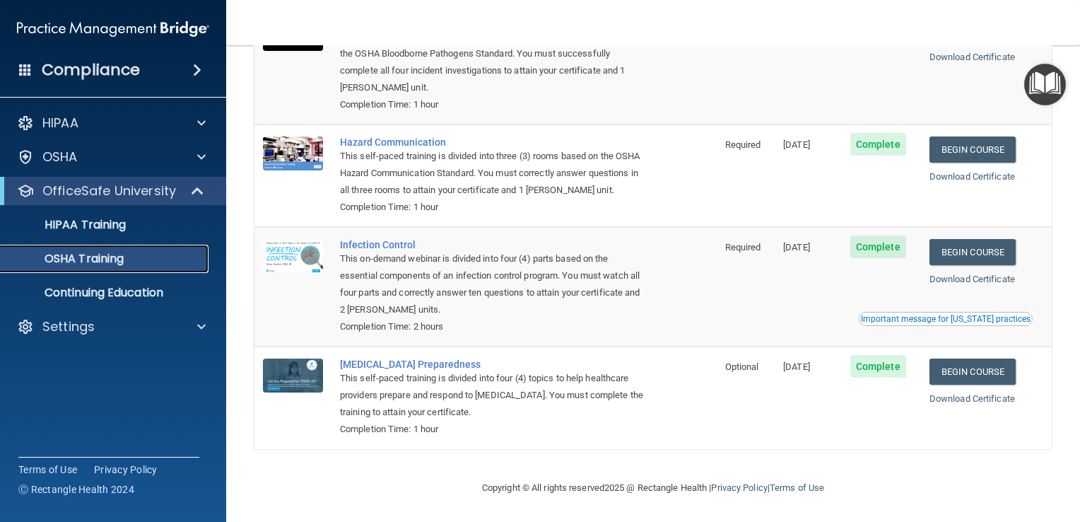
scroll to position [156, 0]
click at [960, 276] on link "Download Certificate" at bounding box center [973, 279] width 86 height 11
click at [181, 69] on div "Compliance" at bounding box center [113, 69] width 226 height 31
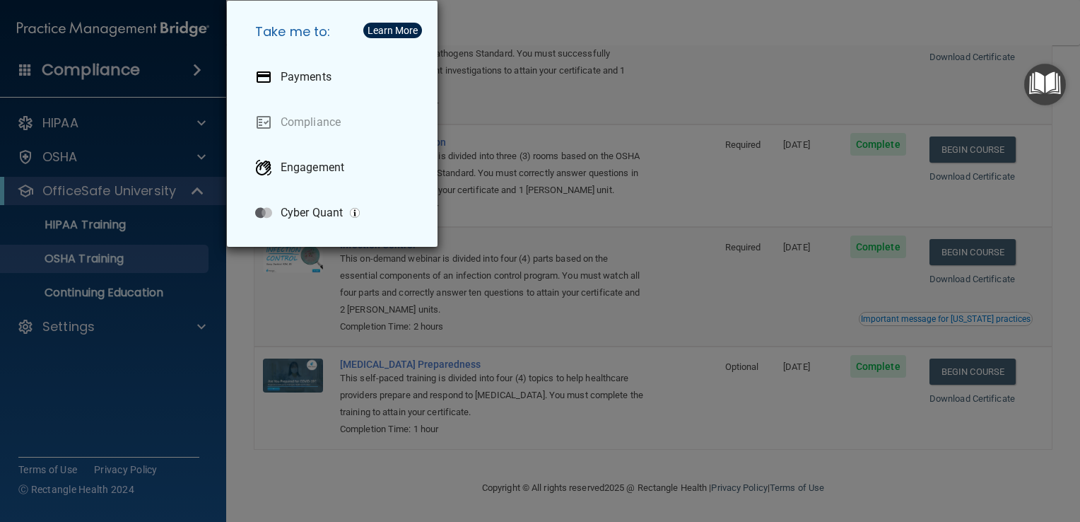
drag, startPoint x: 81, startPoint y: 345, endPoint x: 96, endPoint y: 349, distance: 15.4
click at [82, 345] on div "Take me to: Payments Compliance Engagement Cyber Quant" at bounding box center [540, 261] width 1080 height 522
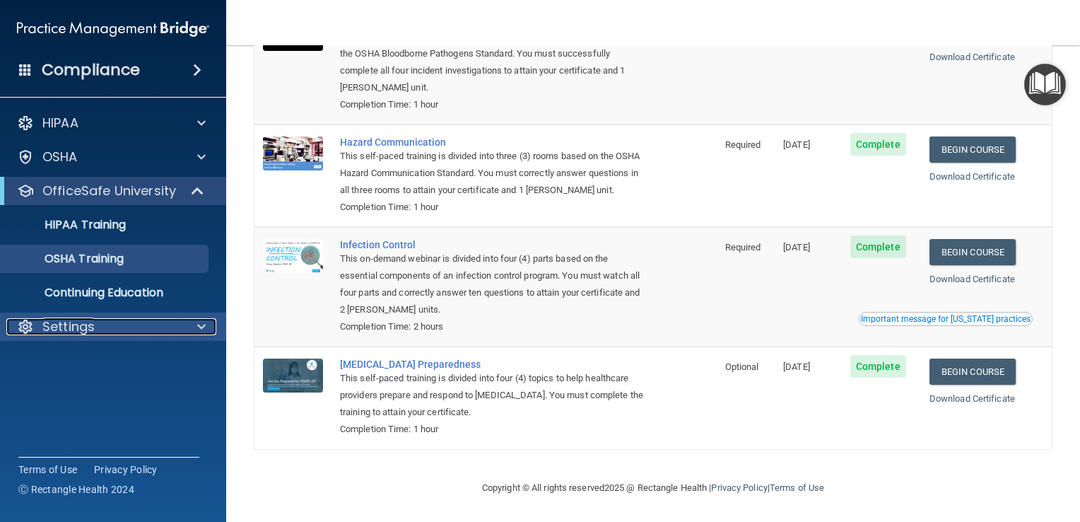
click at [186, 332] on div at bounding box center [199, 326] width 35 height 17
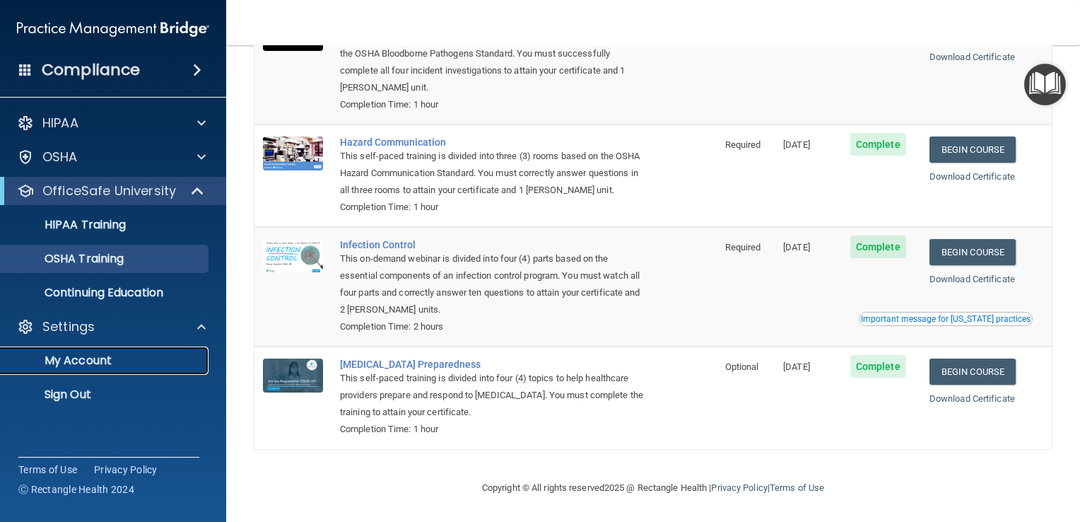
click at [113, 361] on p "My Account" at bounding box center [105, 361] width 193 height 14
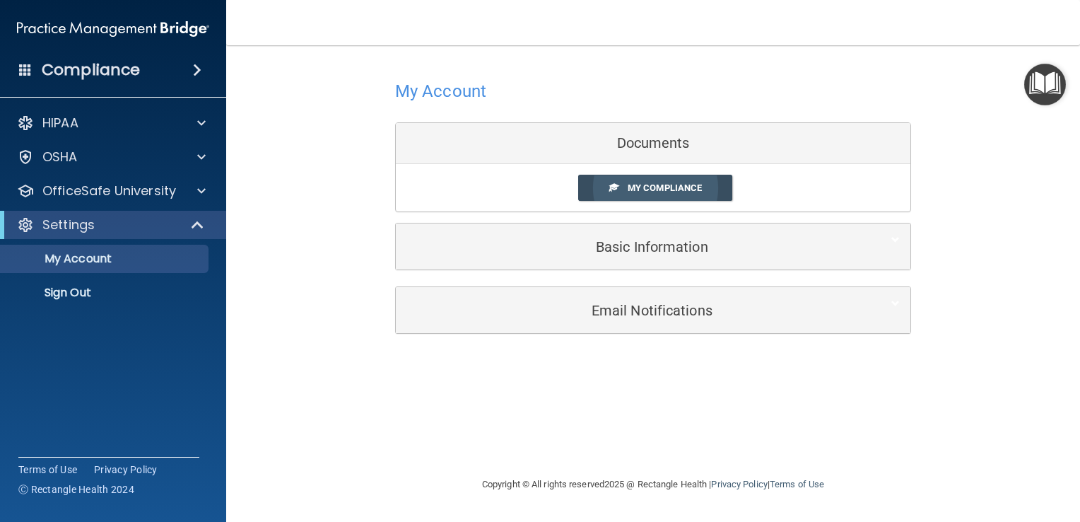
click at [694, 185] on span "My Compliance" at bounding box center [665, 187] width 74 height 11
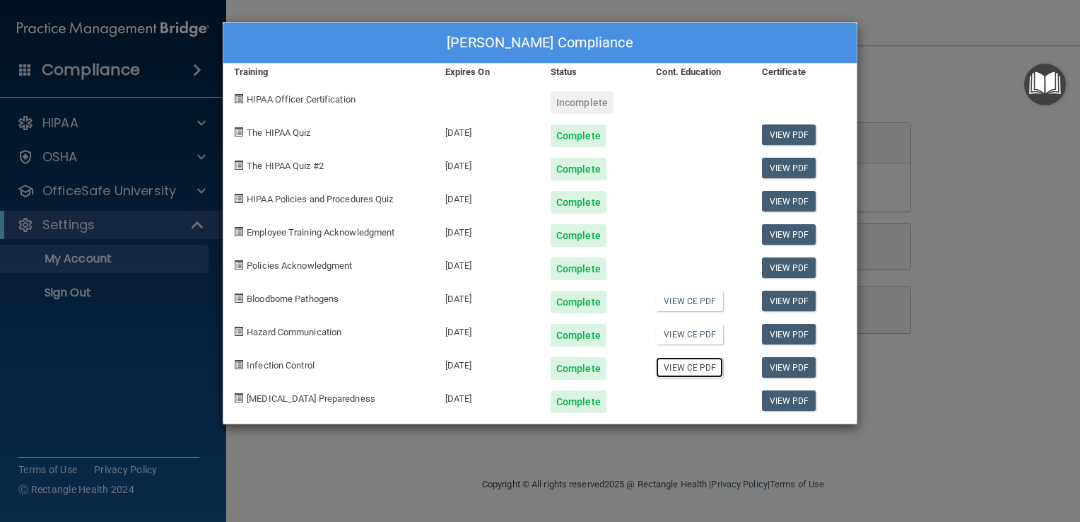
click at [675, 367] on link "View CE PDF" at bounding box center [689, 367] width 67 height 21
click at [914, 112] on div "Jacqueline Graziano's Compliance Training Expires On Status Cont. Education Cer…" at bounding box center [540, 261] width 1080 height 522
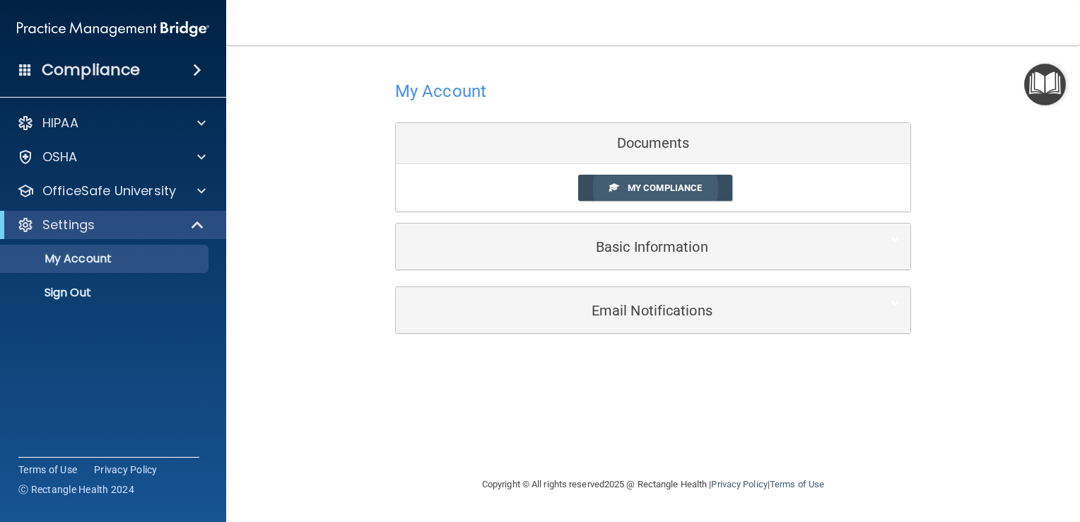
click at [676, 189] on span "My Compliance" at bounding box center [665, 187] width 74 height 11
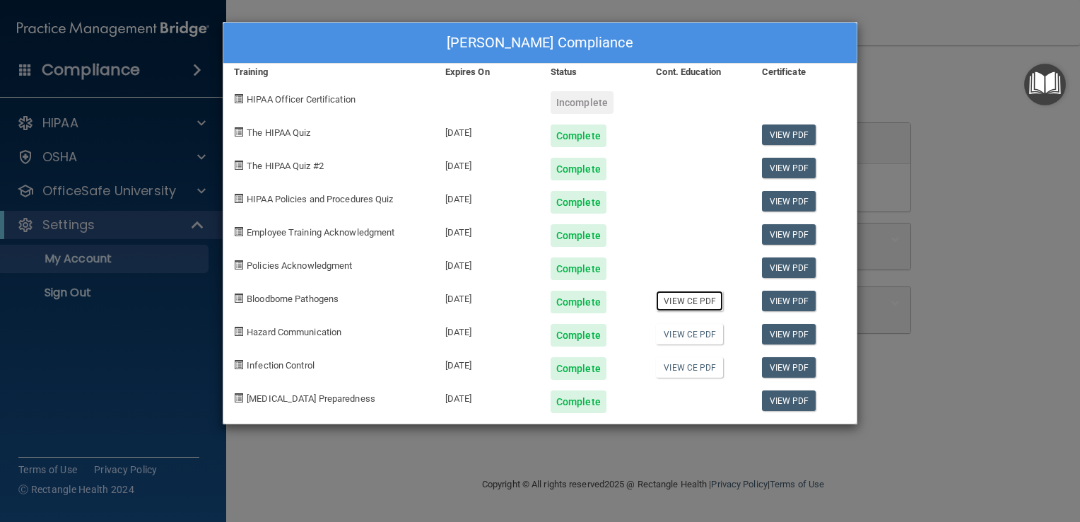
click at [706, 304] on link "View CE PDF" at bounding box center [689, 301] width 67 height 21
click at [690, 368] on link "View CE PDF" at bounding box center [689, 367] width 67 height 21
click at [690, 336] on link "View CE PDF" at bounding box center [689, 334] width 67 height 21
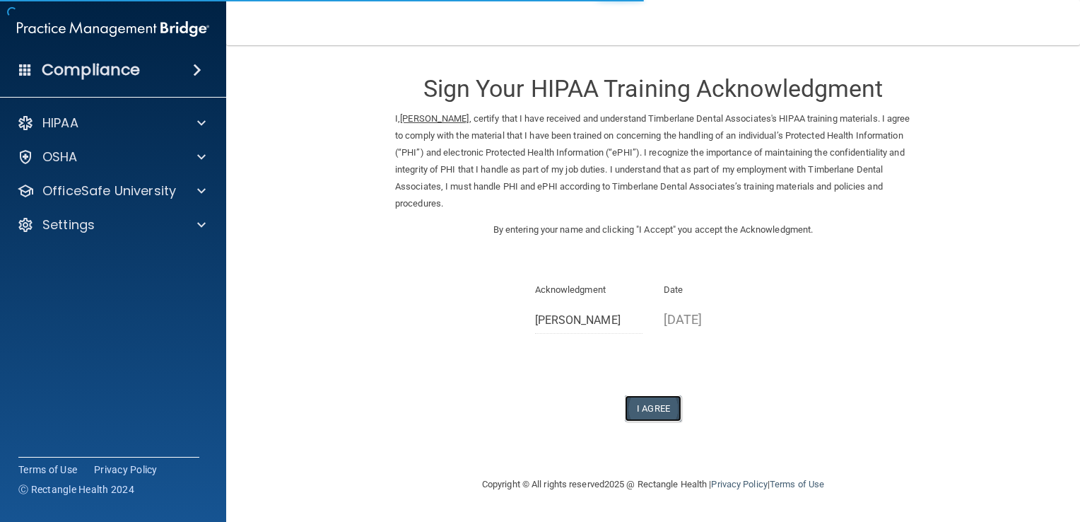
click at [668, 411] on button "I Agree" at bounding box center [653, 408] width 57 height 26
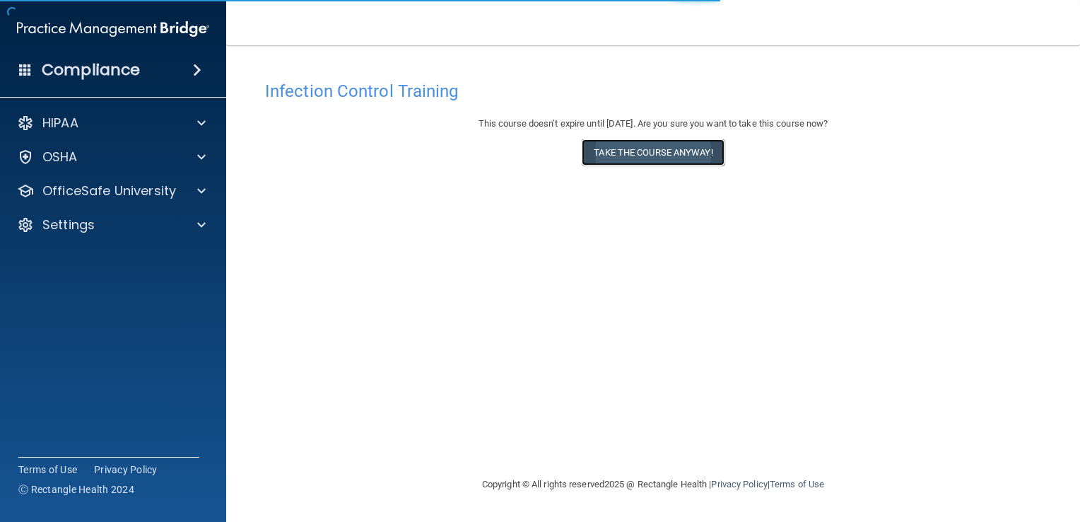
click at [673, 148] on button "Take the course anyway!" at bounding box center [653, 152] width 142 height 26
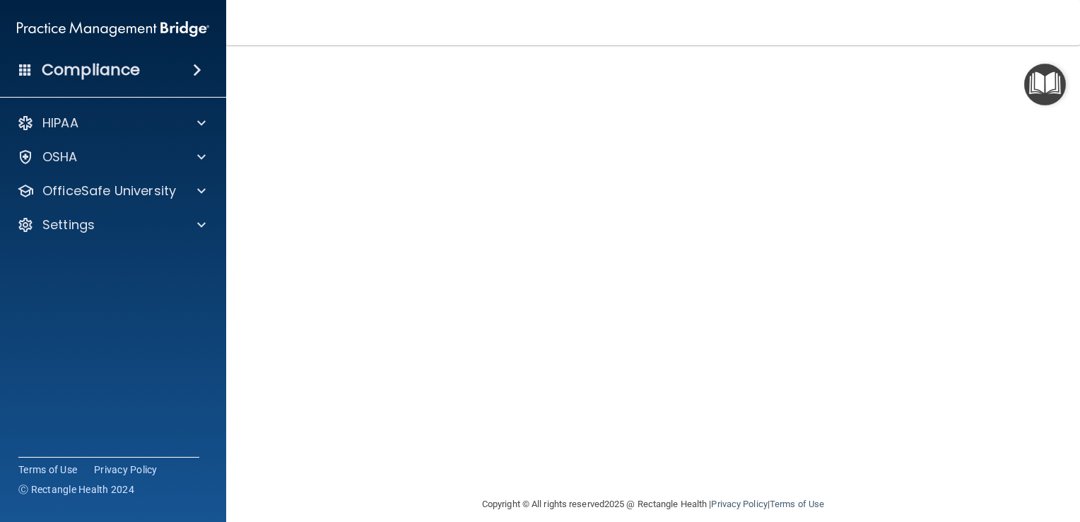
scroll to position [71, 0]
